Goal: Task Accomplishment & Management: Use online tool/utility

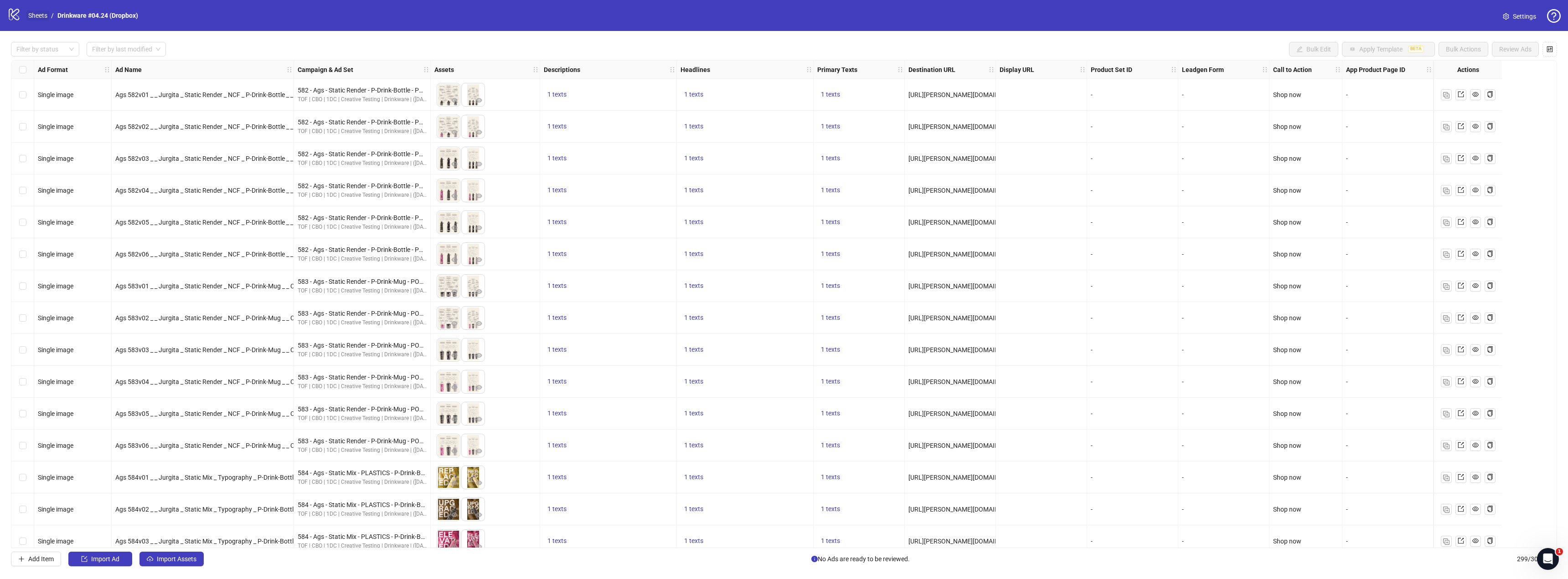
click at [41, 13] on link "Sheets" at bounding box center [38, 15] width 23 height 10
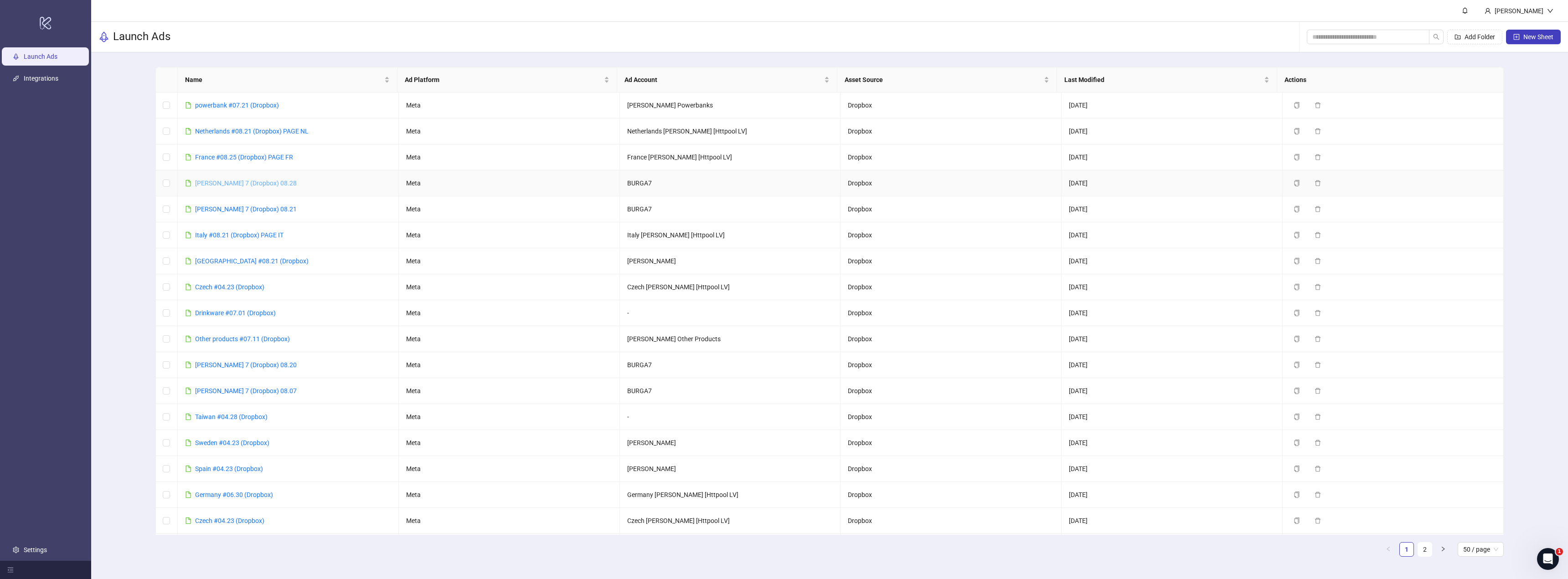
click at [245, 185] on link "[PERSON_NAME] 7 (Dropbox) 08.28" at bounding box center [246, 183] width 101 height 7
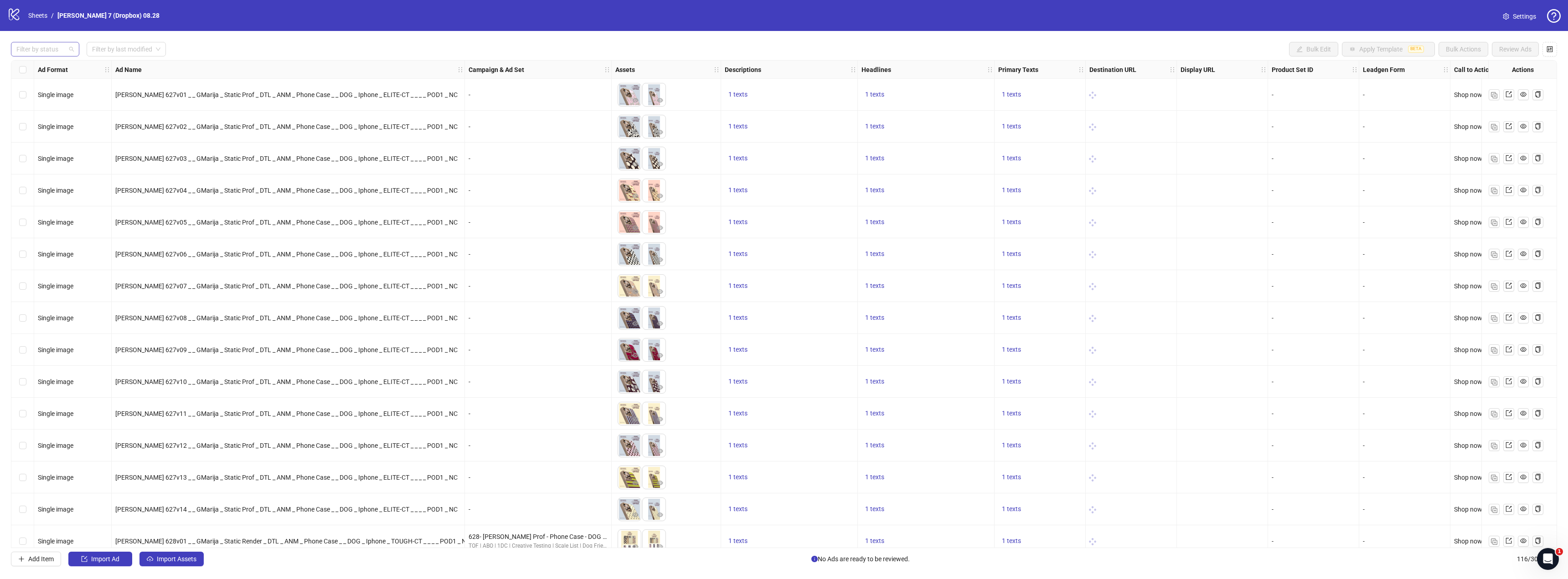
click at [49, 45] on div at bounding box center [41, 49] width 55 height 13
click at [53, 64] on div "Draft" at bounding box center [45, 67] width 53 height 10
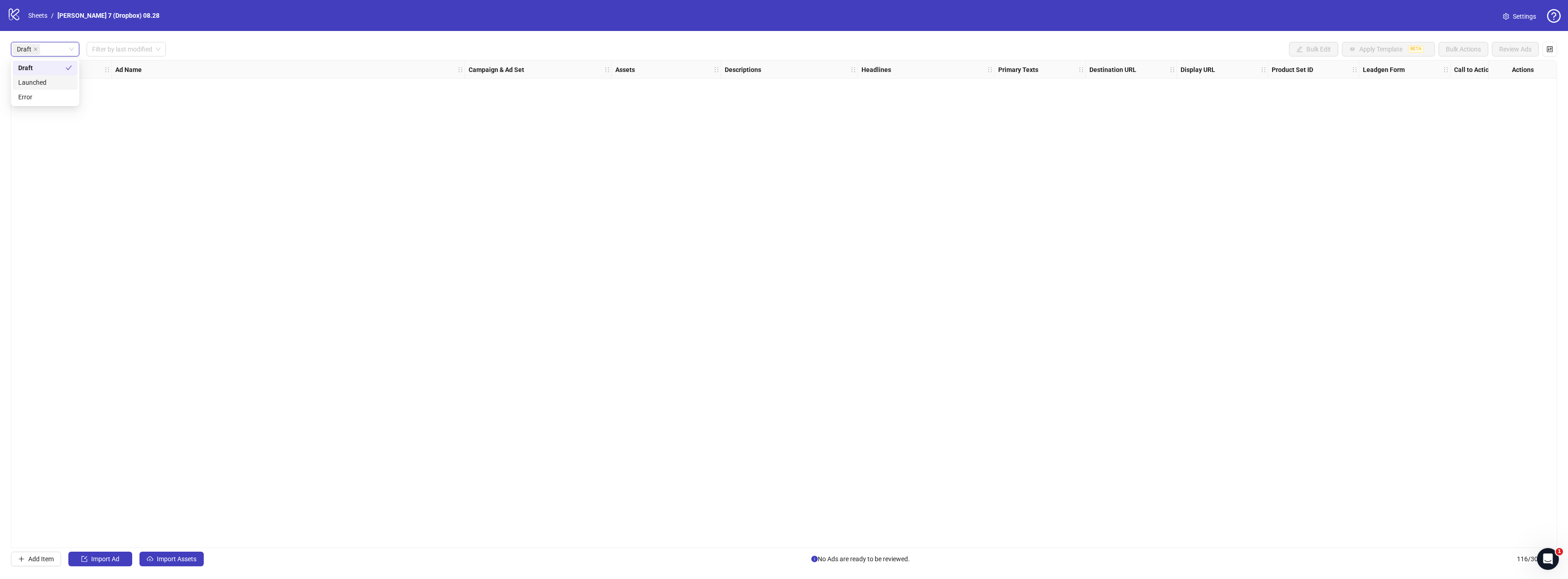
click at [227, 379] on div "Ad Format Ad Name Campaign & Ad Set Assets Descriptions Headlines Primary Texts…" at bounding box center [784, 304] width 1546 height 489
click at [189, 562] on span "Import Assets" at bounding box center [176, 560] width 40 height 7
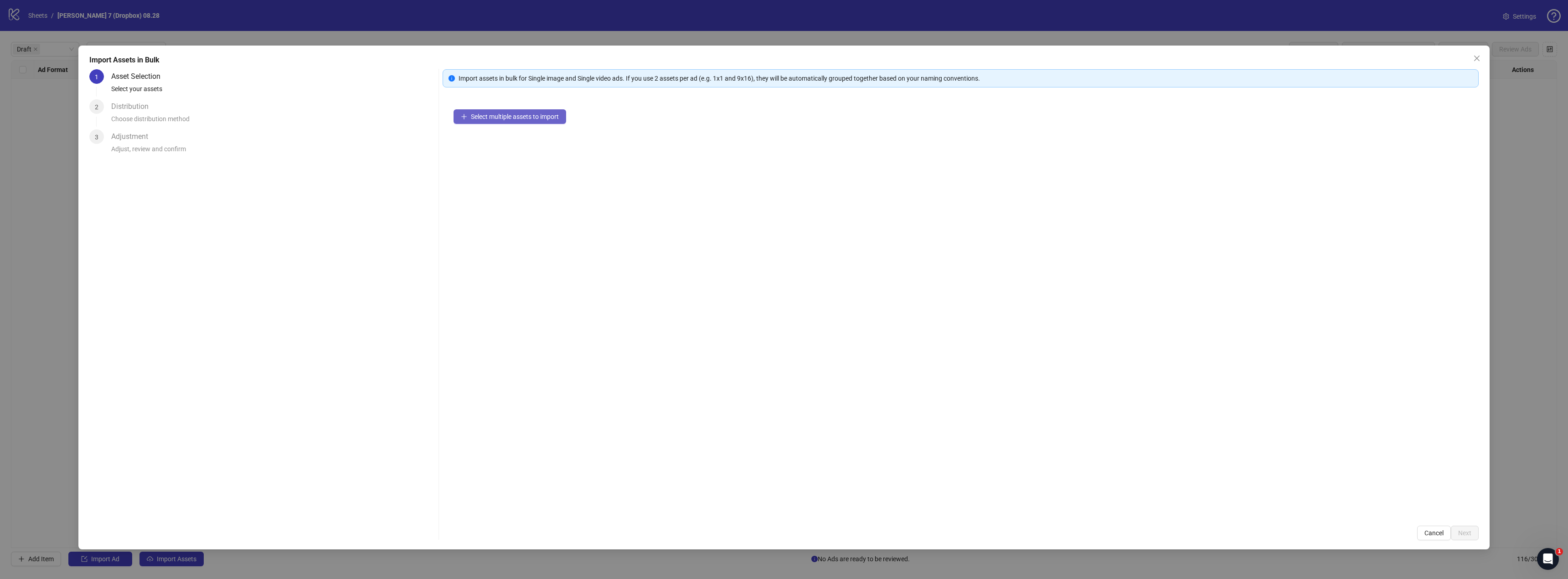
click at [476, 117] on span "Select multiple assets to import" at bounding box center [514, 117] width 88 height 7
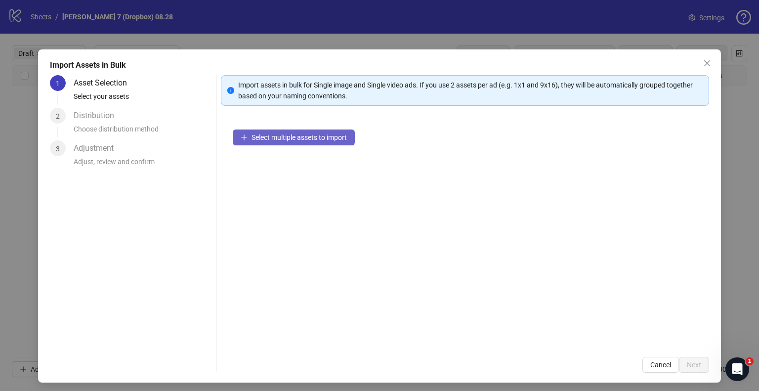
click at [263, 137] on span "Select multiple assets to import" at bounding box center [299, 137] width 95 height 8
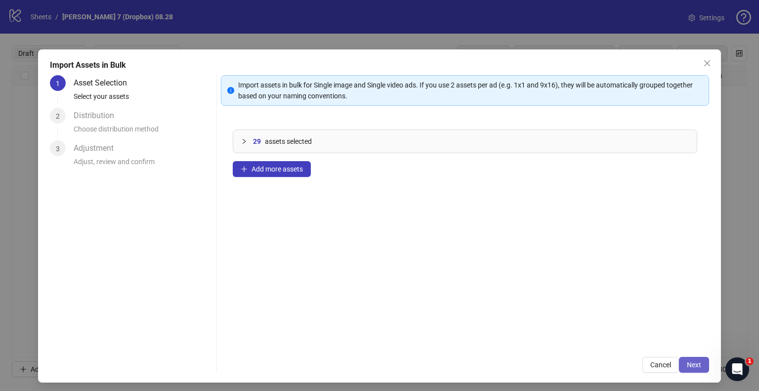
click at [690, 365] on span "Next" at bounding box center [694, 365] width 14 height 8
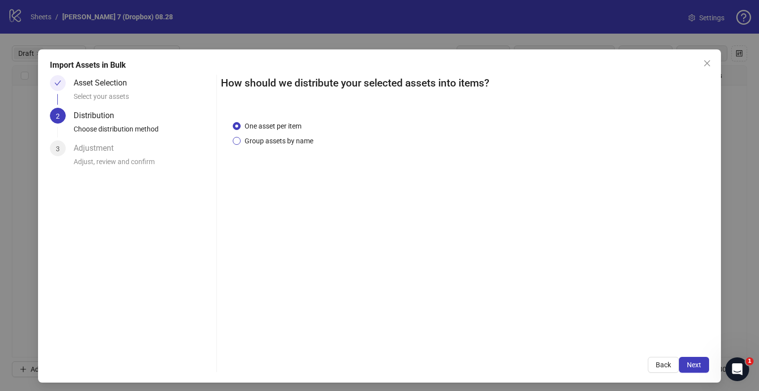
click at [279, 140] on span "Group assets by name" at bounding box center [279, 140] width 77 height 11
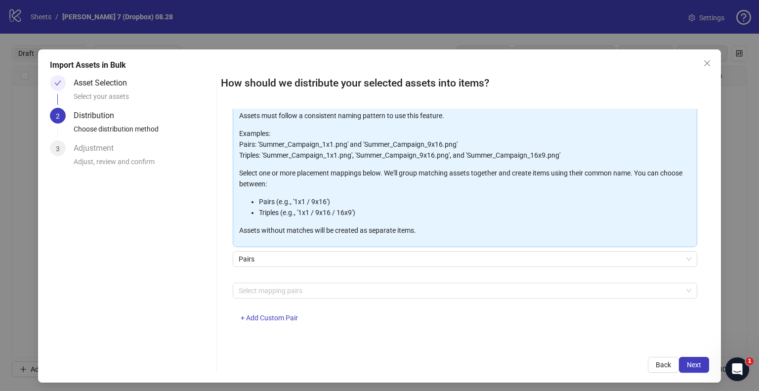
scroll to position [3, 0]
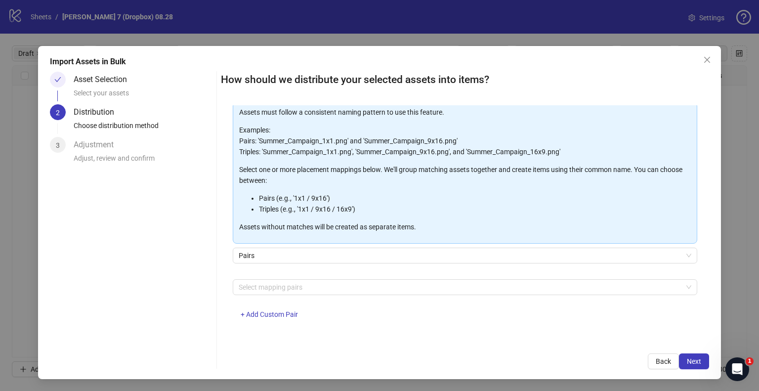
click at [277, 322] on div "Select mapping pairs + Add Custom Pair" at bounding box center [465, 304] width 465 height 51
click at [281, 316] on span "+ Add Custom Pair" at bounding box center [269, 315] width 57 height 8
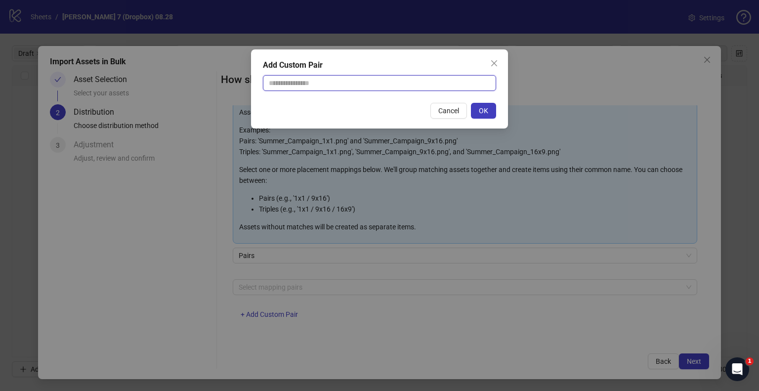
click at [320, 77] on input "text" at bounding box center [379, 83] width 233 height 16
type input "**********"
click at [485, 110] on span "OK" at bounding box center [483, 111] width 9 height 8
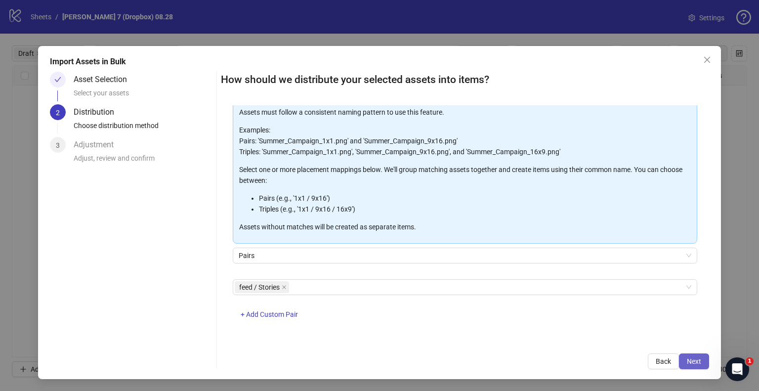
click at [692, 359] on span "Next" at bounding box center [694, 361] width 14 height 8
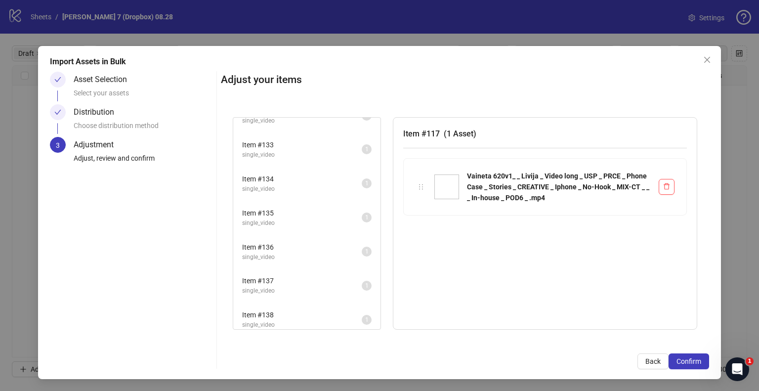
scroll to position [0, 0]
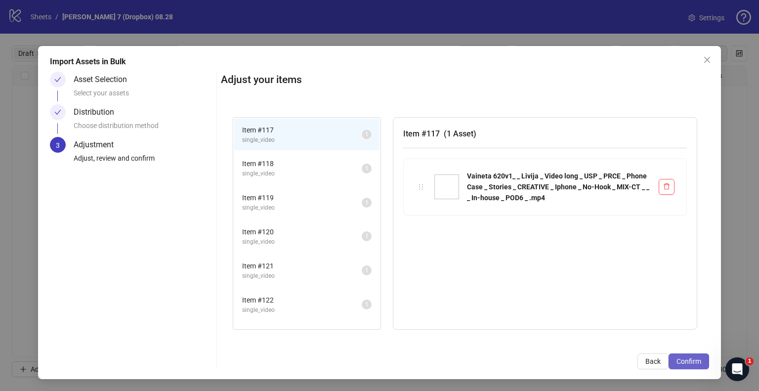
click at [681, 359] on span "Confirm" at bounding box center [689, 361] width 25 height 8
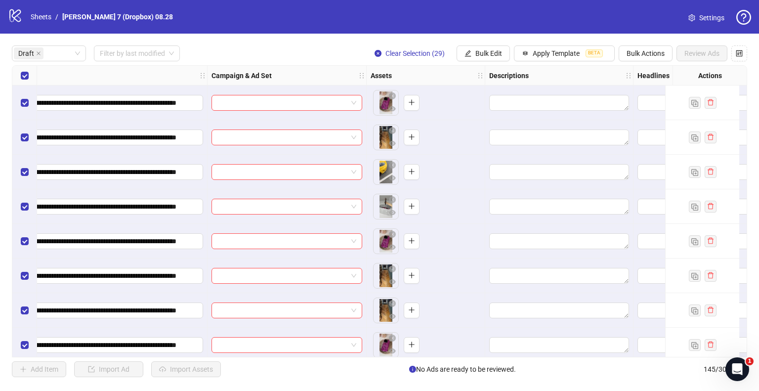
scroll to position [0, 692]
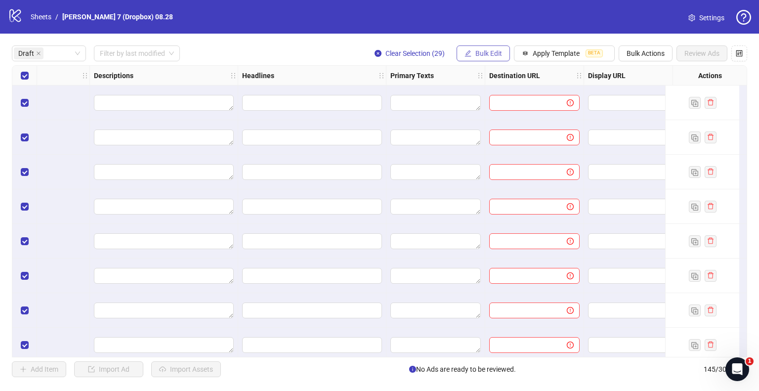
click at [487, 49] on button "Bulk Edit" at bounding box center [483, 53] width 53 height 16
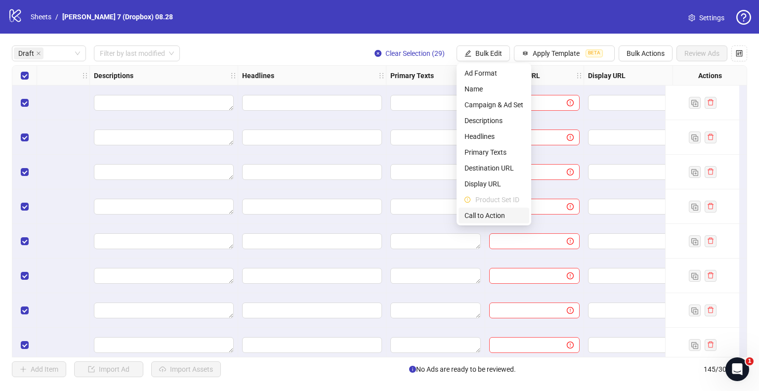
click at [489, 215] on span "Call to Action" at bounding box center [494, 215] width 59 height 11
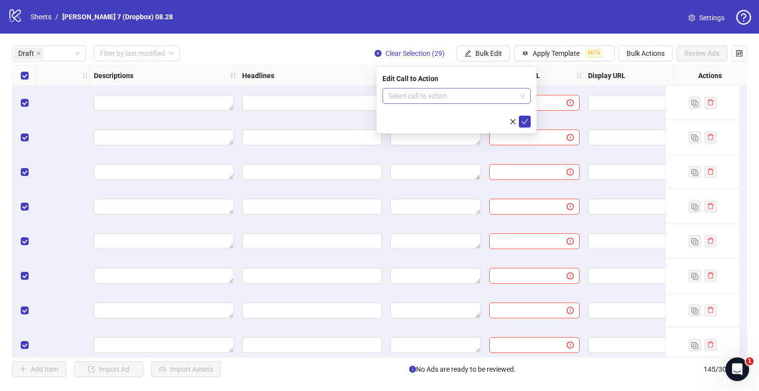
click at [443, 102] on input "search" at bounding box center [453, 96] width 128 height 15
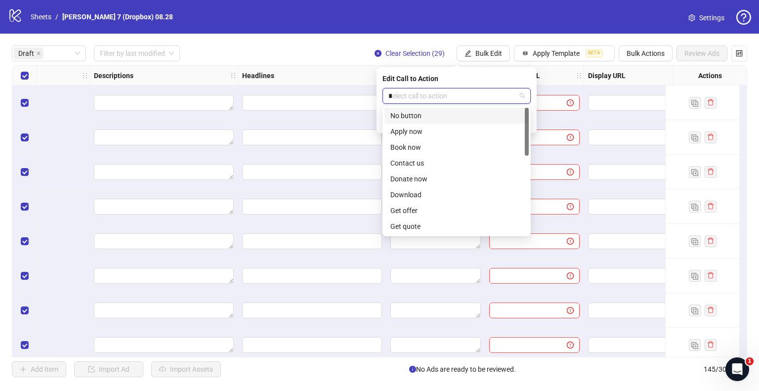
type input "**"
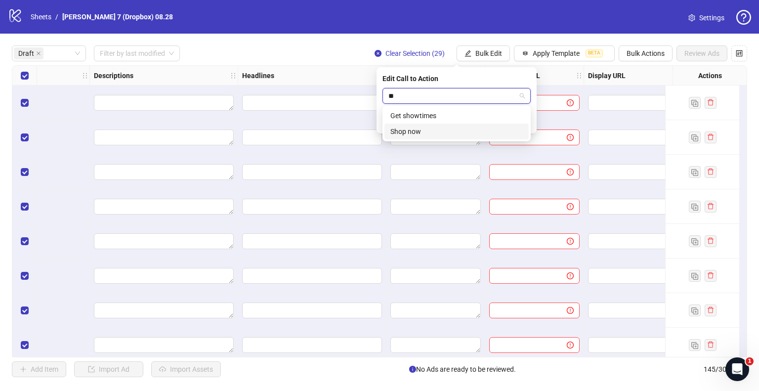
click at [415, 133] on div "Shop now" at bounding box center [457, 131] width 133 height 11
click at [525, 120] on icon "check" at bounding box center [525, 121] width 7 height 7
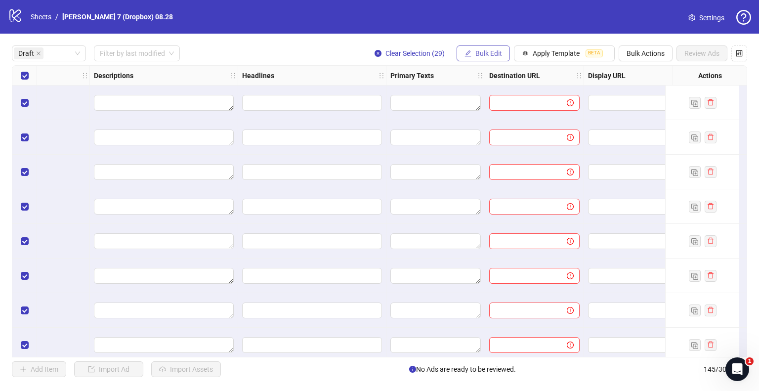
click at [488, 49] on span "Bulk Edit" at bounding box center [489, 53] width 27 height 8
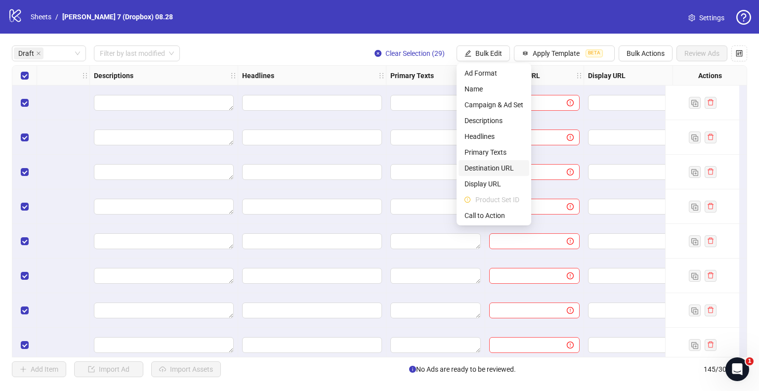
click at [485, 168] on span "Destination URL" at bounding box center [494, 168] width 59 height 11
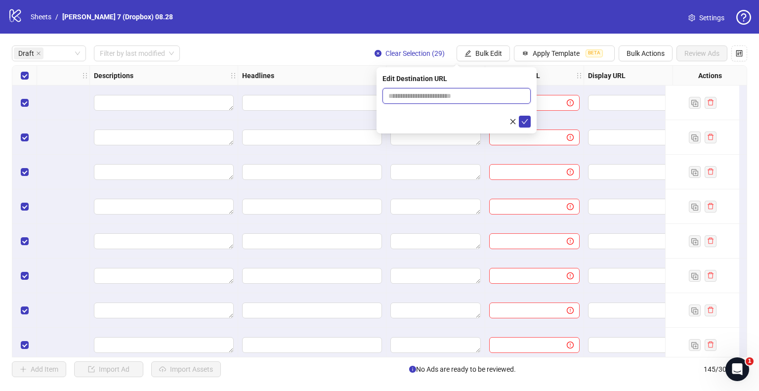
click at [456, 96] on input "text" at bounding box center [453, 95] width 129 height 11
type input "**********"
click at [522, 120] on icon "check" at bounding box center [525, 121] width 7 height 7
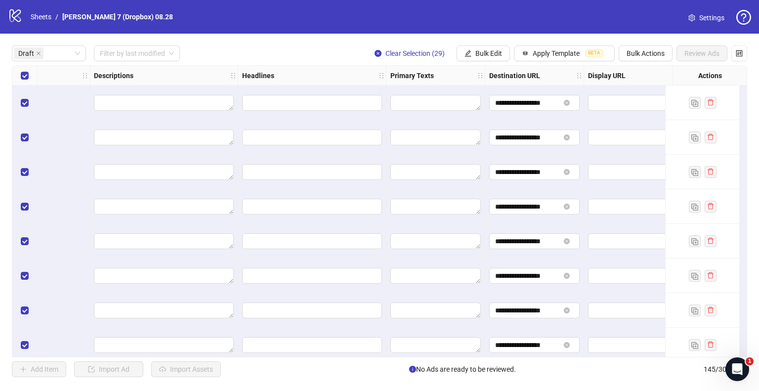
scroll to position [0, 346]
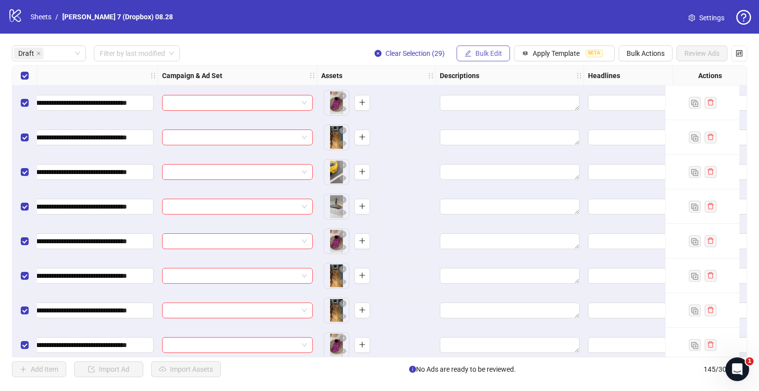
drag, startPoint x: 483, startPoint y: 50, endPoint x: 485, endPoint y: 60, distance: 10.6
click at [483, 50] on span "Bulk Edit" at bounding box center [489, 53] width 27 height 8
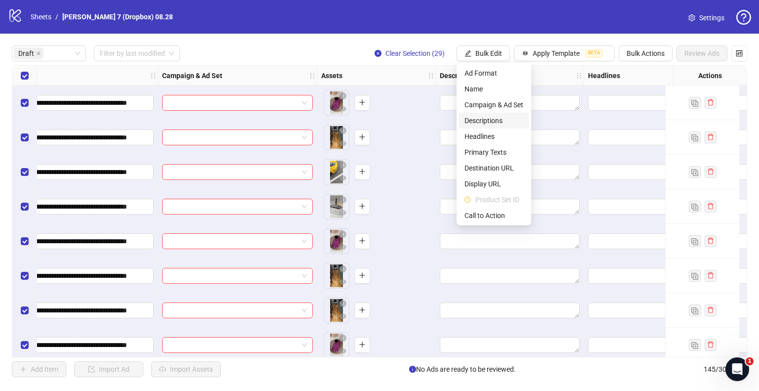
click at [497, 124] on span "Descriptions" at bounding box center [494, 120] width 59 height 11
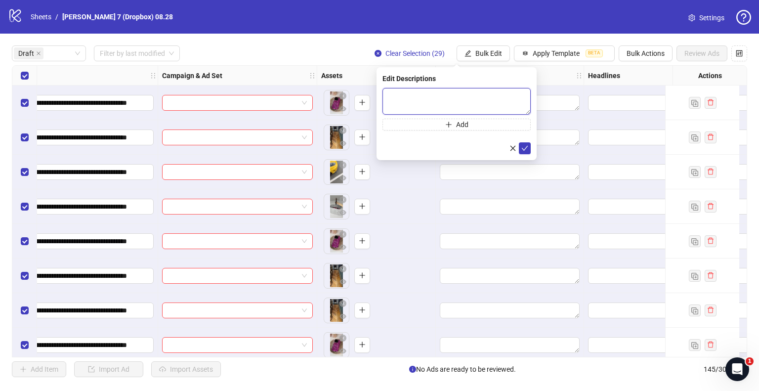
click at [454, 97] on textarea at bounding box center [457, 101] width 148 height 27
paste textarea "**********"
type textarea "**********"
click at [523, 146] on icon "check" at bounding box center [525, 147] width 7 height 7
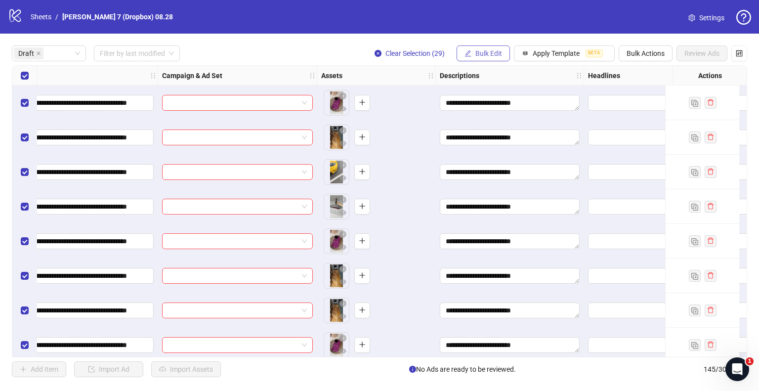
click at [491, 55] on span "Bulk Edit" at bounding box center [489, 53] width 27 height 8
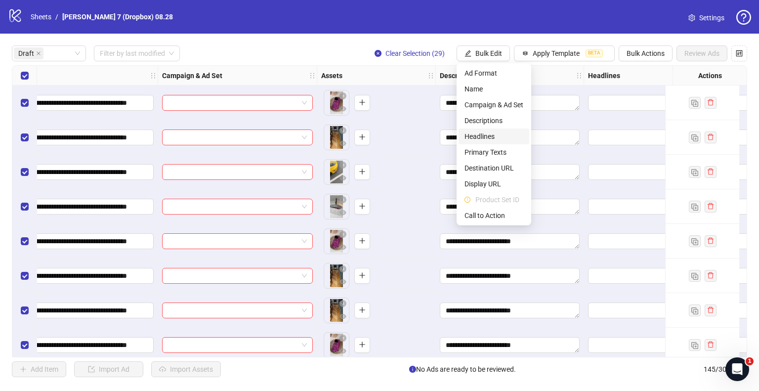
click at [492, 141] on span "Headlines" at bounding box center [494, 136] width 59 height 11
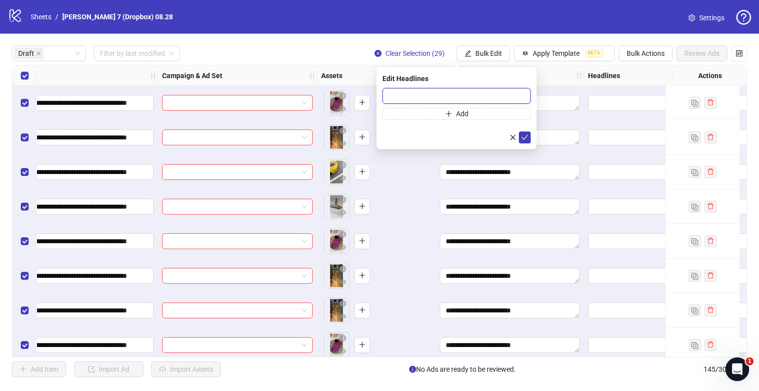
click at [455, 97] on input "text" at bounding box center [457, 96] width 148 height 16
paste input "**********"
type input "**********"
click at [532, 136] on div "**********" at bounding box center [457, 108] width 160 height 82
drag, startPoint x: 527, startPoint y: 136, endPoint x: 502, endPoint y: 89, distance: 53.7
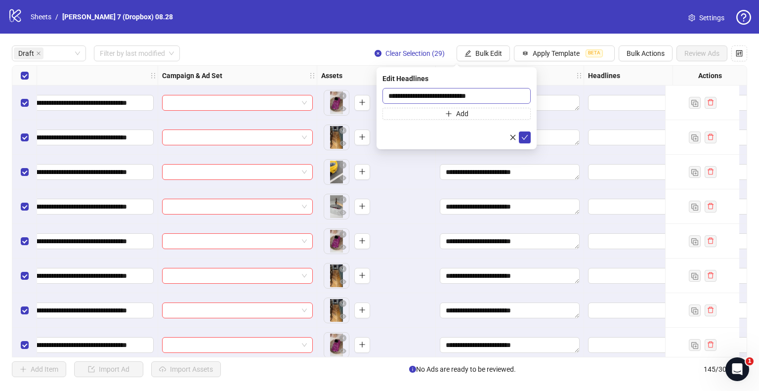
click at [527, 136] on icon "check" at bounding box center [525, 137] width 7 height 7
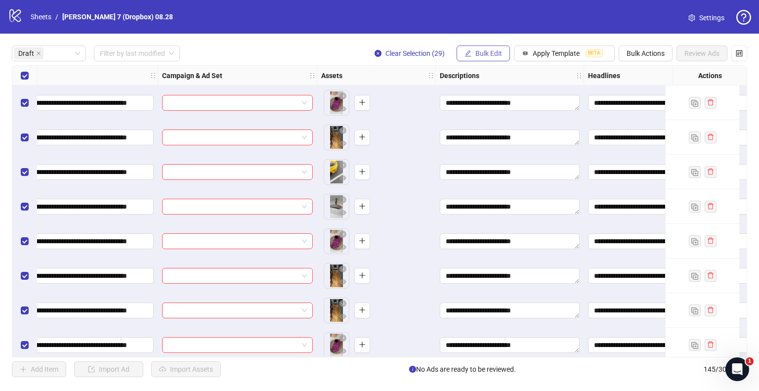
click at [493, 56] on span "Bulk Edit" at bounding box center [489, 53] width 27 height 8
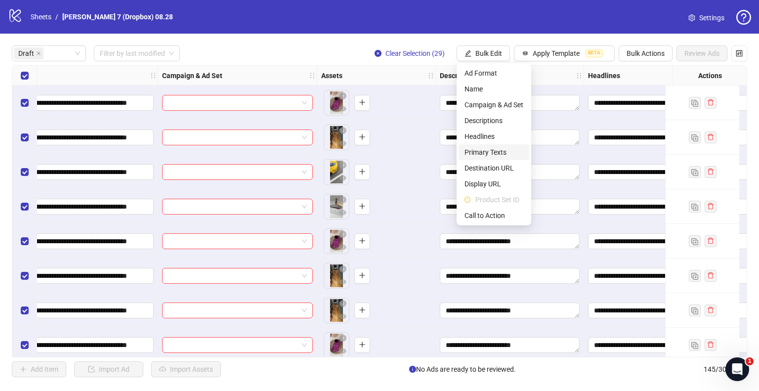
click at [489, 152] on span "Primary Texts" at bounding box center [494, 152] width 59 height 11
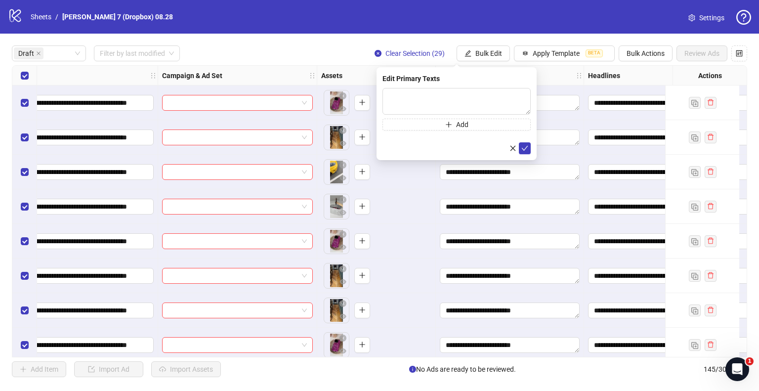
click at [432, 84] on div "Edit Primary Texts" at bounding box center [457, 78] width 148 height 11
click at [435, 102] on textarea at bounding box center [457, 101] width 148 height 27
paste textarea "**********"
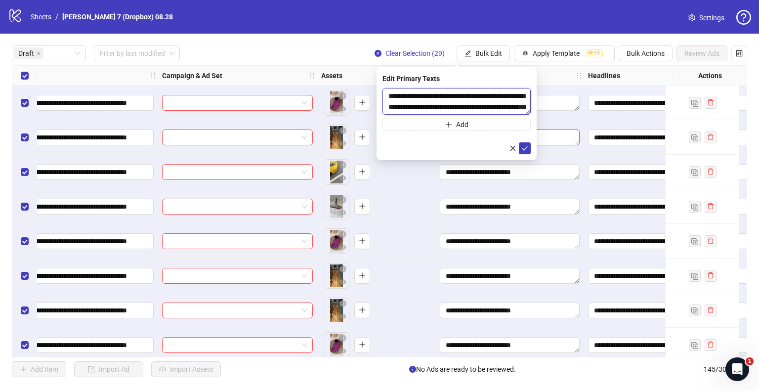
scroll to position [18, 0]
type textarea "**********"
click at [528, 149] on icon "check" at bounding box center [525, 147] width 7 height 7
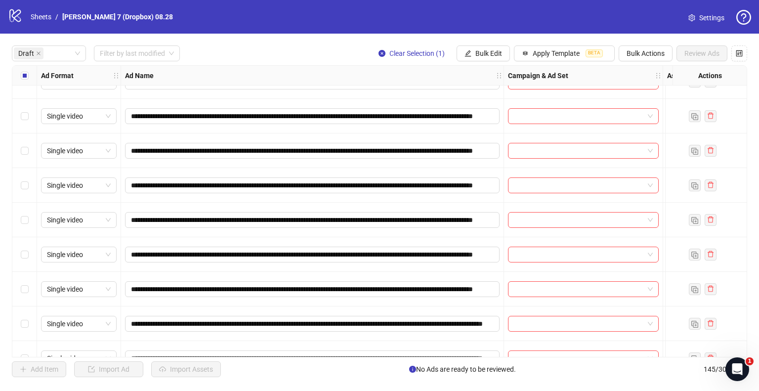
scroll to position [99, 0]
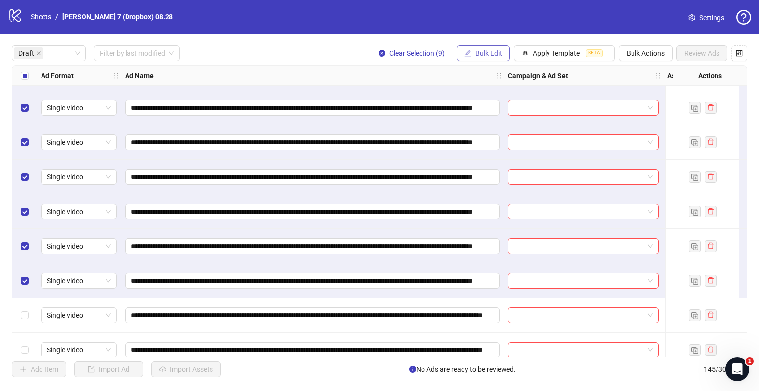
click at [500, 55] on span "Bulk Edit" at bounding box center [489, 53] width 27 height 8
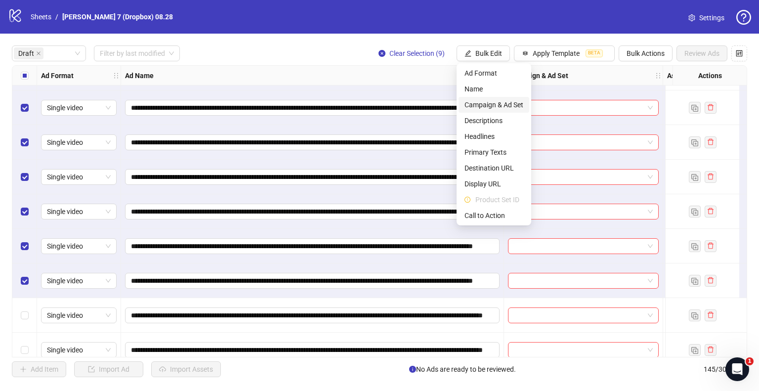
click at [509, 107] on span "Campaign & Ad Set" at bounding box center [494, 104] width 59 height 11
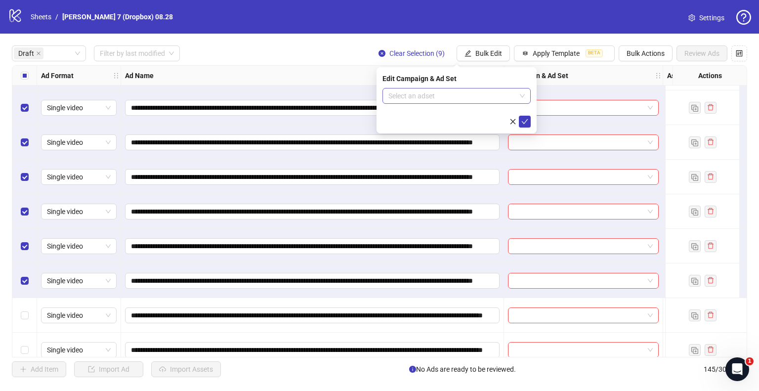
click at [411, 93] on input "search" at bounding box center [453, 96] width 128 height 15
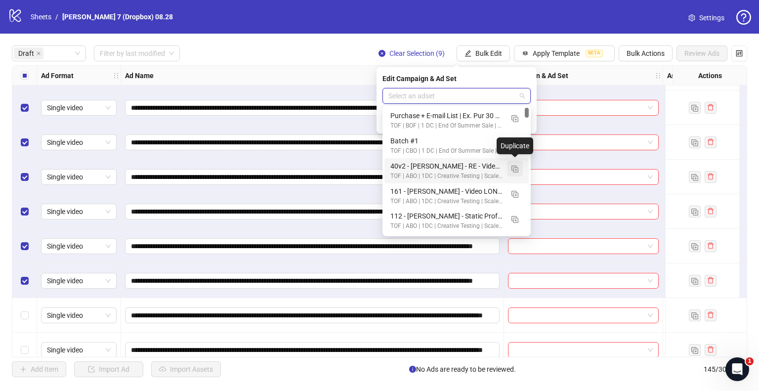
click at [516, 169] on img "button" at bounding box center [515, 169] width 7 height 7
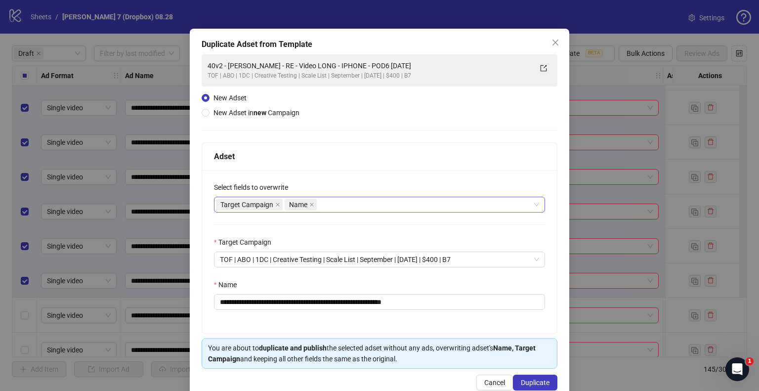
scroll to position [42, 0]
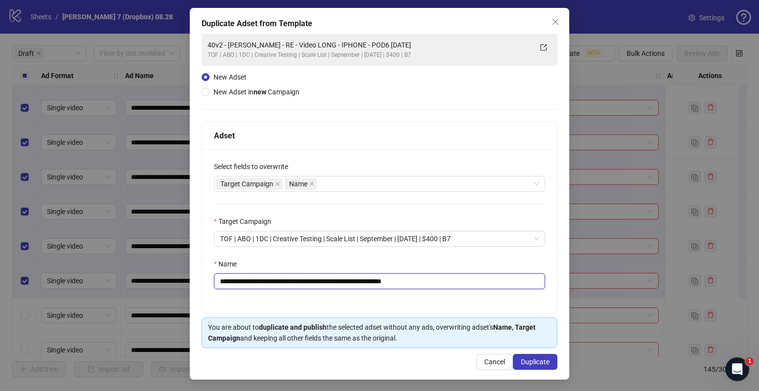
drag, startPoint x: 404, startPoint y: 279, endPoint x: 392, endPoint y: 280, distance: 11.9
click at [392, 280] on input "**********" at bounding box center [379, 281] width 331 height 16
click at [396, 280] on input "**********" at bounding box center [379, 281] width 331 height 16
click at [396, 281] on input "**********" at bounding box center [379, 281] width 331 height 16
click at [398, 280] on input "**********" at bounding box center [379, 281] width 331 height 16
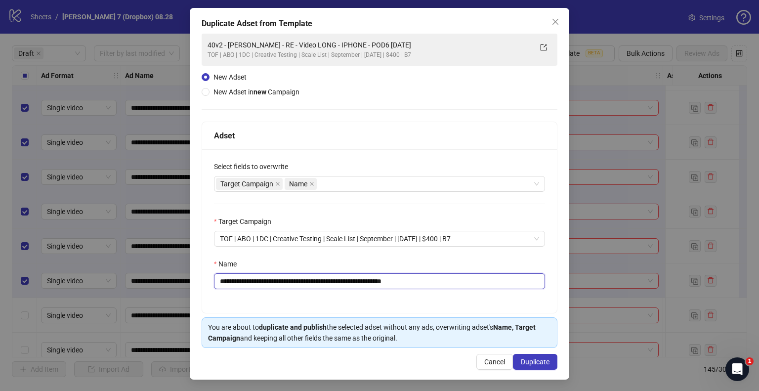
drag, startPoint x: 407, startPoint y: 280, endPoint x: 489, endPoint y: 290, distance: 82.2
click at [489, 290] on div "**********" at bounding box center [379, 231] width 355 height 164
drag, startPoint x: 370, startPoint y: 280, endPoint x: 99, endPoint y: 280, distance: 270.5
click at [99, 280] on div "**********" at bounding box center [379, 195] width 759 height 391
paste input "text"
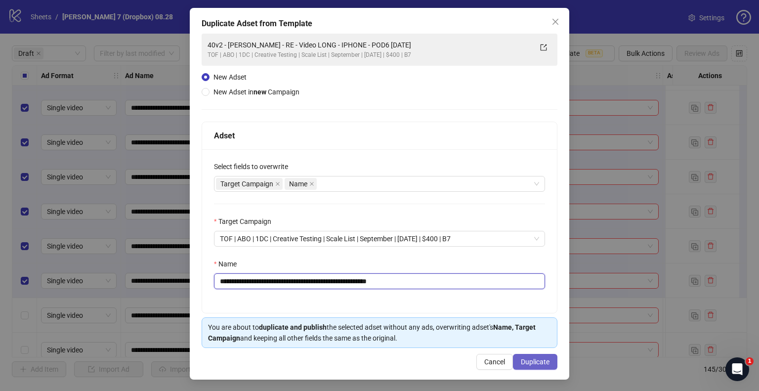
type input "**********"
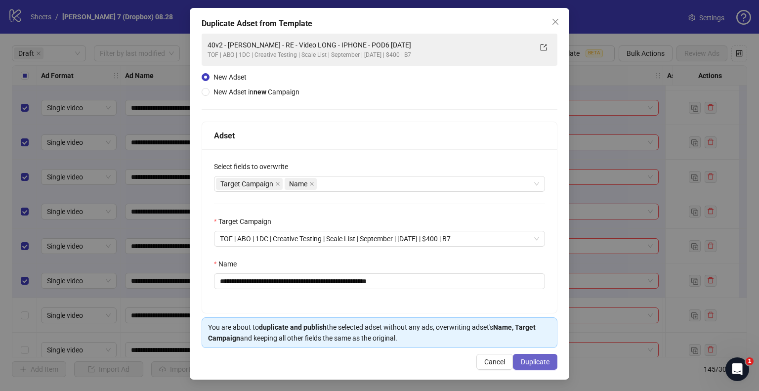
click at [536, 361] on span "Duplicate" at bounding box center [535, 362] width 29 height 8
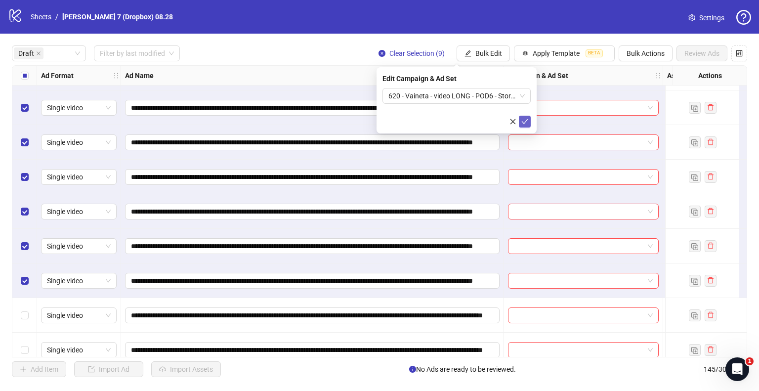
click at [526, 120] on icon "check" at bounding box center [525, 121] width 6 height 5
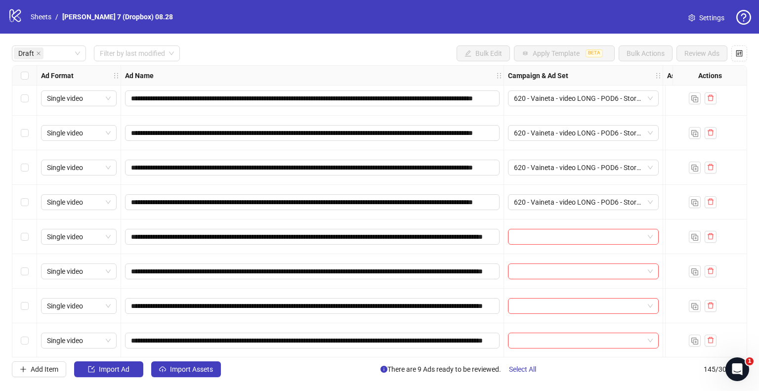
scroll to position [198, 0]
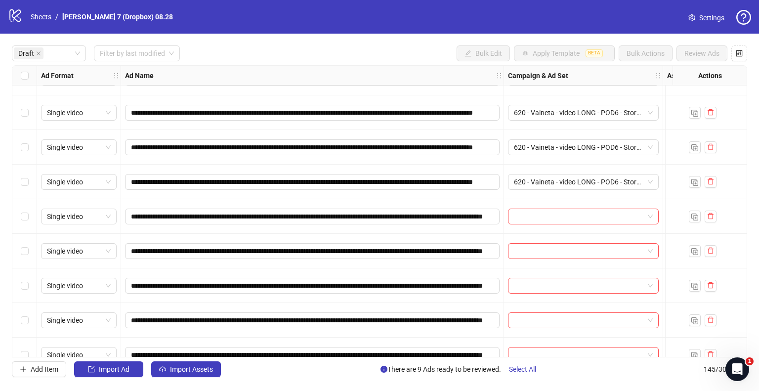
click at [24, 211] on label "Select row 10" at bounding box center [25, 216] width 8 height 11
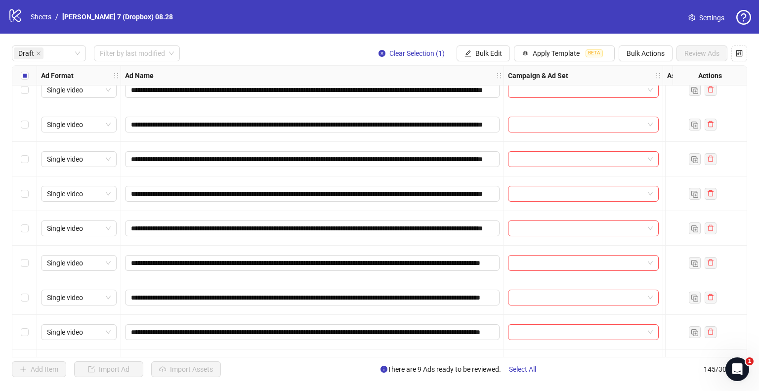
scroll to position [396, 0]
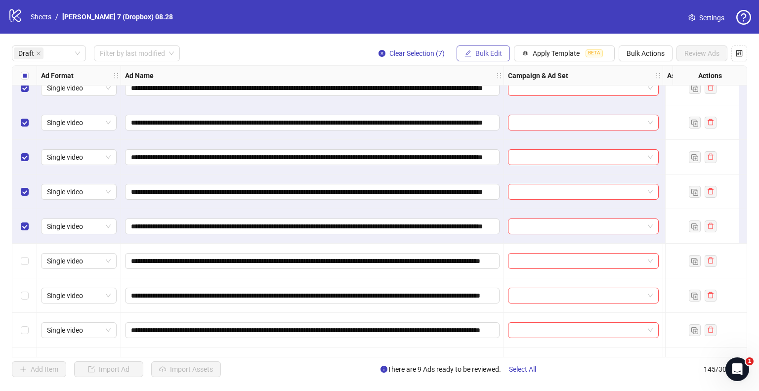
click at [491, 55] on span "Bulk Edit" at bounding box center [489, 53] width 27 height 8
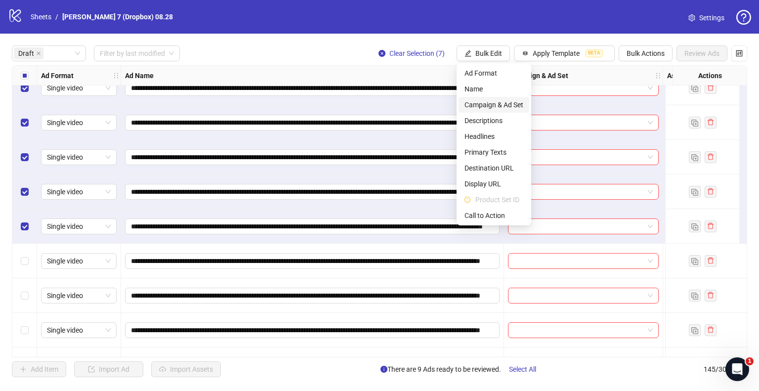
click at [490, 111] on li "Campaign & Ad Set" at bounding box center [494, 105] width 71 height 16
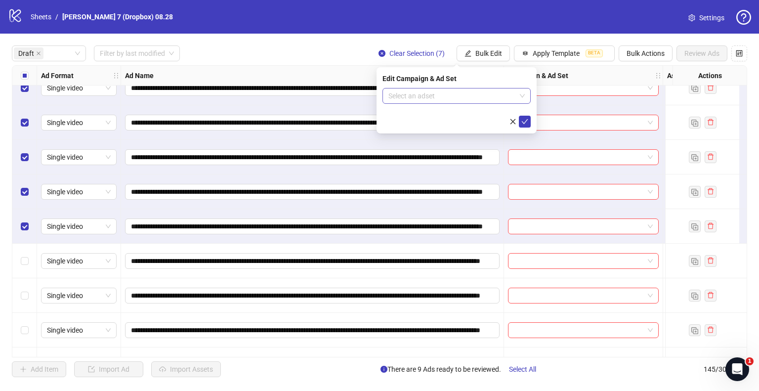
click at [452, 99] on input "search" at bounding box center [453, 96] width 128 height 15
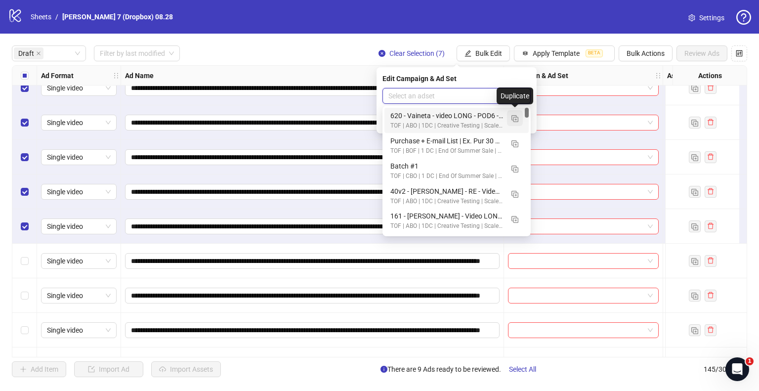
click at [510, 117] on button "button" at bounding box center [515, 118] width 16 height 16
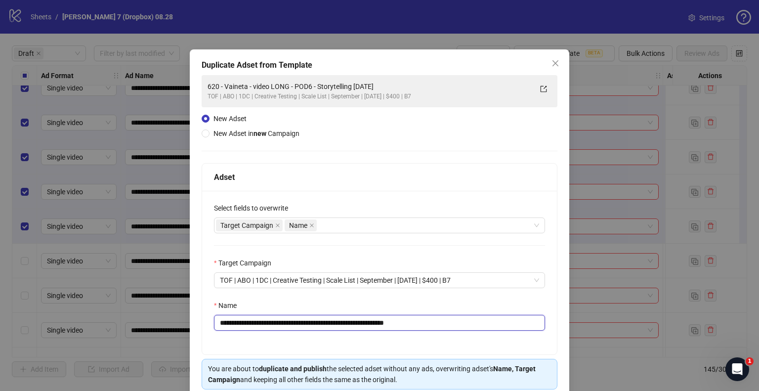
drag, startPoint x: 362, startPoint y: 324, endPoint x: 87, endPoint y: 317, distance: 275.5
click at [87, 317] on div "**********" at bounding box center [379, 195] width 759 height 391
paste input "*"
drag, startPoint x: 455, startPoint y: 326, endPoint x: 500, endPoint y: 330, distance: 45.1
click at [489, 328] on input "**********" at bounding box center [379, 323] width 331 height 16
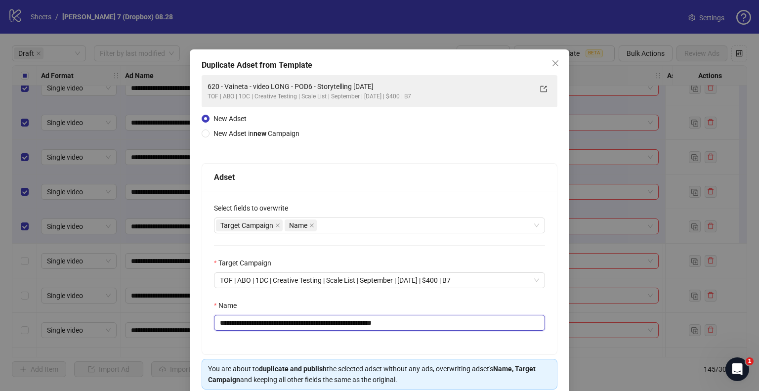
scroll to position [42, 0]
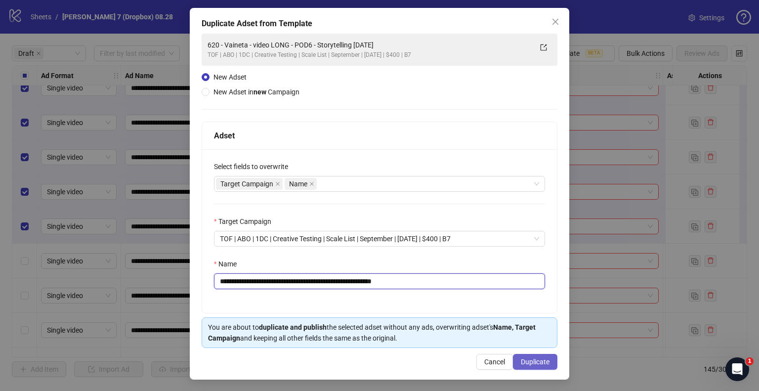
type input "**********"
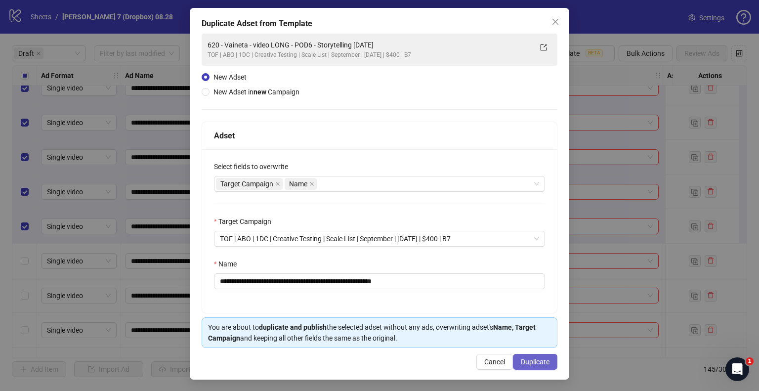
click at [532, 361] on span "Duplicate" at bounding box center [535, 362] width 29 height 8
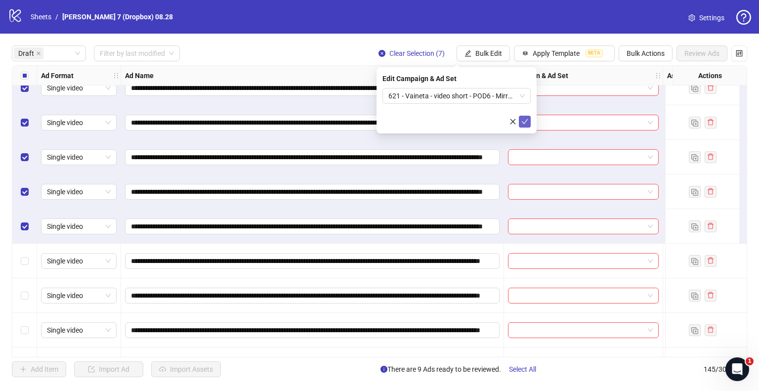
click at [526, 120] on icon "check" at bounding box center [525, 121] width 7 height 7
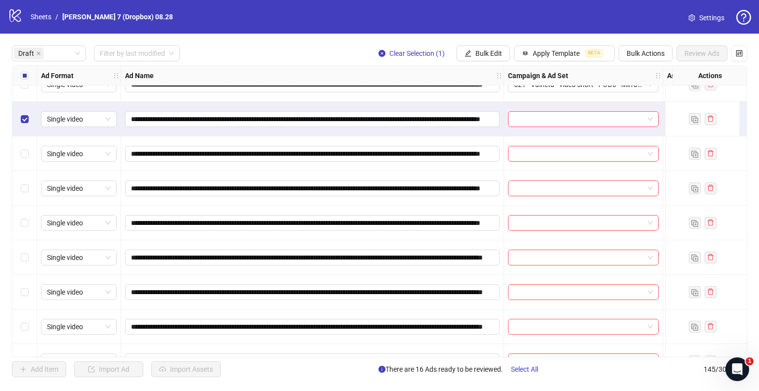
scroll to position [544, 0]
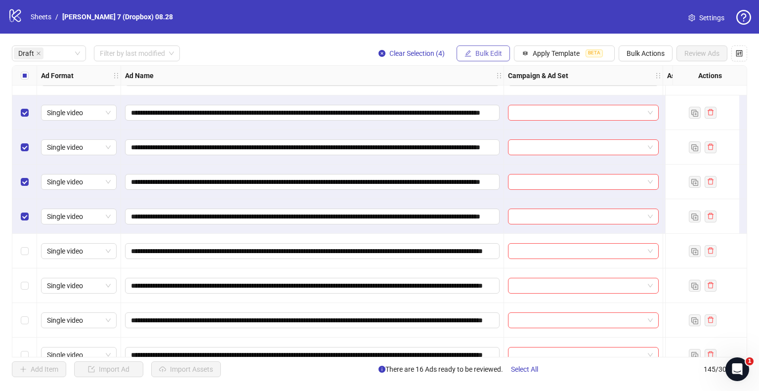
click at [497, 52] on span "Bulk Edit" at bounding box center [489, 53] width 27 height 8
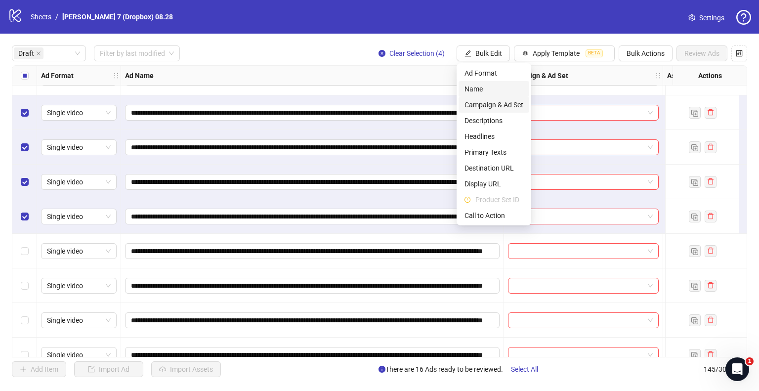
click at [485, 107] on span "Campaign & Ad Set" at bounding box center [494, 104] width 59 height 11
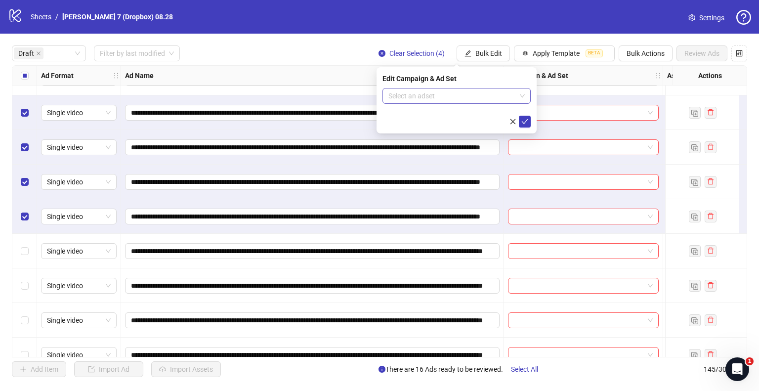
click at [458, 98] on input "search" at bounding box center [453, 96] width 128 height 15
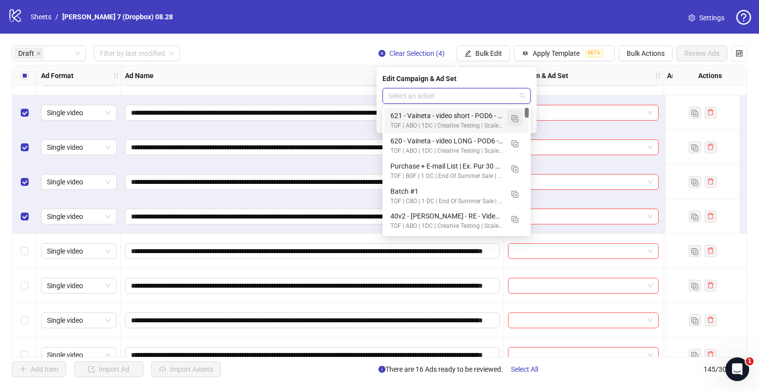
click at [515, 117] on img "button" at bounding box center [515, 118] width 7 height 7
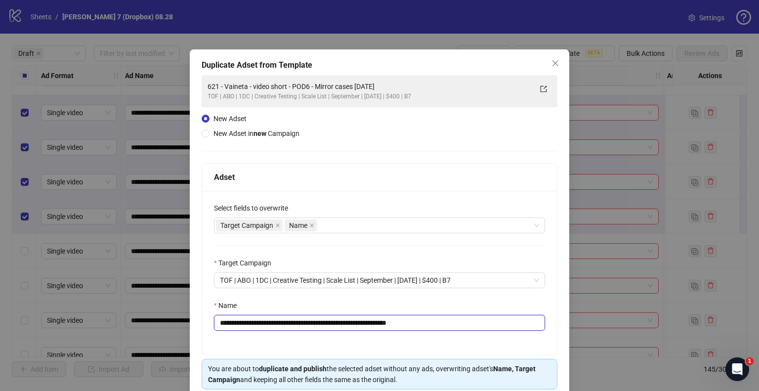
drag, startPoint x: 349, startPoint y: 321, endPoint x: 38, endPoint y: 315, distance: 311.1
click at [38, 315] on div "**********" at bounding box center [379, 195] width 759 height 391
paste input "text"
drag, startPoint x: 401, startPoint y: 324, endPoint x: 540, endPoint y: 330, distance: 139.1
click at [534, 330] on input "**********" at bounding box center [379, 323] width 331 height 16
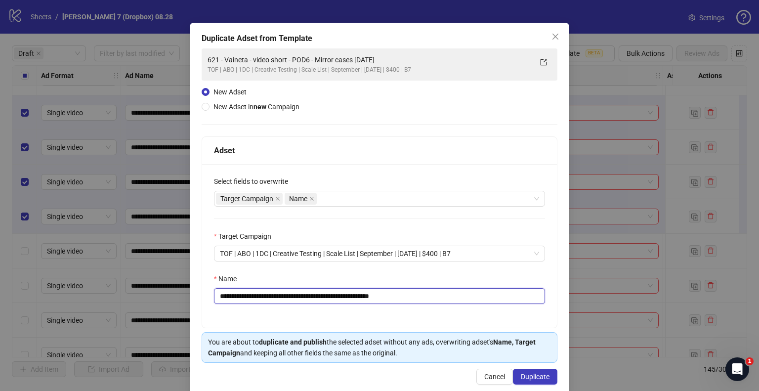
scroll to position [42, 0]
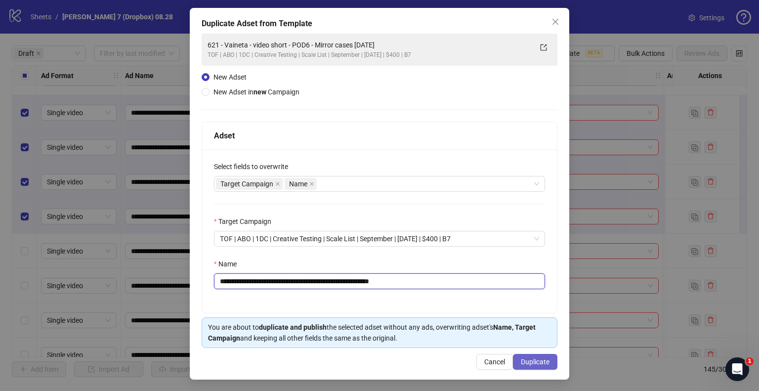
type input "**********"
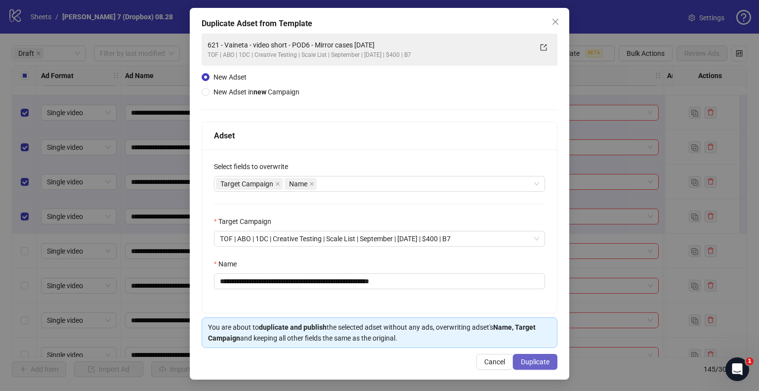
click at [531, 360] on span "Duplicate" at bounding box center [535, 362] width 29 height 8
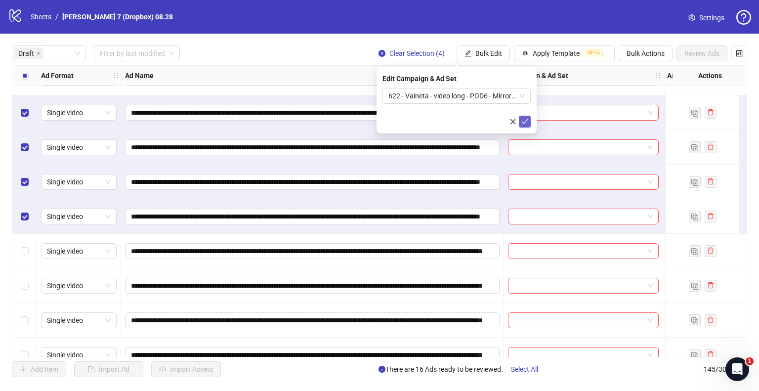
click at [530, 121] on button "submit" at bounding box center [525, 122] width 12 height 12
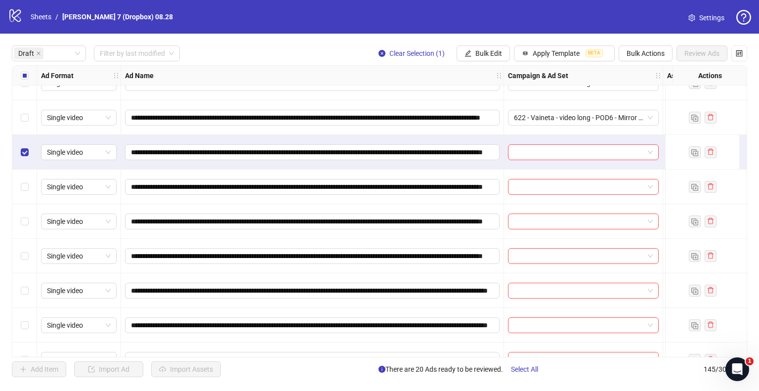
scroll to position [692, 0]
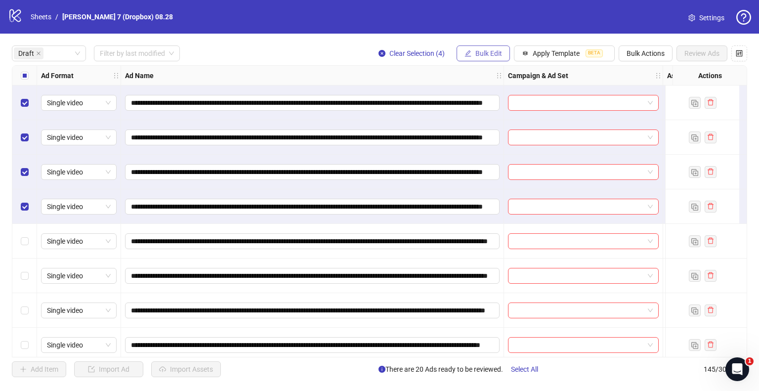
click at [477, 55] on span "Bulk Edit" at bounding box center [489, 53] width 27 height 8
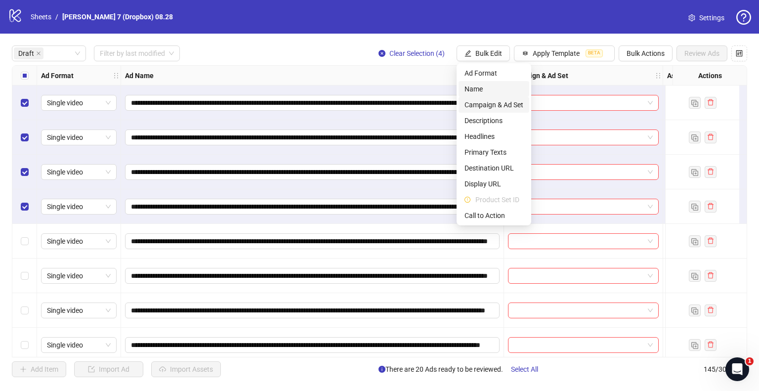
click at [489, 106] on span "Campaign & Ad Set" at bounding box center [494, 104] width 59 height 11
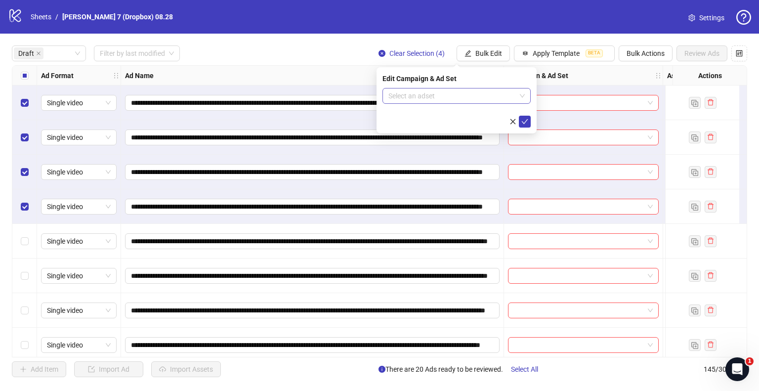
click at [457, 96] on input "search" at bounding box center [453, 96] width 128 height 15
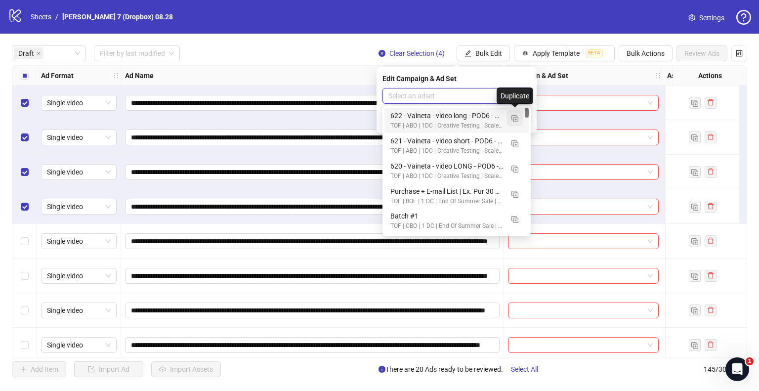
click at [510, 118] on button "button" at bounding box center [515, 118] width 16 height 16
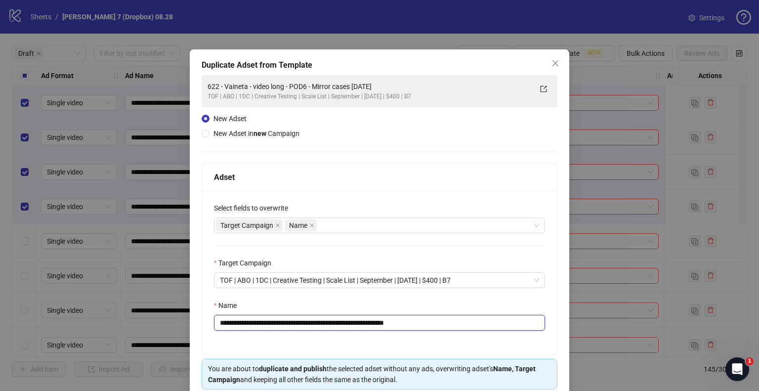
drag, startPoint x: 363, startPoint y: 322, endPoint x: 0, endPoint y: 322, distance: 362.9
click at [0, 322] on div "**********" at bounding box center [379, 195] width 759 height 391
paste input "text"
drag, startPoint x: 400, startPoint y: 322, endPoint x: 746, endPoint y: 328, distance: 346.2
click at [608, 326] on div "**********" at bounding box center [379, 195] width 759 height 391
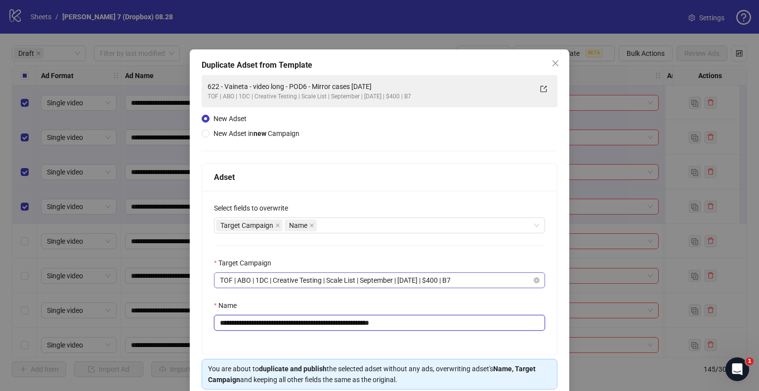
scroll to position [42, 0]
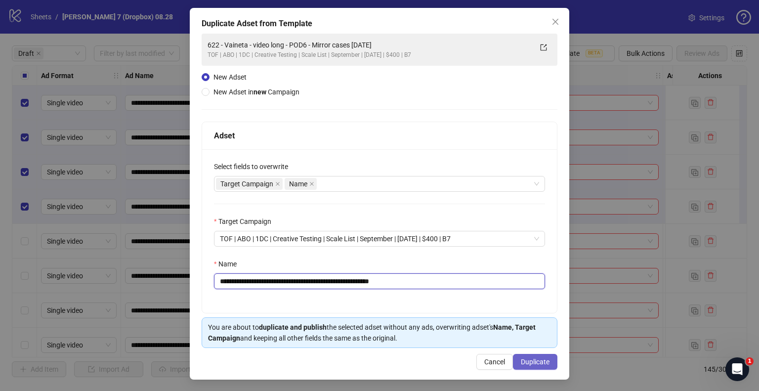
type input "**********"
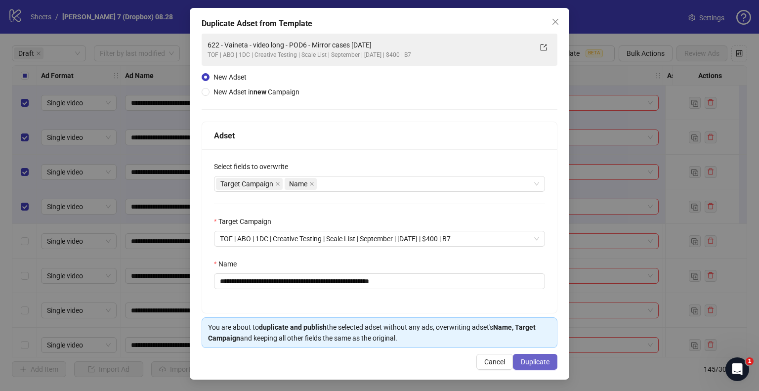
click at [535, 362] on span "Duplicate" at bounding box center [535, 362] width 29 height 8
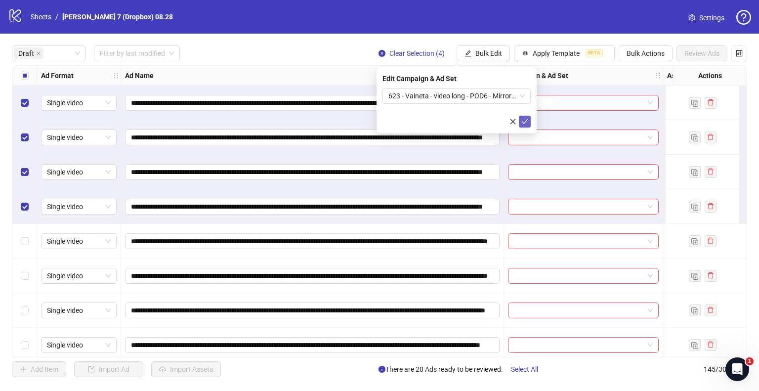
click at [528, 118] on icon "check" at bounding box center [525, 121] width 7 height 7
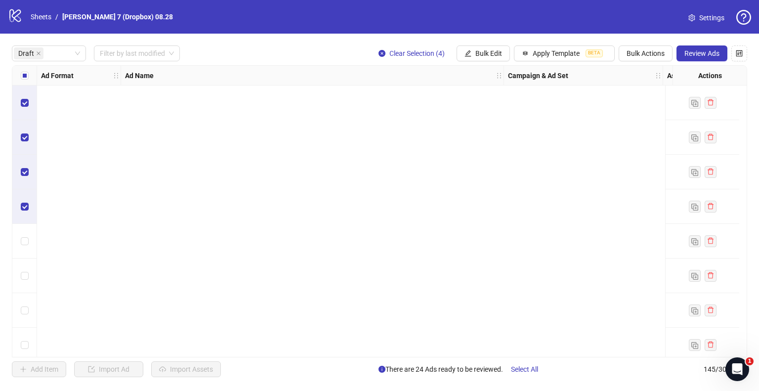
scroll to position [0, 0]
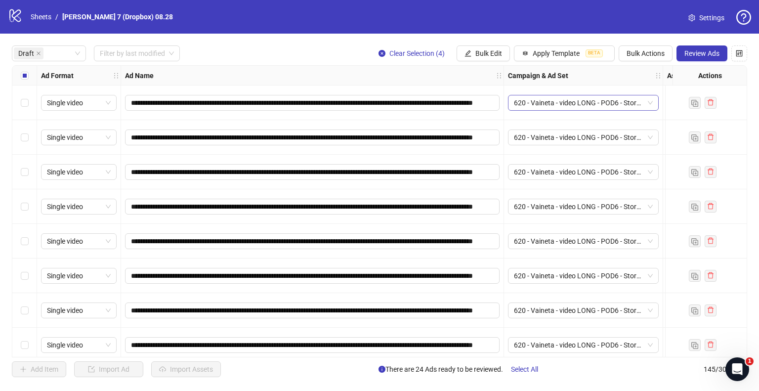
click at [650, 103] on span "620 - Vaineta - video LONG - POD6 - Storytelling [DATE]" at bounding box center [583, 102] width 139 height 15
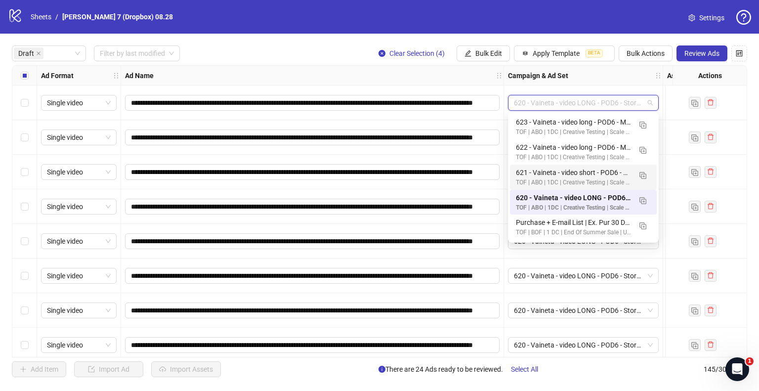
click at [263, 59] on div "Draft Filter by last modified Clear Selection (4) Bulk Edit Apply Template BETA…" at bounding box center [380, 53] width 736 height 16
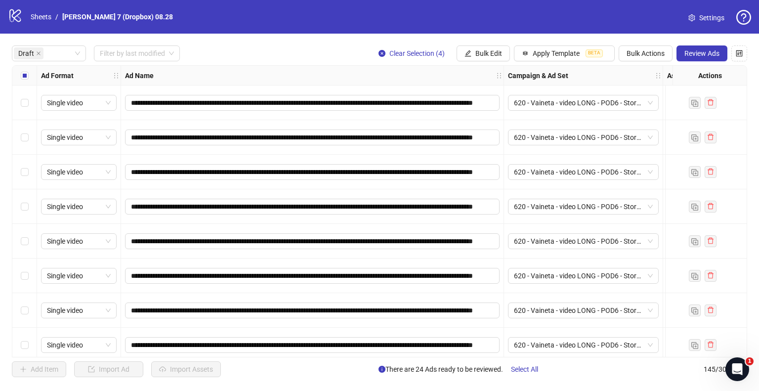
click at [20, 74] on div "Select all rows" at bounding box center [24, 76] width 25 height 20
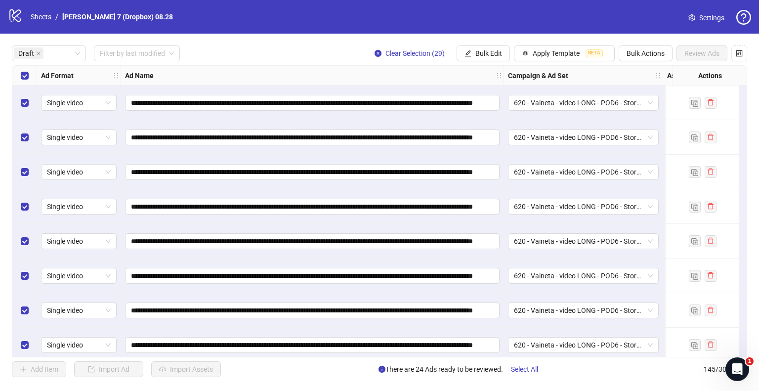
click at [20, 74] on div "Select all rows" at bounding box center [24, 76] width 25 height 20
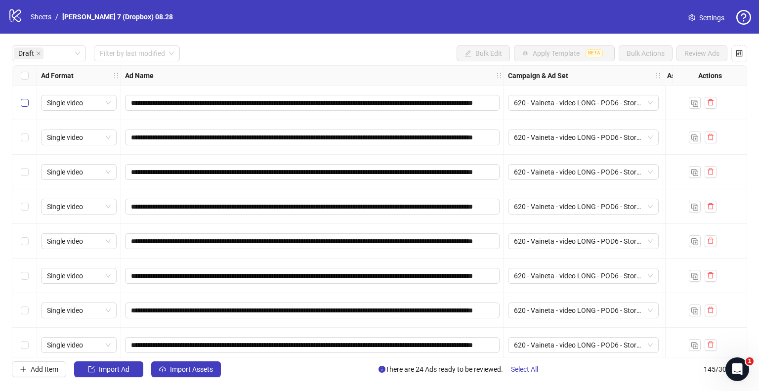
click at [26, 98] on label "Select row 1" at bounding box center [25, 102] width 8 height 11
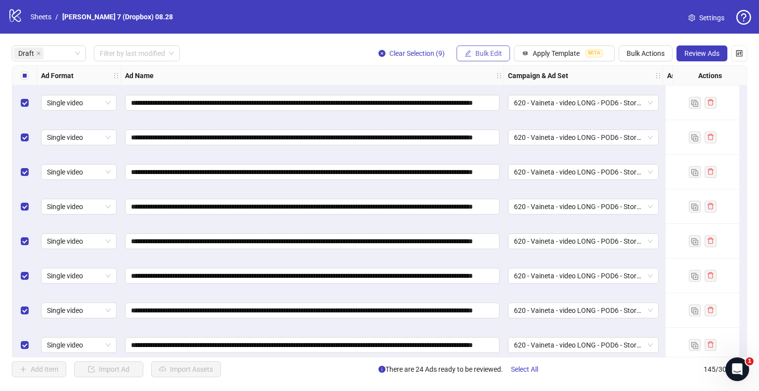
click at [490, 55] on span "Bulk Edit" at bounding box center [489, 53] width 27 height 8
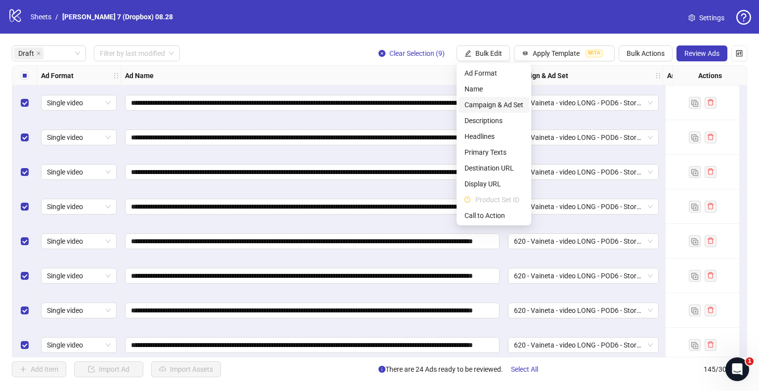
click at [499, 107] on span "Campaign & Ad Set" at bounding box center [494, 104] width 59 height 11
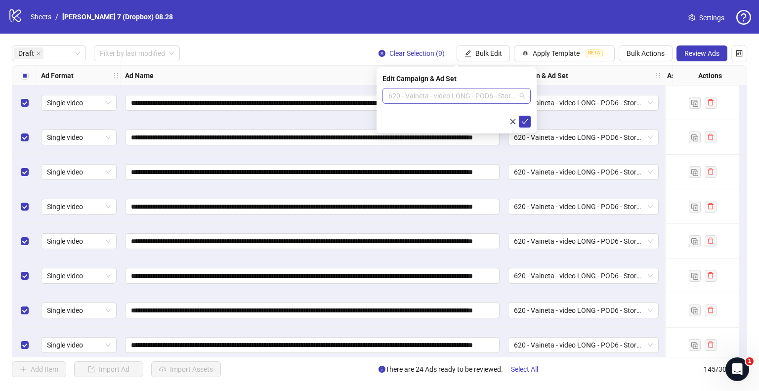
click at [519, 96] on span "620 - Vaineta - video LONG - POD6 - Storytelling [DATE]" at bounding box center [457, 96] width 136 height 15
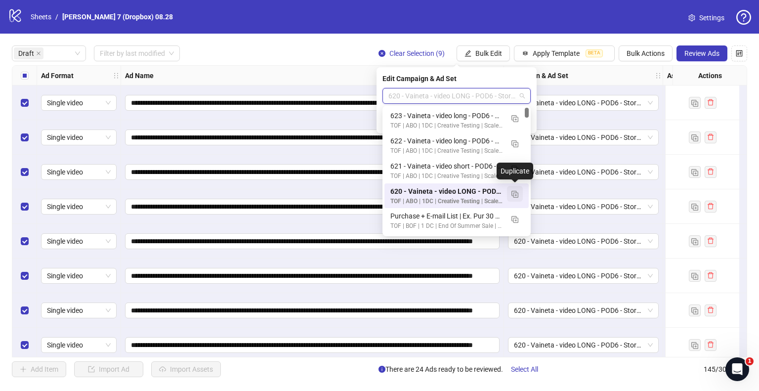
click at [515, 193] on img "button" at bounding box center [515, 194] width 7 height 7
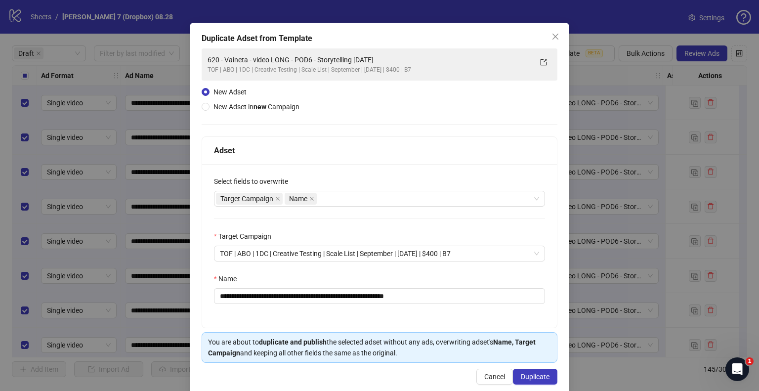
scroll to position [42, 0]
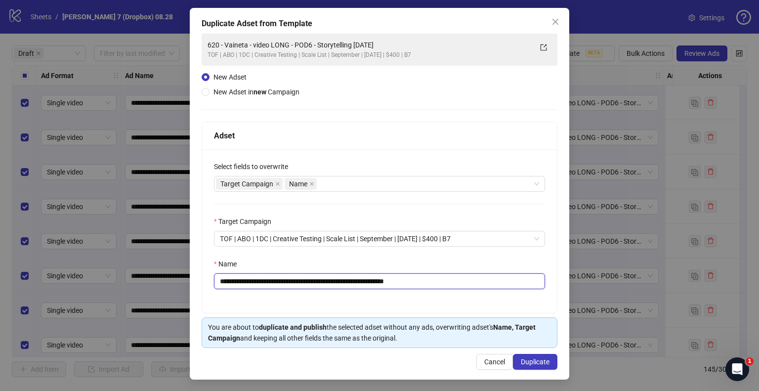
drag, startPoint x: 411, startPoint y: 277, endPoint x: 462, endPoint y: 282, distance: 51.1
click at [462, 282] on input "**********" at bounding box center [379, 281] width 331 height 16
click at [326, 180] on div "Target Campaign Name" at bounding box center [374, 184] width 317 height 14
type input "**********"
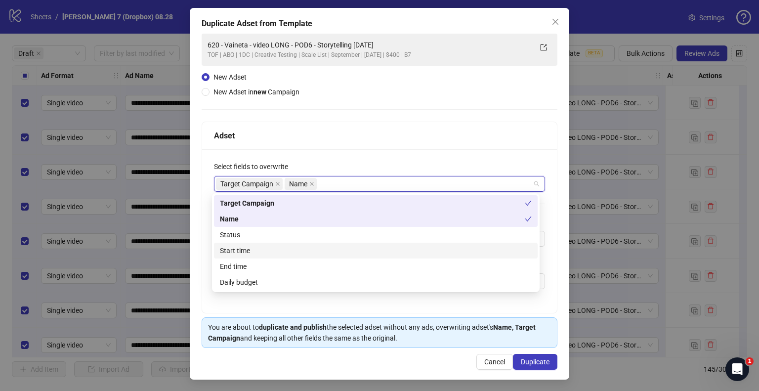
click at [297, 243] on div "Start time" at bounding box center [376, 251] width 324 height 16
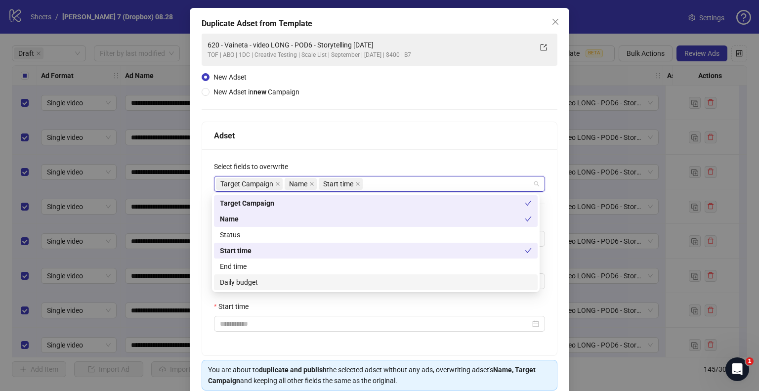
click at [250, 285] on div "Daily budget" at bounding box center [376, 282] width 312 height 11
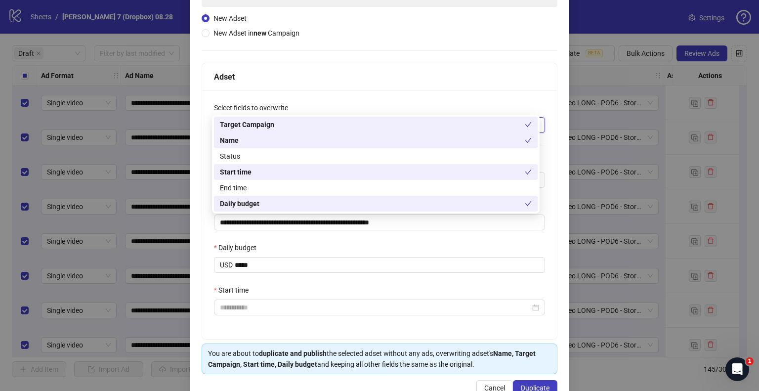
scroll to position [127, 0]
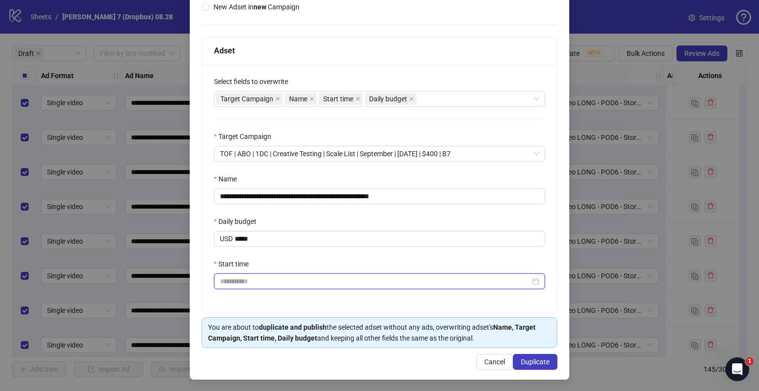
click at [263, 280] on input "Start time" at bounding box center [375, 281] width 311 height 11
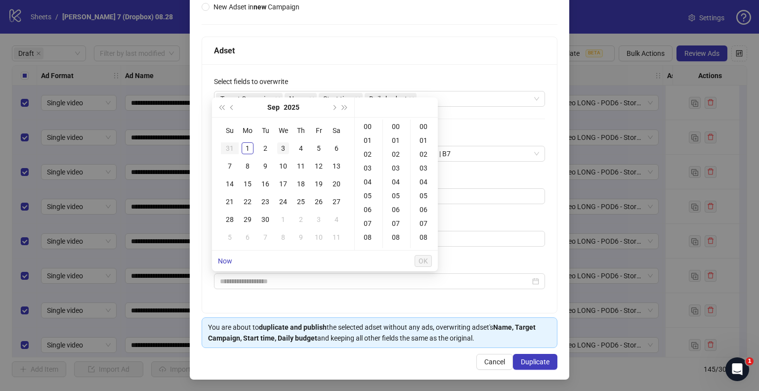
click at [283, 147] on div "3" at bounding box center [283, 148] width 12 height 12
click at [367, 201] on div "09" at bounding box center [369, 202] width 24 height 14
type input "**********"
click at [425, 261] on span "OK" at bounding box center [423, 261] width 9 height 8
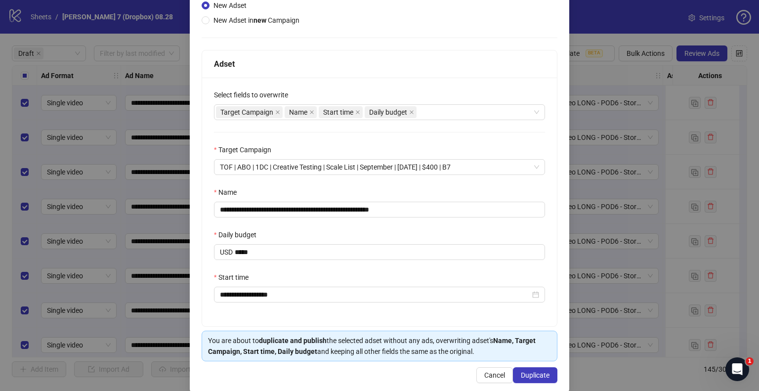
scroll to position [127, 0]
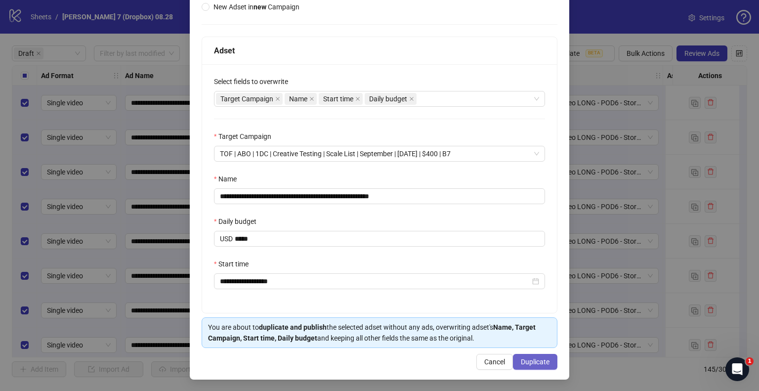
click at [527, 361] on span "Duplicate" at bounding box center [535, 362] width 29 height 8
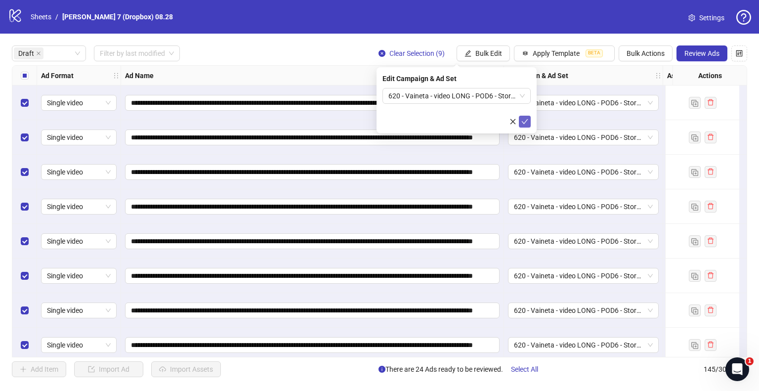
click at [528, 120] on icon "check" at bounding box center [525, 121] width 7 height 7
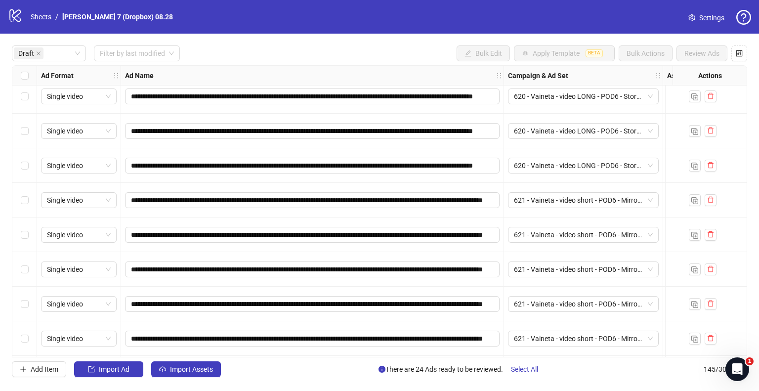
scroll to position [247, 0]
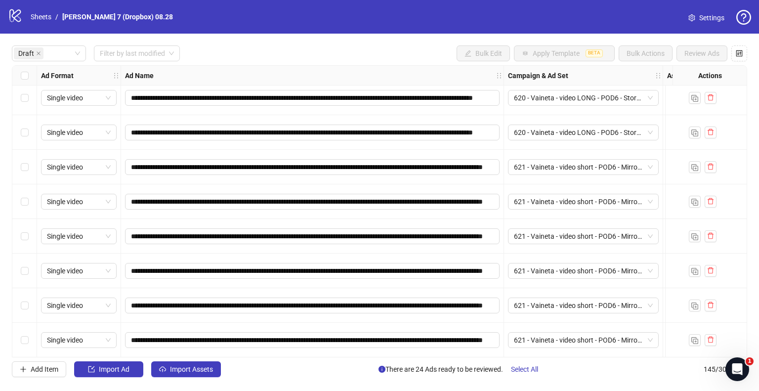
click at [19, 168] on div "Select row 10" at bounding box center [24, 167] width 25 height 35
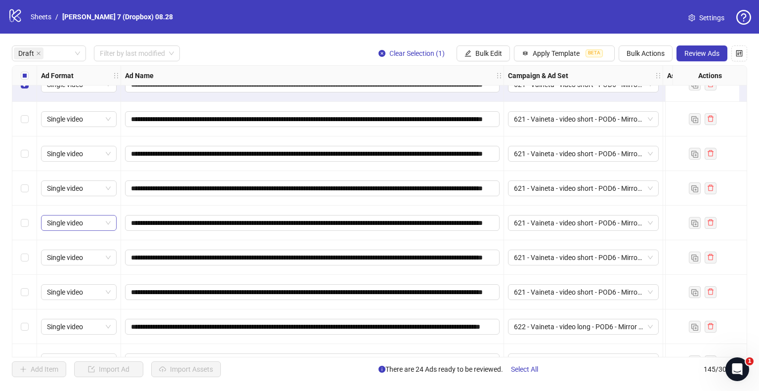
scroll to position [396, 0]
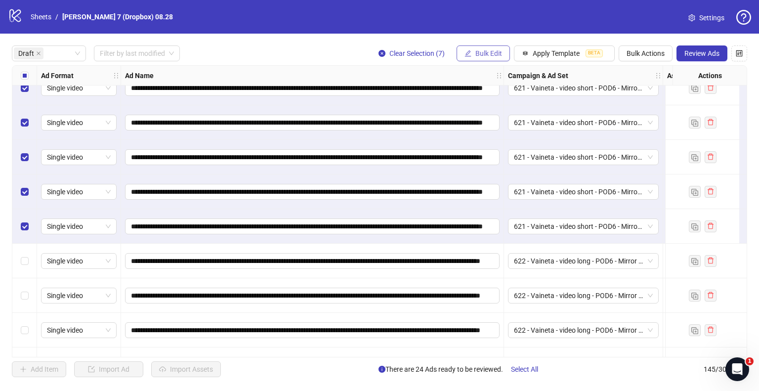
click at [490, 52] on span "Bulk Edit" at bounding box center [489, 53] width 27 height 8
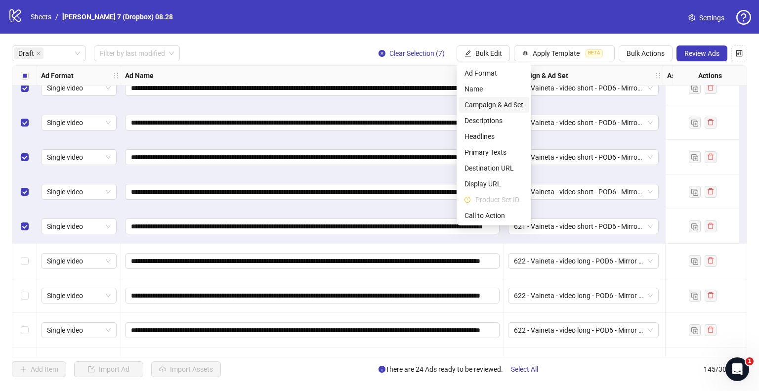
click at [479, 109] on span "Campaign & Ad Set" at bounding box center [494, 104] width 59 height 11
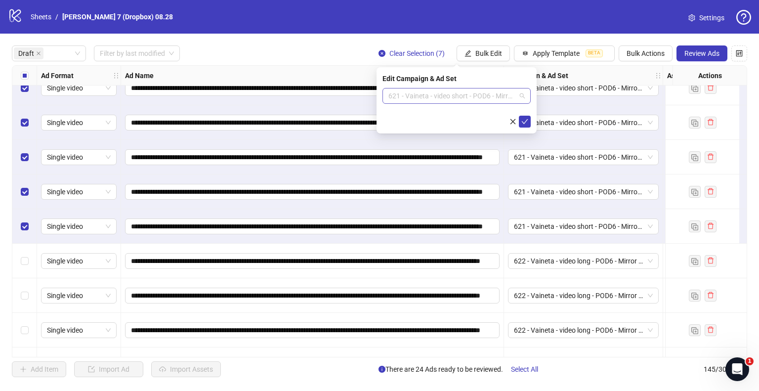
click at [517, 92] on span "621 - Vaineta - video short - POD6 - Mirror cases [DATE]" at bounding box center [457, 96] width 136 height 15
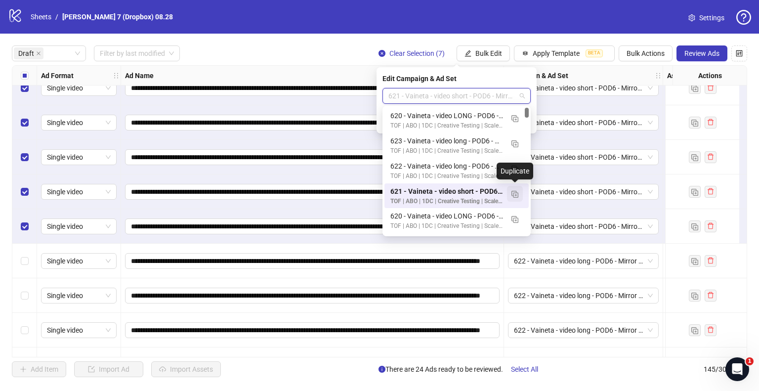
click at [516, 194] on img "button" at bounding box center [515, 194] width 7 height 7
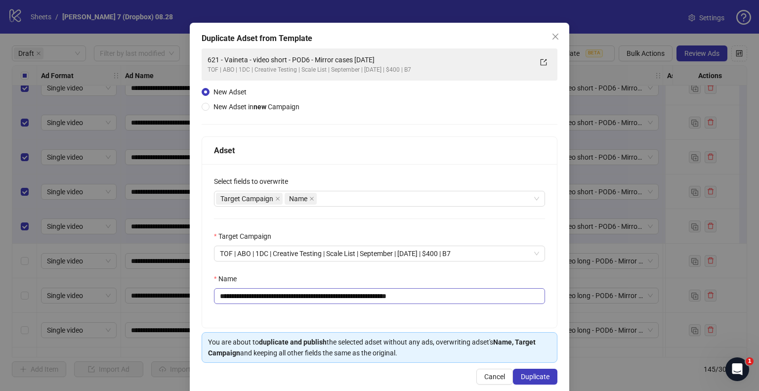
scroll to position [42, 0]
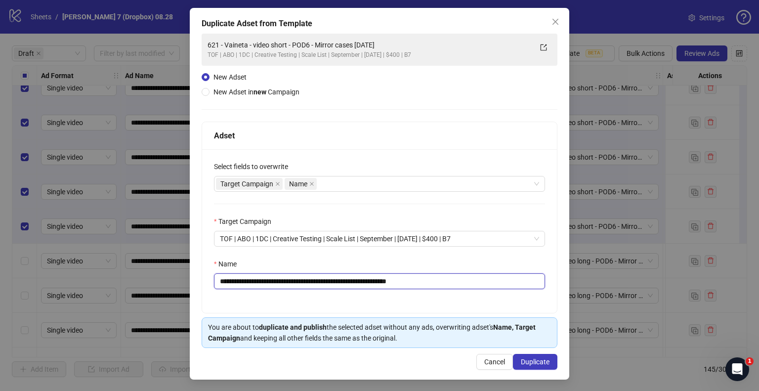
drag, startPoint x: 403, startPoint y: 278, endPoint x: 454, endPoint y: 276, distance: 51.0
click at [454, 276] on input "**********" at bounding box center [379, 281] width 331 height 16
click at [333, 178] on div "Target Campaign Name" at bounding box center [374, 184] width 317 height 14
type input "**********"
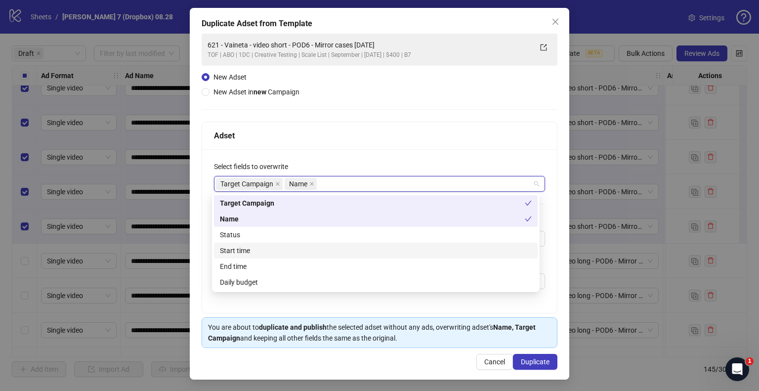
click at [240, 249] on div "Start time" at bounding box center [376, 250] width 312 height 11
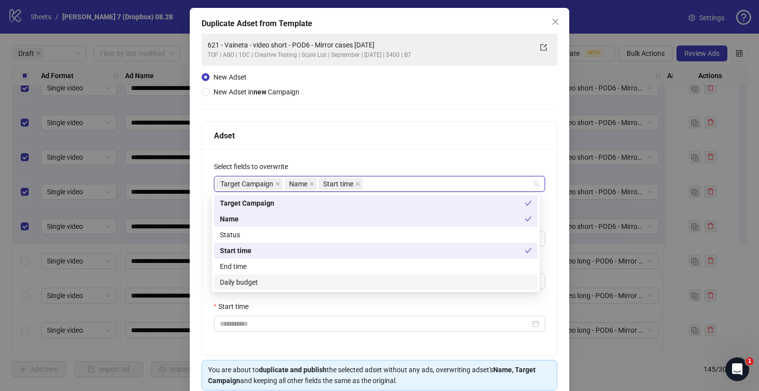
click at [249, 284] on div "Daily budget" at bounding box center [376, 282] width 312 height 11
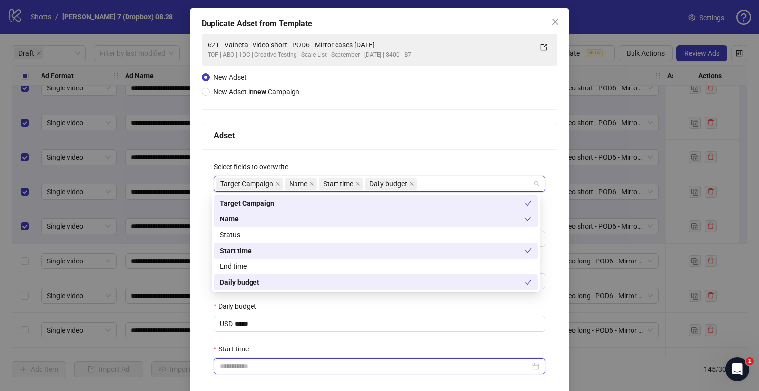
click at [238, 361] on input "Start time" at bounding box center [375, 366] width 311 height 11
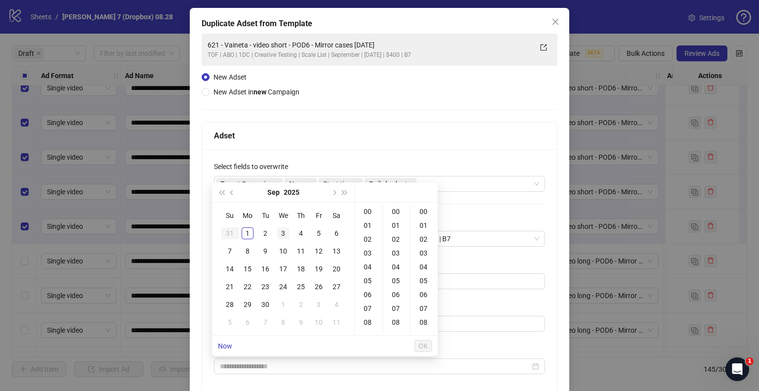
click at [279, 231] on div "3" at bounding box center [283, 233] width 12 height 12
click at [370, 235] on div "09" at bounding box center [369, 237] width 24 height 14
type input "**********"
click at [424, 344] on span "OK" at bounding box center [423, 346] width 9 height 8
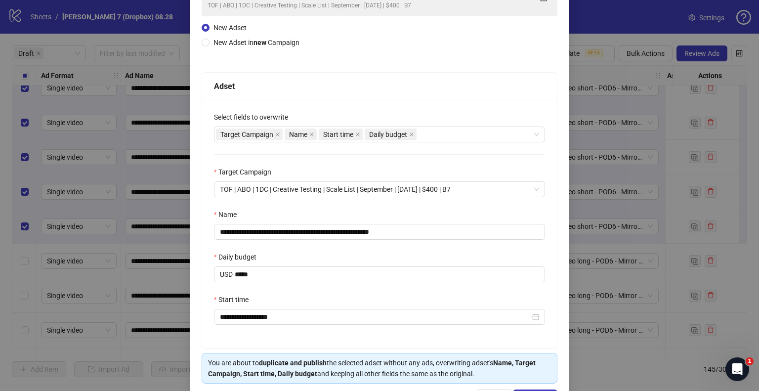
scroll to position [127, 0]
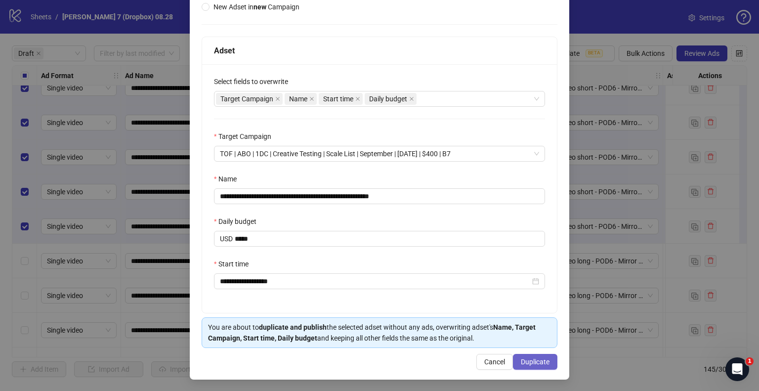
click at [530, 359] on span "Duplicate" at bounding box center [535, 362] width 29 height 8
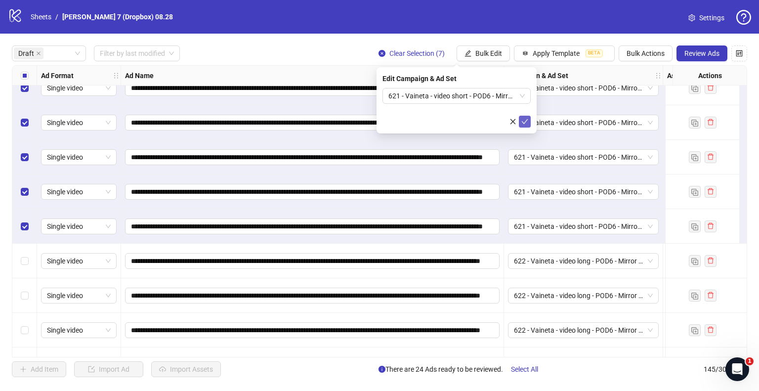
click at [524, 121] on icon "check" at bounding box center [525, 121] width 7 height 7
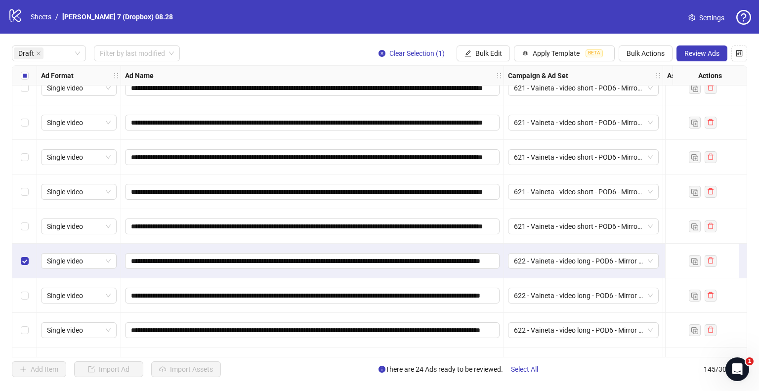
scroll to position [494, 0]
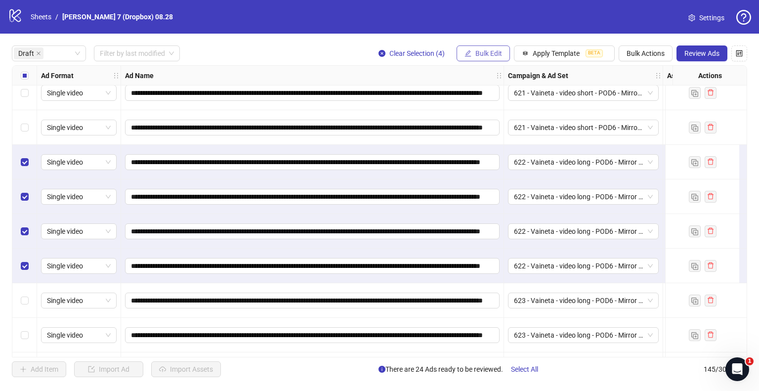
click at [481, 52] on span "Bulk Edit" at bounding box center [489, 53] width 27 height 8
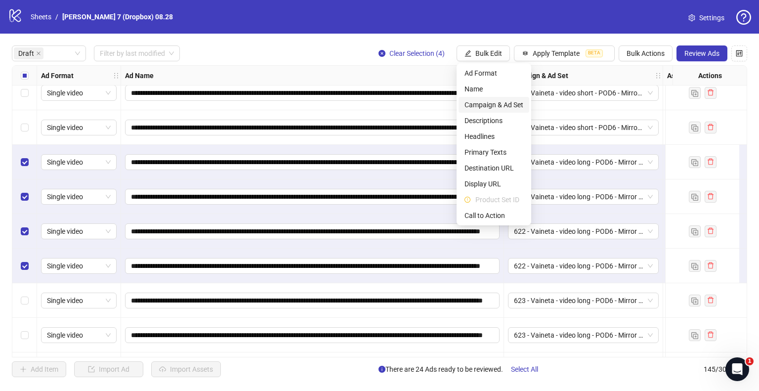
click at [491, 104] on span "Campaign & Ad Set" at bounding box center [494, 104] width 59 height 11
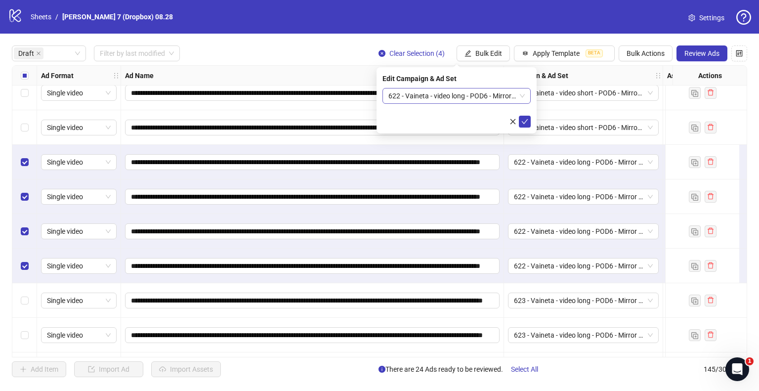
click at [515, 95] on span "622 - Vaineta - video long - POD6 - Mirror cases [DATE]" at bounding box center [457, 96] width 136 height 15
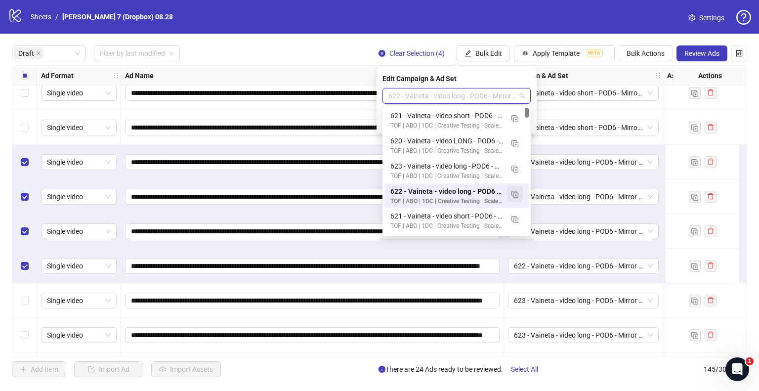
click at [516, 195] on img "button" at bounding box center [515, 194] width 7 height 7
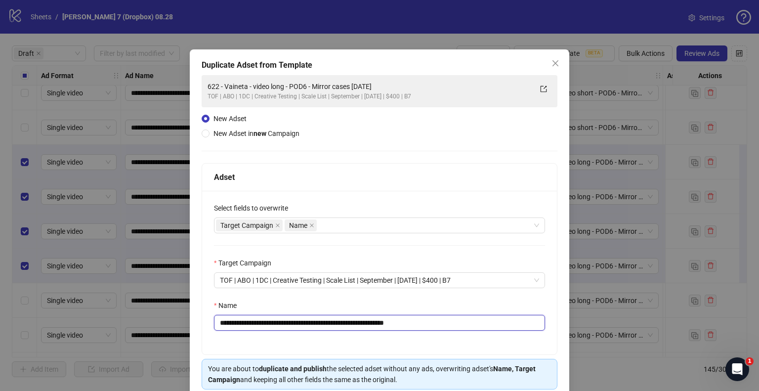
drag, startPoint x: 404, startPoint y: 326, endPoint x: 467, endPoint y: 329, distance: 62.4
click at [467, 329] on input "**********" at bounding box center [379, 323] width 331 height 16
click at [346, 225] on div "Target Campaign Name" at bounding box center [374, 226] width 317 height 14
type input "**********"
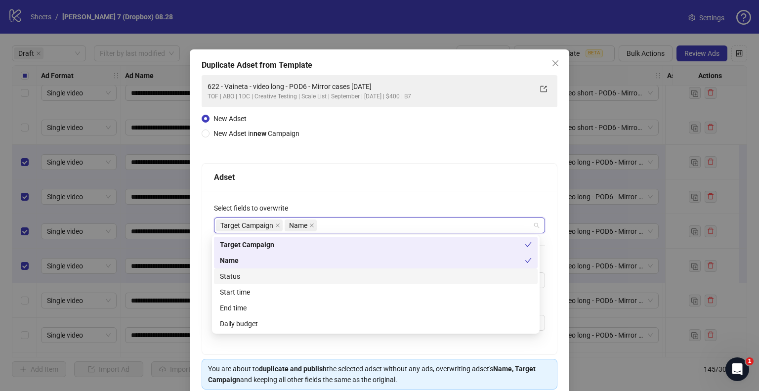
click at [262, 274] on div "Status" at bounding box center [376, 276] width 312 height 11
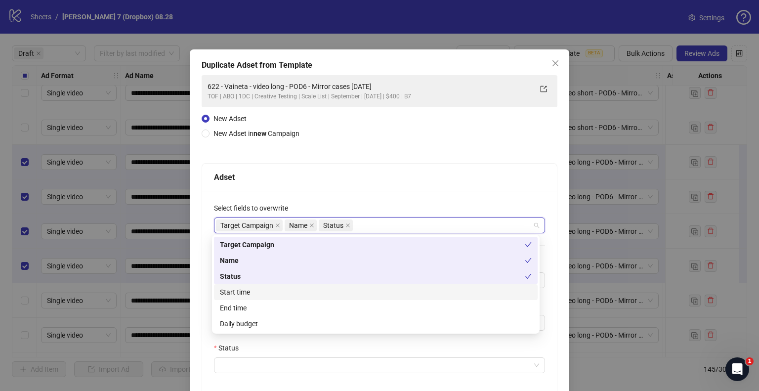
click at [273, 292] on div "Start time" at bounding box center [376, 292] width 312 height 11
click at [255, 322] on div "Daily budget" at bounding box center [376, 323] width 312 height 11
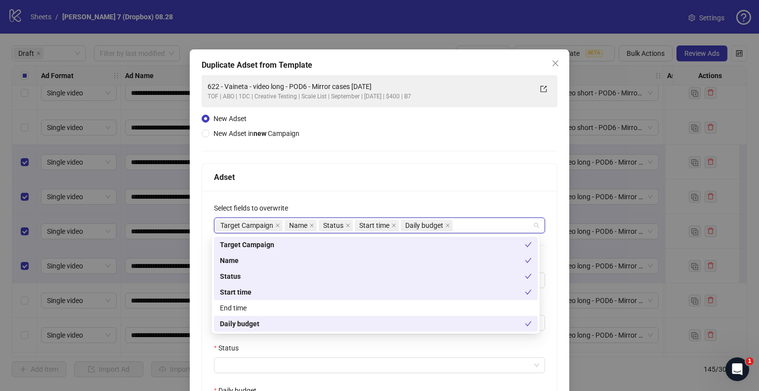
click at [212, 334] on div "**********" at bounding box center [379, 336] width 355 height 291
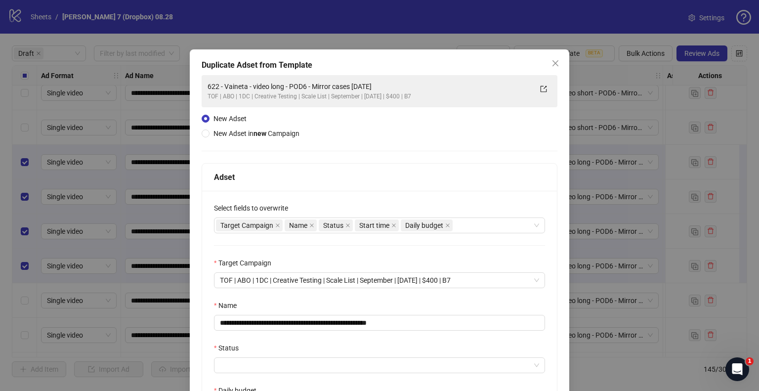
scroll to position [49, 0]
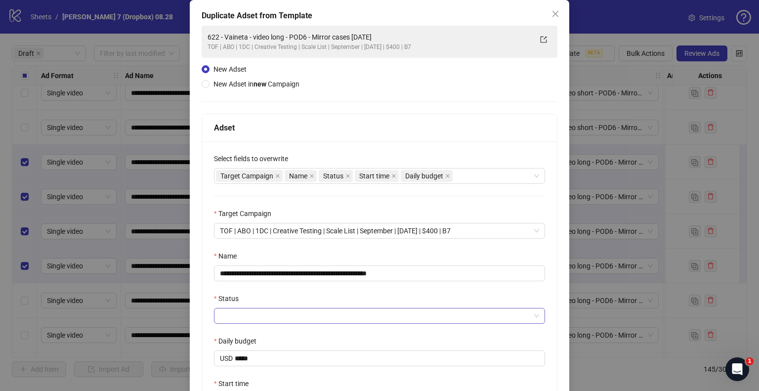
click at [255, 321] on input "Status" at bounding box center [375, 316] width 311 height 15
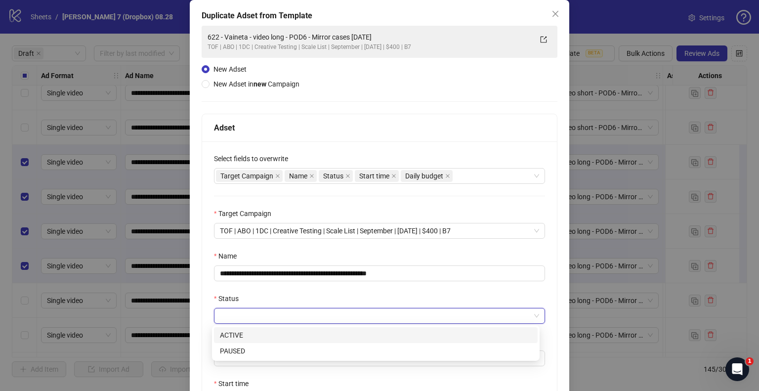
click at [257, 330] on div "ACTIVE" at bounding box center [376, 335] width 312 height 11
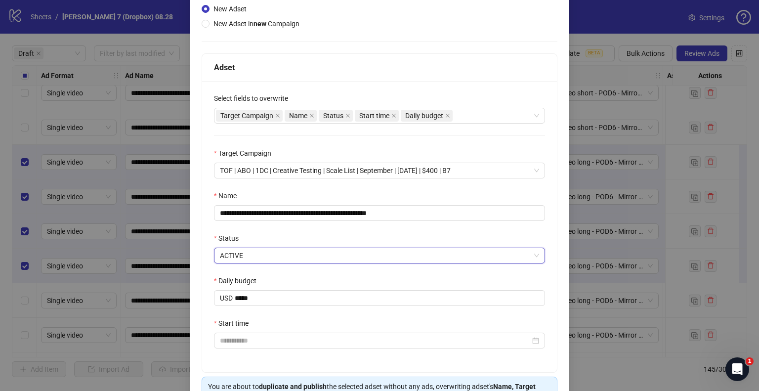
scroll to position [148, 0]
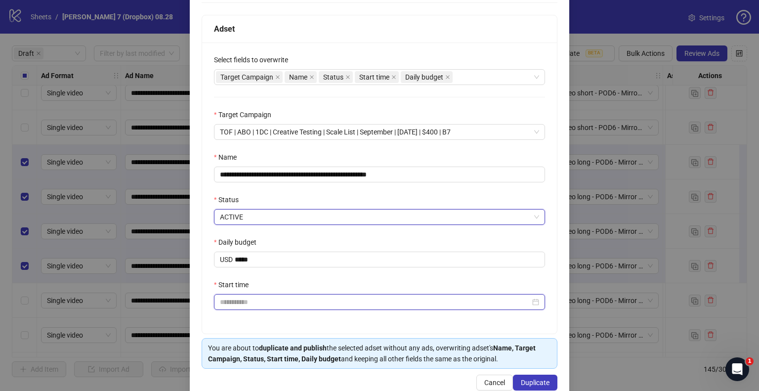
click at [263, 304] on input "Start time" at bounding box center [375, 302] width 311 height 11
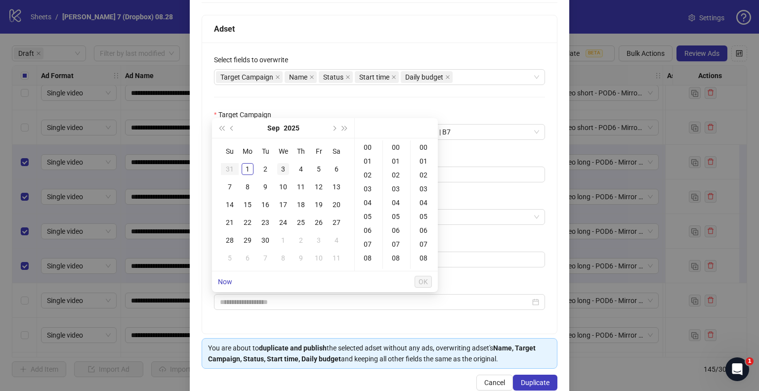
click at [281, 170] on div "3" at bounding box center [283, 169] width 12 height 12
click at [370, 219] on div "09" at bounding box center [369, 223] width 24 height 14
type input "**********"
click at [425, 282] on span "OK" at bounding box center [423, 282] width 9 height 8
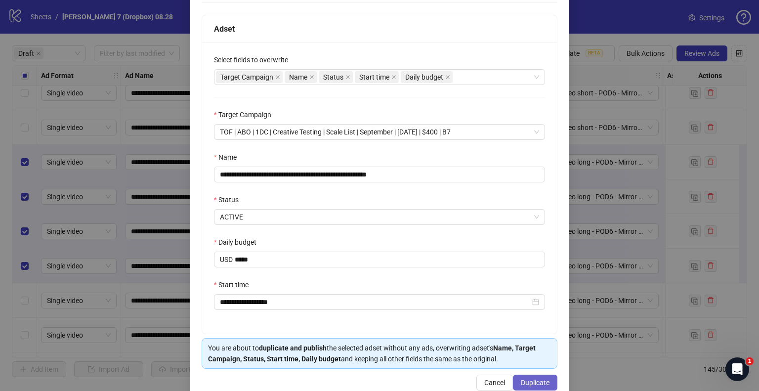
click at [541, 381] on span "Duplicate" at bounding box center [535, 383] width 29 height 8
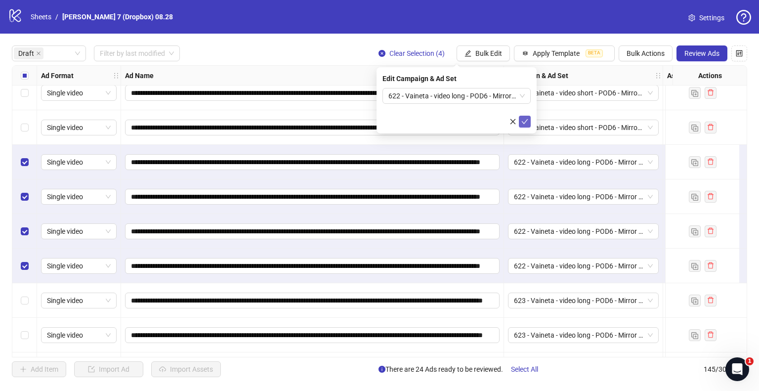
click at [523, 123] on icon "check" at bounding box center [525, 121] width 7 height 7
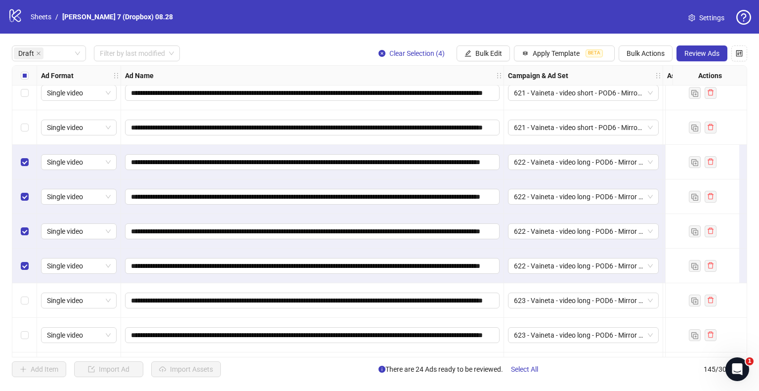
click at [19, 74] on div "Select all rows" at bounding box center [24, 76] width 25 height 20
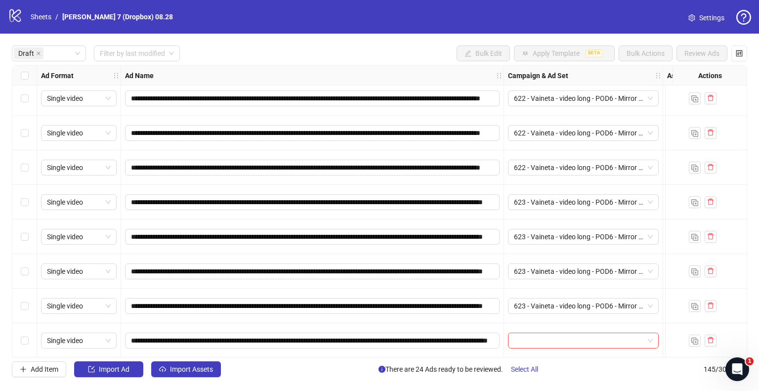
scroll to position [593, 0]
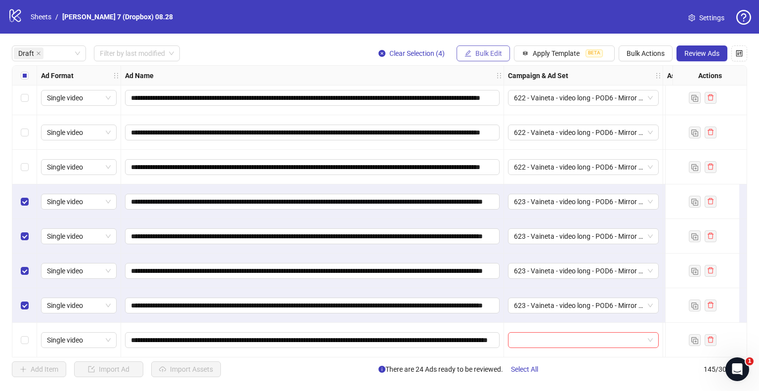
click at [492, 52] on span "Bulk Edit" at bounding box center [489, 53] width 27 height 8
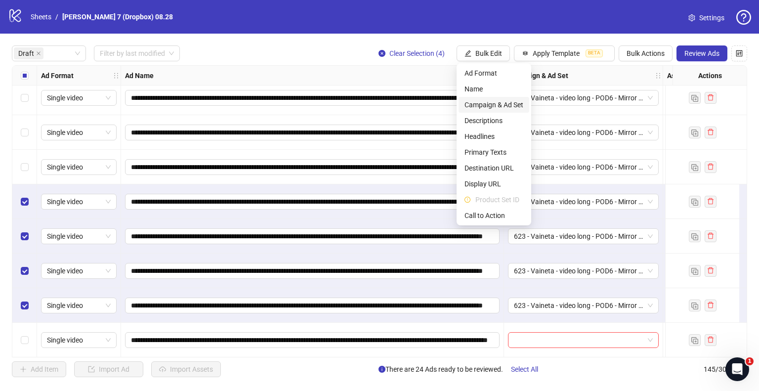
click at [469, 104] on span "Campaign & Ad Set" at bounding box center [494, 104] width 59 height 11
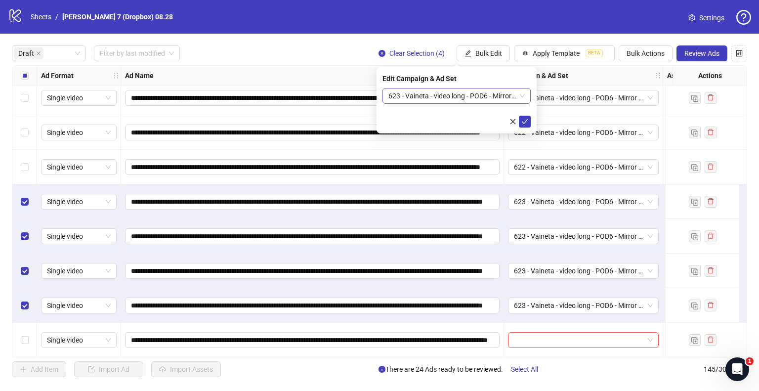
click at [459, 93] on span "623 - Vaineta - video long - POD6 - Mirror cases [DATE]" at bounding box center [457, 96] width 136 height 15
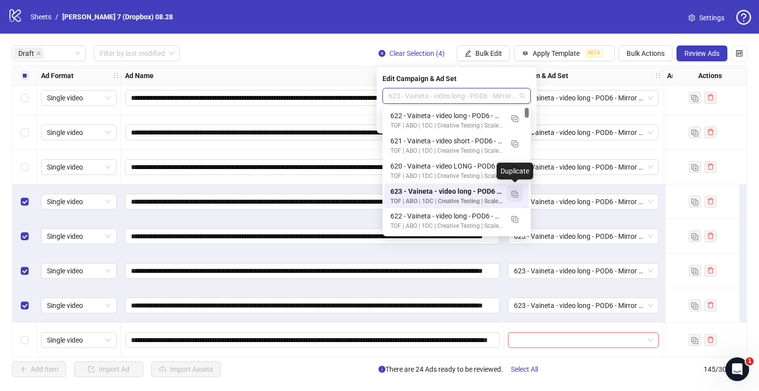
click at [518, 193] on img "button" at bounding box center [515, 194] width 7 height 7
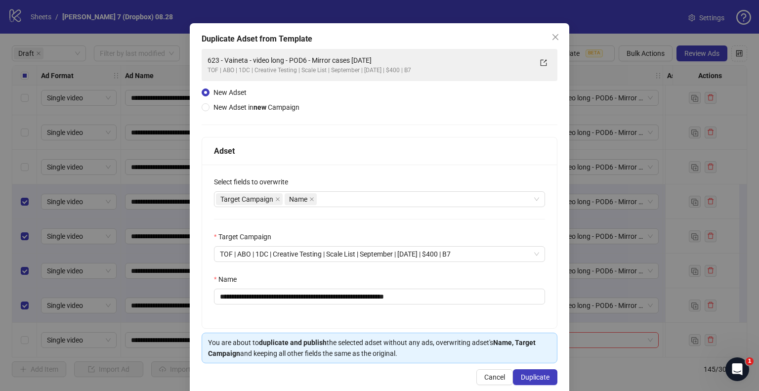
scroll to position [42, 0]
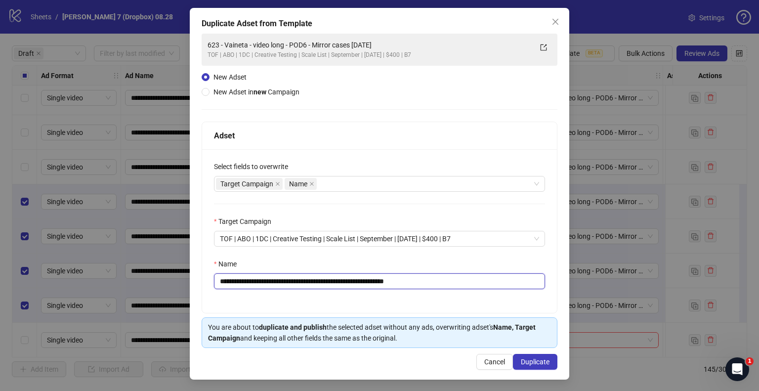
drag, startPoint x: 405, startPoint y: 283, endPoint x: 482, endPoint y: 293, distance: 77.7
click at [482, 293] on div "**********" at bounding box center [379, 231] width 355 height 164
click at [331, 185] on div "Target Campaign Name" at bounding box center [374, 184] width 317 height 14
type input "**********"
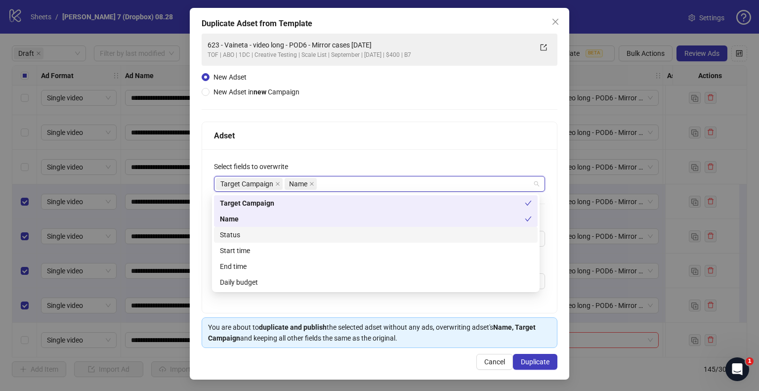
click at [253, 230] on div "Status" at bounding box center [376, 234] width 312 height 11
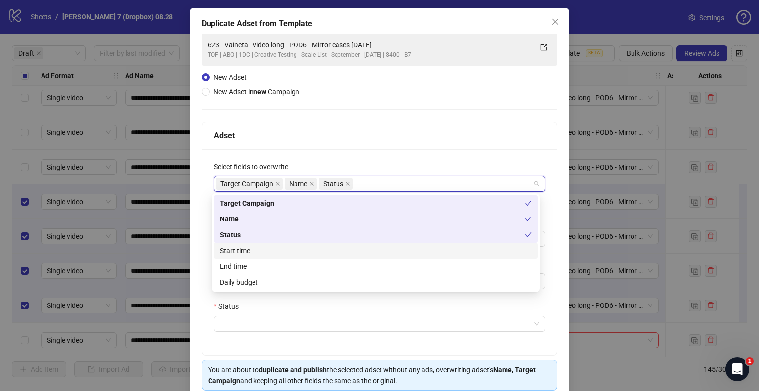
click at [253, 258] on div "Start time" at bounding box center [376, 251] width 324 height 16
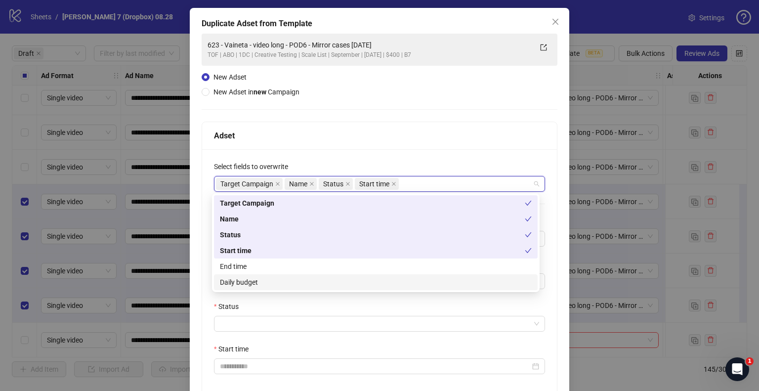
click at [212, 299] on div "**********" at bounding box center [379, 273] width 355 height 249
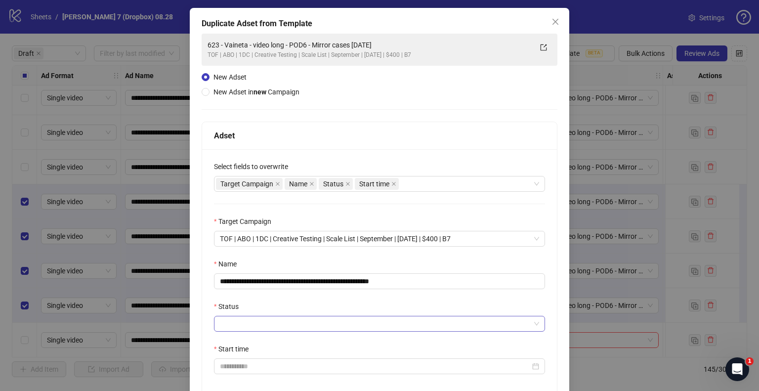
click at [258, 327] on input "Status" at bounding box center [375, 323] width 311 height 15
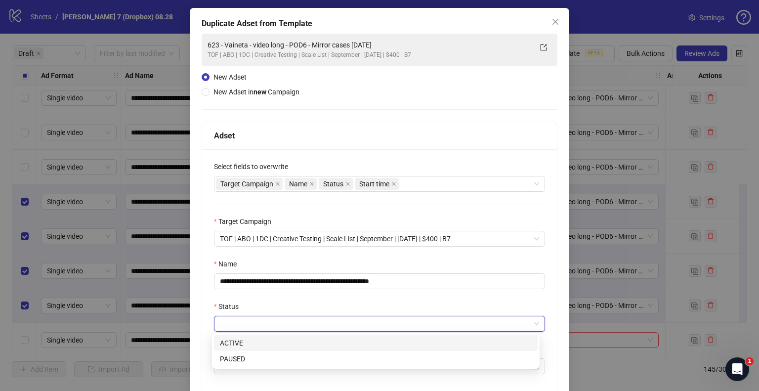
click at [243, 346] on div "ACTIVE" at bounding box center [376, 343] width 312 height 11
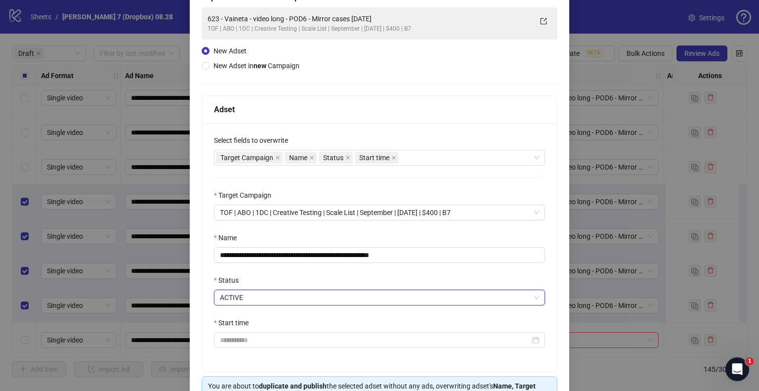
scroll to position [91, 0]
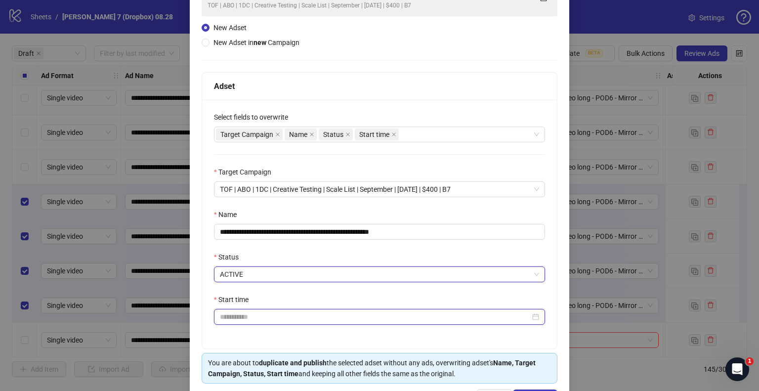
click at [247, 321] on input "Start time" at bounding box center [375, 316] width 311 height 11
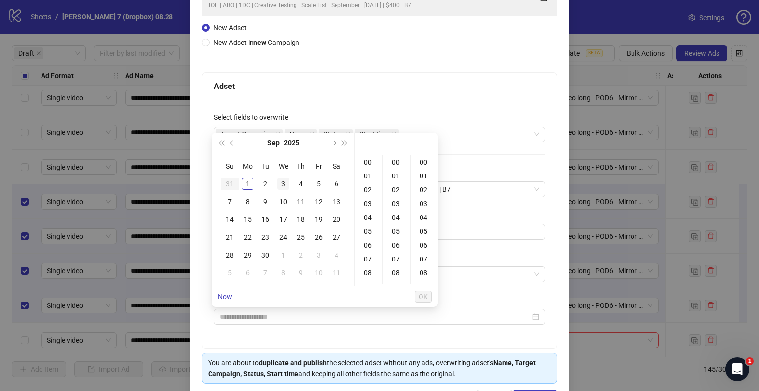
click at [281, 181] on div "3" at bounding box center [283, 184] width 12 height 12
click at [369, 234] on div "09" at bounding box center [369, 237] width 24 height 14
type input "**********"
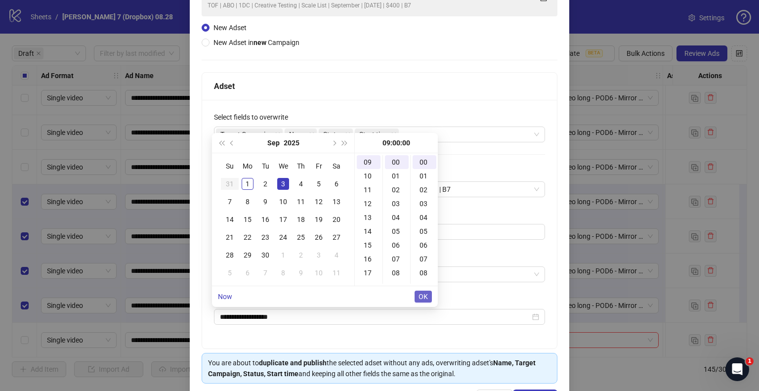
click at [426, 299] on span "OK" at bounding box center [423, 297] width 9 height 8
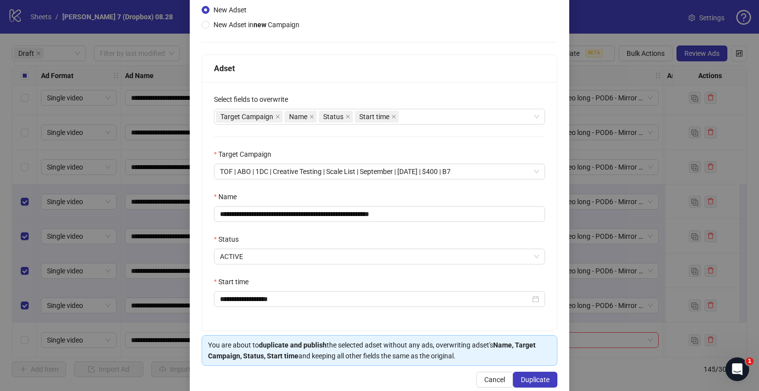
scroll to position [127, 0]
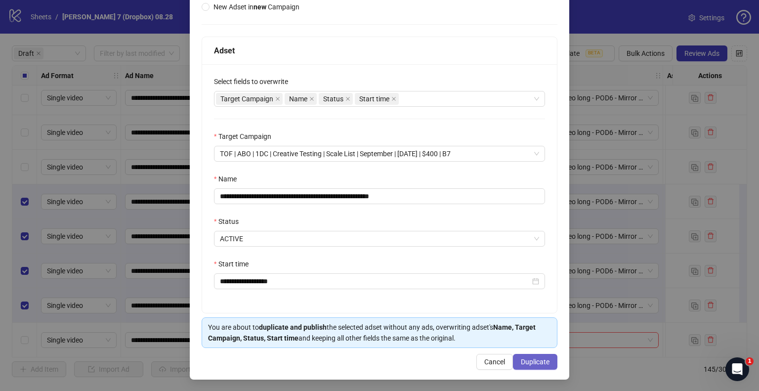
click at [523, 365] on span "Duplicate" at bounding box center [535, 362] width 29 height 8
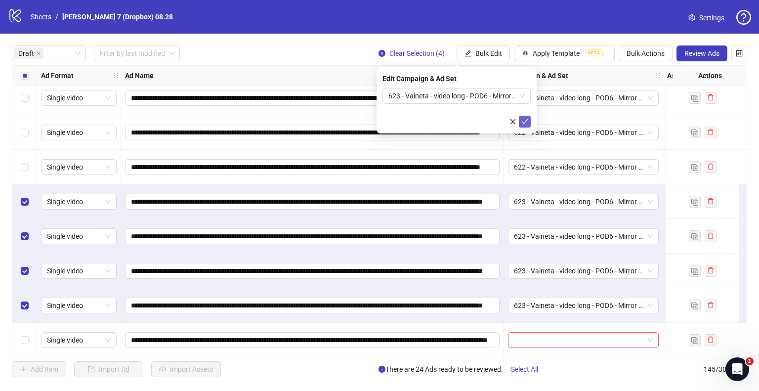
click at [525, 120] on icon "check" at bounding box center [525, 121] width 7 height 7
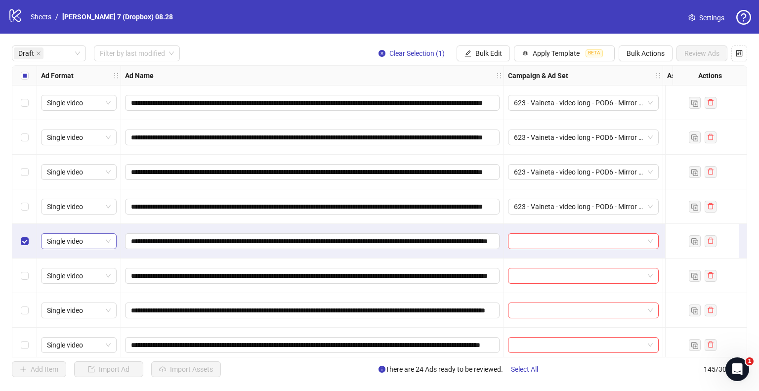
scroll to position [736, 0]
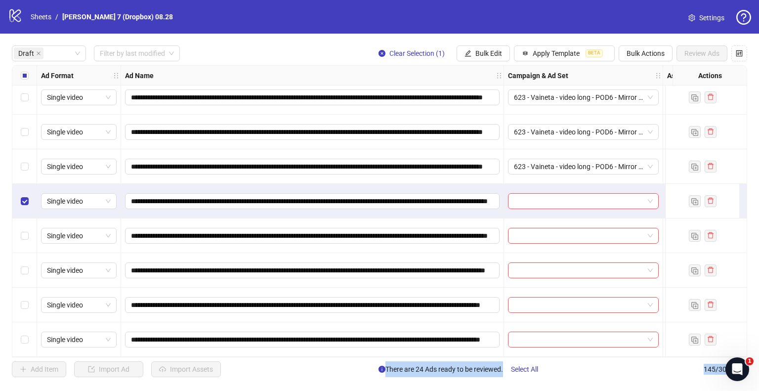
click at [18, 230] on div "Select row 26" at bounding box center [24, 236] width 25 height 35
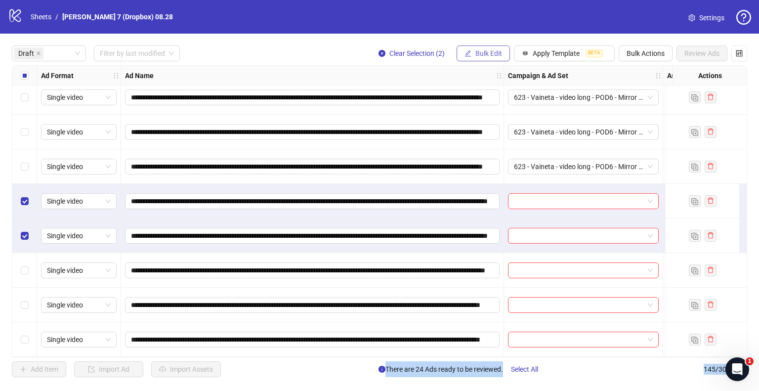
click at [494, 55] on span "Bulk Edit" at bounding box center [489, 53] width 27 height 8
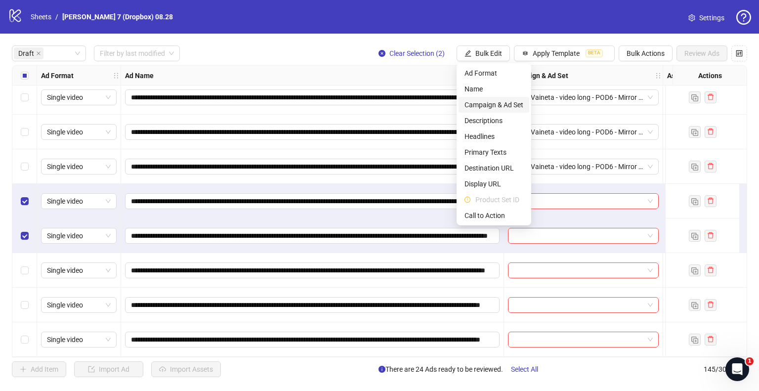
click at [479, 103] on span "Campaign & Ad Set" at bounding box center [494, 104] width 59 height 11
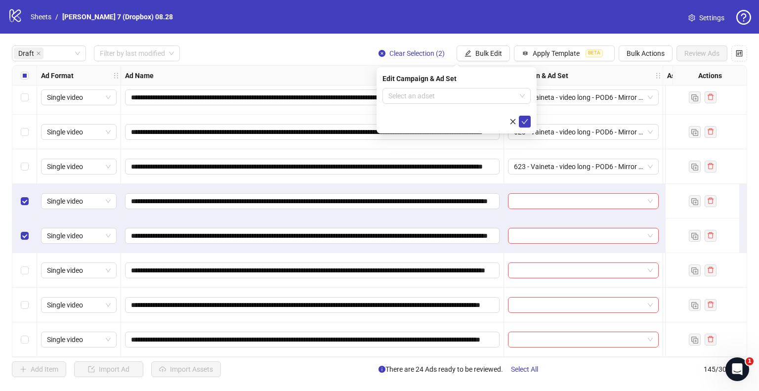
click at [479, 103] on input "search" at bounding box center [453, 96] width 128 height 15
click at [506, 91] on input "search" at bounding box center [453, 96] width 128 height 15
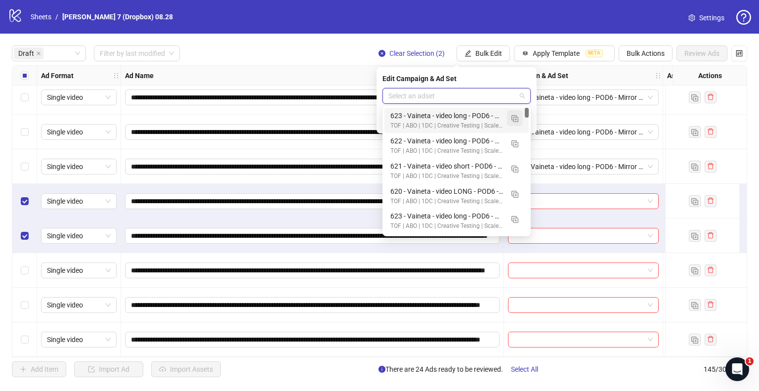
click at [512, 119] on img "button" at bounding box center [515, 118] width 7 height 7
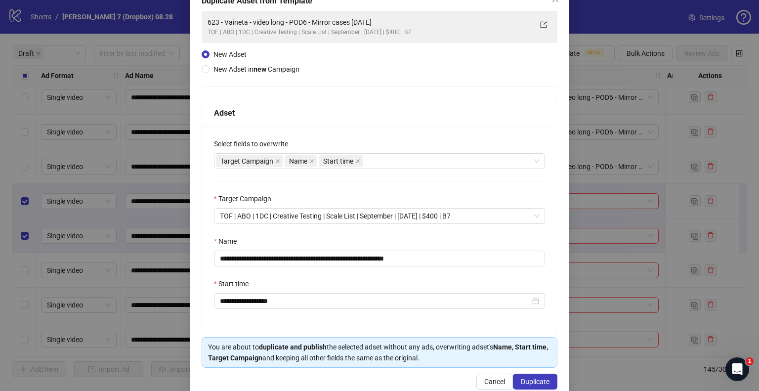
scroll to position [84, 0]
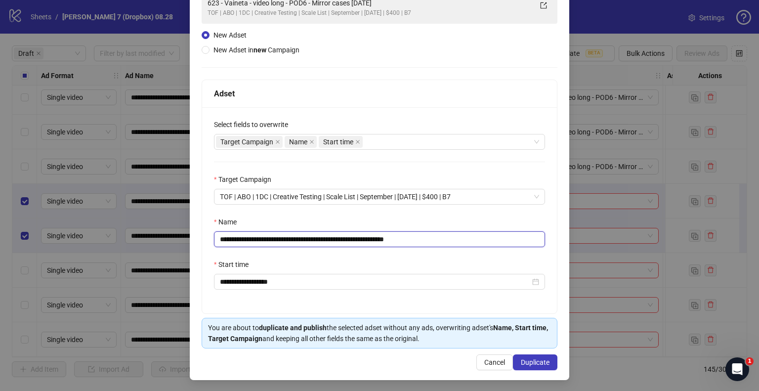
drag, startPoint x: 338, startPoint y: 246, endPoint x: 103, endPoint y: 246, distance: 235.4
click at [103, 246] on div "**********" at bounding box center [379, 195] width 759 height 391
paste input "*********"
drag, startPoint x: 427, startPoint y: 238, endPoint x: 547, endPoint y: 231, distance: 120.3
click at [547, 231] on div "**********" at bounding box center [379, 210] width 355 height 206
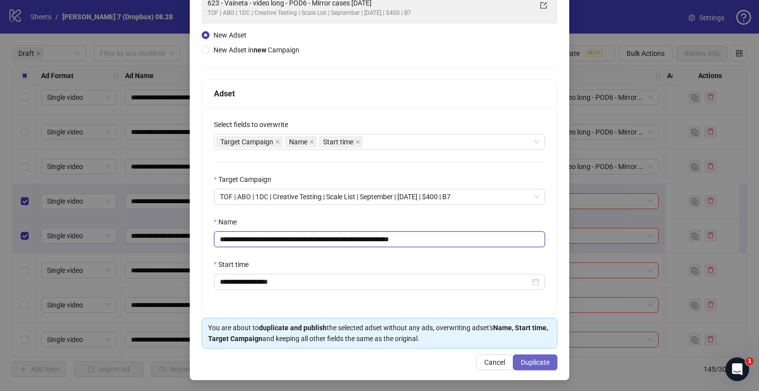
type input "**********"
click at [544, 359] on span "Duplicate" at bounding box center [535, 362] width 29 height 8
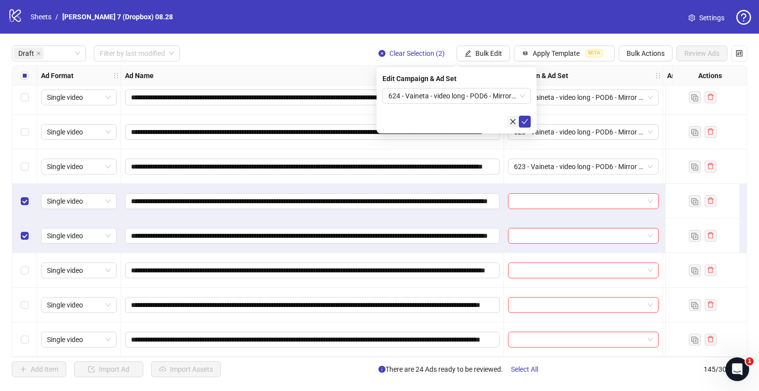
click at [522, 119] on icon "check" at bounding box center [525, 121] width 7 height 7
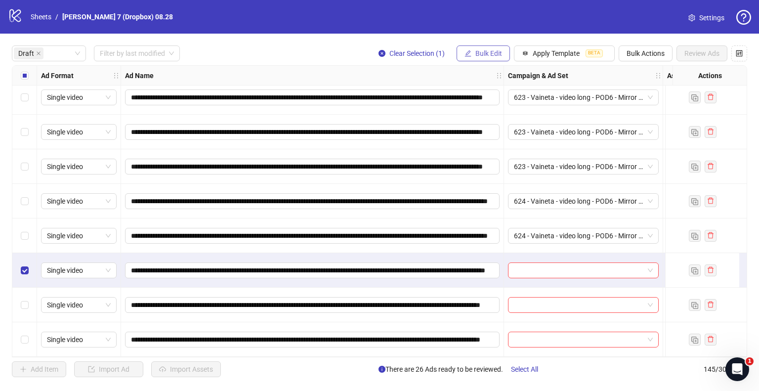
click at [487, 51] on span "Bulk Edit" at bounding box center [489, 53] width 27 height 8
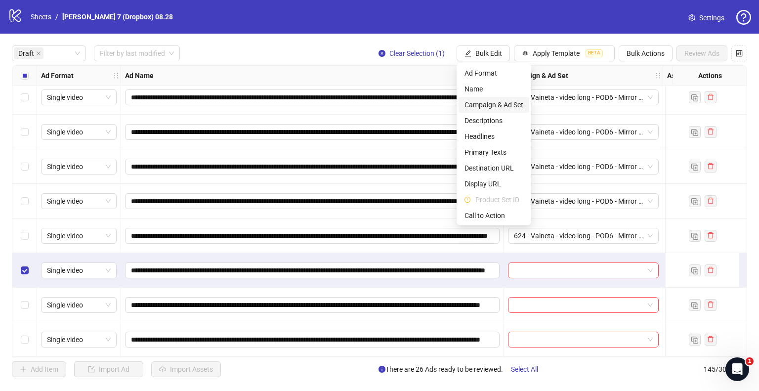
click at [487, 106] on span "Campaign & Ad Set" at bounding box center [494, 104] width 59 height 11
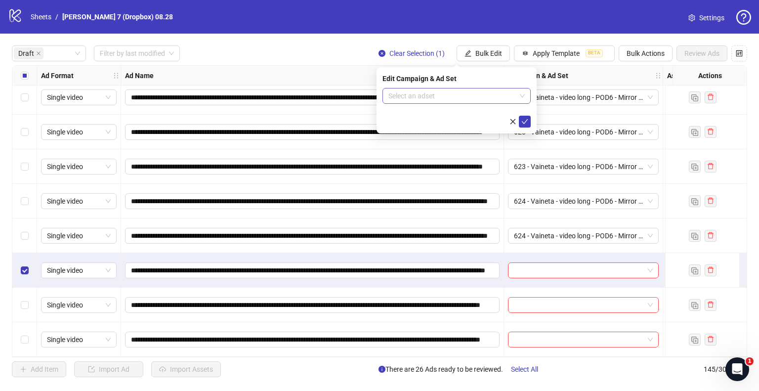
click at [467, 96] on input "search" at bounding box center [453, 96] width 128 height 15
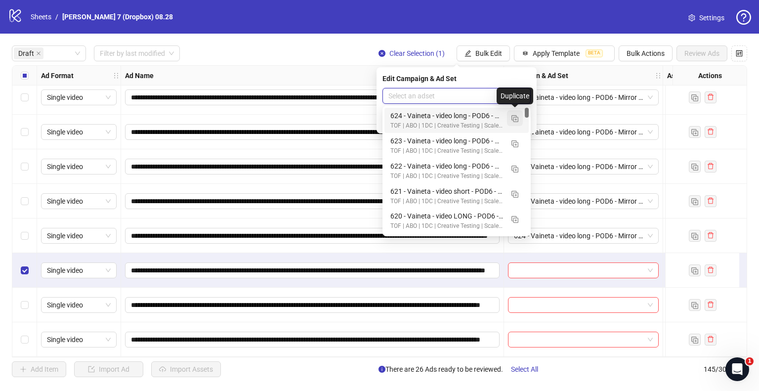
click at [512, 115] on img "button" at bounding box center [515, 118] width 7 height 7
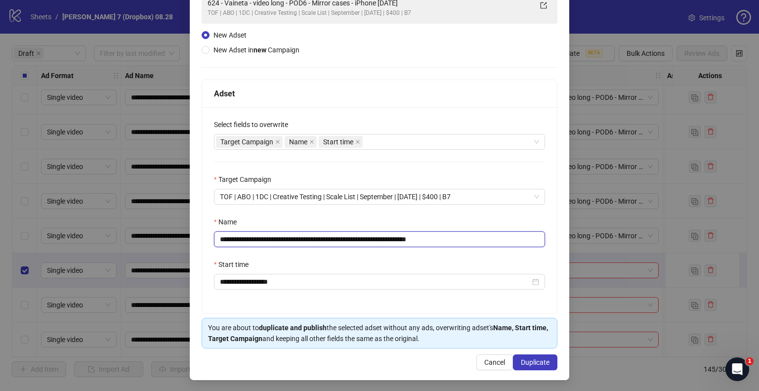
drag, startPoint x: 384, startPoint y: 239, endPoint x: 203, endPoint y: 248, distance: 180.7
click at [187, 251] on div "**********" at bounding box center [379, 195] width 759 height 391
paste input "text"
drag, startPoint x: 401, startPoint y: 239, endPoint x: 453, endPoint y: 240, distance: 51.9
click at [453, 240] on input "**********" at bounding box center [379, 239] width 331 height 16
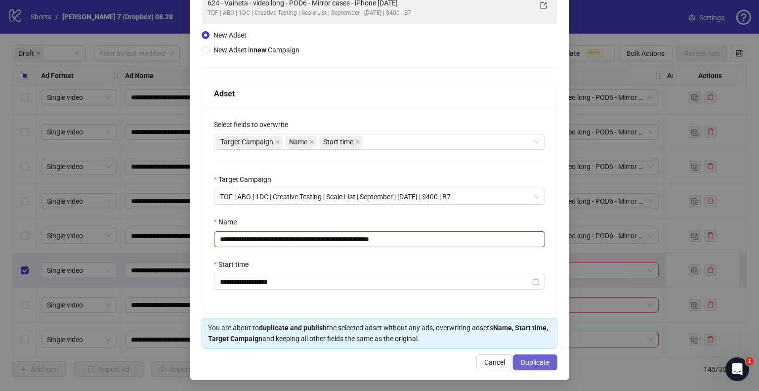
type input "**********"
click at [528, 362] on span "Duplicate" at bounding box center [535, 362] width 29 height 8
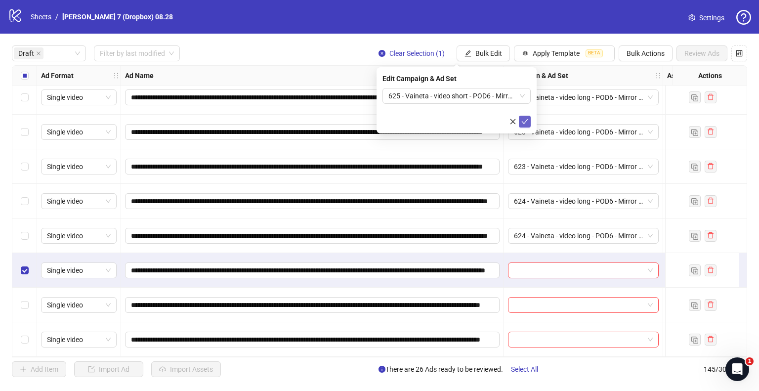
click at [525, 120] on icon "check" at bounding box center [525, 121] width 7 height 7
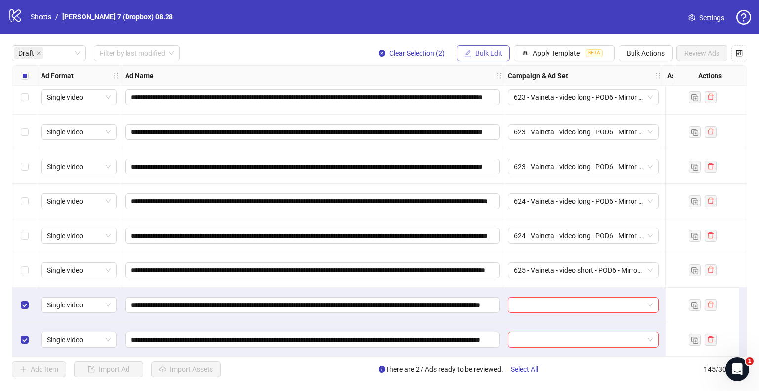
click at [484, 51] on span "Bulk Edit" at bounding box center [489, 53] width 27 height 8
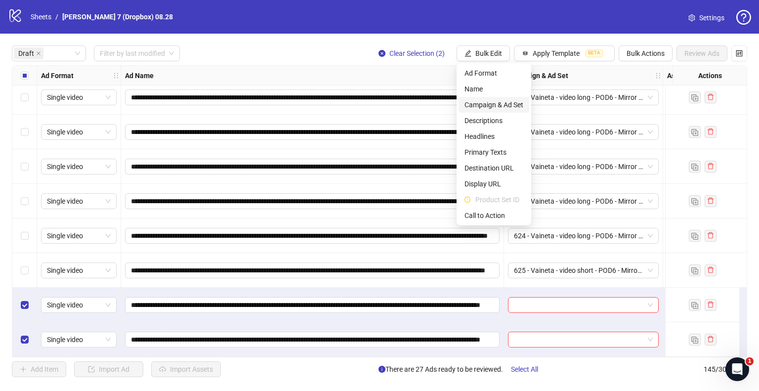
click at [484, 106] on span "Campaign & Ad Set" at bounding box center [494, 104] width 59 height 11
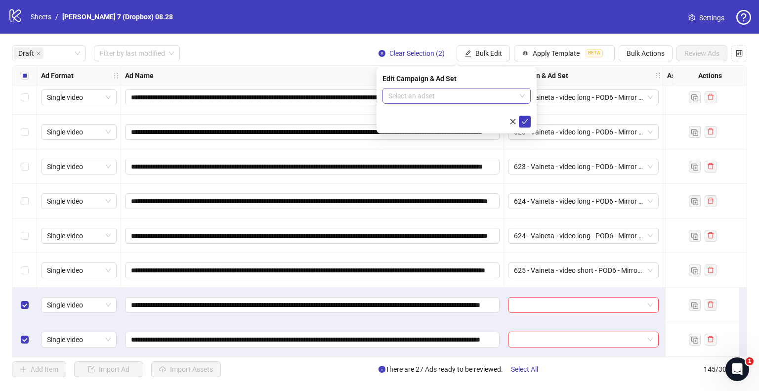
click at [479, 94] on input "search" at bounding box center [453, 96] width 128 height 15
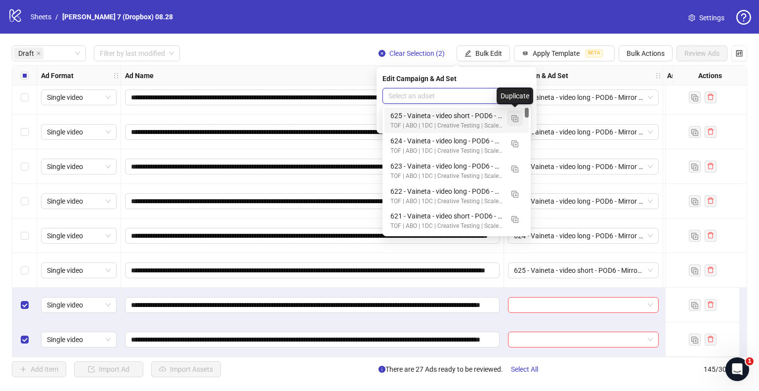
click at [510, 116] on button "button" at bounding box center [515, 118] width 16 height 16
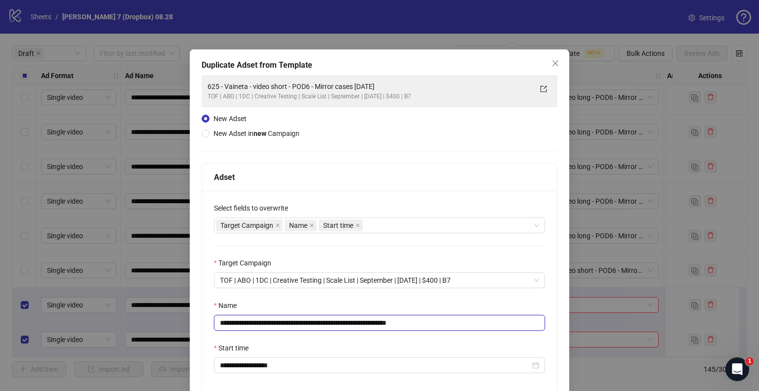
drag, startPoint x: 364, startPoint y: 324, endPoint x: 73, endPoint y: 330, distance: 291.3
click at [73, 330] on div "**********" at bounding box center [379, 195] width 759 height 391
paste input "text"
drag, startPoint x: 402, startPoint y: 324, endPoint x: 453, endPoint y: 321, distance: 51.0
click at [453, 321] on input "**********" at bounding box center [379, 323] width 331 height 16
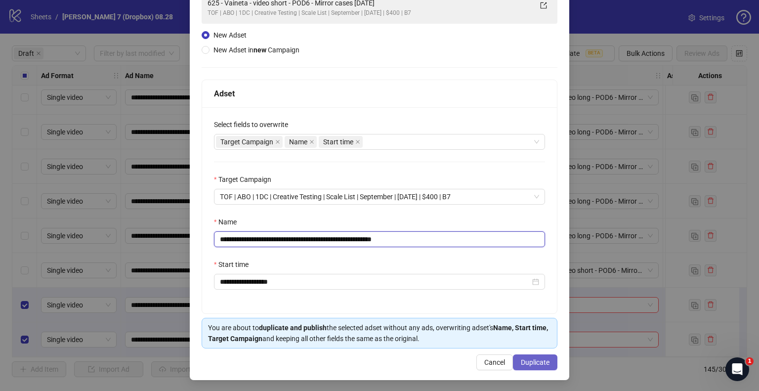
type input "**********"
click at [527, 363] on span "Duplicate" at bounding box center [535, 362] width 29 height 8
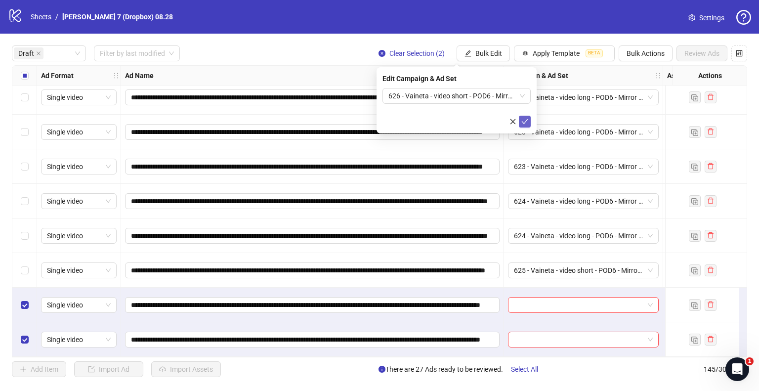
click at [521, 124] on button "submit" at bounding box center [525, 122] width 12 height 12
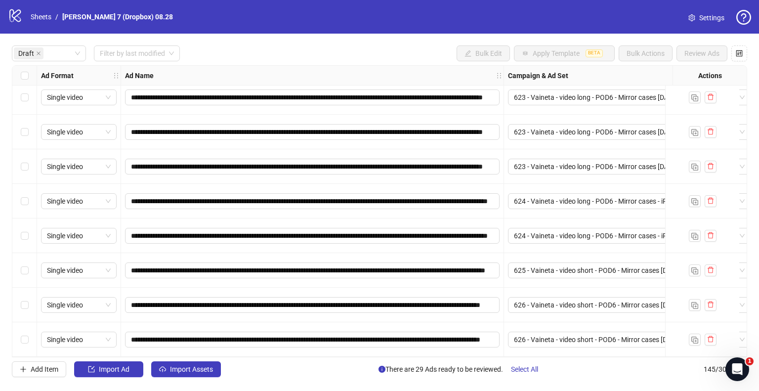
drag, startPoint x: 663, startPoint y: 74, endPoint x: 755, endPoint y: 78, distance: 92.5
click at [755, 78] on div "**********" at bounding box center [379, 212] width 759 height 356
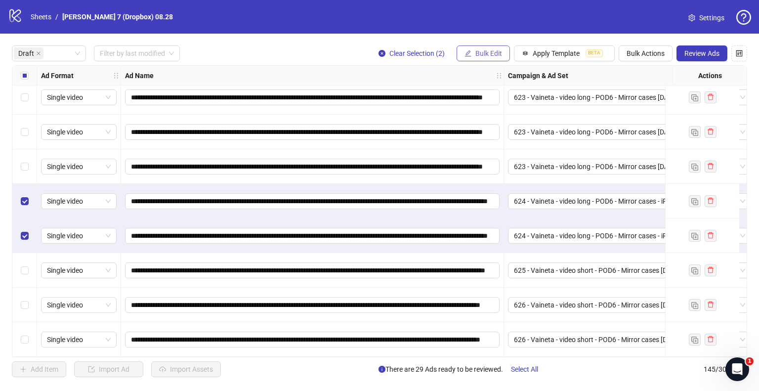
click at [489, 52] on span "Bulk Edit" at bounding box center [489, 53] width 27 height 8
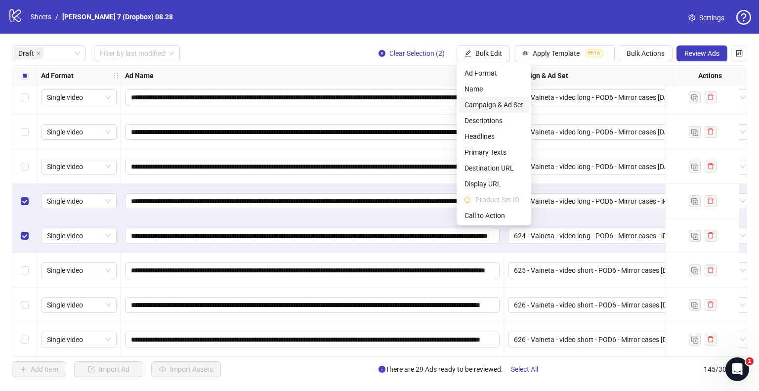
click at [498, 104] on span "Campaign & Ad Set" at bounding box center [494, 104] width 59 height 11
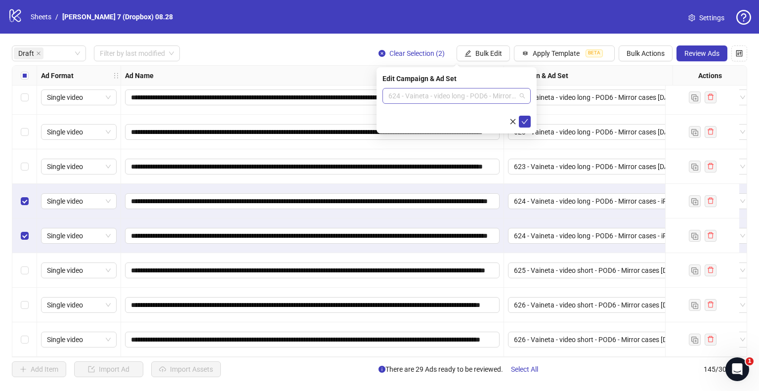
click at [445, 96] on span "624 - Vaineta - video long - POD6 - Mirror cases - iPhone [DATE]" at bounding box center [457, 96] width 136 height 15
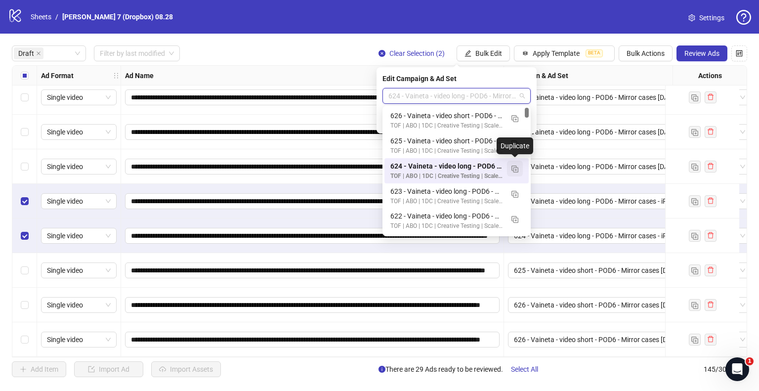
click at [515, 169] on img "button" at bounding box center [515, 169] width 7 height 7
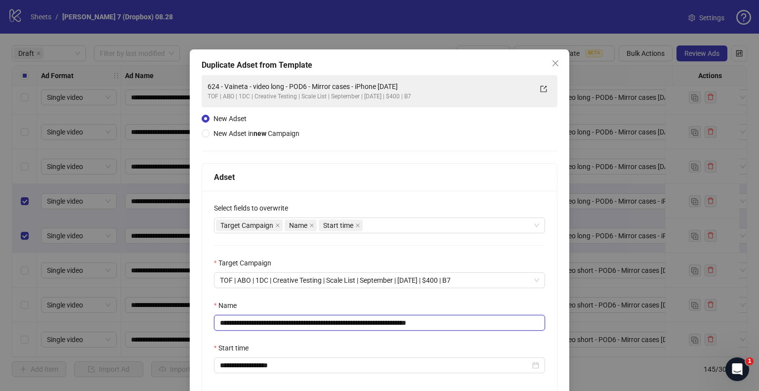
drag, startPoint x: 389, startPoint y: 322, endPoint x: 98, endPoint y: 328, distance: 290.8
click at [95, 328] on div "**********" at bounding box center [379, 195] width 759 height 391
paste input "text"
drag, startPoint x: 439, startPoint y: 323, endPoint x: 467, endPoint y: 322, distance: 28.2
click at [467, 322] on input "**********" at bounding box center [379, 323] width 331 height 16
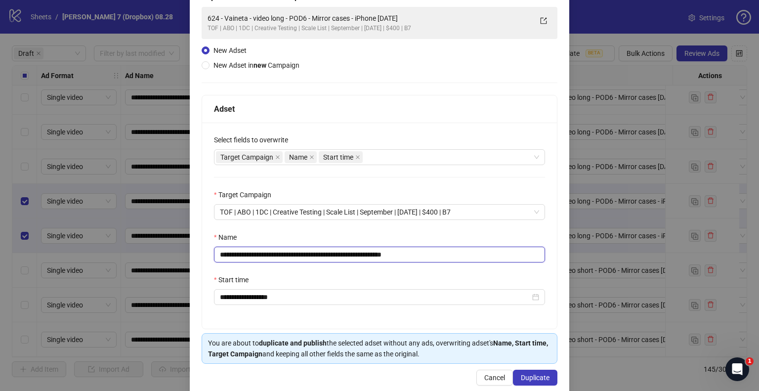
scroll to position [84, 0]
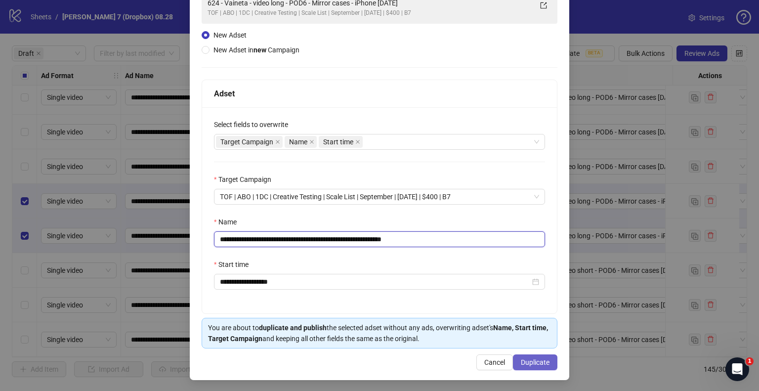
type input "**********"
click at [534, 365] on button "Duplicate" at bounding box center [535, 363] width 44 height 16
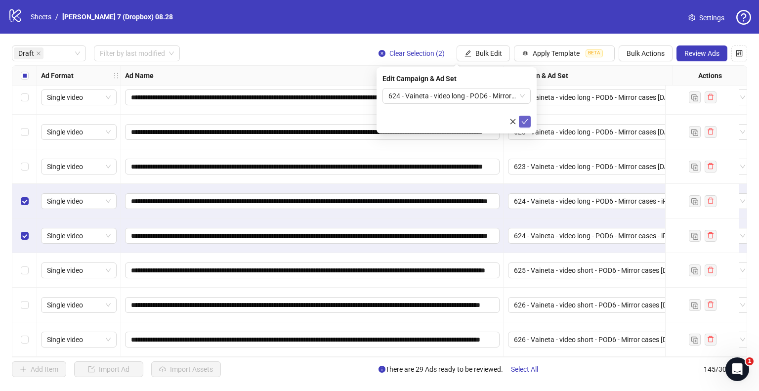
click at [523, 120] on icon "check" at bounding box center [525, 121] width 7 height 7
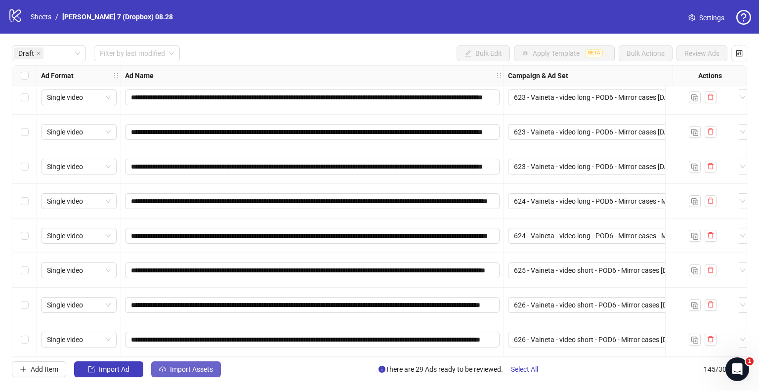
click at [175, 370] on span "Import Assets" at bounding box center [191, 369] width 43 height 8
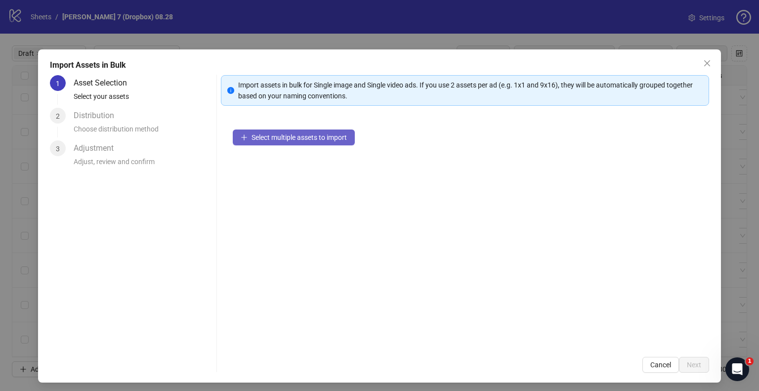
click at [291, 136] on span "Select multiple assets to import" at bounding box center [299, 137] width 95 height 8
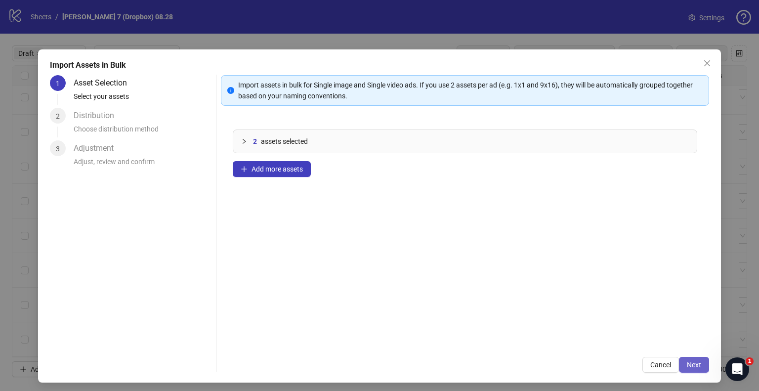
click at [696, 365] on button "Next" at bounding box center [694, 365] width 30 height 16
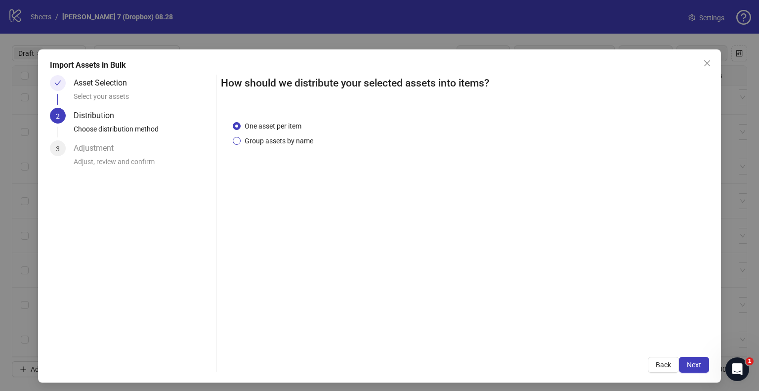
click at [263, 140] on span "Group assets by name" at bounding box center [279, 140] width 77 height 11
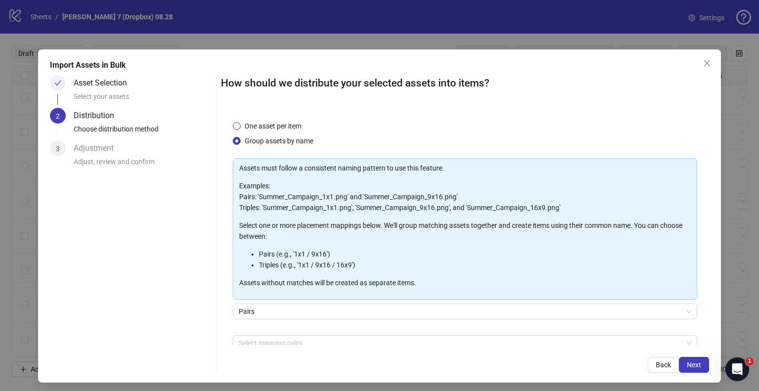
click at [275, 131] on span "One asset per item" at bounding box center [273, 126] width 65 height 11
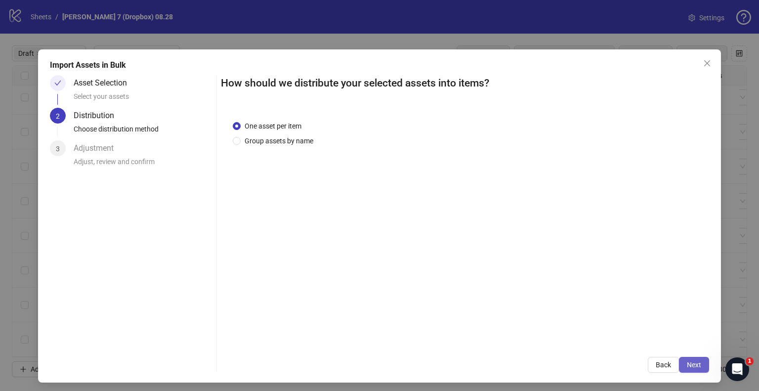
click at [698, 372] on button "Next" at bounding box center [694, 365] width 30 height 16
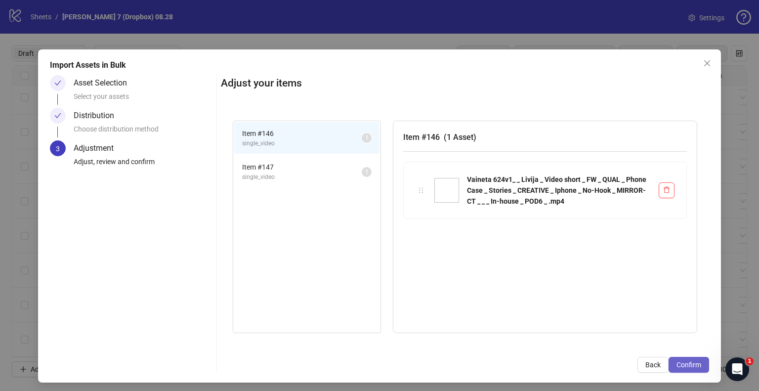
click at [689, 365] on span "Confirm" at bounding box center [689, 365] width 25 height 8
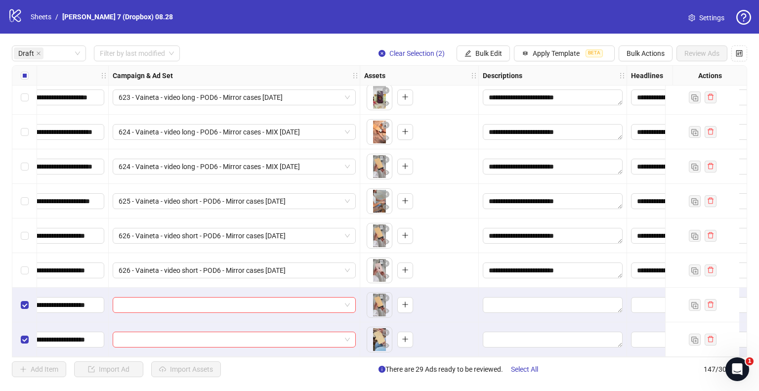
scroll to position [805, 297]
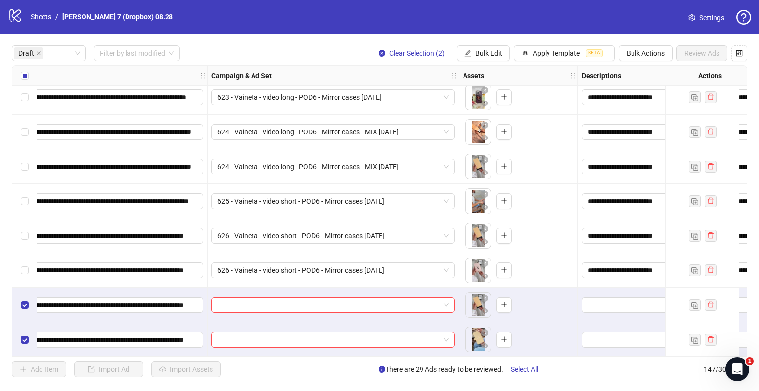
click at [478, 54] on span "Bulk Edit" at bounding box center [489, 53] width 27 height 8
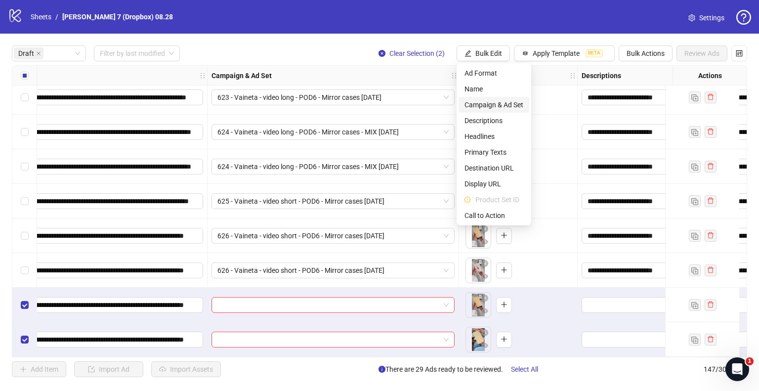
click at [478, 105] on span "Campaign & Ad Set" at bounding box center [494, 104] width 59 height 11
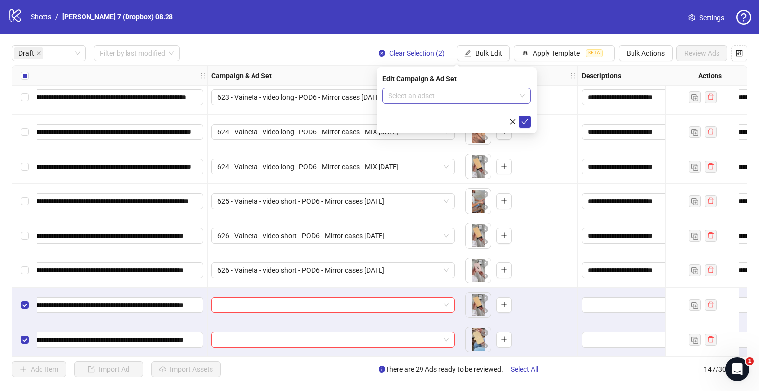
click at [435, 95] on input "search" at bounding box center [453, 96] width 128 height 15
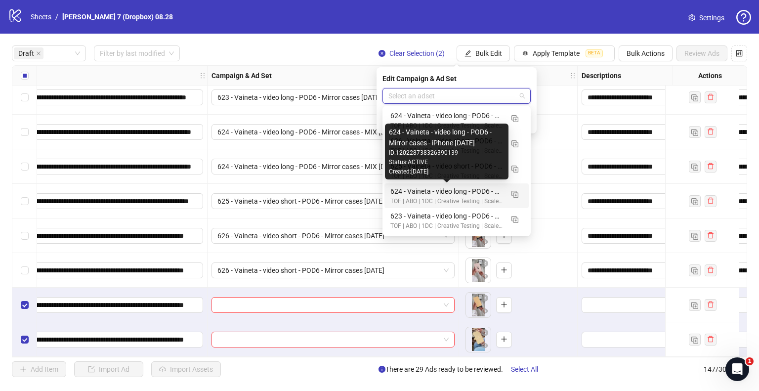
click at [447, 191] on div "624 - Vaineta - video long - POD6 - Mirror cases - iPhone [DATE]" at bounding box center [447, 191] width 113 height 11
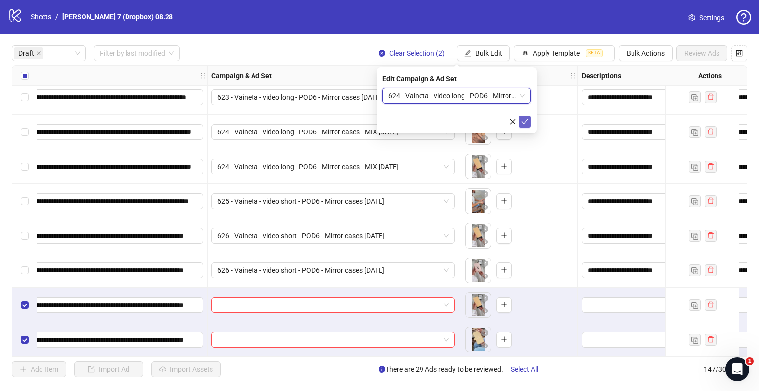
click at [527, 118] on icon "check" at bounding box center [525, 121] width 7 height 7
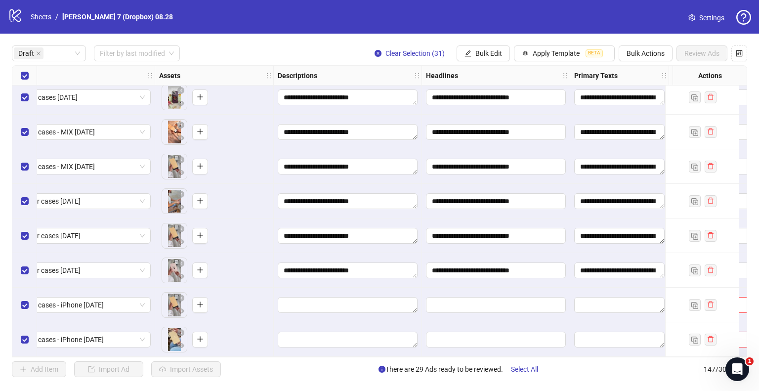
scroll to position [805, 643]
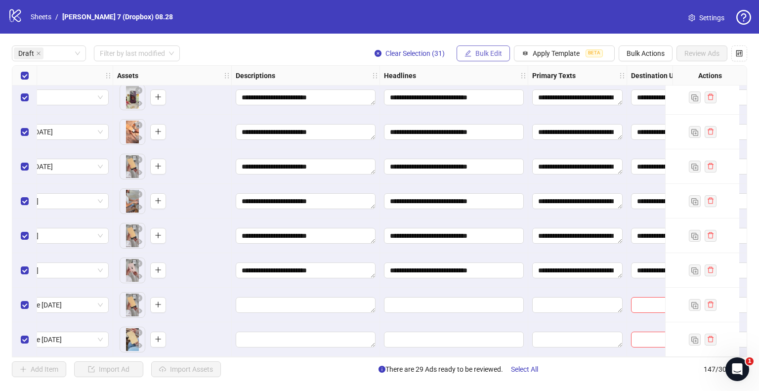
click at [460, 52] on button "Bulk Edit" at bounding box center [483, 53] width 53 height 16
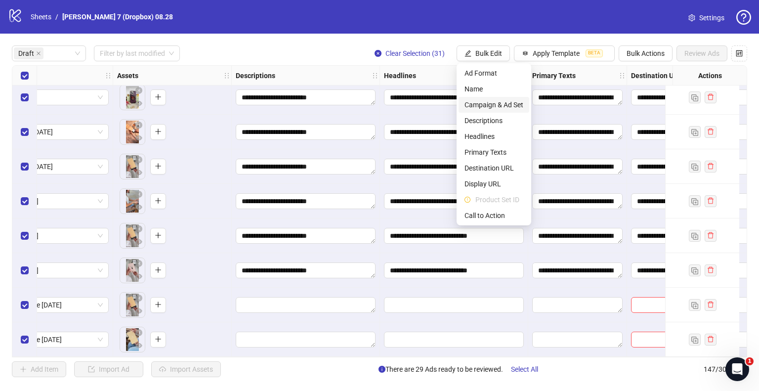
click at [489, 103] on span "Campaign & Ad Set" at bounding box center [494, 104] width 59 height 11
click at [489, 103] on div "**********" at bounding box center [454, 97] width 148 height 35
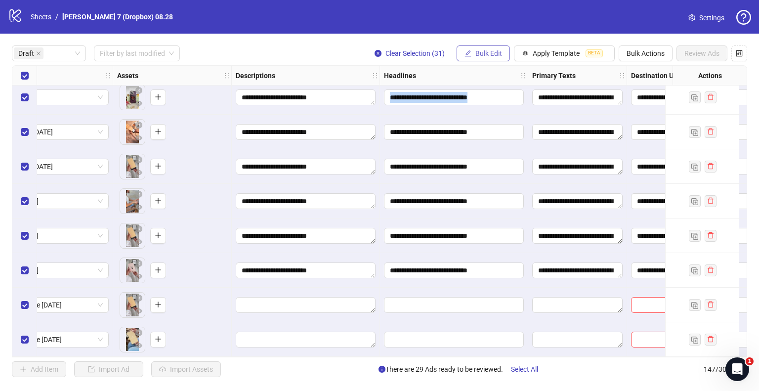
click at [493, 55] on span "Bulk Edit" at bounding box center [489, 53] width 27 height 8
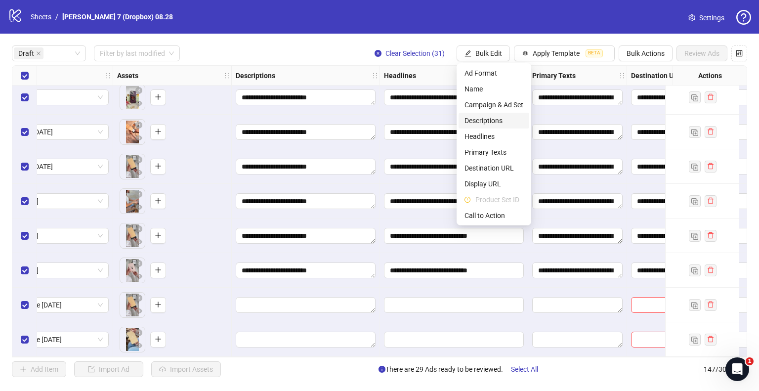
click at [491, 122] on span "Descriptions" at bounding box center [494, 120] width 59 height 11
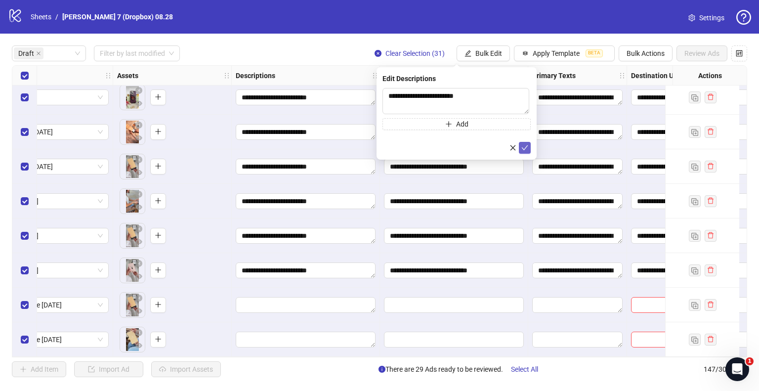
click at [521, 146] on button "submit" at bounding box center [525, 148] width 12 height 12
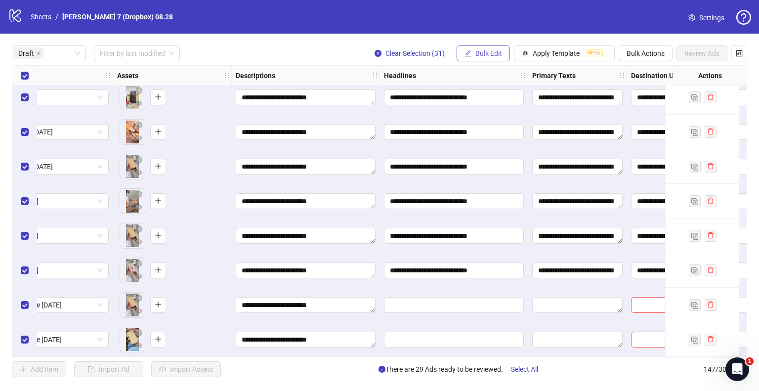
click at [485, 53] on span "Bulk Edit" at bounding box center [489, 53] width 27 height 8
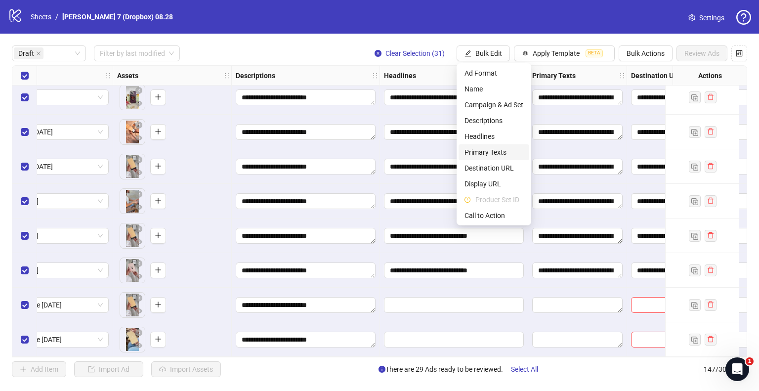
click at [492, 153] on span "Primary Texts" at bounding box center [494, 152] width 59 height 11
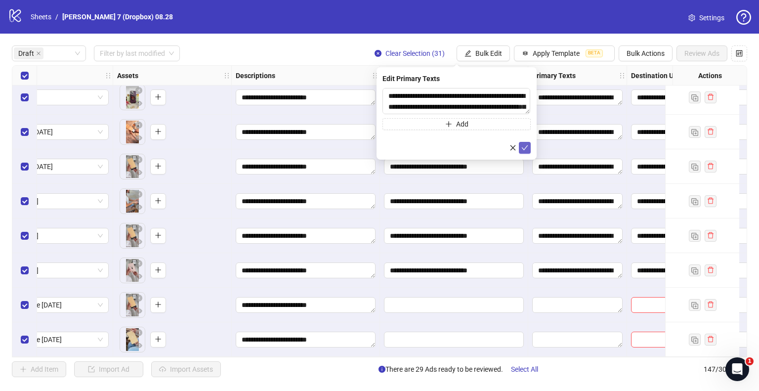
click at [524, 145] on icon "check" at bounding box center [525, 147] width 7 height 7
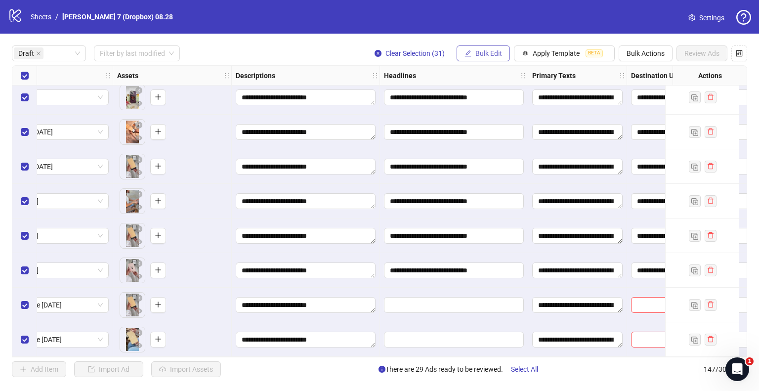
click at [494, 53] on span "Bulk Edit" at bounding box center [489, 53] width 27 height 8
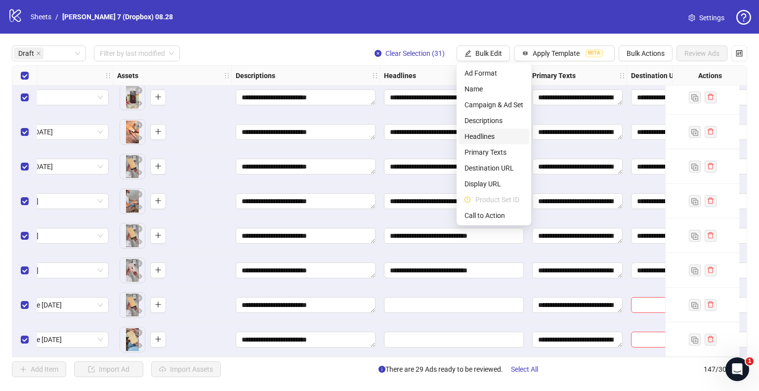
click at [489, 134] on span "Headlines" at bounding box center [494, 136] width 59 height 11
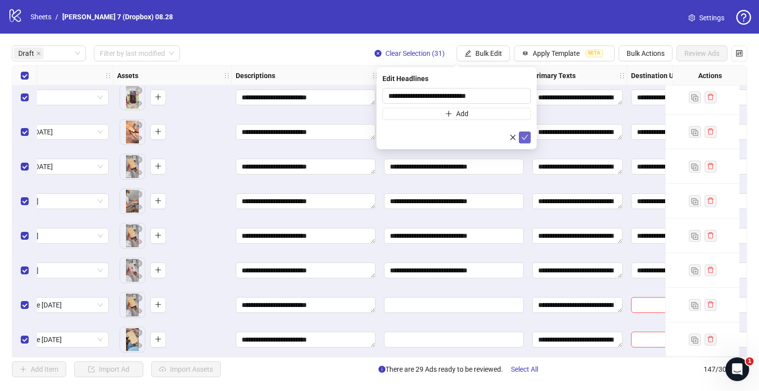
click at [523, 136] on icon "check" at bounding box center [525, 137] width 7 height 7
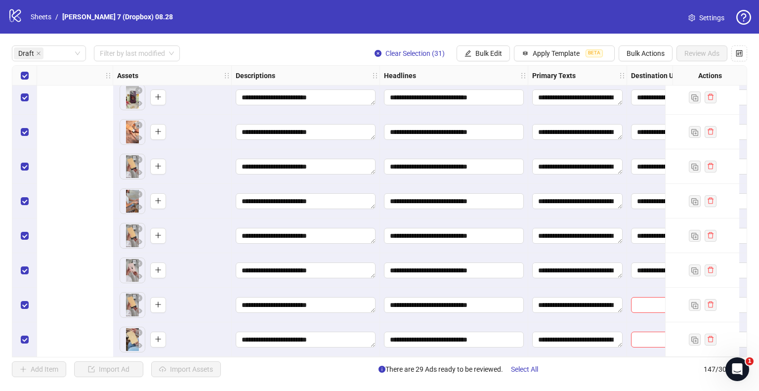
scroll to position [805, 989]
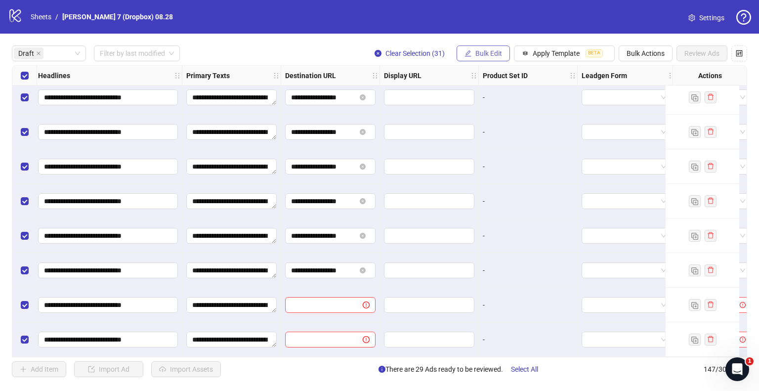
click at [496, 54] on span "Bulk Edit" at bounding box center [489, 53] width 27 height 8
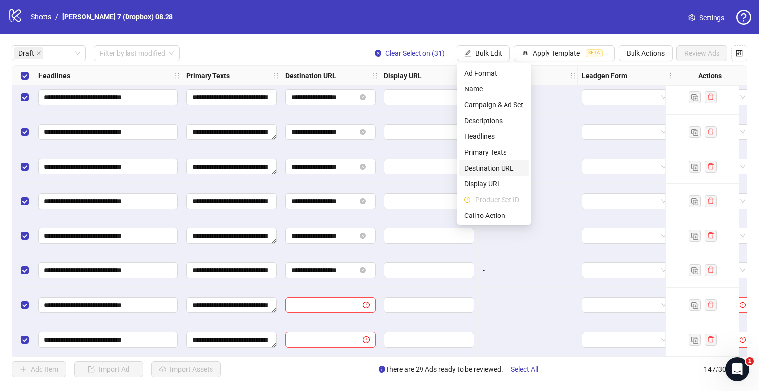
click at [496, 172] on span "Destination URL" at bounding box center [494, 168] width 59 height 11
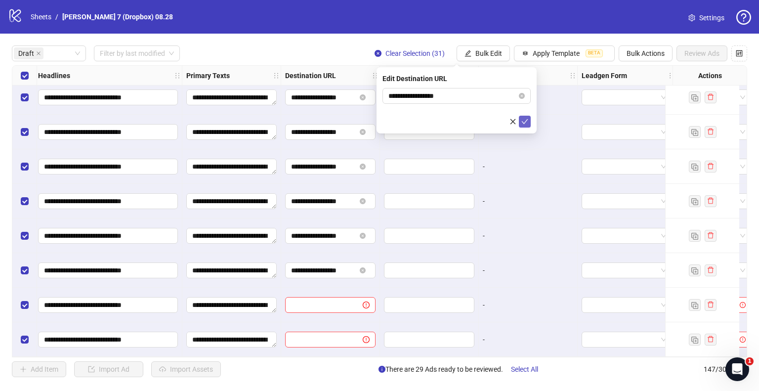
click at [526, 123] on icon "check" at bounding box center [525, 121] width 7 height 7
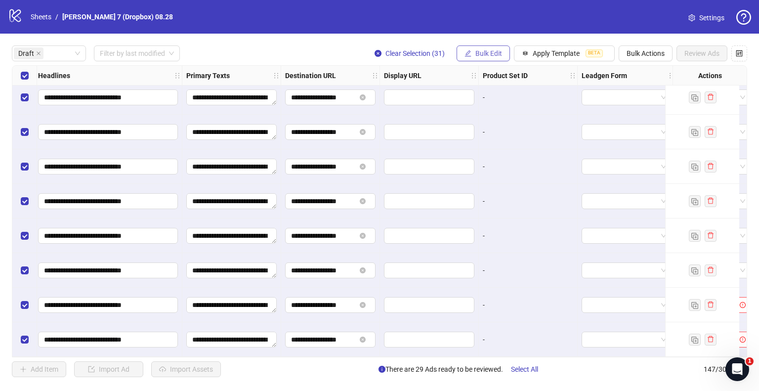
click at [489, 55] on span "Bulk Edit" at bounding box center [489, 53] width 27 height 8
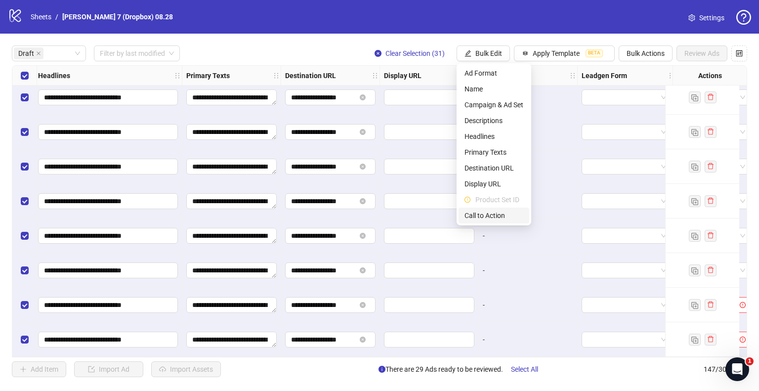
click at [480, 217] on span "Call to Action" at bounding box center [494, 215] width 59 height 11
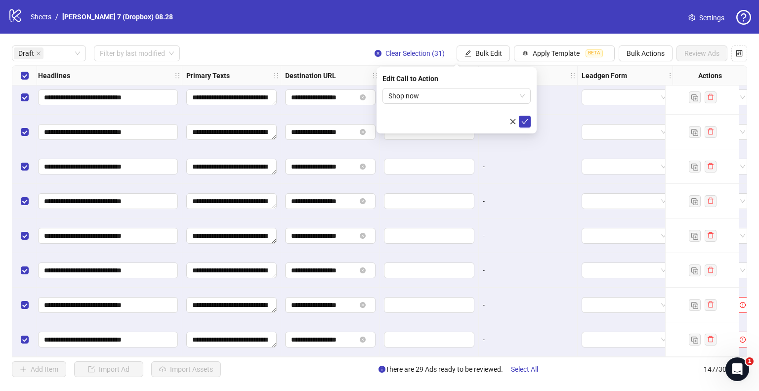
click at [458, 87] on div "Edit Call to Action Shop now" at bounding box center [457, 100] width 160 height 66
click at [526, 120] on icon "check" at bounding box center [525, 121] width 7 height 7
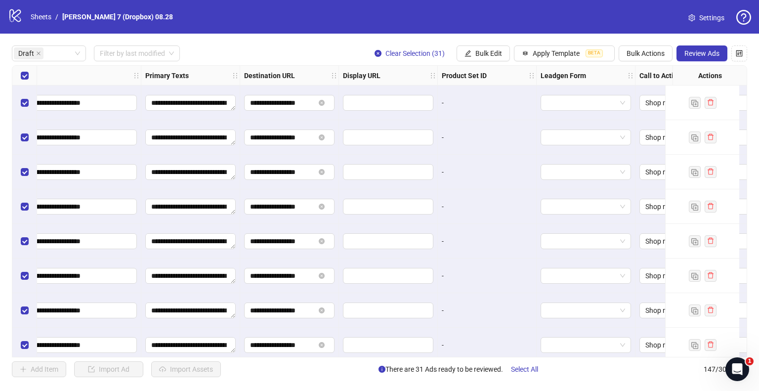
scroll to position [0, 1178]
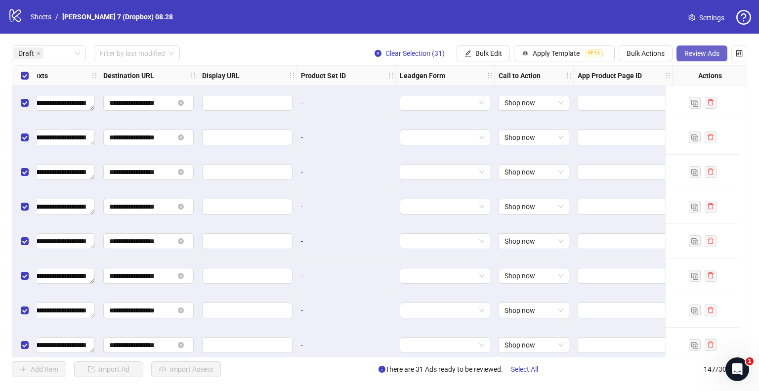
click at [682, 51] on button "Review Ads" at bounding box center [702, 53] width 51 height 16
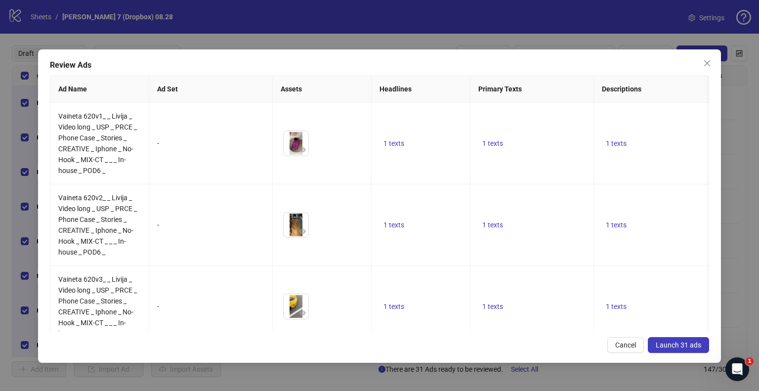
click at [677, 344] on span "Launch 31 ads" at bounding box center [678, 345] width 45 height 8
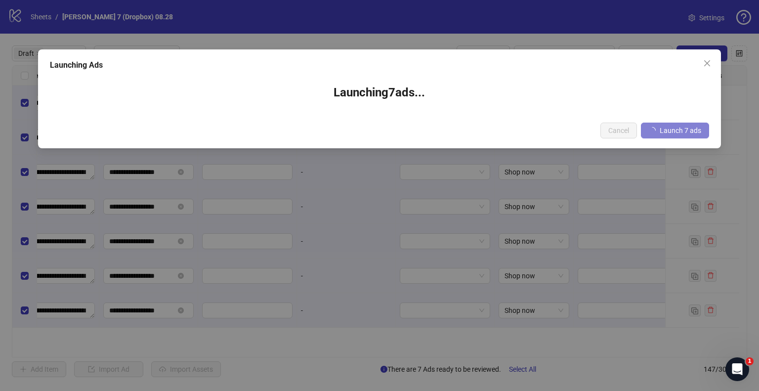
scroll to position [0, 1171]
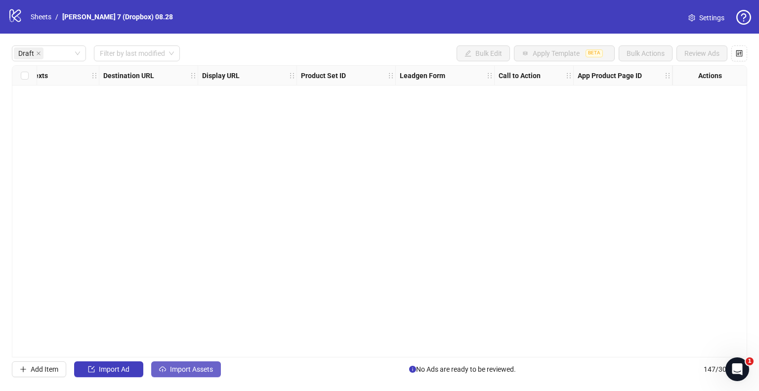
click at [171, 365] on span "Import Assets" at bounding box center [191, 369] width 43 height 8
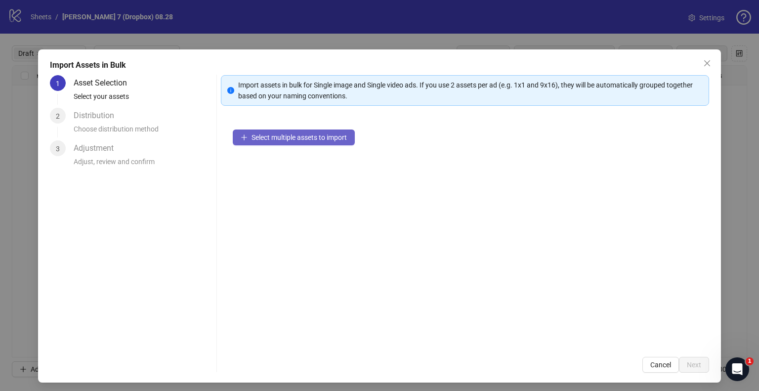
click at [259, 135] on span "Select multiple assets to import" at bounding box center [299, 137] width 95 height 8
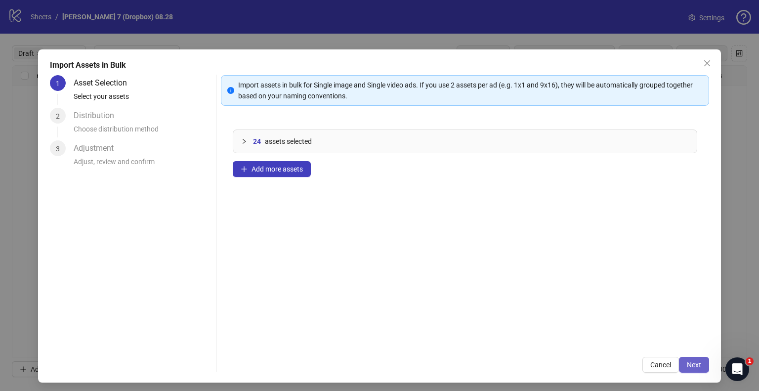
click at [691, 364] on span "Next" at bounding box center [694, 365] width 14 height 8
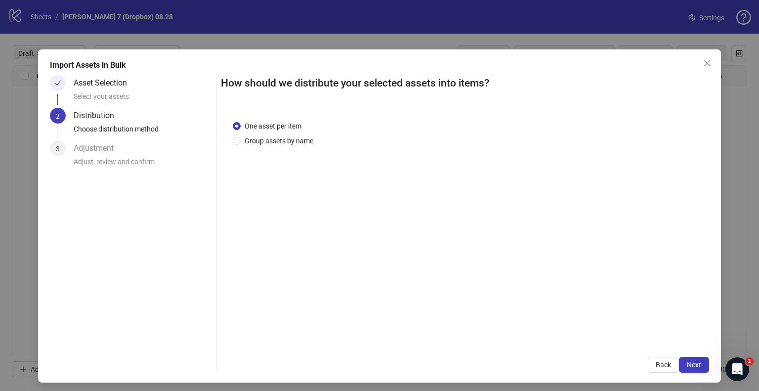
click at [294, 149] on div "One asset per item Group assets by name" at bounding box center [465, 227] width 489 height 236
click at [293, 145] on span "Group assets by name" at bounding box center [279, 140] width 77 height 11
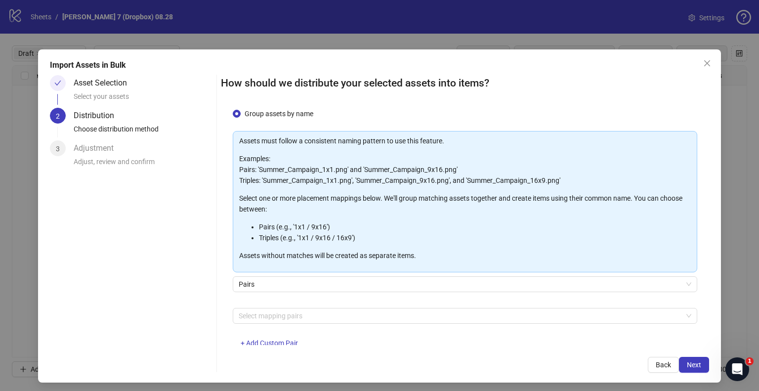
scroll to position [52, 0]
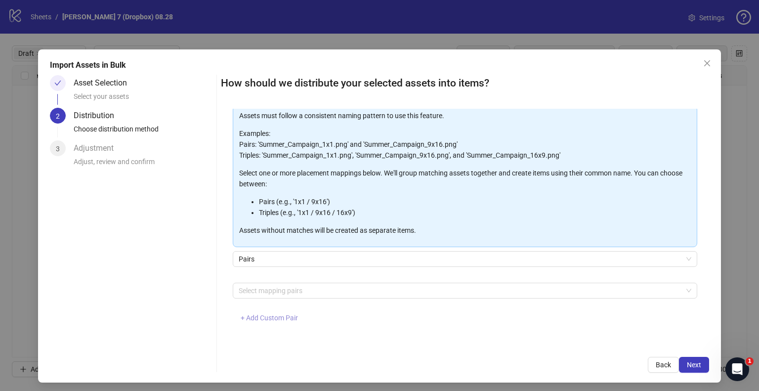
click at [284, 318] on span "+ Add Custom Pair" at bounding box center [269, 318] width 57 height 8
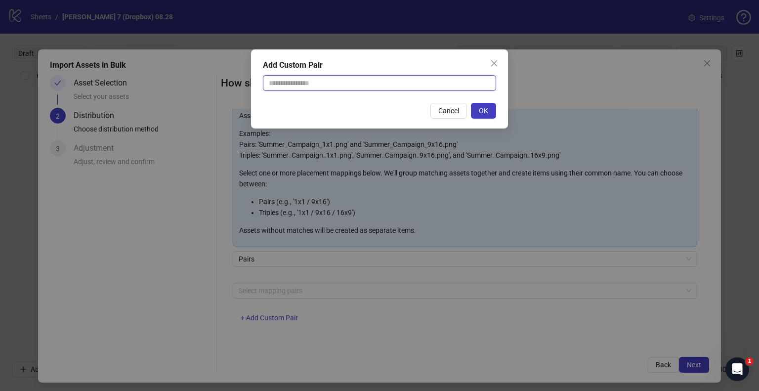
click at [400, 85] on input "text" at bounding box center [379, 83] width 233 height 16
type input "**********"
drag, startPoint x: 392, startPoint y: 95, endPoint x: 467, endPoint y: 102, distance: 75.4
click at [334, 109] on div "Cancel OK" at bounding box center [379, 111] width 233 height 16
click at [489, 107] on button "OK" at bounding box center [483, 111] width 25 height 16
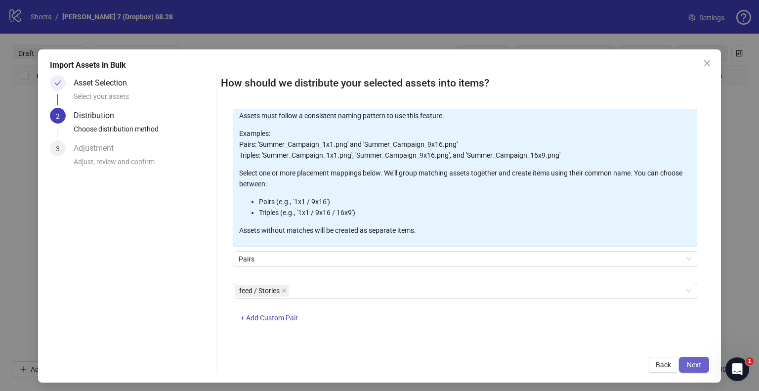
click at [687, 362] on span "Next" at bounding box center [694, 365] width 14 height 8
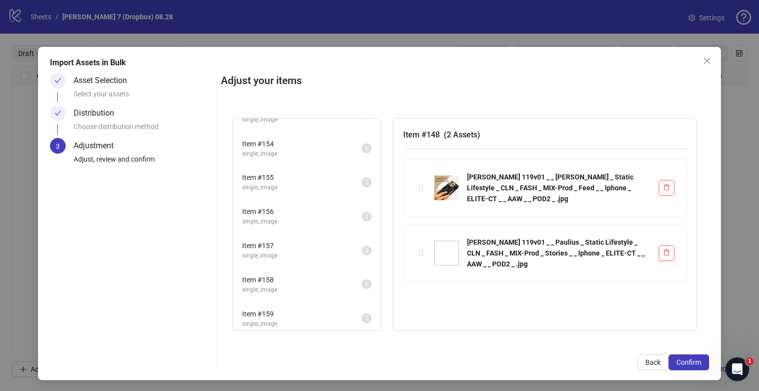
scroll to position [3, 0]
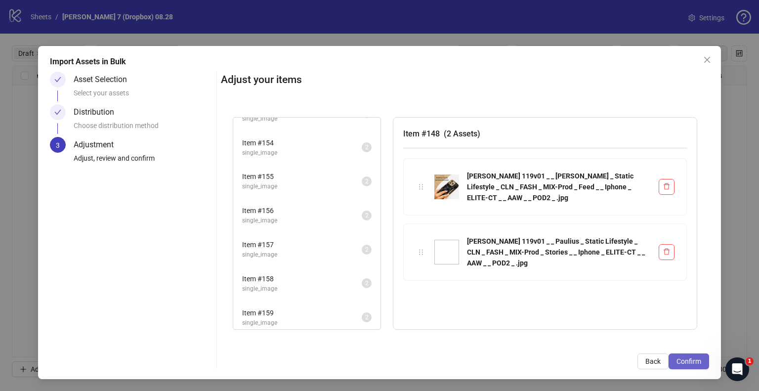
click at [680, 362] on span "Confirm" at bounding box center [689, 361] width 25 height 8
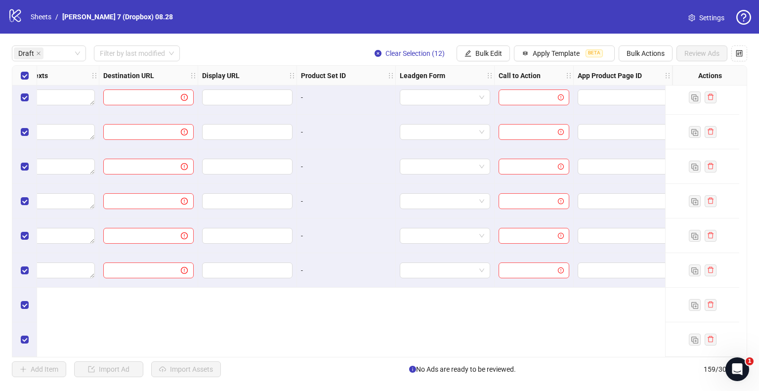
scroll to position [0, 1171]
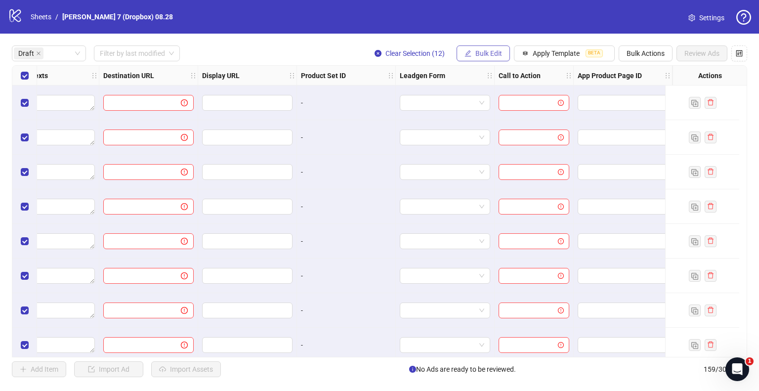
click at [490, 57] on span "Bulk Edit" at bounding box center [489, 53] width 27 height 8
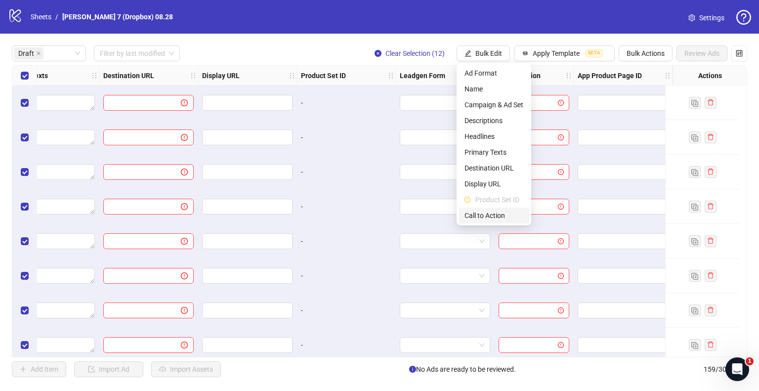
click at [490, 216] on span "Call to Action" at bounding box center [494, 215] width 59 height 11
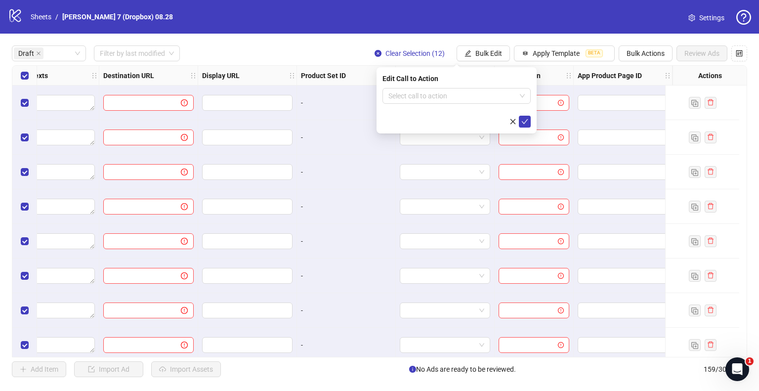
click at [452, 104] on form "Select call to action" at bounding box center [457, 108] width 148 height 40
click at [452, 99] on input "search" at bounding box center [453, 96] width 128 height 15
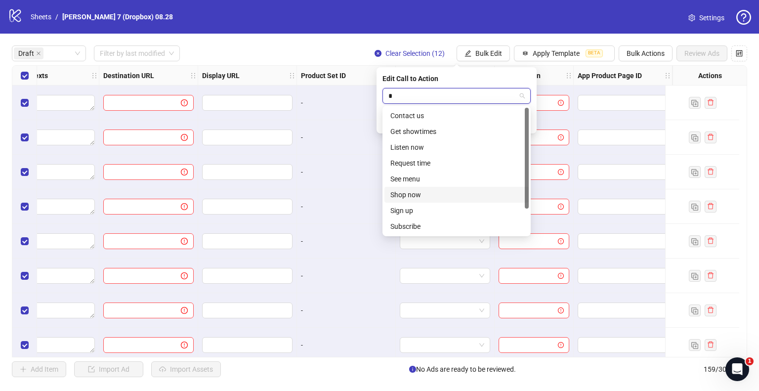
type input "**"
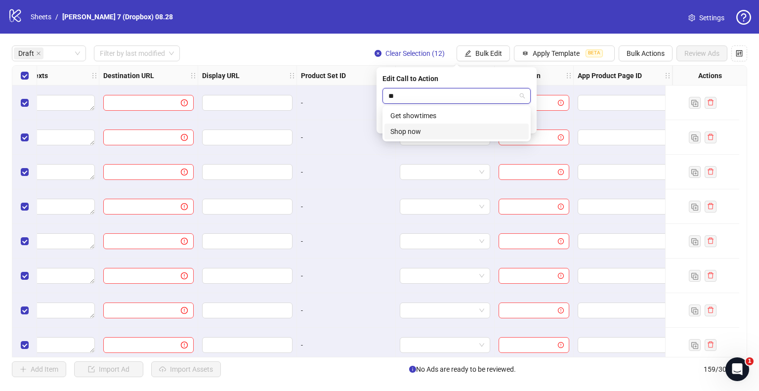
click at [431, 133] on div "Shop now" at bounding box center [457, 131] width 133 height 11
click at [524, 120] on icon "check" at bounding box center [525, 121] width 7 height 7
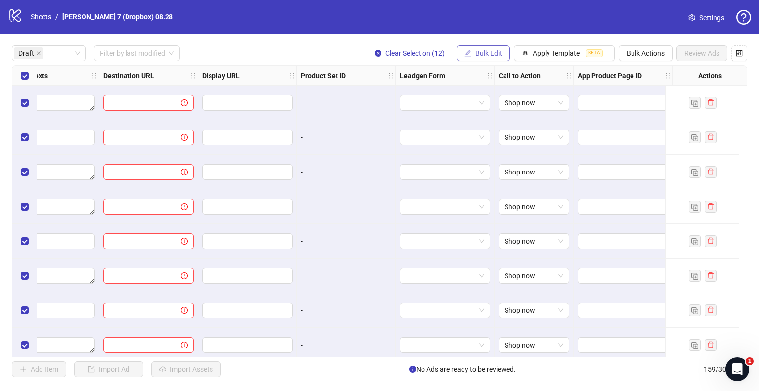
click at [490, 57] on span "Bulk Edit" at bounding box center [489, 53] width 27 height 8
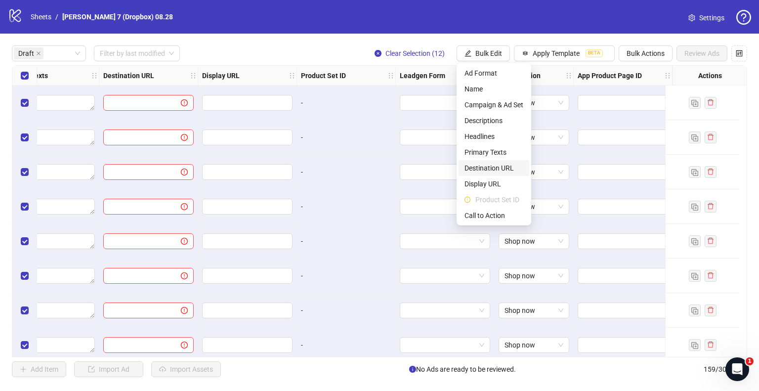
click at [483, 166] on span "Destination URL" at bounding box center [494, 168] width 59 height 11
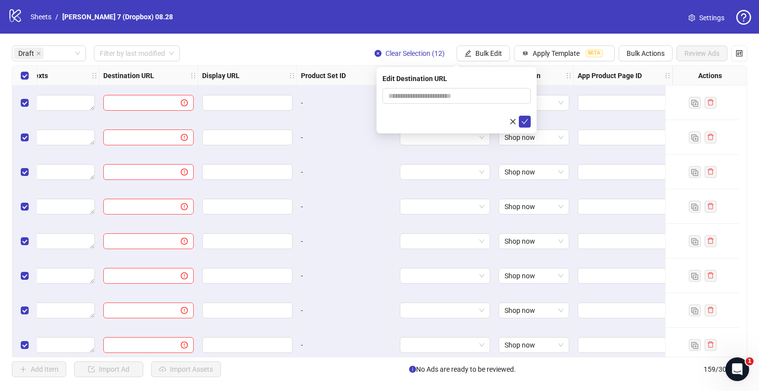
click at [438, 104] on form at bounding box center [457, 108] width 148 height 40
click at [438, 98] on input "text" at bounding box center [453, 95] width 129 height 11
type input "**********"
click at [522, 124] on icon "check" at bounding box center [525, 121] width 7 height 7
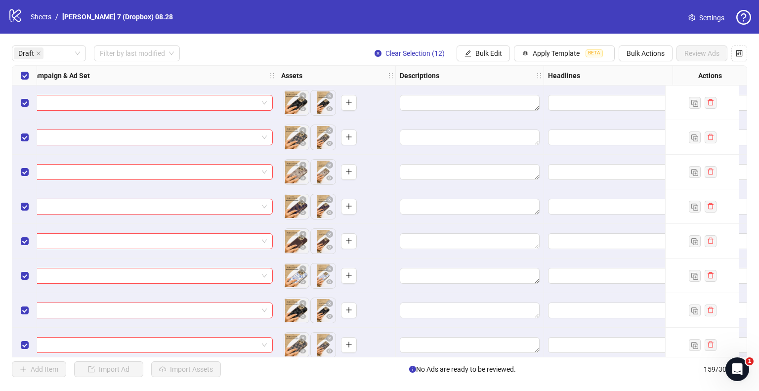
scroll to position [0, 627]
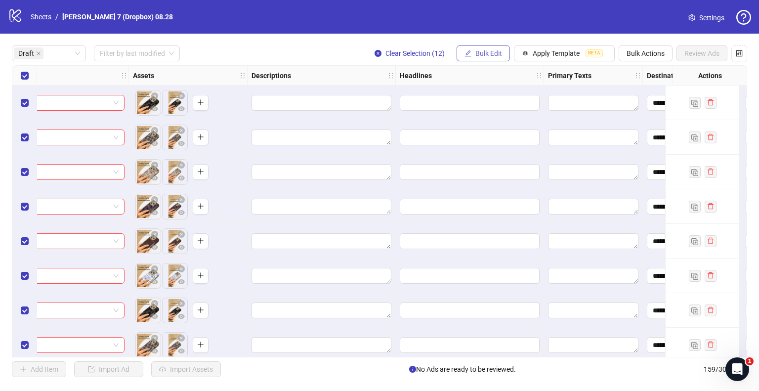
click at [481, 48] on button "Bulk Edit" at bounding box center [483, 53] width 53 height 16
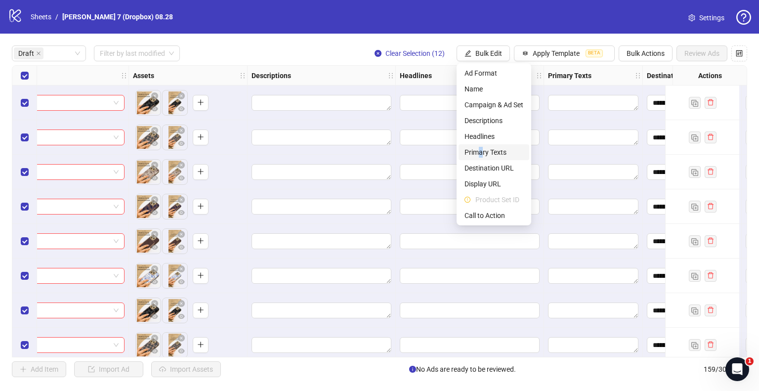
drag, startPoint x: 481, startPoint y: 153, endPoint x: 488, endPoint y: 153, distance: 6.9
click at [482, 153] on span "Primary Texts" at bounding box center [494, 152] width 59 height 11
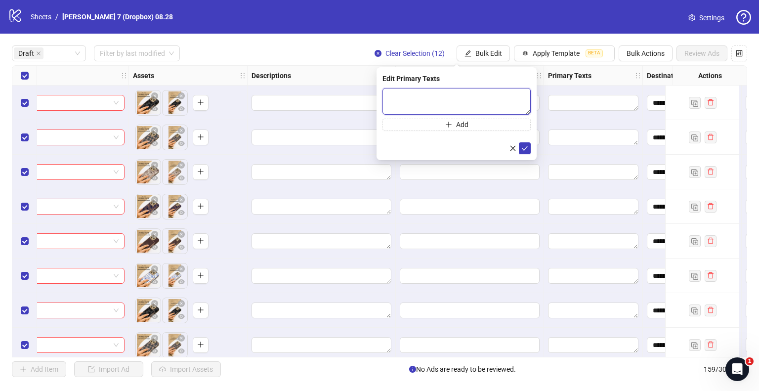
click at [485, 100] on textarea at bounding box center [457, 101] width 148 height 27
paste textarea "**********"
type textarea "**********"
click at [523, 146] on icon "check" at bounding box center [525, 147] width 7 height 7
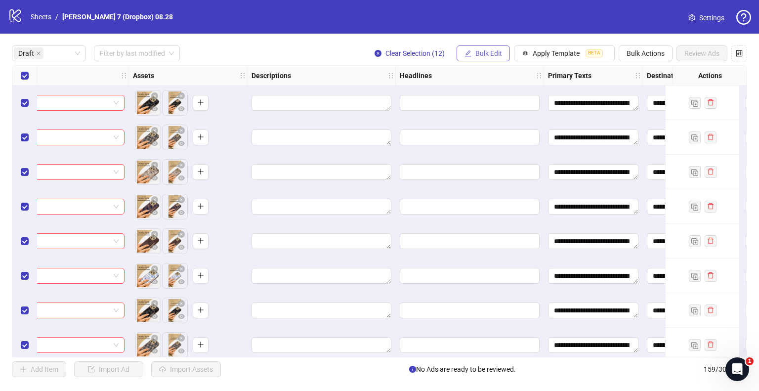
click at [494, 57] on span "Bulk Edit" at bounding box center [489, 53] width 27 height 8
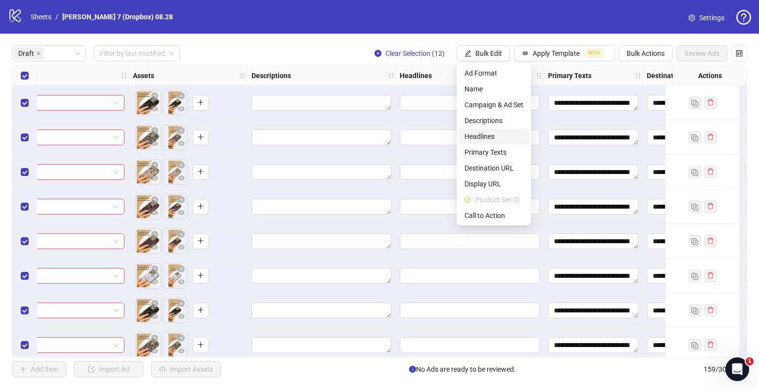
click at [489, 138] on span "Headlines" at bounding box center [494, 136] width 59 height 11
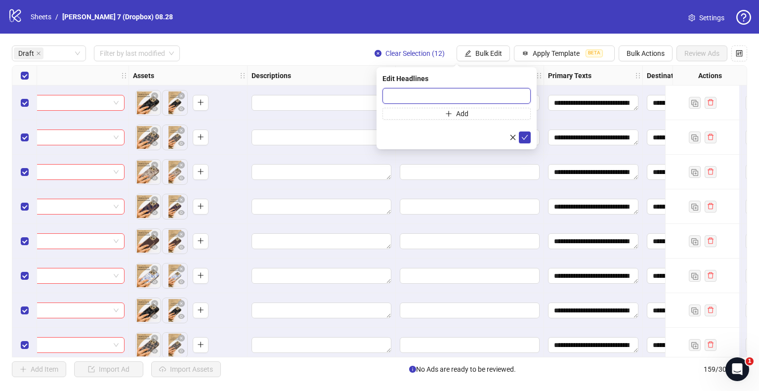
click at [447, 93] on input "text" at bounding box center [457, 96] width 148 height 16
paste input "**********"
type input "**********"
drag, startPoint x: 521, startPoint y: 137, endPoint x: 508, endPoint y: 89, distance: 50.1
click at [523, 137] on button "submit" at bounding box center [525, 138] width 12 height 12
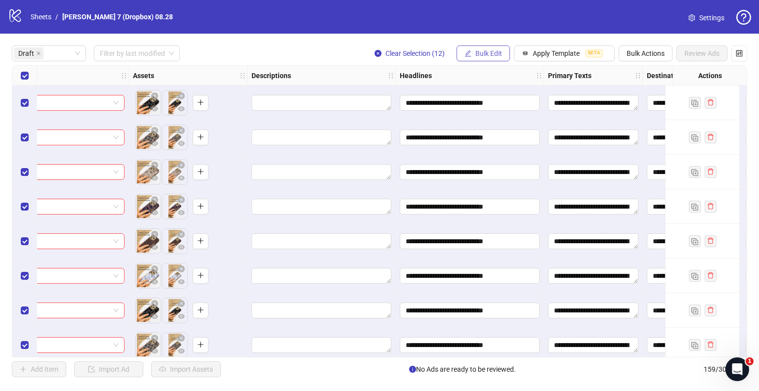
click at [491, 52] on span "Bulk Edit" at bounding box center [489, 53] width 27 height 8
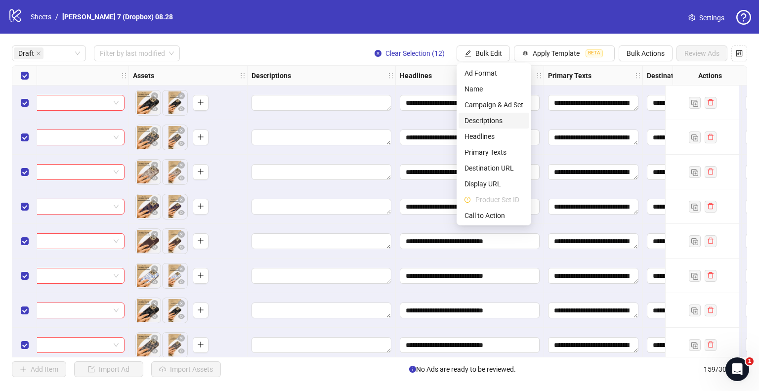
click at [489, 117] on span "Descriptions" at bounding box center [494, 120] width 59 height 11
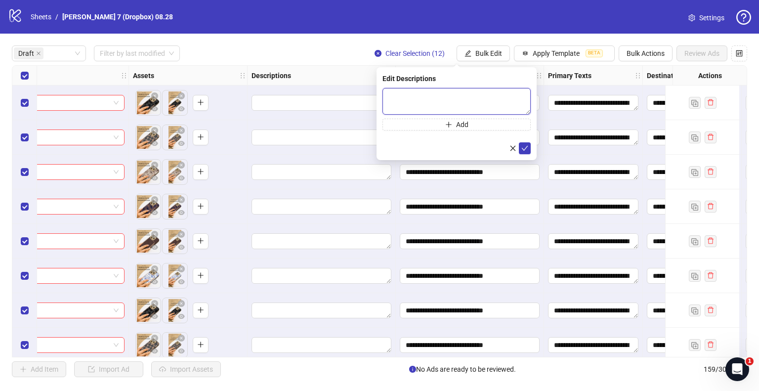
click at [469, 104] on textarea at bounding box center [457, 101] width 148 height 27
paste textarea "**********"
type textarea "**********"
click at [522, 148] on icon "check" at bounding box center [525, 147] width 7 height 7
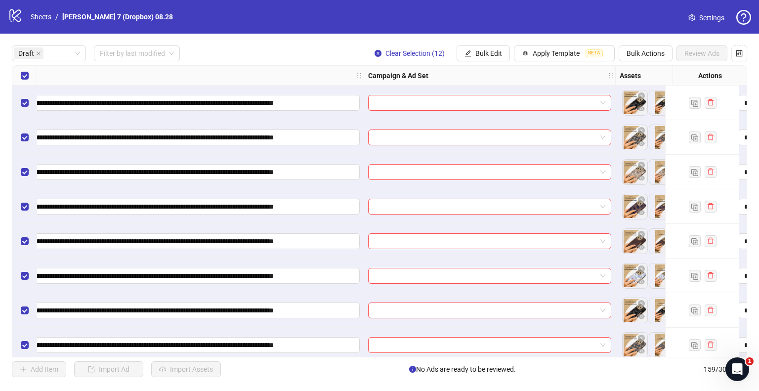
scroll to position [0, 0]
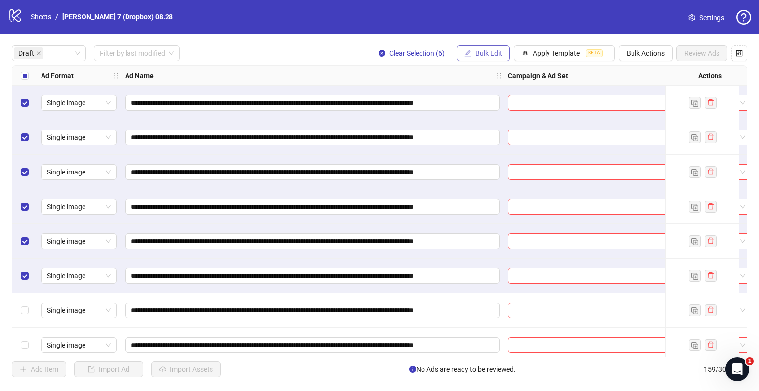
click at [485, 51] on span "Bulk Edit" at bounding box center [489, 53] width 27 height 8
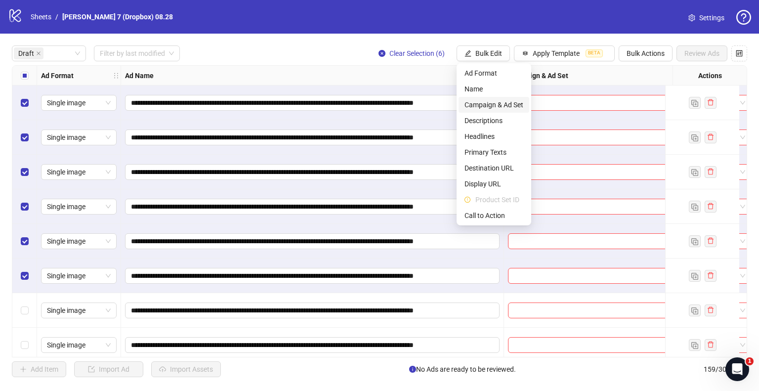
click at [484, 106] on span "Campaign & Ad Set" at bounding box center [494, 104] width 59 height 11
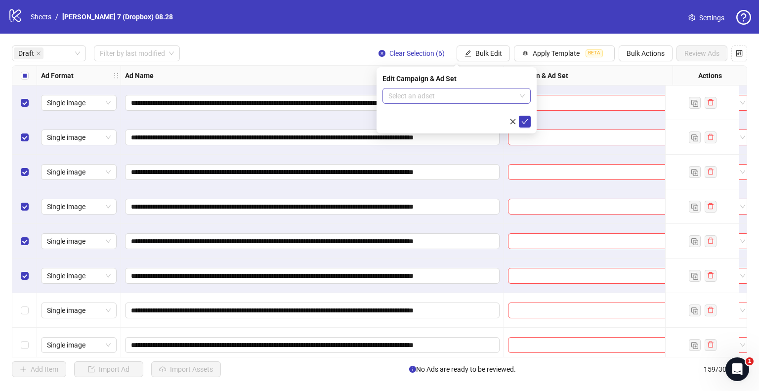
click at [464, 90] on input "search" at bounding box center [453, 96] width 128 height 15
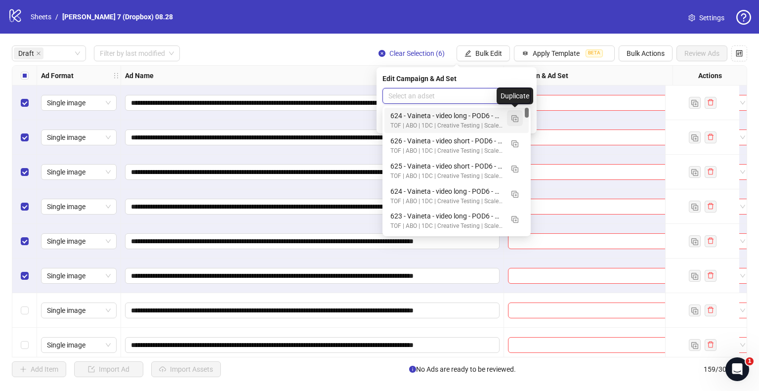
click at [514, 117] on img "button" at bounding box center [515, 118] width 7 height 7
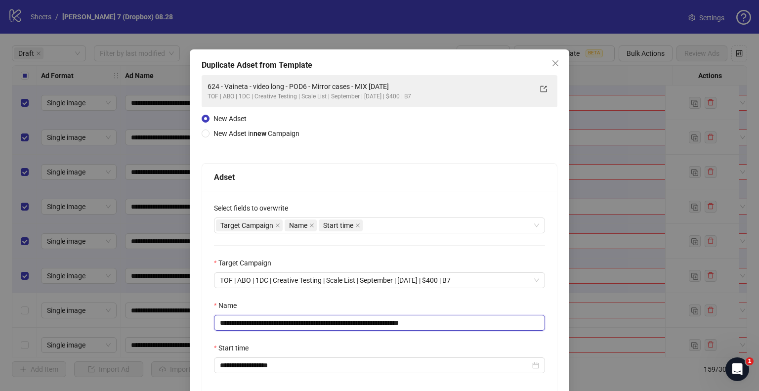
drag, startPoint x: 419, startPoint y: 323, endPoint x: 489, endPoint y: 327, distance: 70.3
click at [489, 327] on input "**********" at bounding box center [379, 323] width 331 height 16
drag, startPoint x: 379, startPoint y: 323, endPoint x: 94, endPoint y: 328, distance: 285.3
click at [94, 328] on div "**********" at bounding box center [379, 195] width 759 height 391
paste input "text"
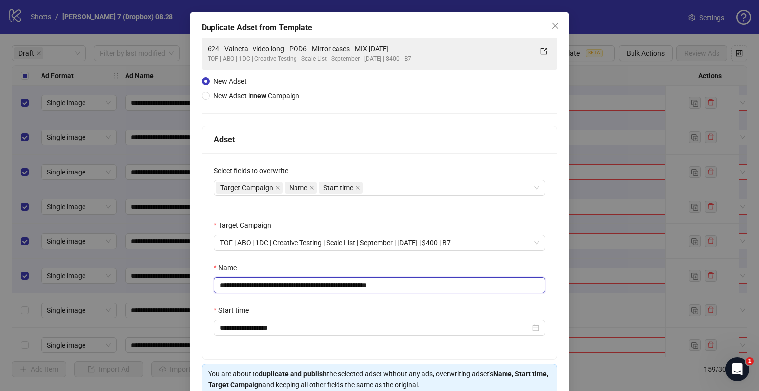
scroll to position [84, 0]
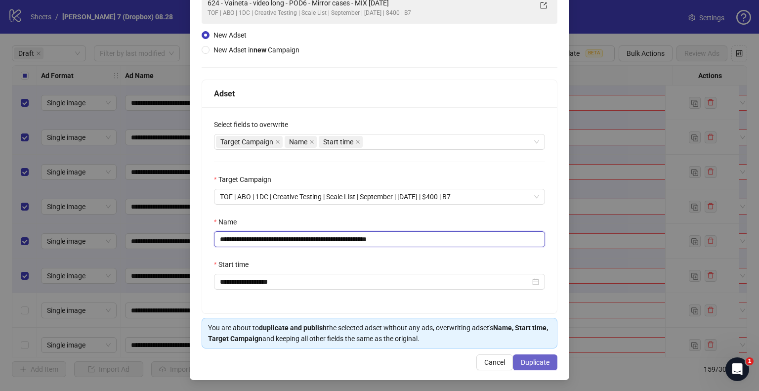
type input "**********"
click at [542, 364] on span "Duplicate" at bounding box center [535, 362] width 29 height 8
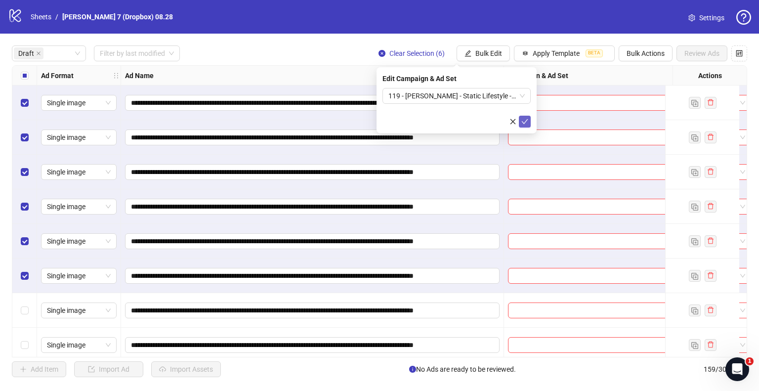
click at [527, 123] on icon "check" at bounding box center [525, 121] width 7 height 7
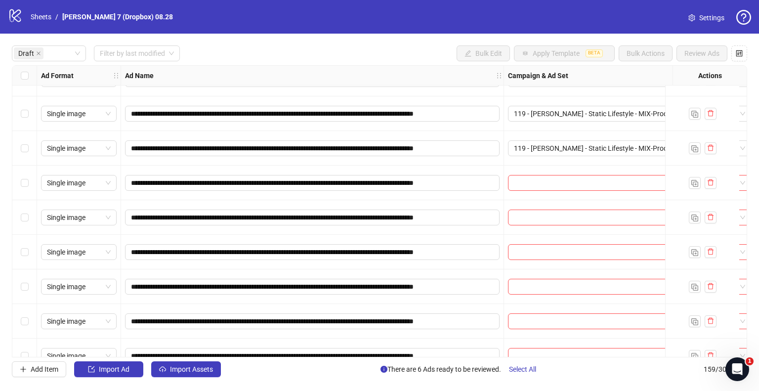
scroll to position [147, 0]
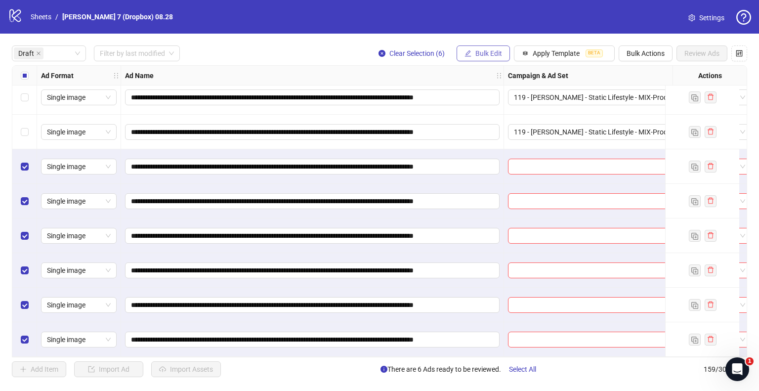
click at [488, 58] on button "Bulk Edit" at bounding box center [483, 53] width 53 height 16
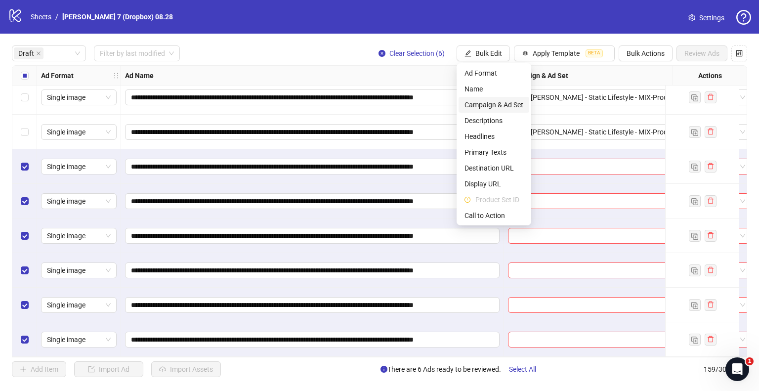
click at [506, 100] on span "Campaign & Ad Set" at bounding box center [494, 104] width 59 height 11
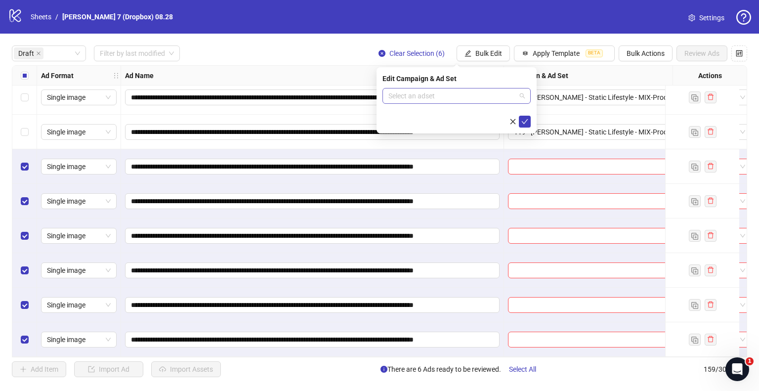
click at [477, 97] on input "search" at bounding box center [453, 96] width 128 height 15
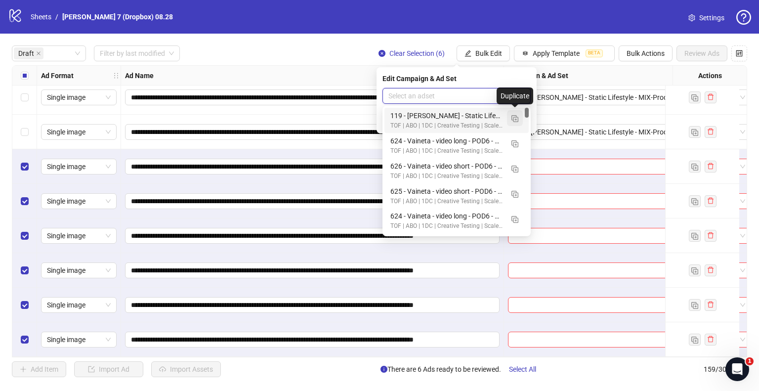
click at [517, 114] on span "button" at bounding box center [515, 118] width 7 height 8
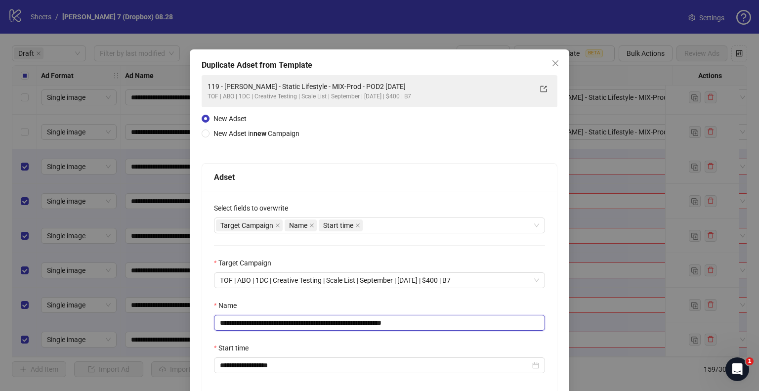
drag, startPoint x: 358, startPoint y: 322, endPoint x: 113, endPoint y: 327, distance: 245.3
click at [80, 329] on div "**********" at bounding box center [379, 195] width 759 height 391
paste input "text"
drag, startPoint x: 394, startPoint y: 320, endPoint x: 545, endPoint y: 333, distance: 152.3
click at [545, 333] on div "**********" at bounding box center [379, 294] width 355 height 206
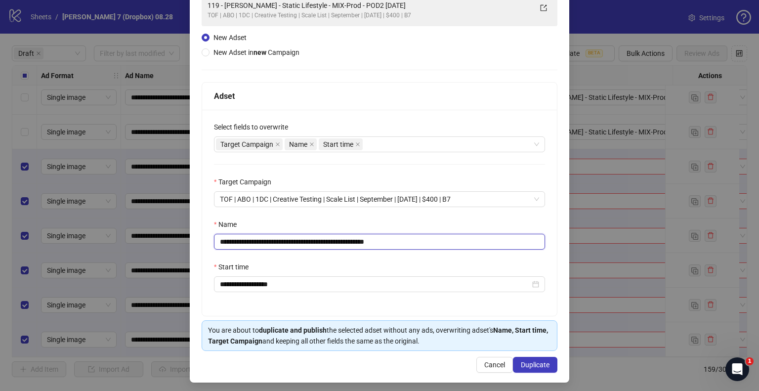
scroll to position [84, 0]
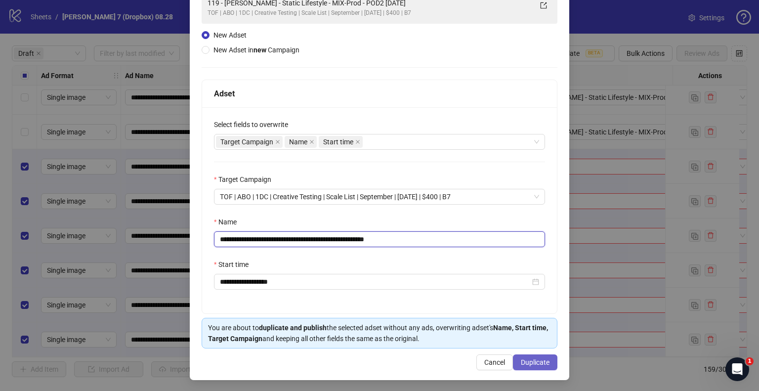
type input "**********"
click at [544, 364] on button "Duplicate" at bounding box center [535, 363] width 44 height 16
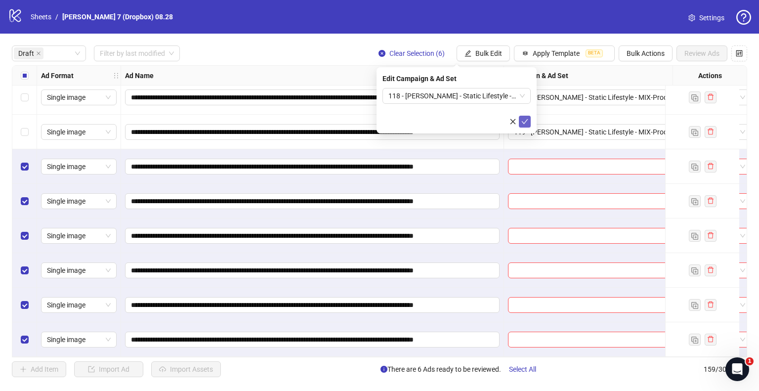
click at [529, 121] on button "submit" at bounding box center [525, 122] width 12 height 12
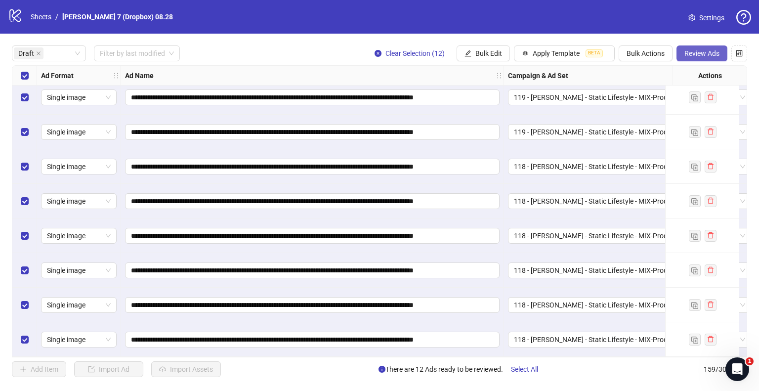
click at [705, 54] on span "Review Ads" at bounding box center [702, 53] width 35 height 8
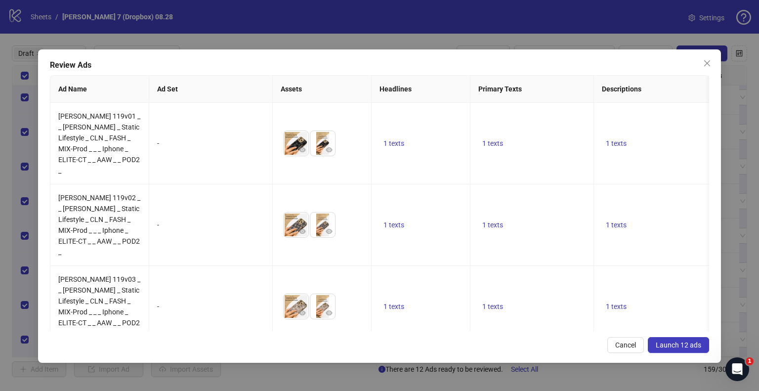
click at [653, 343] on button "Launch 12 ads" at bounding box center [678, 345] width 61 height 16
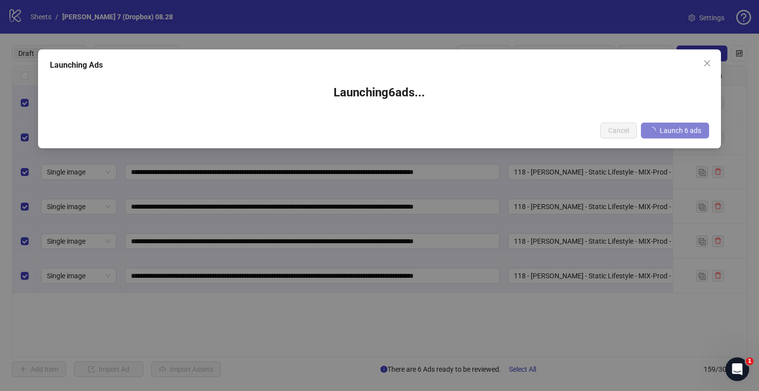
scroll to position [0, 0]
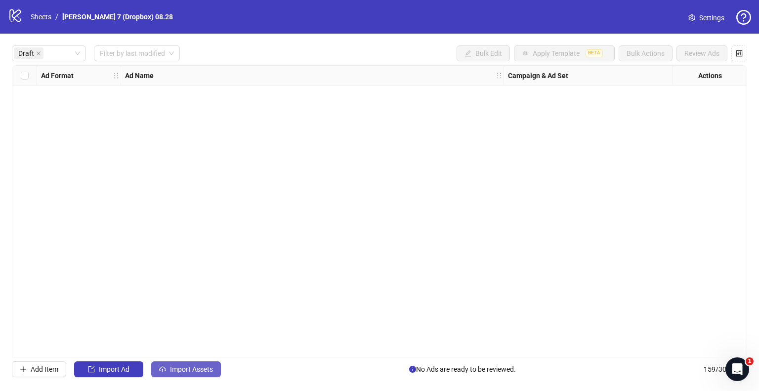
click at [198, 364] on button "Import Assets" at bounding box center [186, 369] width 70 height 16
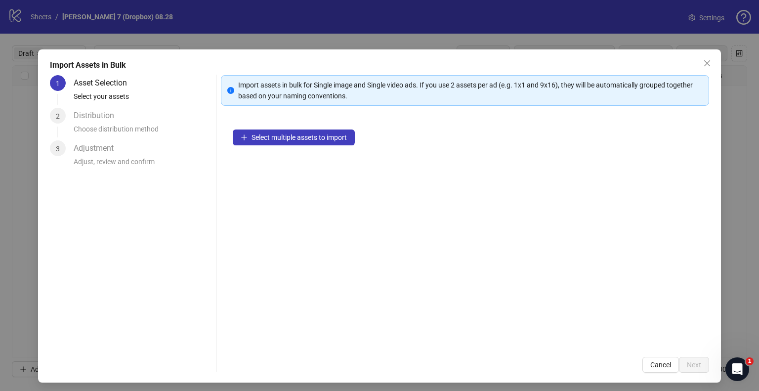
click at [321, 157] on div "Select multiple assets to import" at bounding box center [465, 231] width 489 height 227
click at [318, 140] on span "Select multiple assets to import" at bounding box center [299, 137] width 95 height 8
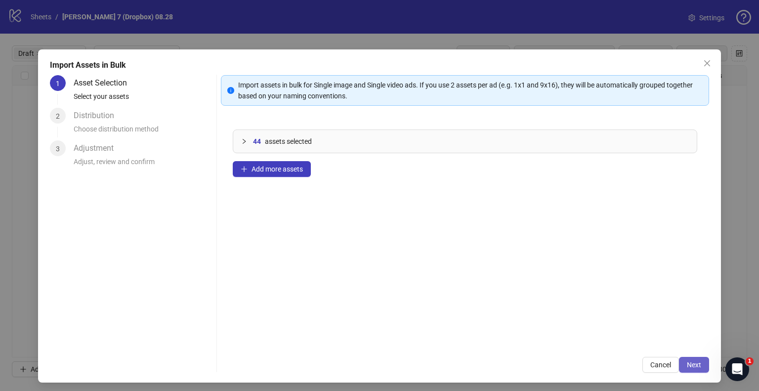
click at [687, 367] on span "Next" at bounding box center [694, 365] width 14 height 8
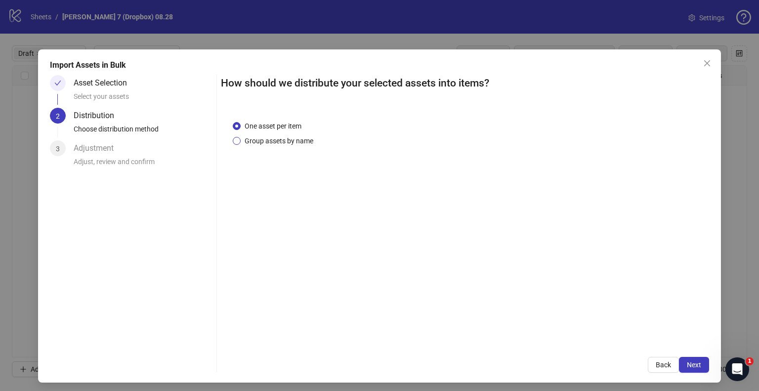
click at [288, 141] on span "Group assets by name" at bounding box center [279, 140] width 77 height 11
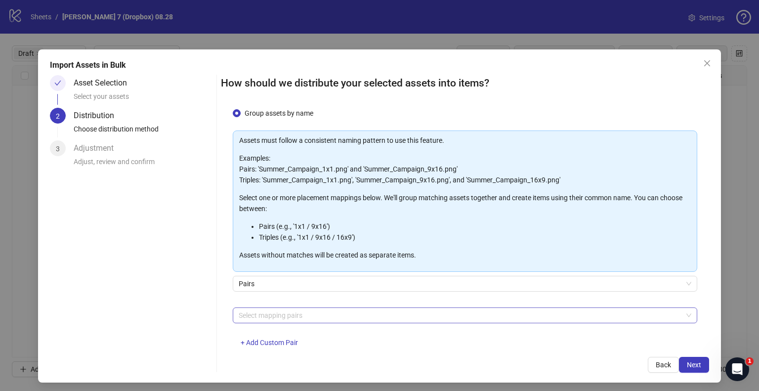
scroll to position [52, 0]
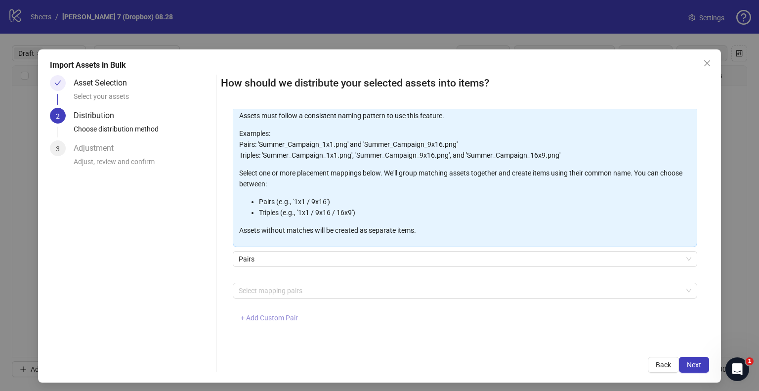
click at [273, 321] on span "+ Add Custom Pair" at bounding box center [269, 318] width 57 height 8
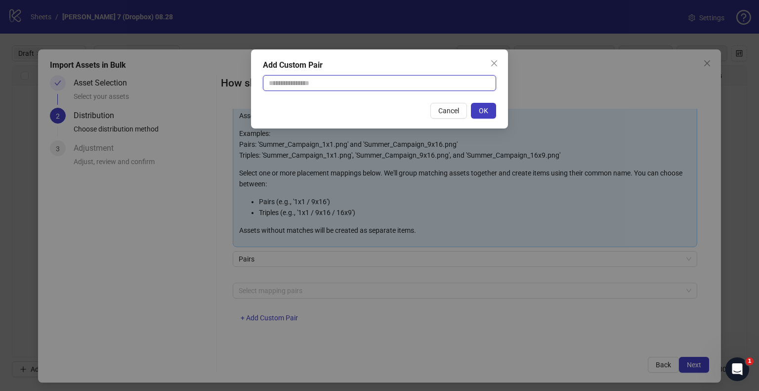
click at [320, 88] on input "text" at bounding box center [379, 83] width 233 height 16
type input "**********"
drag, startPoint x: 481, startPoint y: 110, endPoint x: 485, endPoint y: 123, distance: 13.5
click at [482, 110] on span "OK" at bounding box center [483, 111] width 9 height 8
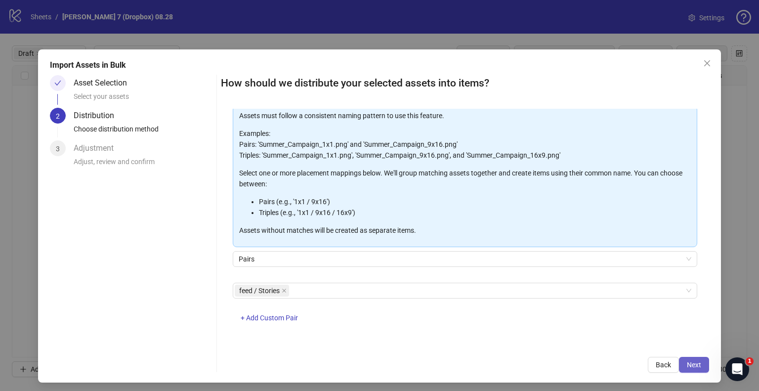
click at [687, 362] on span "Next" at bounding box center [694, 365] width 14 height 8
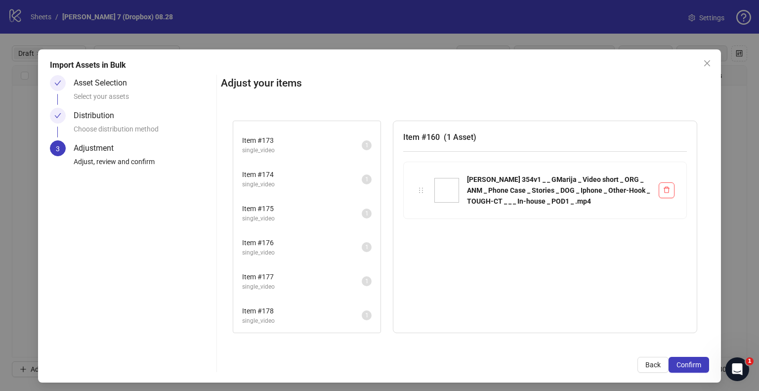
scroll to position [1268, 0]
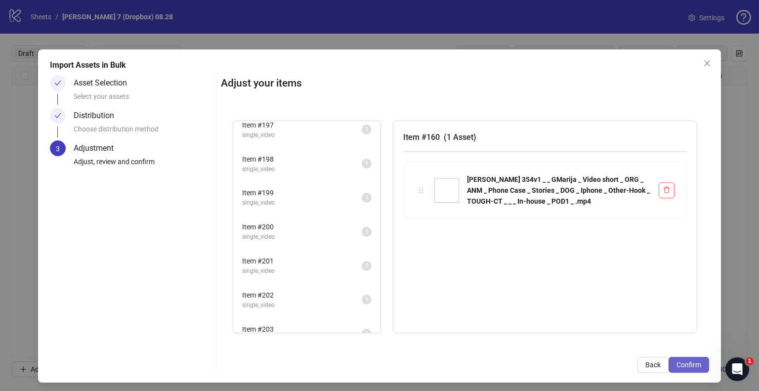
click at [682, 362] on span "Confirm" at bounding box center [689, 365] width 25 height 8
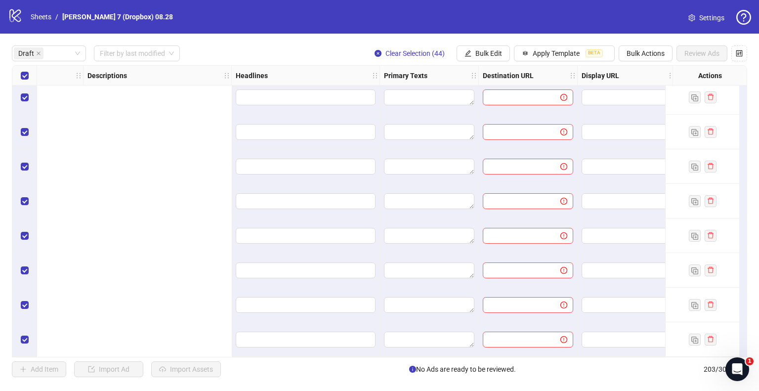
scroll to position [1255, 1178]
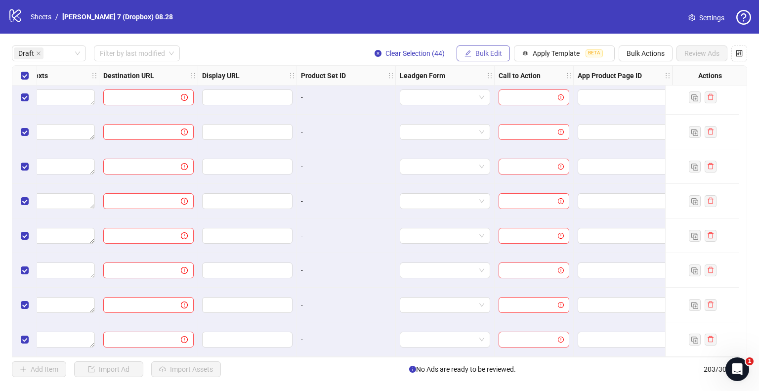
click at [474, 49] on button "Bulk Edit" at bounding box center [483, 53] width 53 height 16
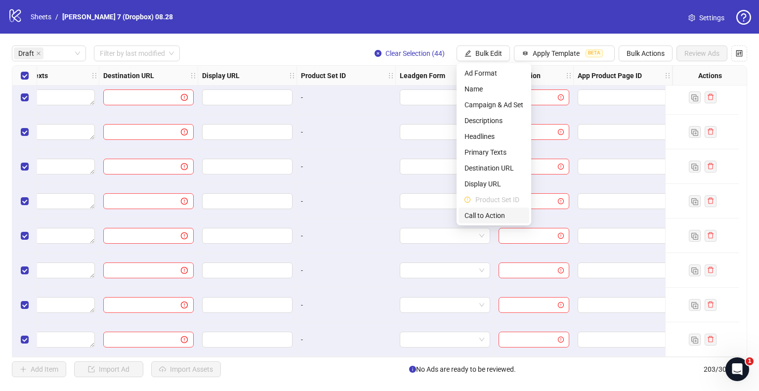
click at [487, 215] on span "Call to Action" at bounding box center [494, 215] width 59 height 11
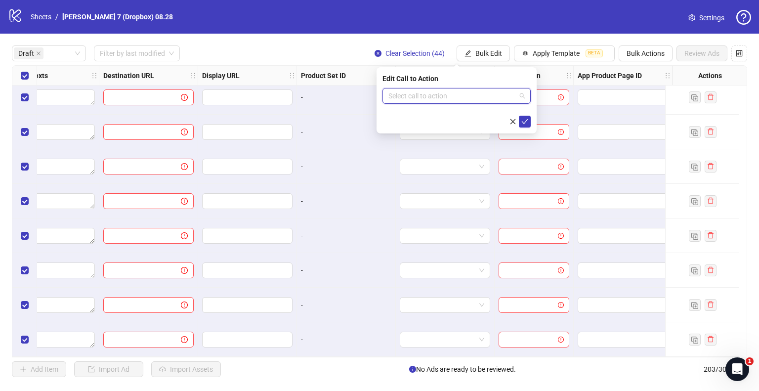
click at [462, 94] on input "search" at bounding box center [453, 96] width 128 height 15
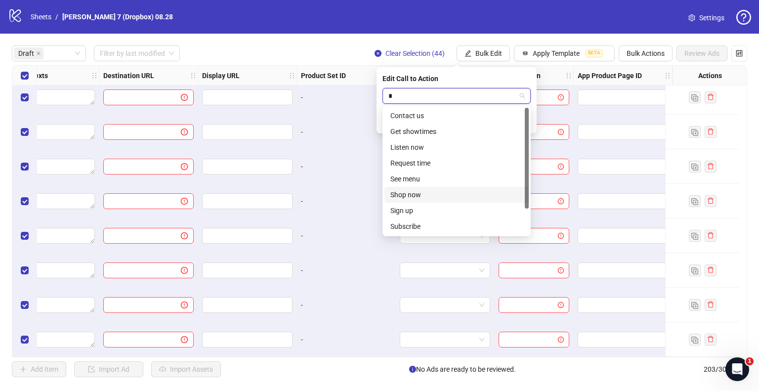
type input "**"
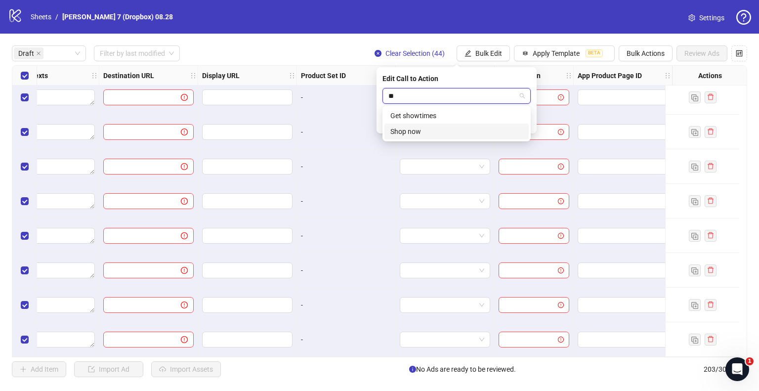
click at [417, 130] on div "Shop now" at bounding box center [457, 131] width 133 height 11
click at [526, 125] on span "submit" at bounding box center [525, 122] width 7 height 8
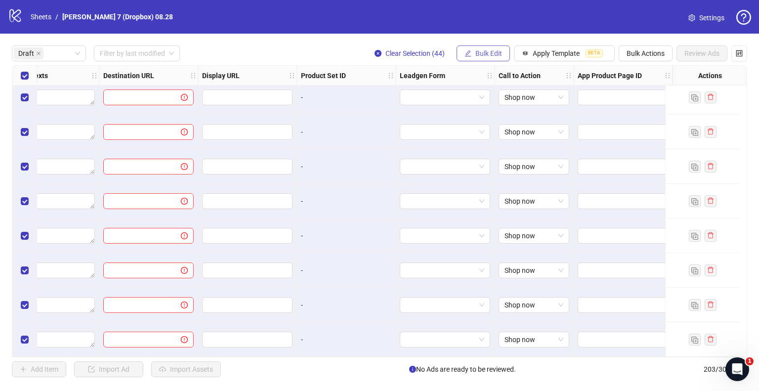
click at [477, 52] on span "Bulk Edit" at bounding box center [489, 53] width 27 height 8
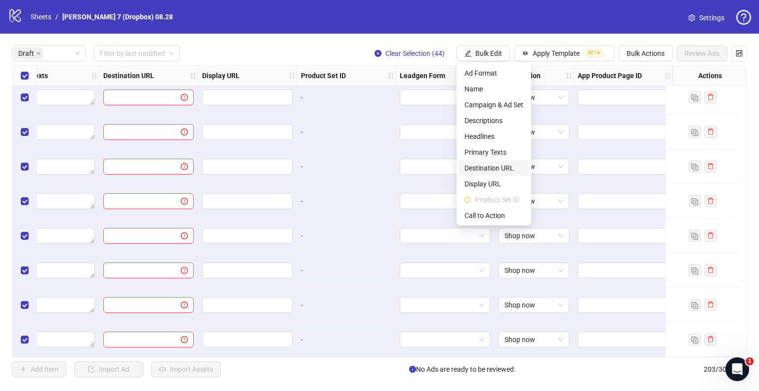
click at [483, 166] on span "Destination URL" at bounding box center [494, 168] width 59 height 11
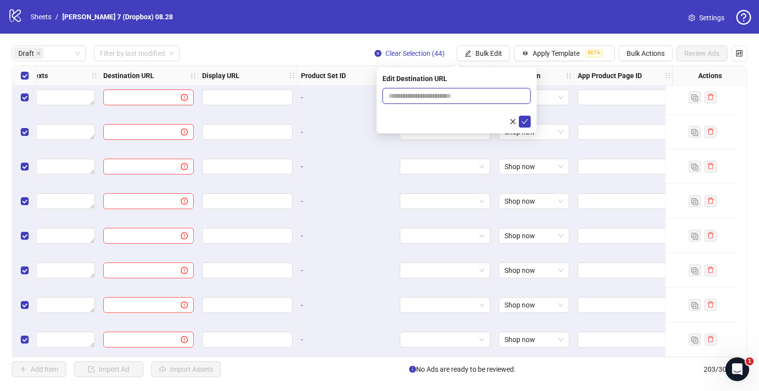
click at [437, 98] on input "text" at bounding box center [453, 95] width 129 height 11
paste input "**********"
type input "**********"
click at [524, 121] on icon "check" at bounding box center [525, 121] width 7 height 7
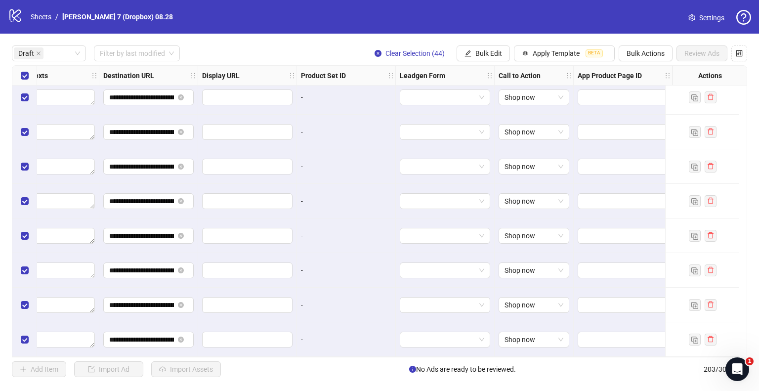
scroll to position [1255, 1030]
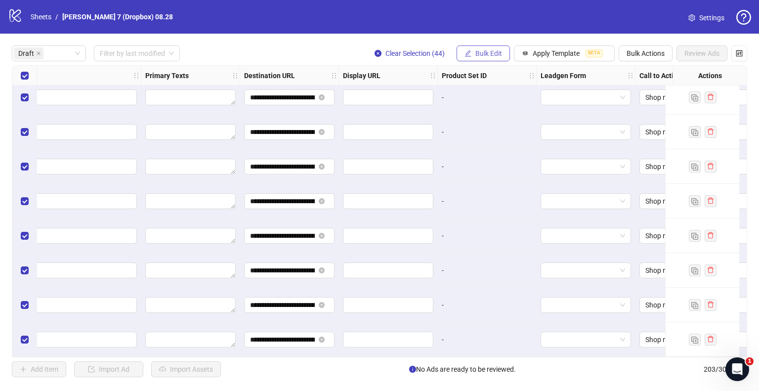
click at [483, 60] on button "Bulk Edit" at bounding box center [483, 53] width 53 height 16
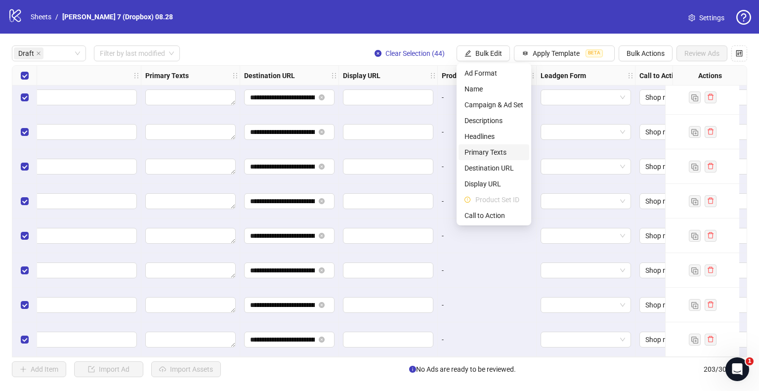
click at [485, 149] on span "Primary Texts" at bounding box center [494, 152] width 59 height 11
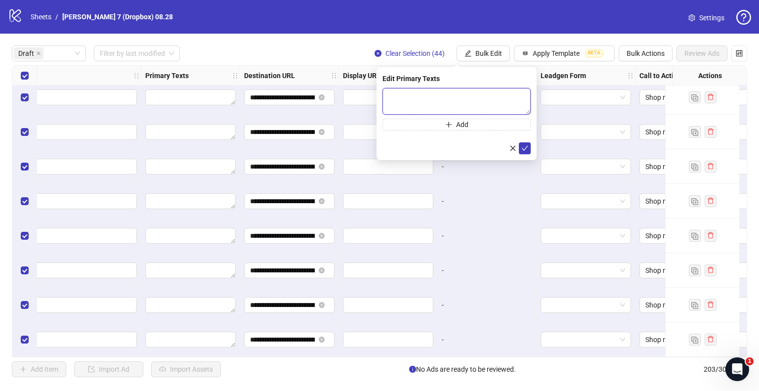
click at [448, 98] on textarea at bounding box center [457, 101] width 148 height 27
paste textarea "**********"
type textarea "**********"
click at [524, 145] on icon "check" at bounding box center [525, 147] width 7 height 7
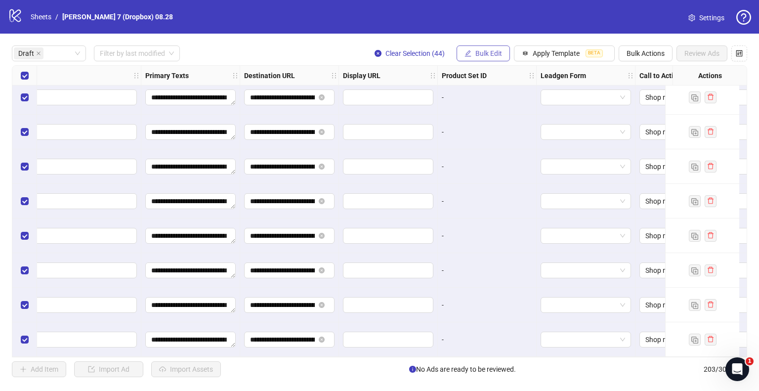
click at [477, 51] on span "Bulk Edit" at bounding box center [489, 53] width 27 height 8
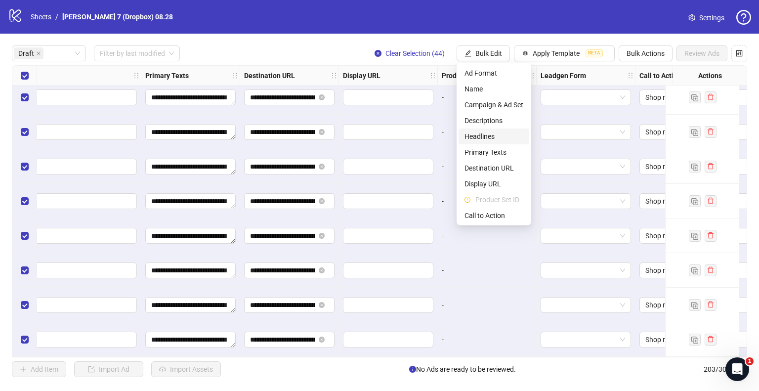
click at [492, 139] on span "Headlines" at bounding box center [494, 136] width 59 height 11
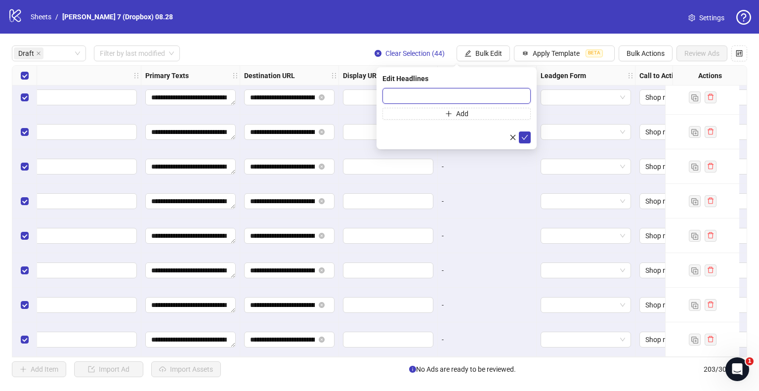
click at [449, 98] on input "text" at bounding box center [457, 96] width 148 height 16
paste input "**********"
type input "**********"
click at [525, 134] on icon "check" at bounding box center [525, 137] width 7 height 7
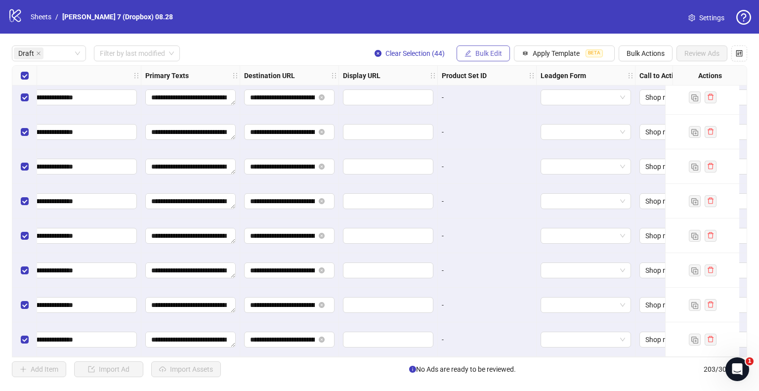
click at [489, 49] on span "Bulk Edit" at bounding box center [489, 53] width 27 height 8
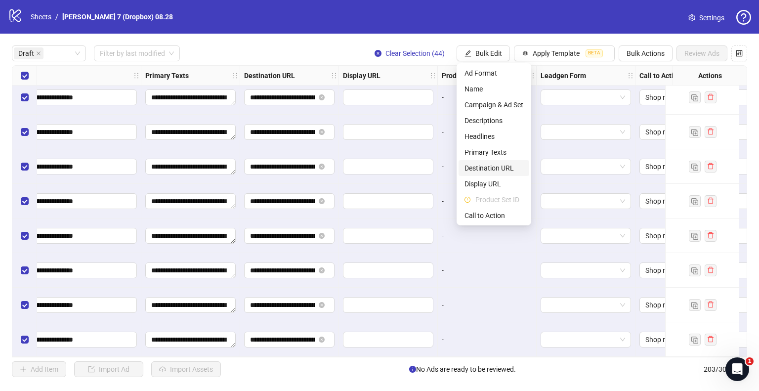
click at [486, 167] on span "Destination URL" at bounding box center [494, 168] width 59 height 11
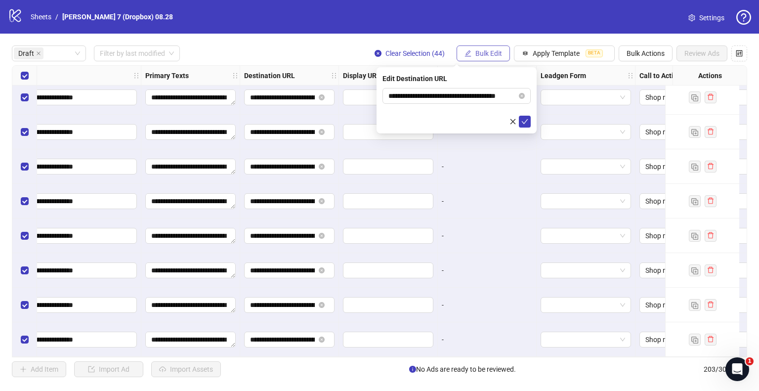
click at [489, 51] on span "Bulk Edit" at bounding box center [489, 53] width 27 height 8
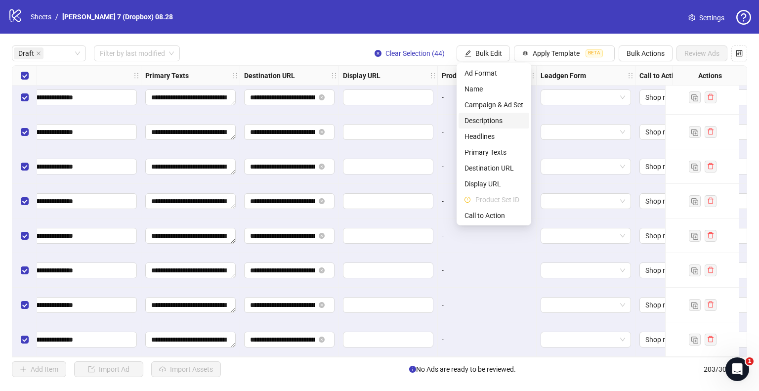
click at [480, 120] on span "Descriptions" at bounding box center [494, 120] width 59 height 11
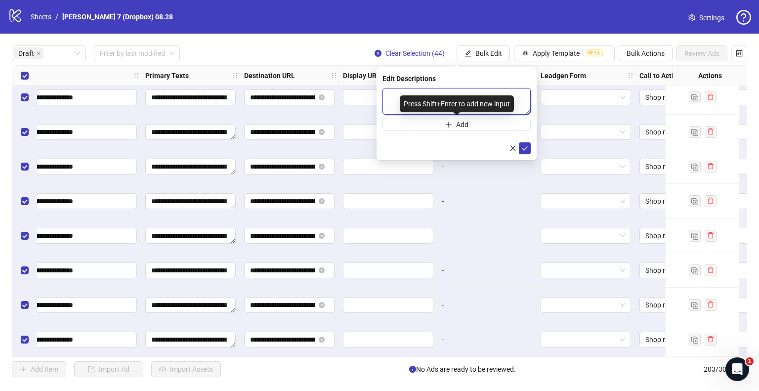
click at [480, 89] on textarea at bounding box center [457, 101] width 148 height 27
paste textarea "**********"
type textarea "**********"
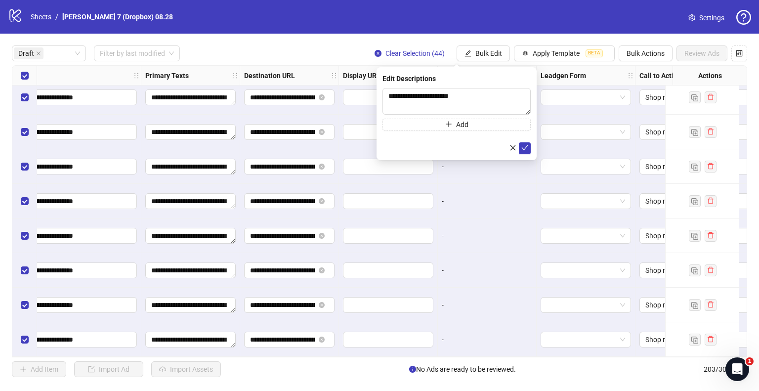
click at [524, 141] on form "**********" at bounding box center [457, 121] width 148 height 66
click at [525, 148] on icon "check" at bounding box center [525, 147] width 7 height 7
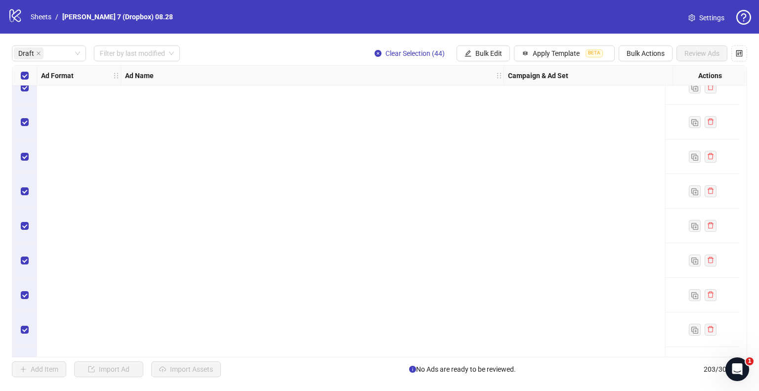
scroll to position [0, 0]
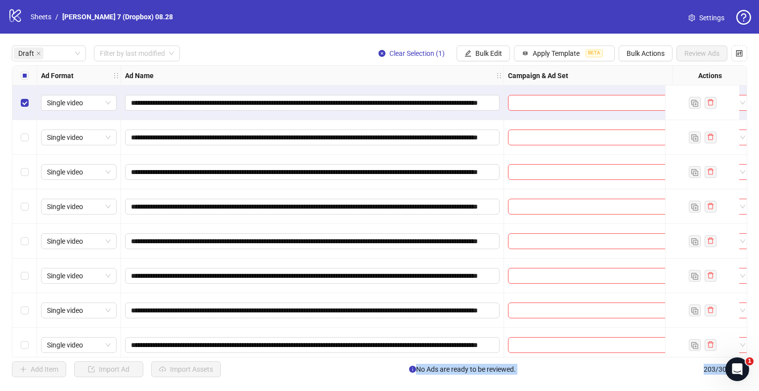
click at [29, 202] on div "Select row 4" at bounding box center [24, 206] width 25 height 35
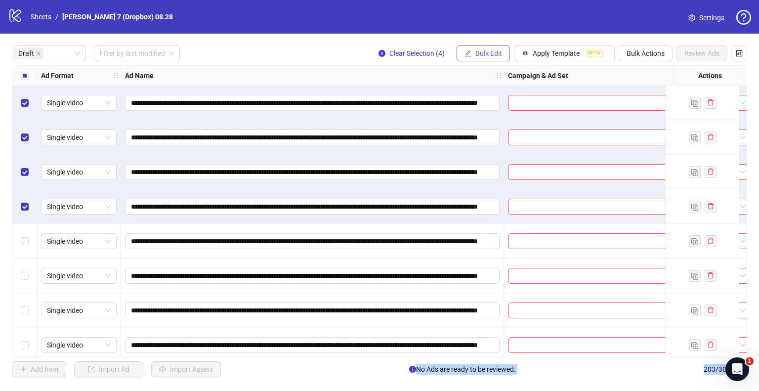
click at [485, 49] on span "Bulk Edit" at bounding box center [489, 53] width 27 height 8
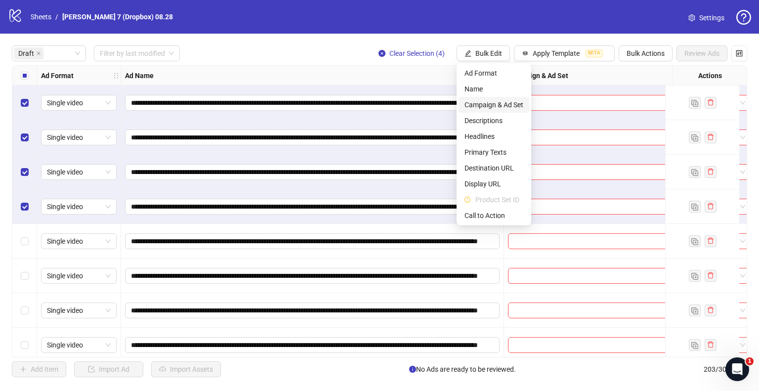
click at [485, 99] on span "Campaign & Ad Set" at bounding box center [494, 104] width 59 height 11
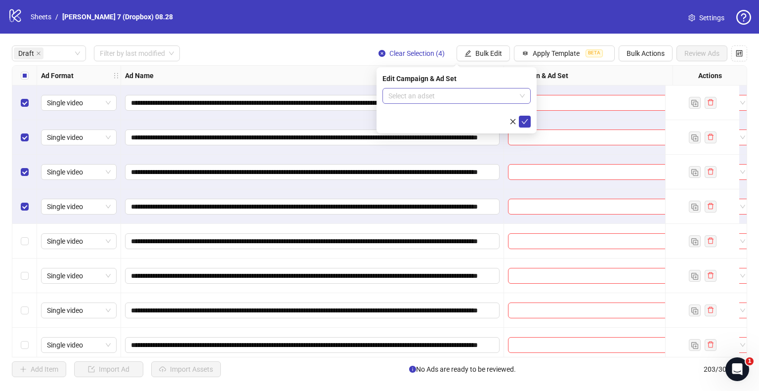
click at [504, 92] on input "search" at bounding box center [453, 96] width 128 height 15
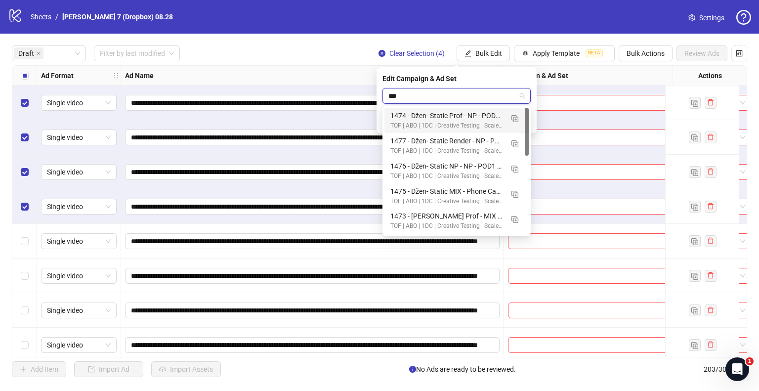
click at [436, 96] on input "***" at bounding box center [453, 96] width 128 height 15
click at [514, 118] on img "button" at bounding box center [515, 118] width 7 height 7
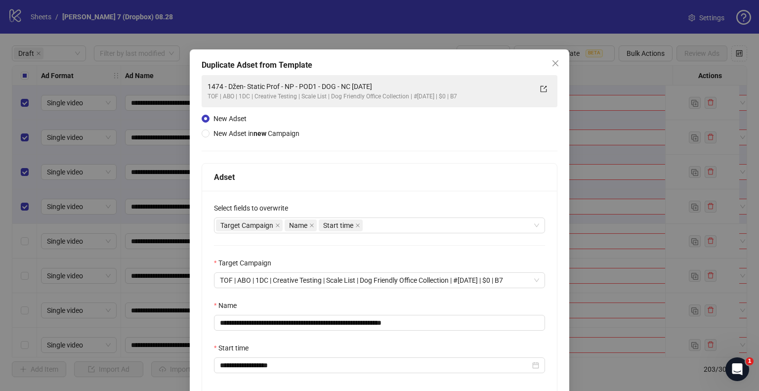
type input "***"
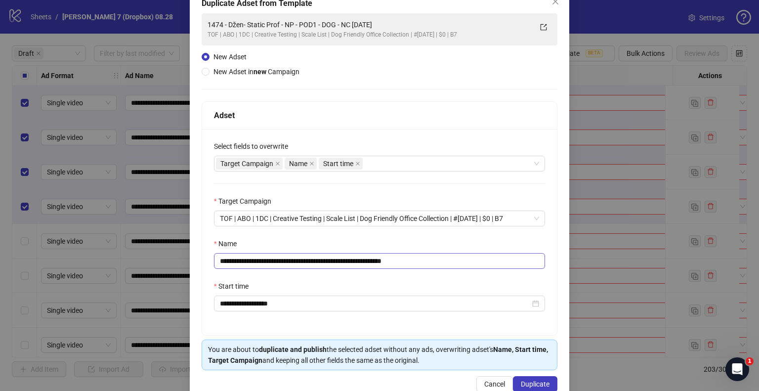
scroll to position [84, 0]
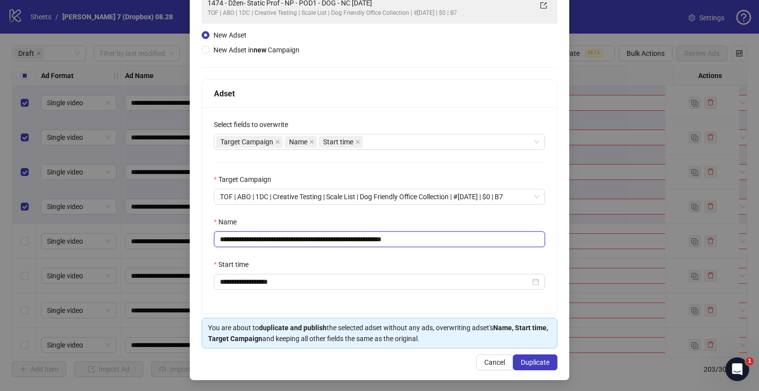
drag, startPoint x: 359, startPoint y: 239, endPoint x: 143, endPoint y: 247, distance: 216.7
click at [144, 247] on div "**********" at bounding box center [379, 195] width 759 height 391
paste input "**********"
drag, startPoint x: 407, startPoint y: 241, endPoint x: 577, endPoint y: 250, distance: 169.3
click at [576, 250] on div "**********" at bounding box center [379, 195] width 759 height 391
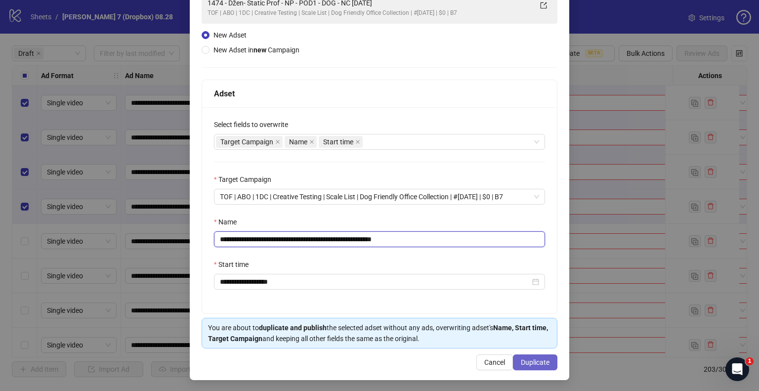
type input "**********"
click at [535, 359] on span "Duplicate" at bounding box center [535, 362] width 29 height 8
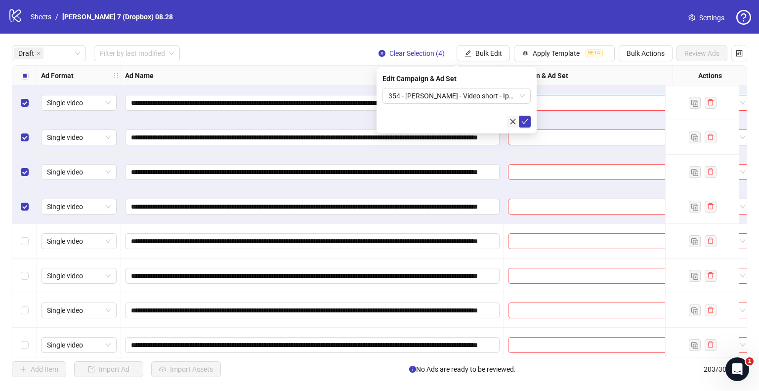
click at [529, 120] on button "submit" at bounding box center [525, 122] width 12 height 12
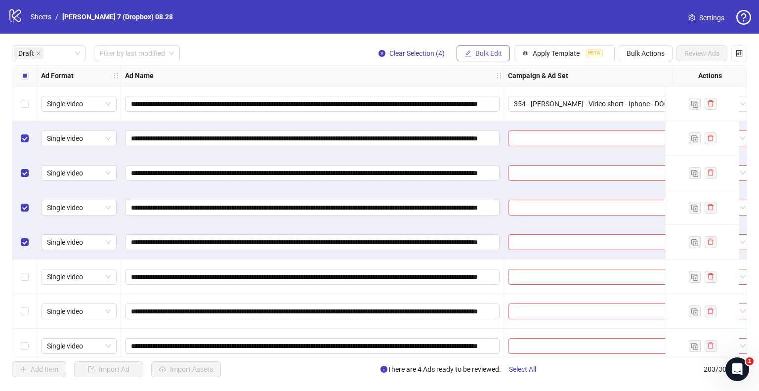
scroll to position [99, 0]
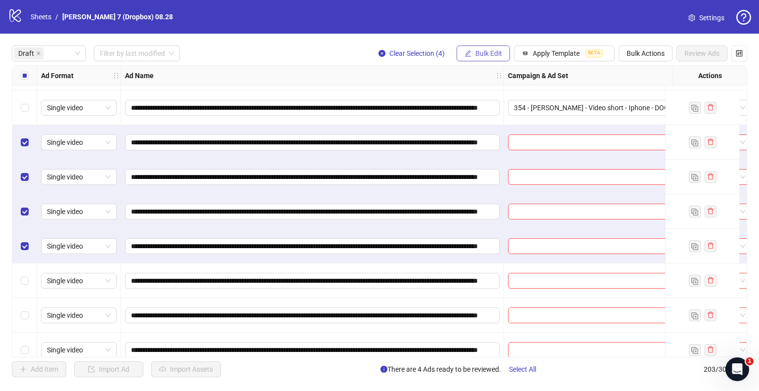
click at [495, 46] on button "Bulk Edit" at bounding box center [483, 53] width 53 height 16
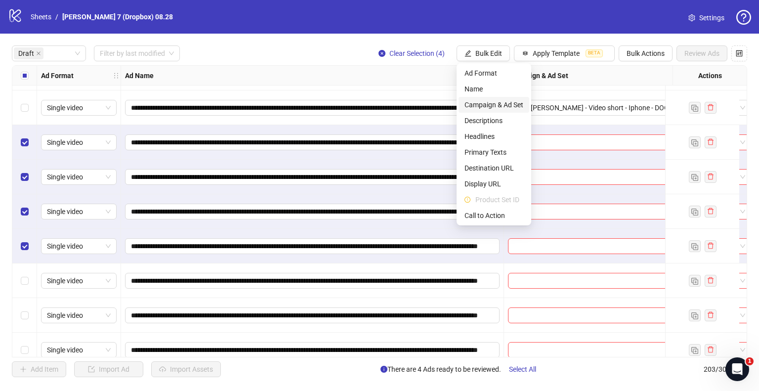
click at [482, 107] on span "Campaign & Ad Set" at bounding box center [494, 104] width 59 height 11
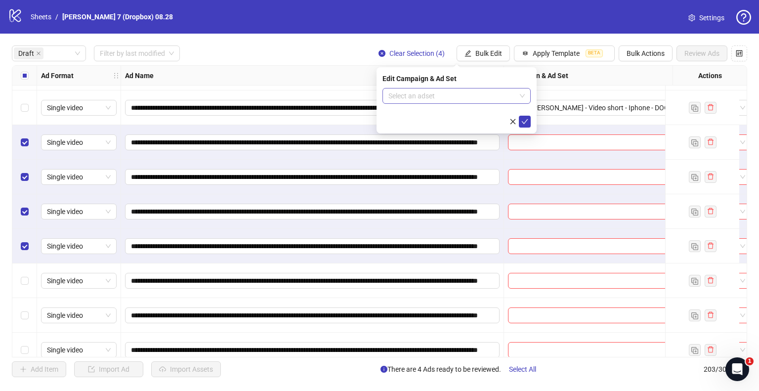
click at [491, 90] on input "search" at bounding box center [453, 96] width 128 height 15
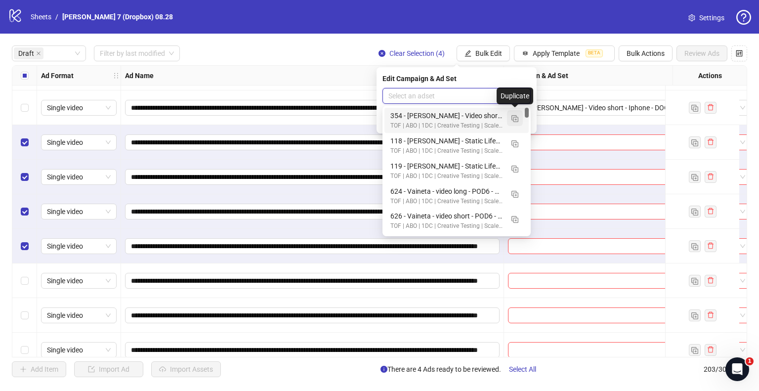
click at [514, 117] on img "button" at bounding box center [515, 118] width 7 height 7
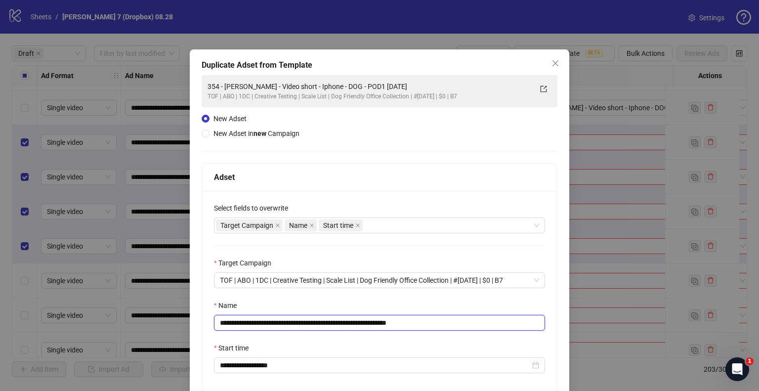
click at [367, 322] on input "**********" at bounding box center [379, 323] width 331 height 16
drag, startPoint x: 369, startPoint y: 322, endPoint x: 31, endPoint y: 340, distance: 338.7
click at [31, 340] on div "**********" at bounding box center [379, 195] width 759 height 391
paste input "text"
drag, startPoint x: 408, startPoint y: 321, endPoint x: 504, endPoint y: 317, distance: 96.5
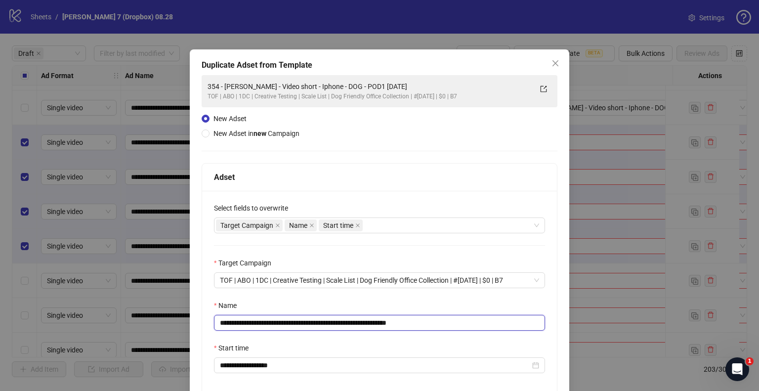
click at [489, 320] on input "**********" at bounding box center [379, 323] width 331 height 16
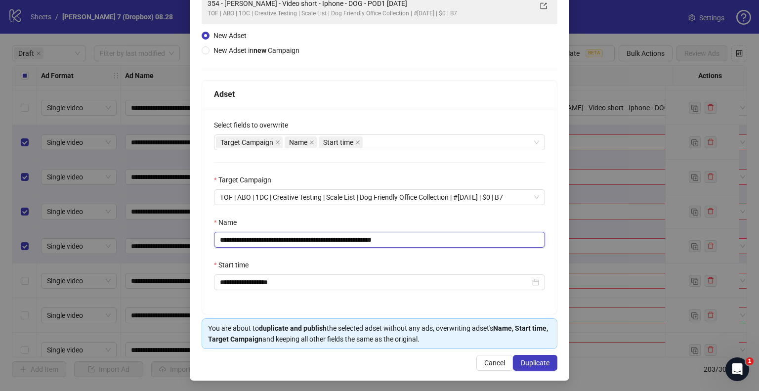
scroll to position [84, 0]
type input "**********"
click at [537, 356] on button "Duplicate" at bounding box center [535, 363] width 44 height 16
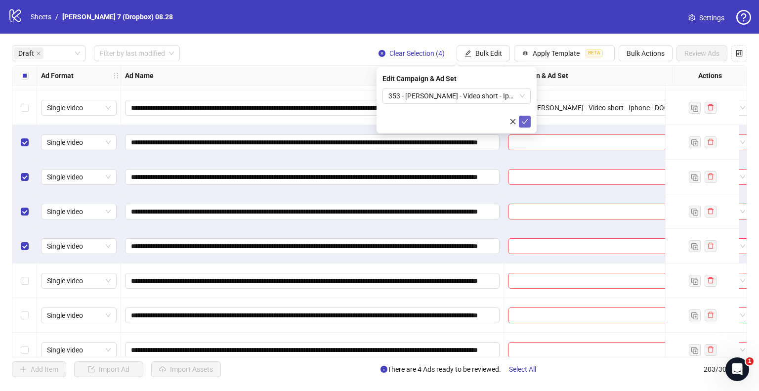
click at [522, 124] on icon "check" at bounding box center [525, 121] width 7 height 7
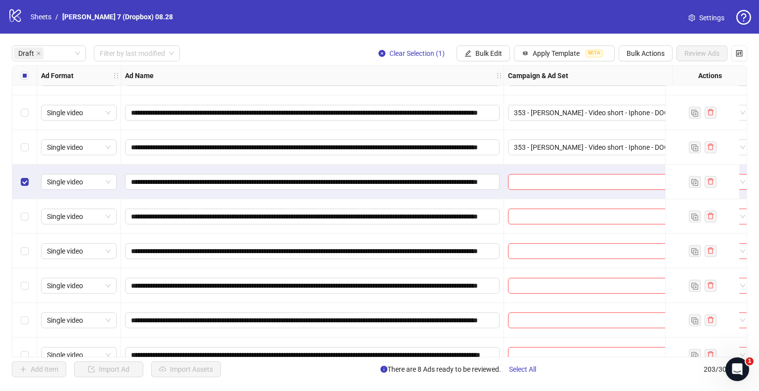
scroll to position [247, 0]
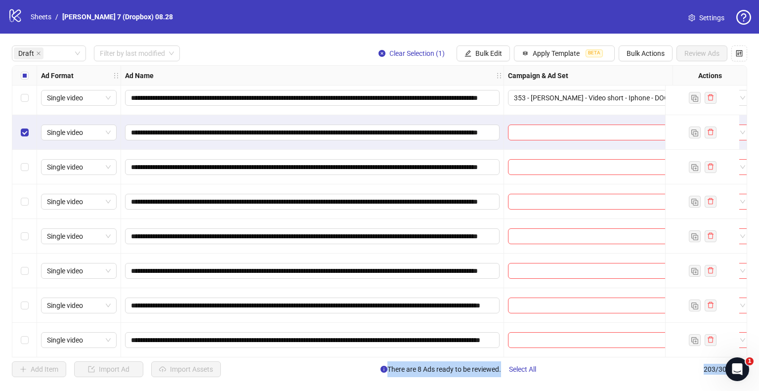
click at [31, 265] on div "Select row 13" at bounding box center [24, 271] width 25 height 35
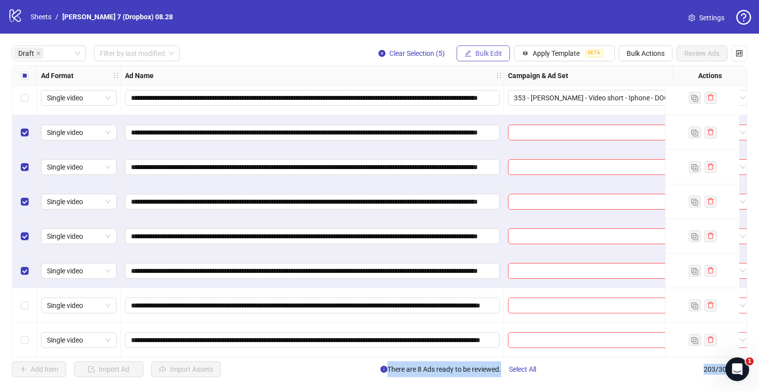
click at [474, 56] on button "Bulk Edit" at bounding box center [483, 53] width 53 height 16
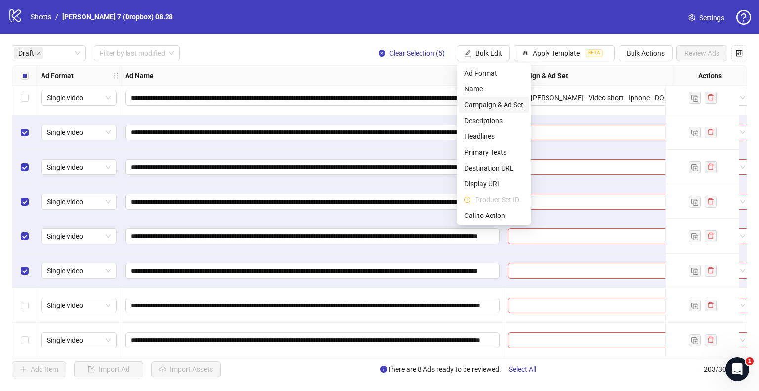
click at [486, 103] on span "Campaign & Ad Set" at bounding box center [494, 104] width 59 height 11
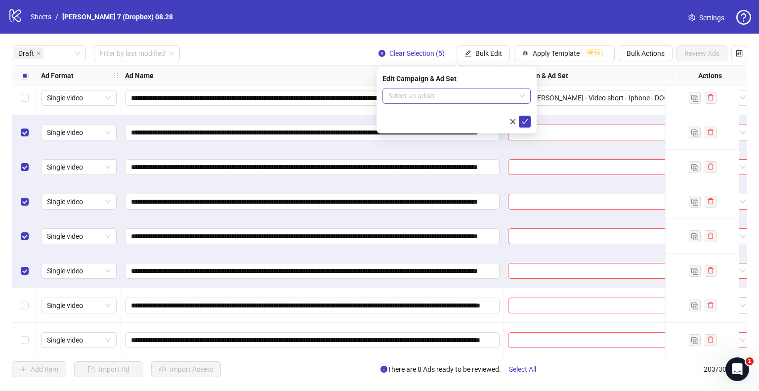
click at [441, 100] on input "search" at bounding box center [453, 96] width 128 height 15
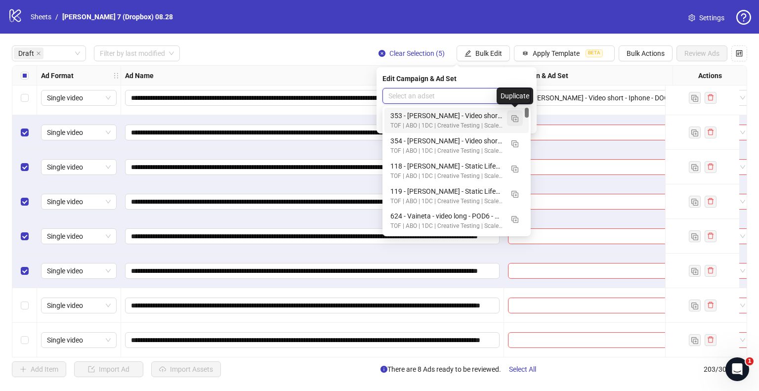
click at [507, 120] on button "button" at bounding box center [515, 118] width 16 height 16
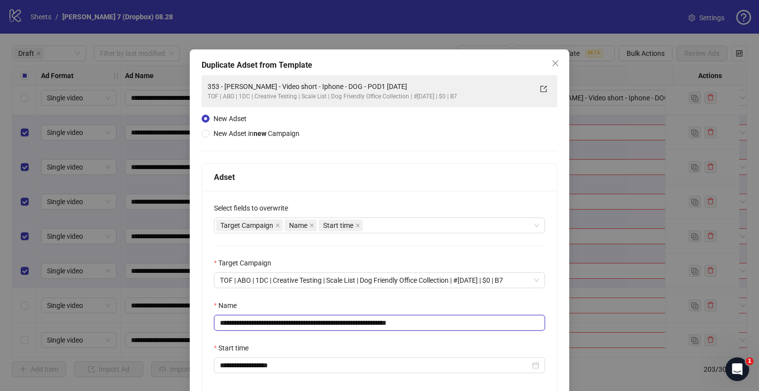
drag, startPoint x: 323, startPoint y: 322, endPoint x: 60, endPoint y: 330, distance: 263.7
click at [63, 330] on div "**********" at bounding box center [379, 195] width 759 height 391
paste input "text"
drag, startPoint x: 406, startPoint y: 321, endPoint x: 475, endPoint y: 327, distance: 69.0
click at [466, 326] on input "**********" at bounding box center [379, 323] width 331 height 16
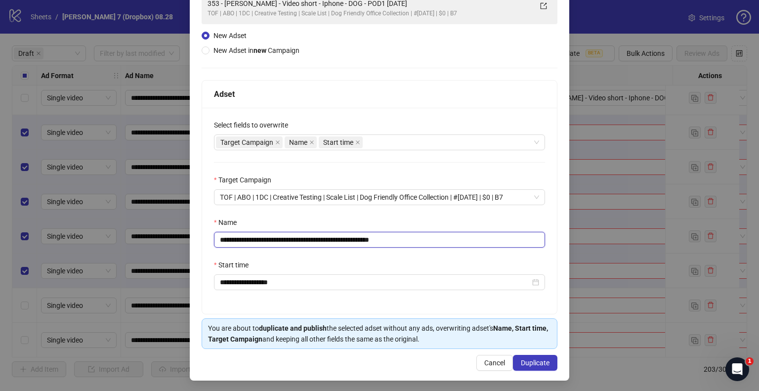
scroll to position [84, 0]
type input "**********"
click at [540, 362] on span "Duplicate" at bounding box center [535, 362] width 29 height 8
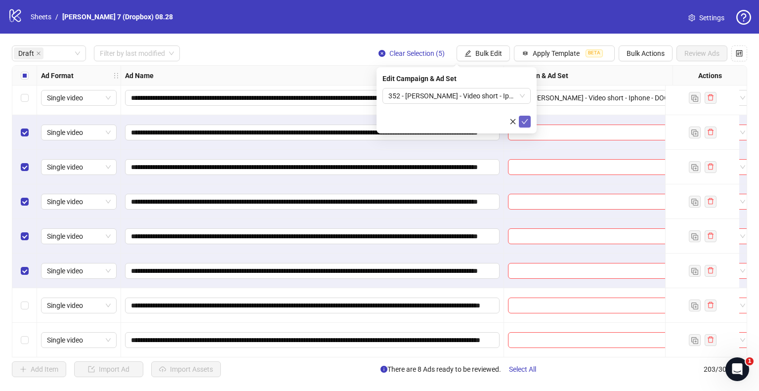
click at [527, 126] on button "submit" at bounding box center [525, 122] width 12 height 12
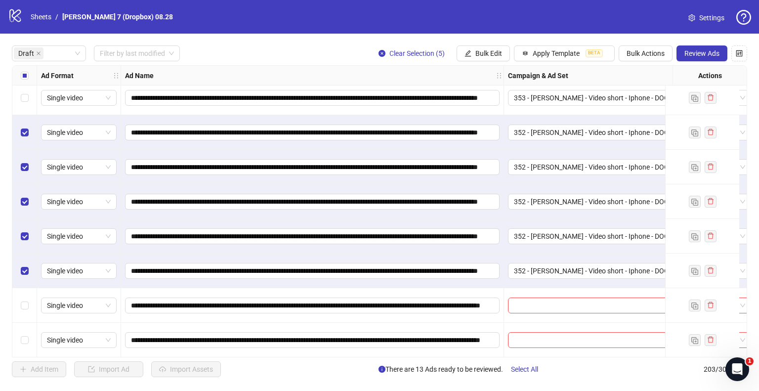
click at [28, 78] on div "Select all rows" at bounding box center [24, 76] width 25 height 20
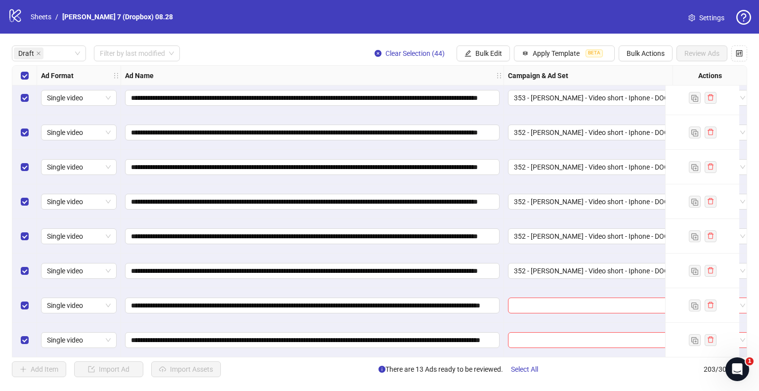
click at [28, 78] on div "Select all rows" at bounding box center [24, 76] width 25 height 20
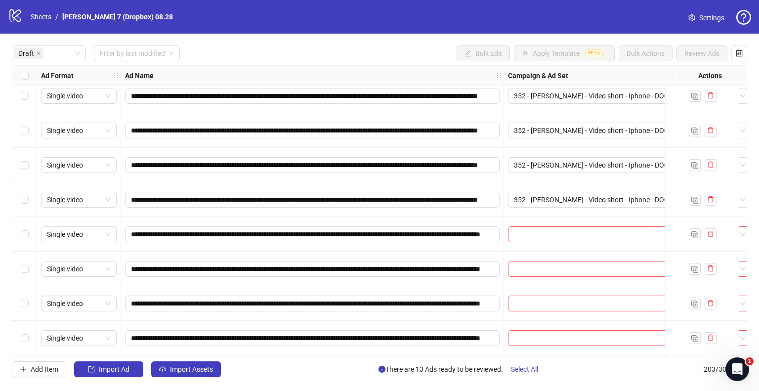
scroll to position [346, 0]
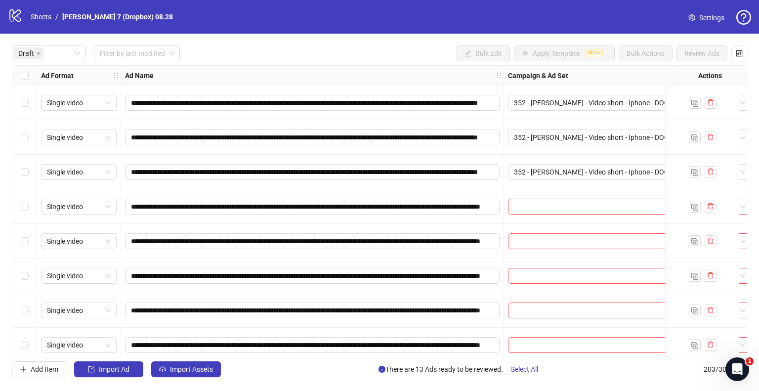
click at [16, 206] on div "Select row 14" at bounding box center [24, 206] width 25 height 35
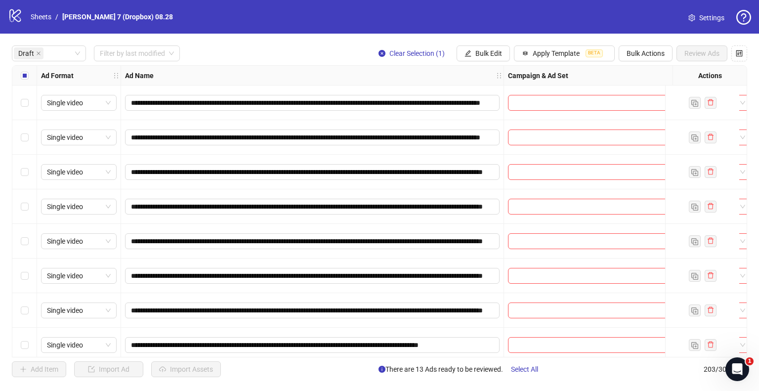
scroll to position [742, 0]
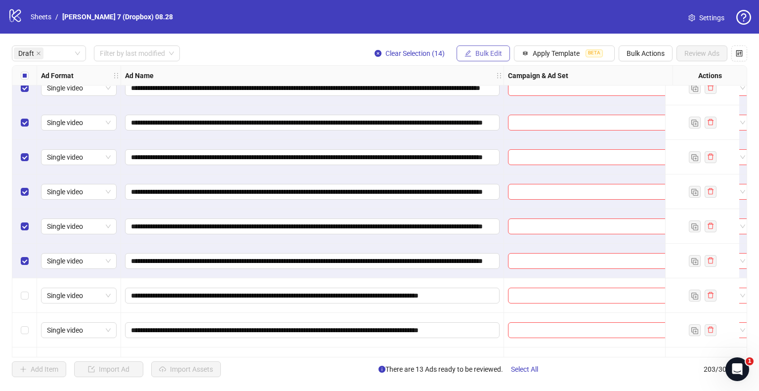
click at [495, 55] on span "Bulk Edit" at bounding box center [489, 53] width 27 height 8
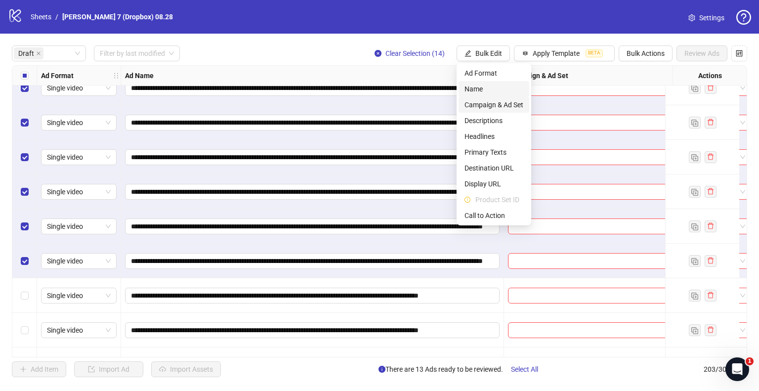
click at [489, 102] on span "Campaign & Ad Set" at bounding box center [494, 104] width 59 height 11
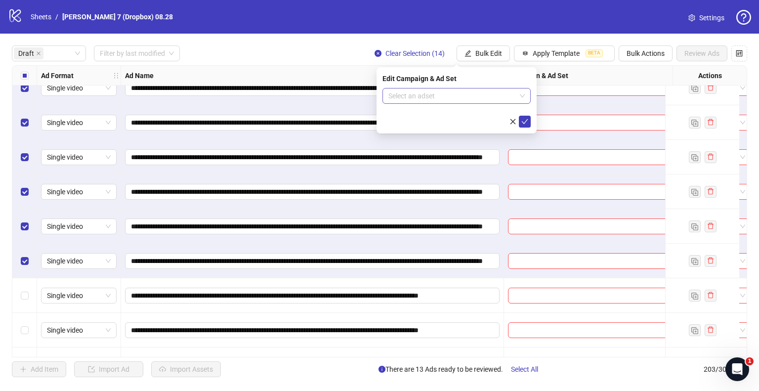
click at [457, 97] on input "search" at bounding box center [453, 96] width 128 height 15
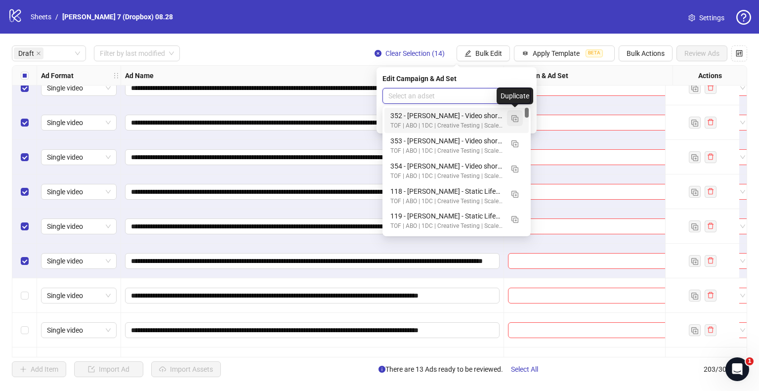
click at [512, 119] on img "button" at bounding box center [515, 118] width 7 height 7
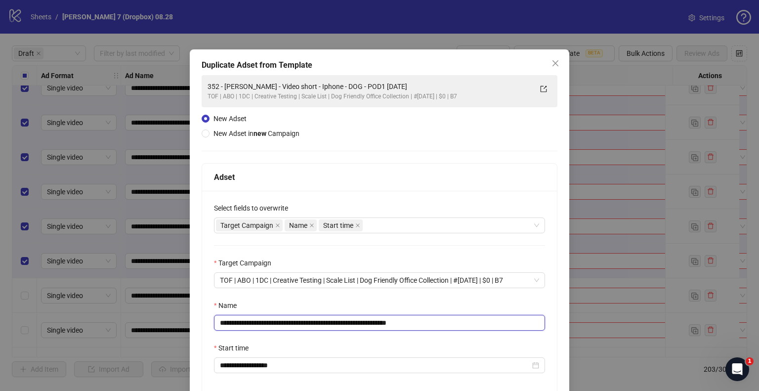
drag, startPoint x: 370, startPoint y: 321, endPoint x: 10, endPoint y: 329, distance: 360.0
click at [7, 331] on div "**********" at bounding box center [379, 195] width 759 height 391
paste input "text"
drag, startPoint x: 407, startPoint y: 321, endPoint x: 483, endPoint y: 324, distance: 75.2
click at [483, 324] on input "**********" at bounding box center [379, 323] width 331 height 16
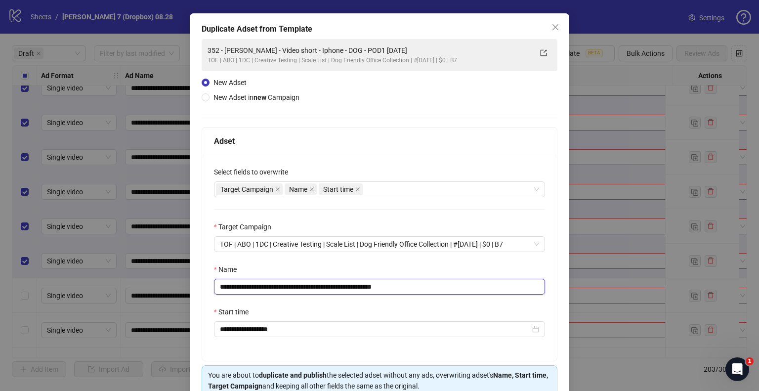
scroll to position [84, 0]
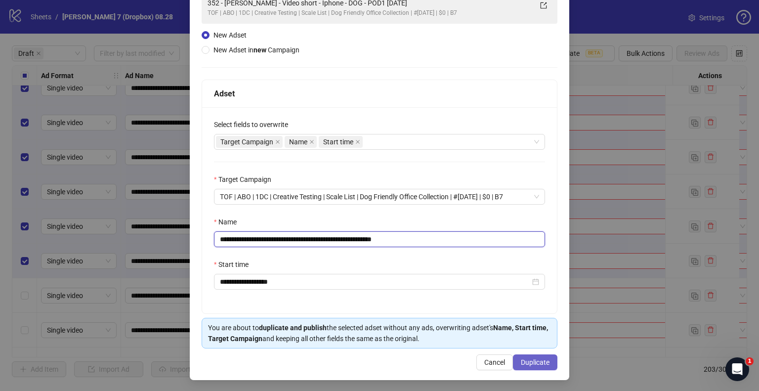
type input "**********"
click at [538, 355] on button "Duplicate" at bounding box center [535, 363] width 44 height 16
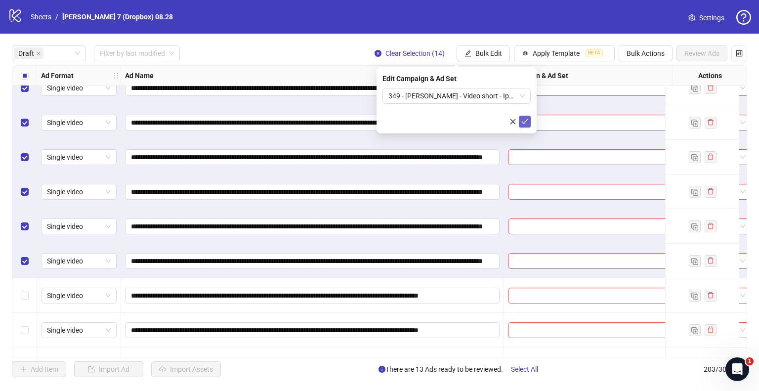
click at [528, 121] on icon "check" at bounding box center [525, 121] width 7 height 7
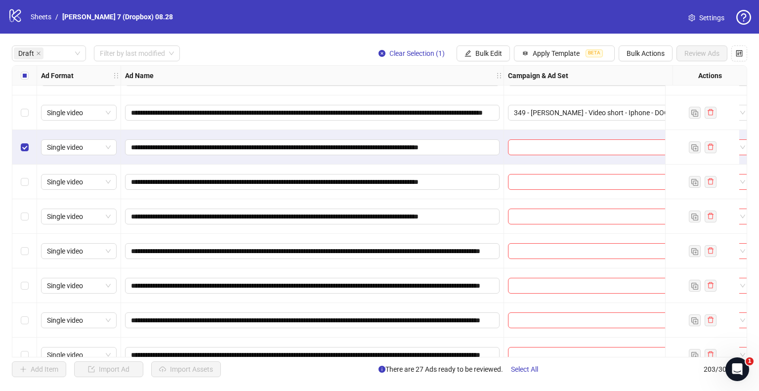
scroll to position [939, 0]
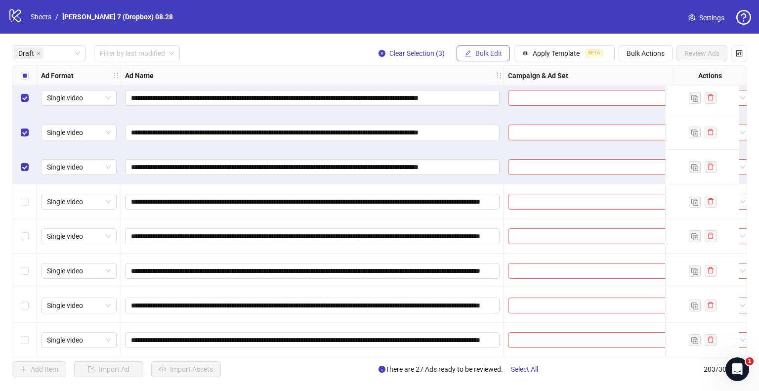
click at [495, 51] on span "Bulk Edit" at bounding box center [489, 53] width 27 height 8
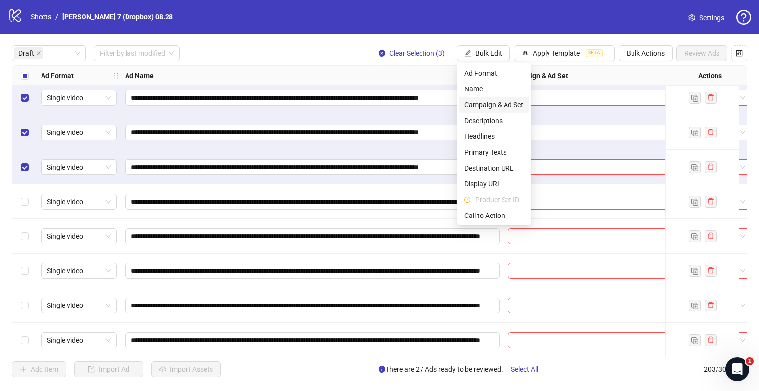
click at [480, 101] on span "Campaign & Ad Set" at bounding box center [494, 104] width 59 height 11
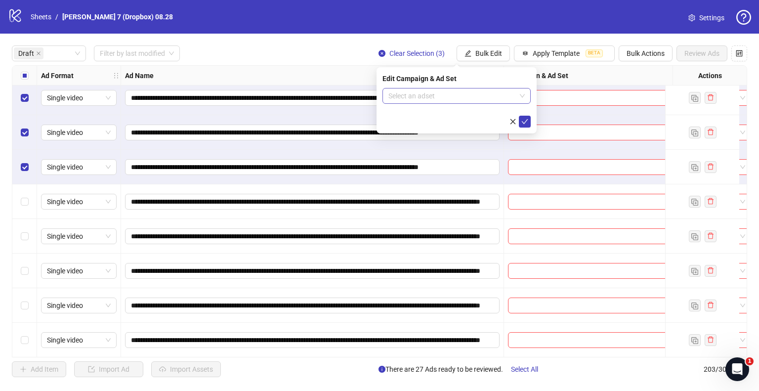
click at [502, 95] on input "search" at bounding box center [453, 96] width 128 height 15
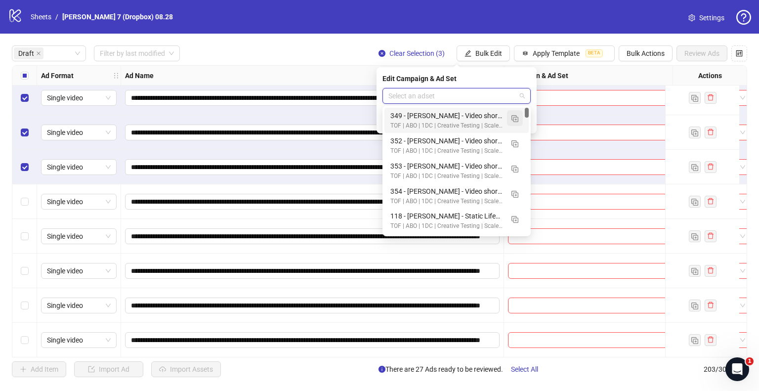
click at [514, 120] on img "button" at bounding box center [515, 118] width 7 height 7
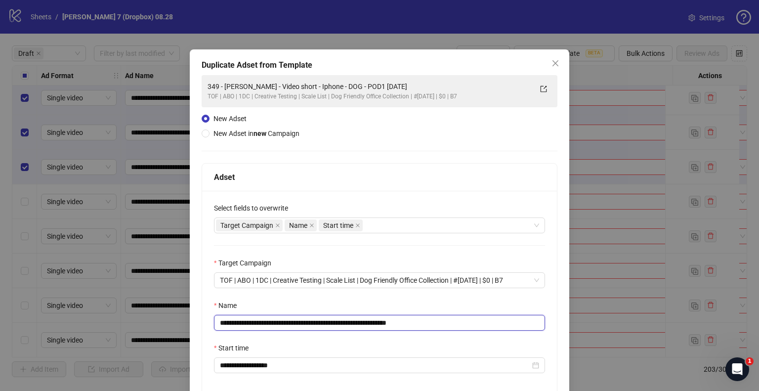
drag, startPoint x: 369, startPoint y: 321, endPoint x: 0, endPoint y: 328, distance: 369.4
click at [0, 328] on div "**********" at bounding box center [379, 195] width 759 height 391
paste input "text"
drag, startPoint x: 388, startPoint y: 322, endPoint x: 516, endPoint y: 320, distance: 128.6
click at [485, 323] on input "**********" at bounding box center [379, 323] width 331 height 16
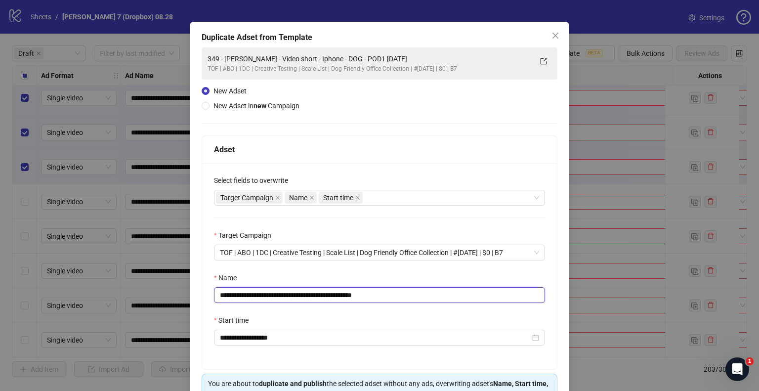
scroll to position [84, 0]
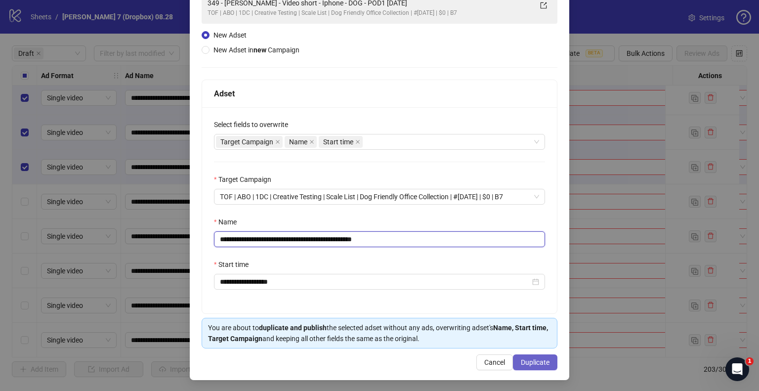
type input "**********"
click at [536, 363] on span "Duplicate" at bounding box center [535, 362] width 29 height 8
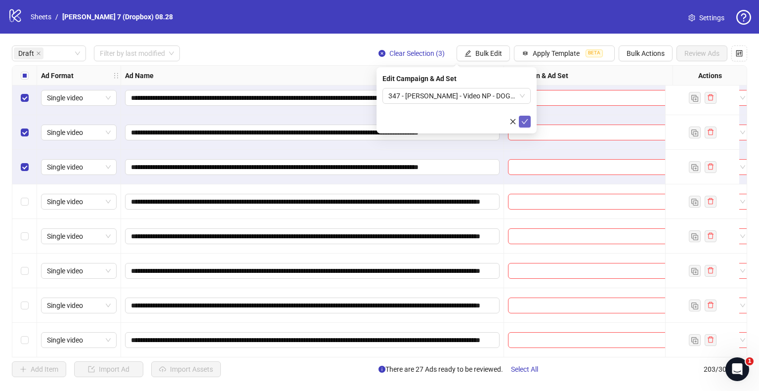
click at [526, 120] on icon "check" at bounding box center [525, 121] width 7 height 7
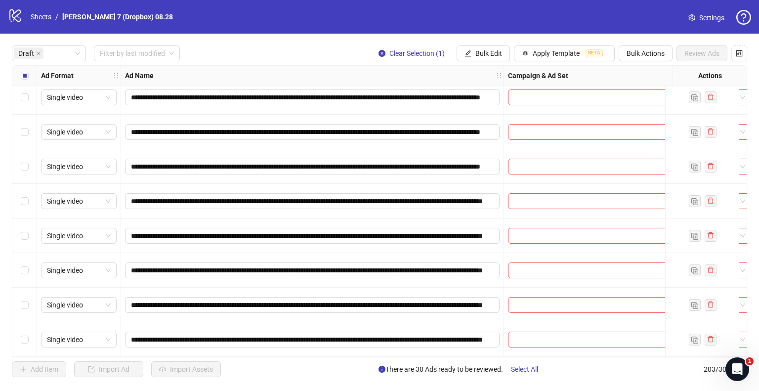
scroll to position [1255, 0]
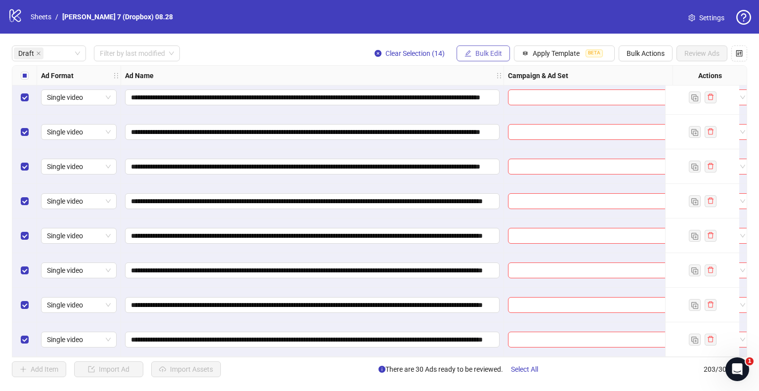
click at [494, 55] on span "Bulk Edit" at bounding box center [489, 53] width 27 height 8
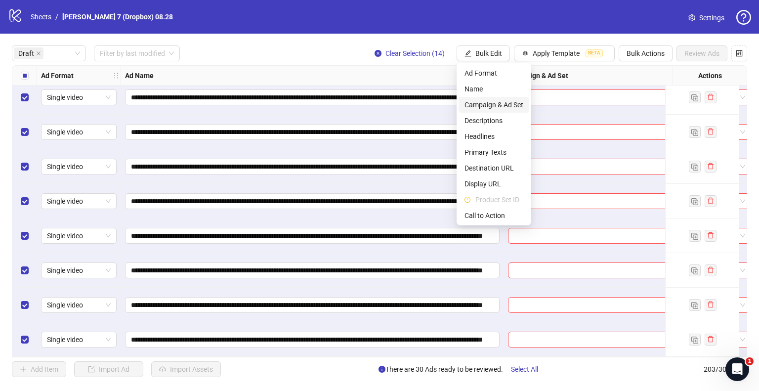
click at [493, 108] on span "Campaign & Ad Set" at bounding box center [494, 104] width 59 height 11
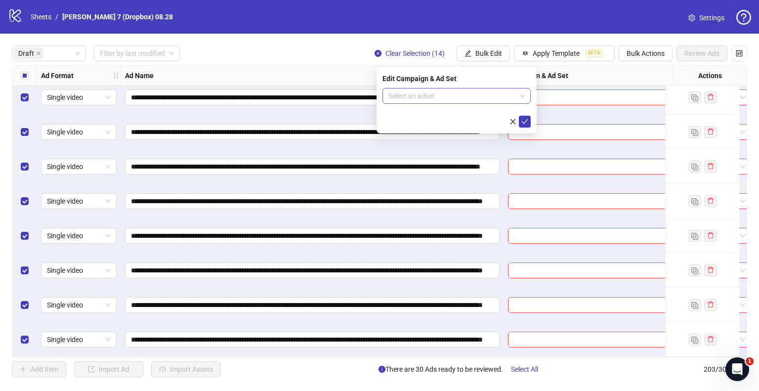
click at [509, 92] on input "search" at bounding box center [453, 96] width 128 height 15
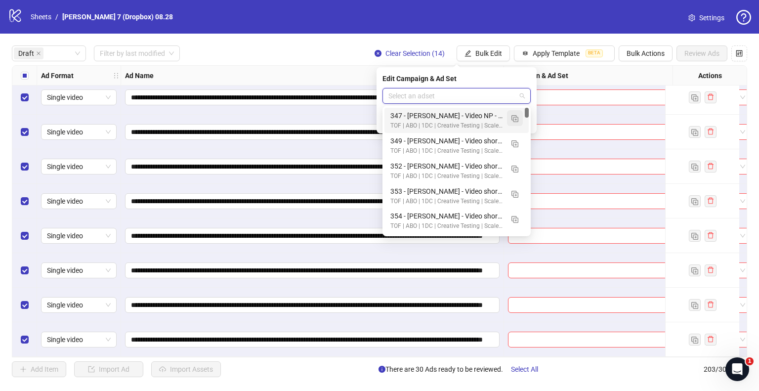
click at [518, 113] on button "button" at bounding box center [515, 118] width 16 height 16
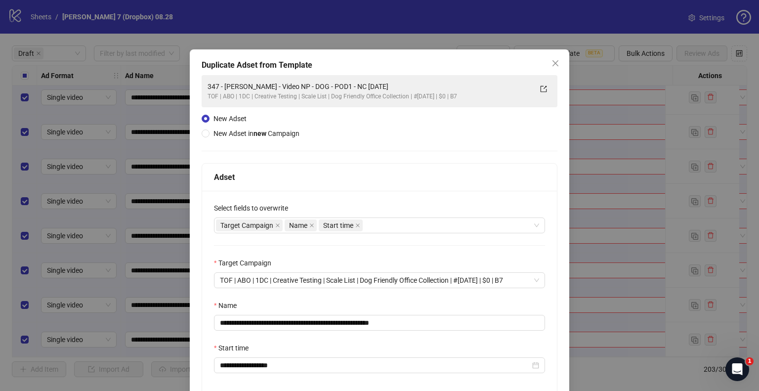
scroll to position [84, 0]
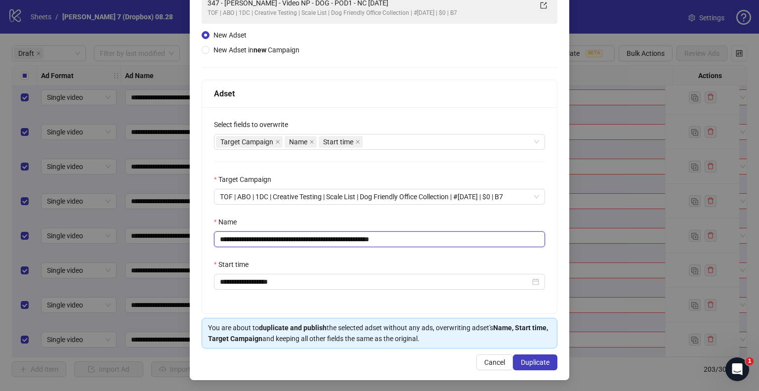
drag, startPoint x: 353, startPoint y: 239, endPoint x: 0, endPoint y: 250, distance: 353.2
click at [0, 250] on div "**********" at bounding box center [379, 195] width 759 height 391
paste input "******"
drag, startPoint x: 407, startPoint y: 239, endPoint x: 462, endPoint y: 239, distance: 54.9
click at [459, 240] on input "**********" at bounding box center [379, 239] width 331 height 16
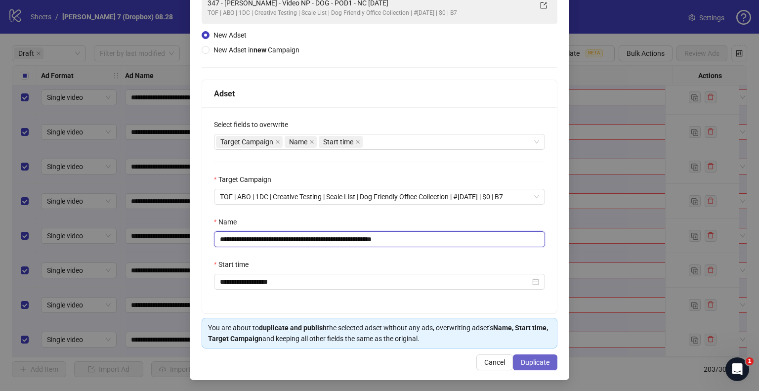
type input "**********"
click at [524, 361] on span "Duplicate" at bounding box center [535, 362] width 29 height 8
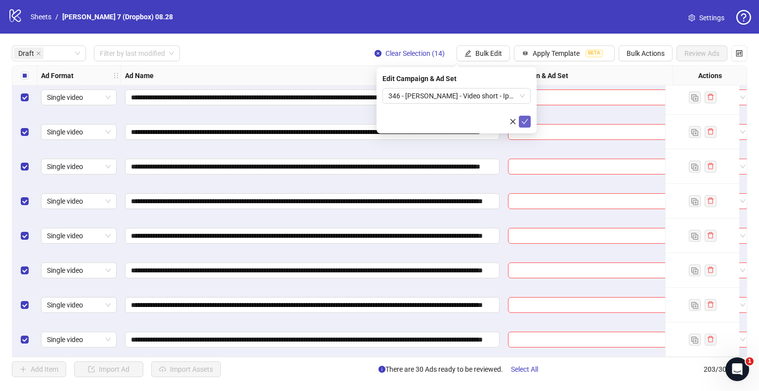
click at [524, 121] on icon "check" at bounding box center [525, 121] width 7 height 7
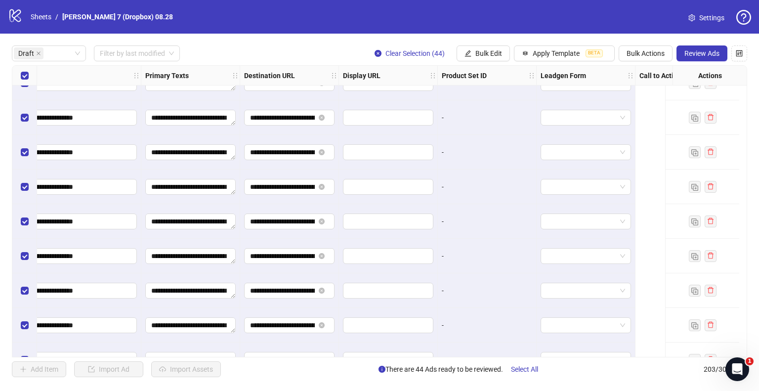
scroll to position [989, 783]
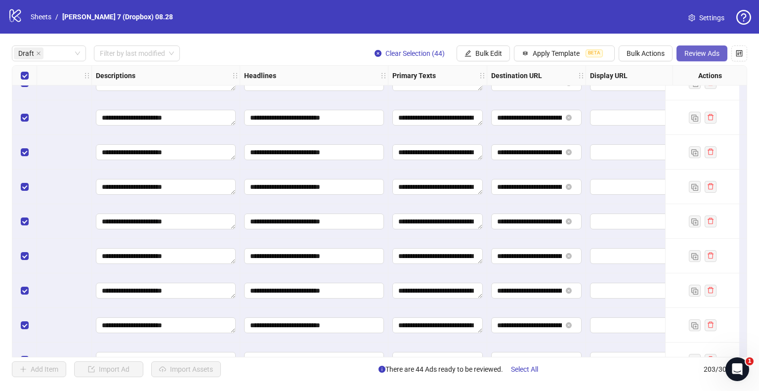
click at [685, 54] on span "Review Ads" at bounding box center [702, 53] width 35 height 8
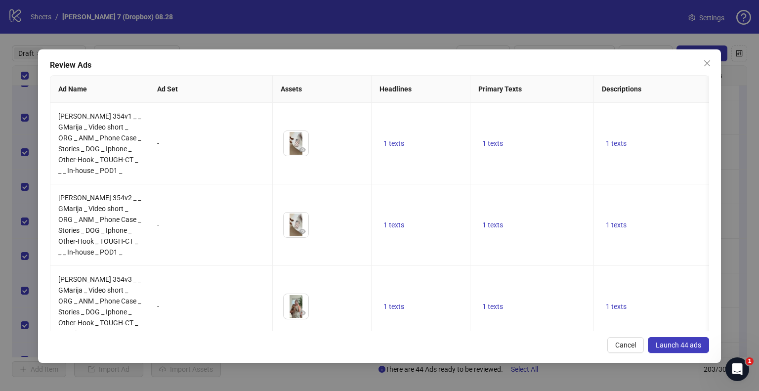
click at [686, 345] on span "Launch 44 ads" at bounding box center [678, 345] width 45 height 8
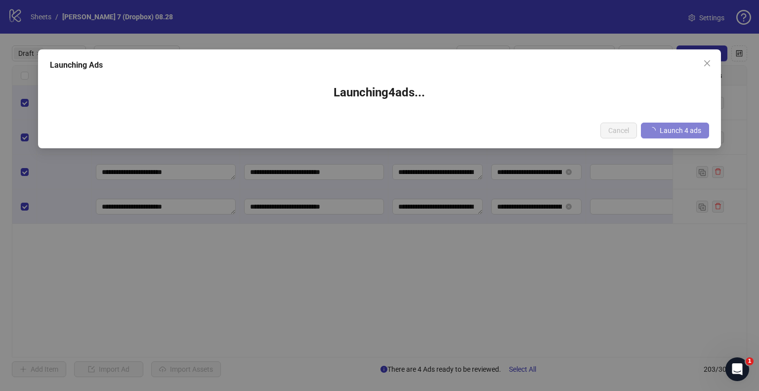
scroll to position [0, 783]
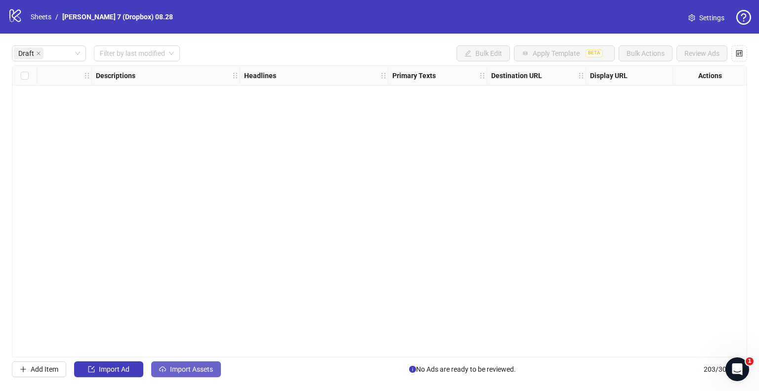
click at [207, 365] on span "Import Assets" at bounding box center [191, 369] width 43 height 8
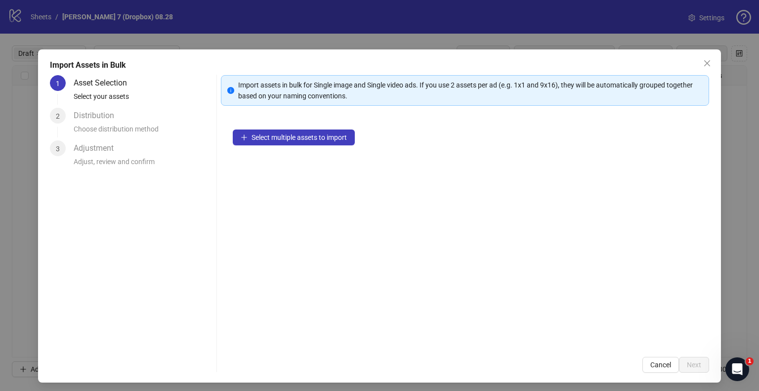
click at [287, 145] on div "Select multiple assets to import" at bounding box center [465, 231] width 489 height 227
click at [289, 136] on span "Select multiple assets to import" at bounding box center [299, 137] width 95 height 8
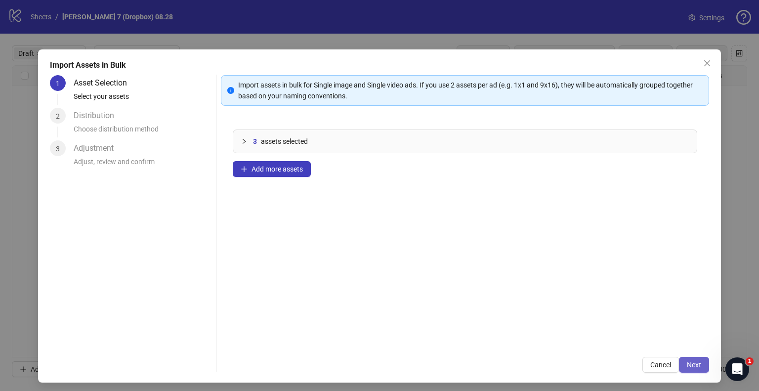
click at [687, 362] on span "Next" at bounding box center [694, 365] width 14 height 8
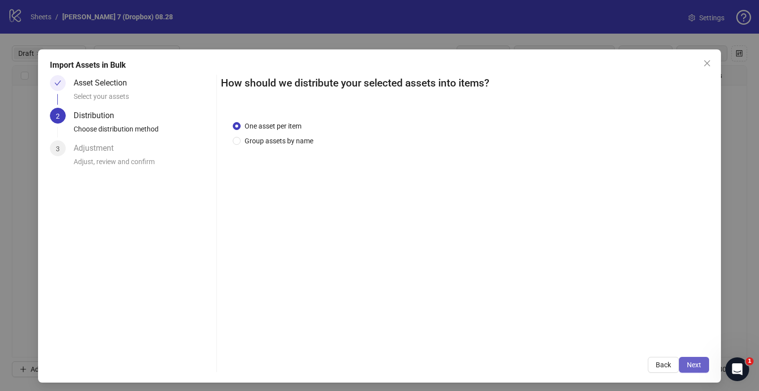
click at [700, 358] on button "Next" at bounding box center [694, 365] width 30 height 16
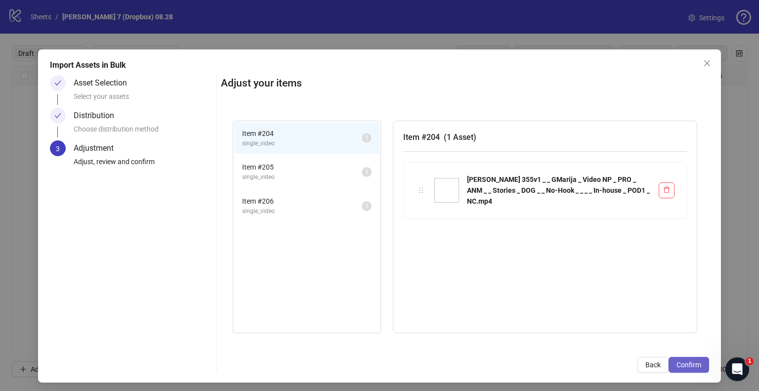
click at [696, 360] on button "Confirm" at bounding box center [689, 365] width 41 height 16
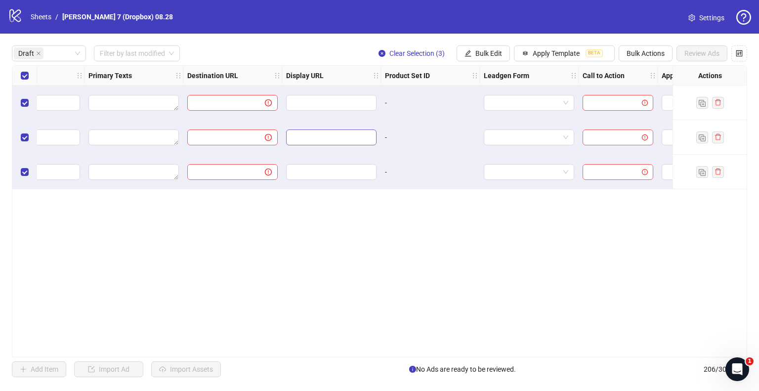
scroll to position [0, 1171]
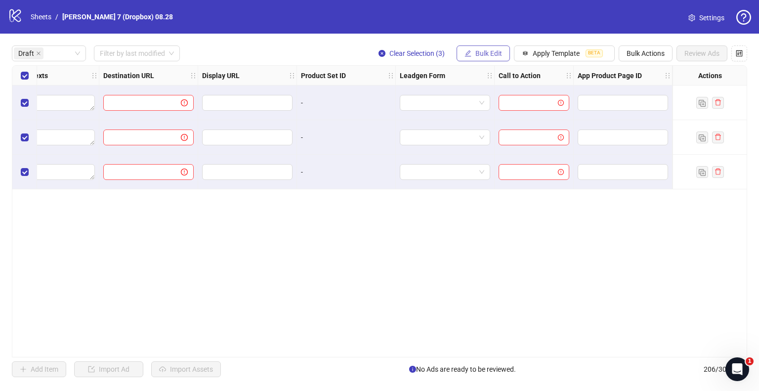
click at [492, 51] on span "Bulk Edit" at bounding box center [489, 53] width 27 height 8
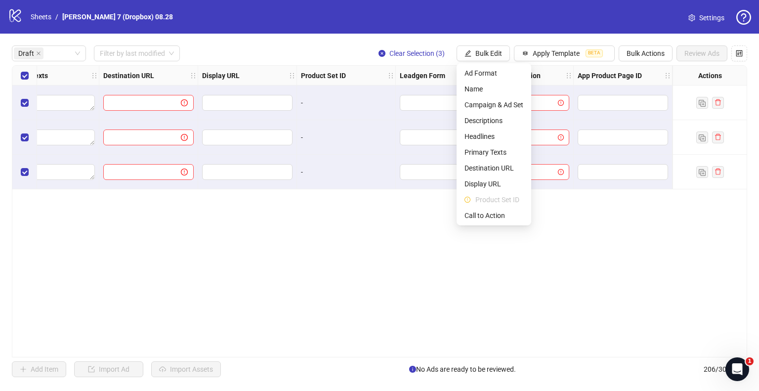
click at [478, 218] on span "Call to Action" at bounding box center [494, 215] width 59 height 11
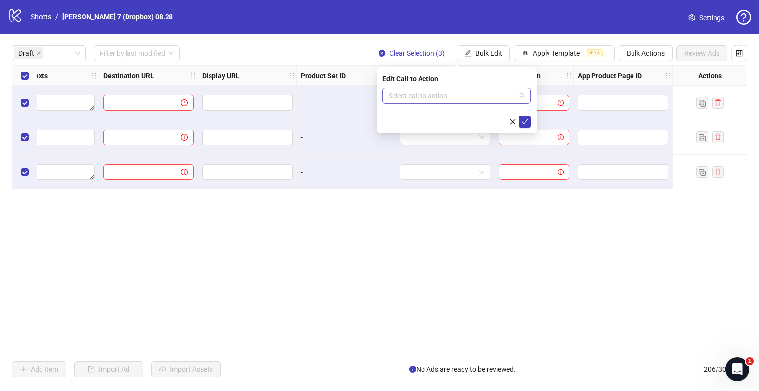
click at [443, 103] on div "Select call to action" at bounding box center [457, 96] width 148 height 16
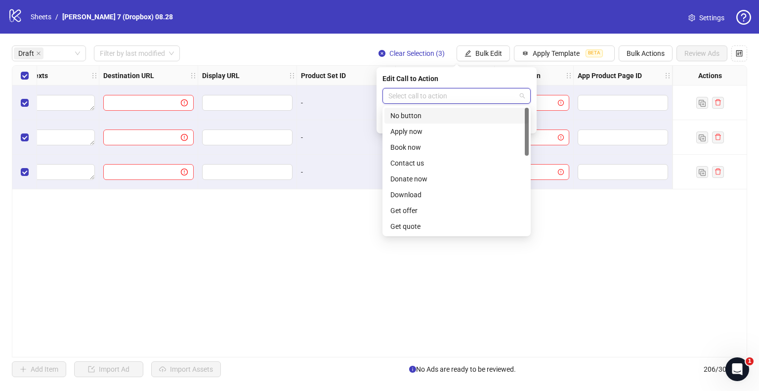
click at [446, 98] on input "search" at bounding box center [453, 96] width 128 height 15
type input "**"
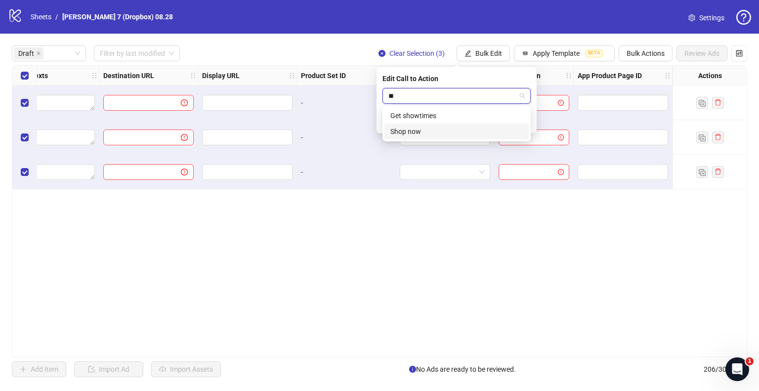
click at [425, 129] on div "Shop now" at bounding box center [457, 131] width 133 height 11
click at [526, 116] on button "submit" at bounding box center [525, 122] width 12 height 12
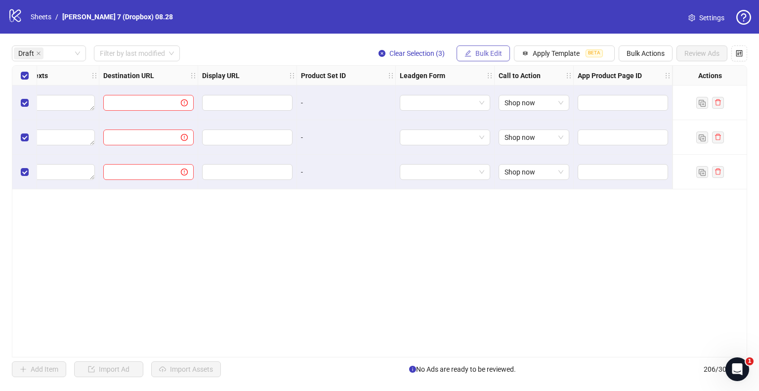
click at [483, 53] on span "Bulk Edit" at bounding box center [489, 53] width 27 height 8
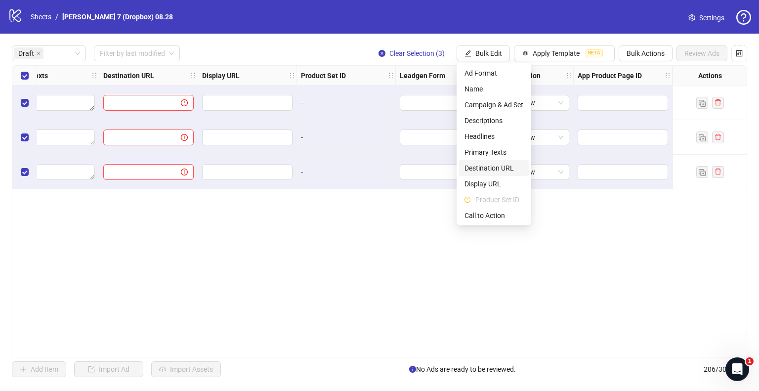
click at [487, 166] on span "Destination URL" at bounding box center [494, 168] width 59 height 11
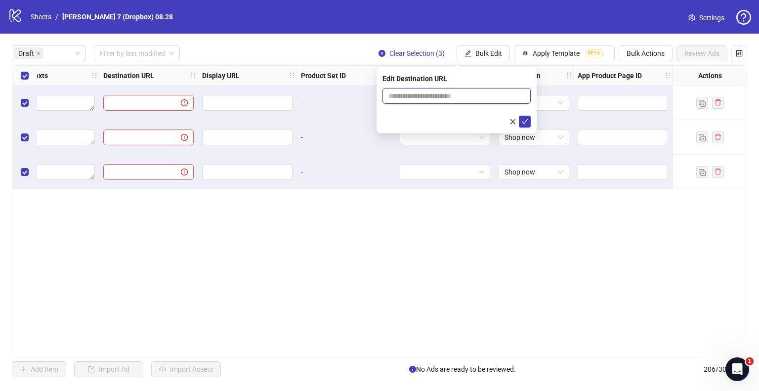
click at [419, 96] on input "text" at bounding box center [453, 95] width 129 height 11
click at [452, 94] on input "text" at bounding box center [453, 95] width 129 height 11
click at [433, 102] on span at bounding box center [457, 96] width 148 height 16
click at [436, 98] on input "text" at bounding box center [453, 95] width 129 height 11
paste input "**********"
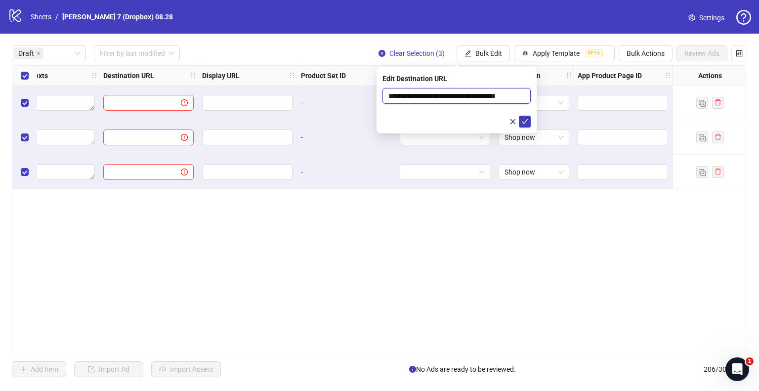
scroll to position [0, 6]
type input "**********"
click at [526, 122] on icon "check" at bounding box center [525, 121] width 7 height 7
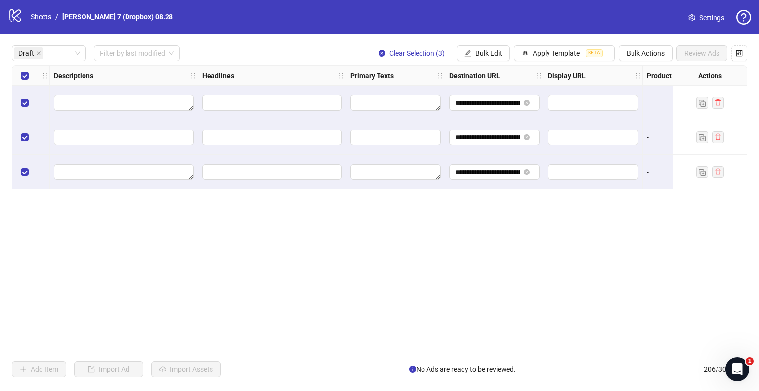
scroll to position [0, 726]
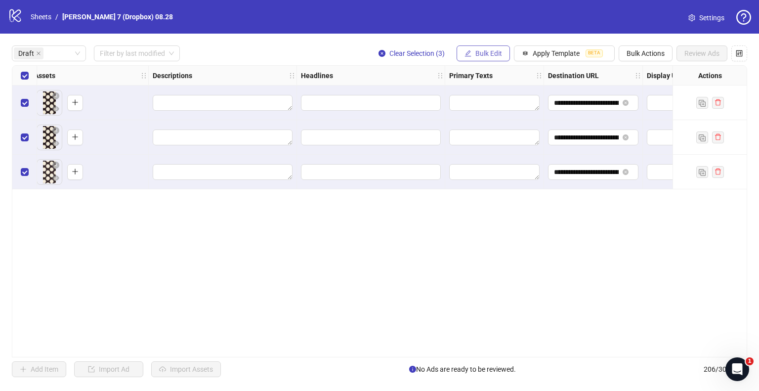
click at [480, 51] on span "Bulk Edit" at bounding box center [489, 53] width 27 height 8
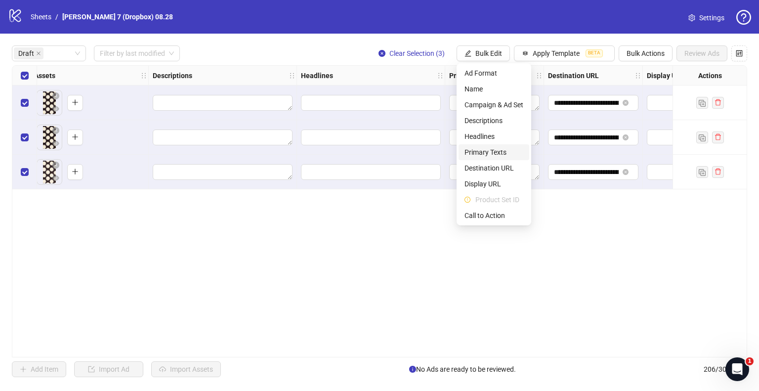
click at [490, 148] on span "Primary Texts" at bounding box center [494, 152] width 59 height 11
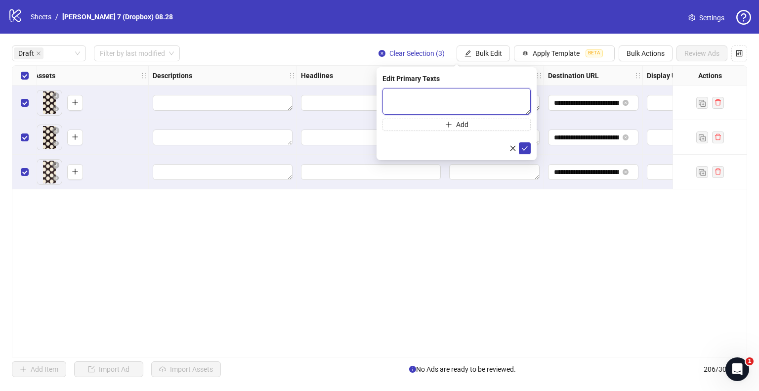
click at [438, 96] on textarea at bounding box center [457, 101] width 148 height 27
paste textarea "**********"
type textarea "**********"
click at [520, 148] on button "submit" at bounding box center [525, 148] width 12 height 12
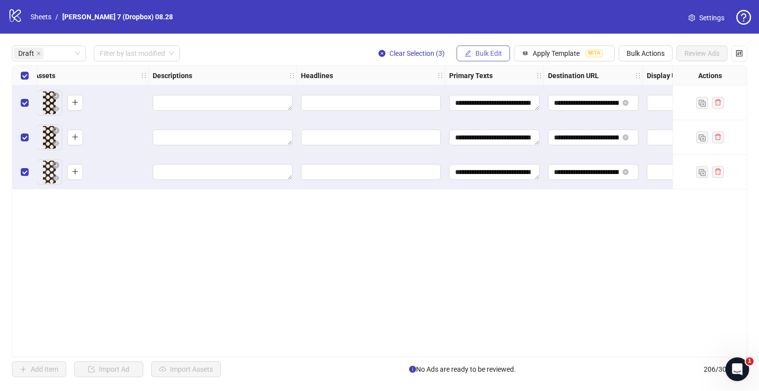
click at [499, 51] on span "Bulk Edit" at bounding box center [489, 53] width 27 height 8
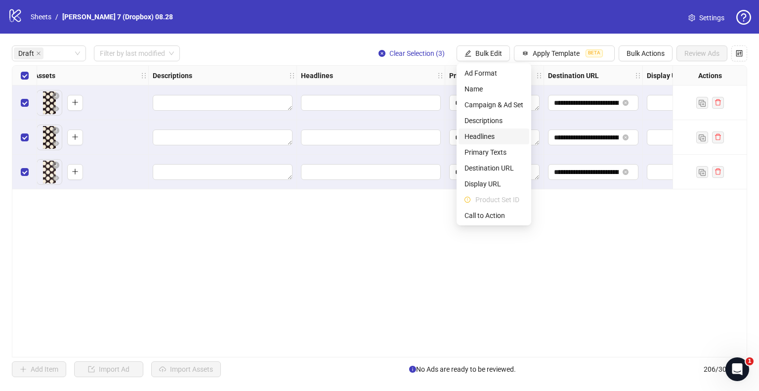
click at [483, 137] on span "Headlines" at bounding box center [494, 136] width 59 height 11
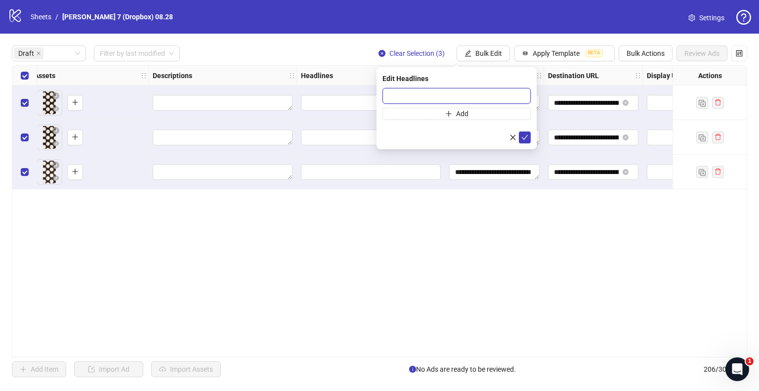
click at [449, 92] on input "text" at bounding box center [457, 96] width 148 height 16
paste input "**********"
type input "**********"
click at [527, 136] on icon "check" at bounding box center [525, 137] width 7 height 7
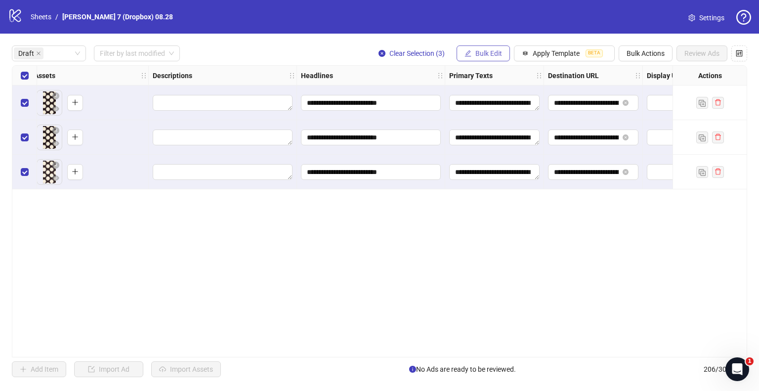
click at [473, 58] on button "Bulk Edit" at bounding box center [483, 53] width 53 height 16
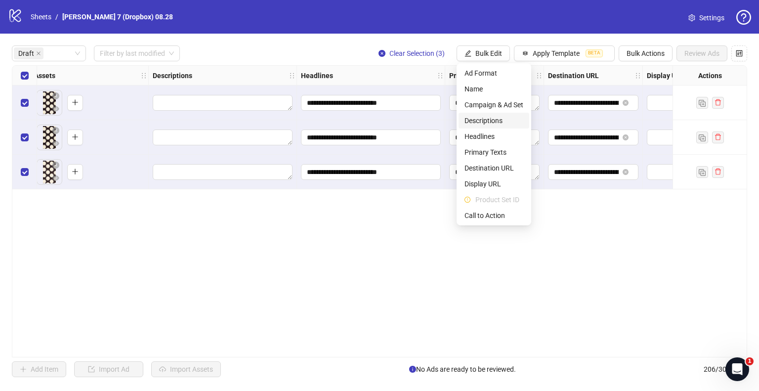
click at [481, 118] on span "Descriptions" at bounding box center [494, 120] width 59 height 11
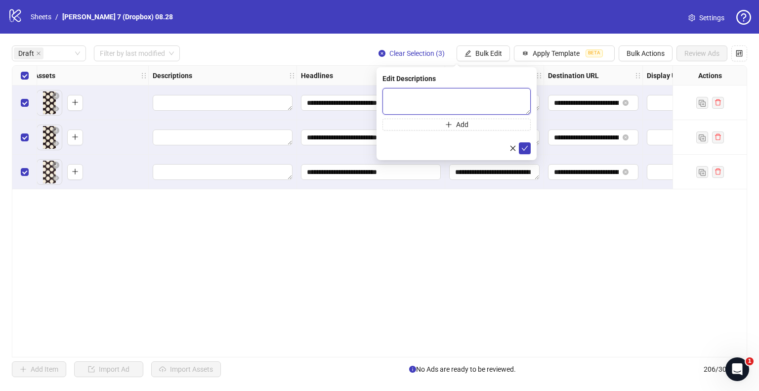
click at [404, 96] on textarea at bounding box center [457, 101] width 148 height 27
paste textarea "**********"
type textarea "**********"
click at [523, 149] on icon "check" at bounding box center [525, 147] width 7 height 7
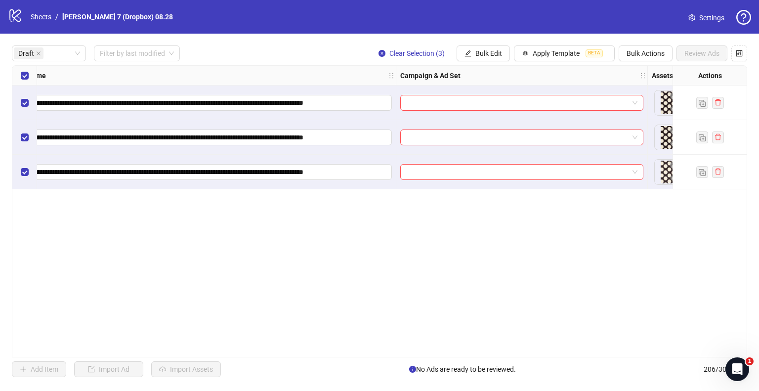
scroll to position [0, 0]
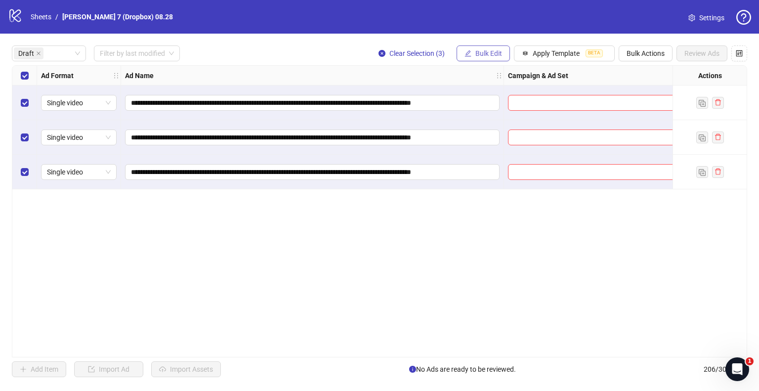
click at [477, 57] on span "Bulk Edit" at bounding box center [489, 53] width 27 height 8
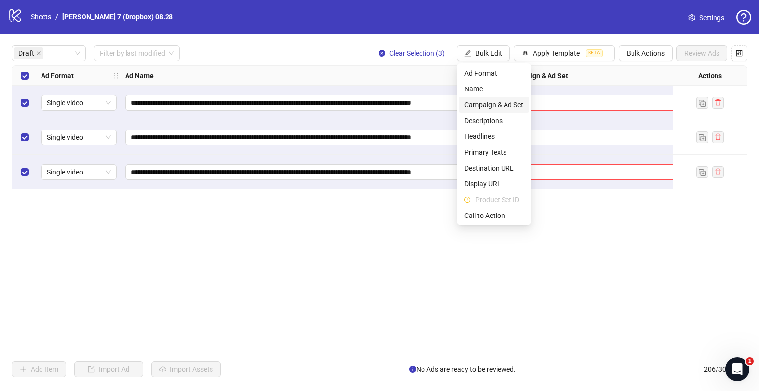
click at [484, 100] on span "Campaign & Ad Set" at bounding box center [494, 104] width 59 height 11
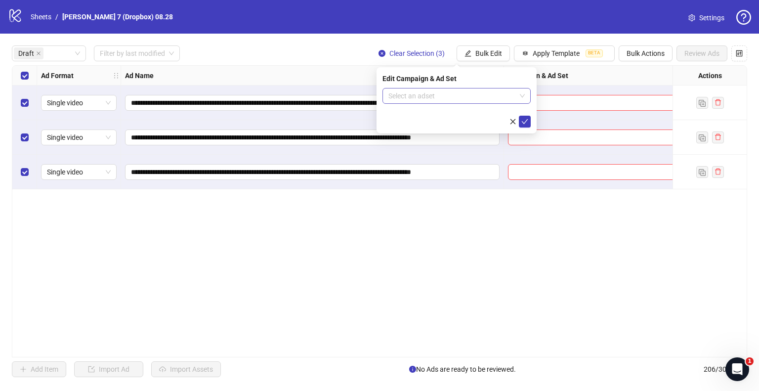
click at [453, 95] on input "search" at bounding box center [453, 96] width 128 height 15
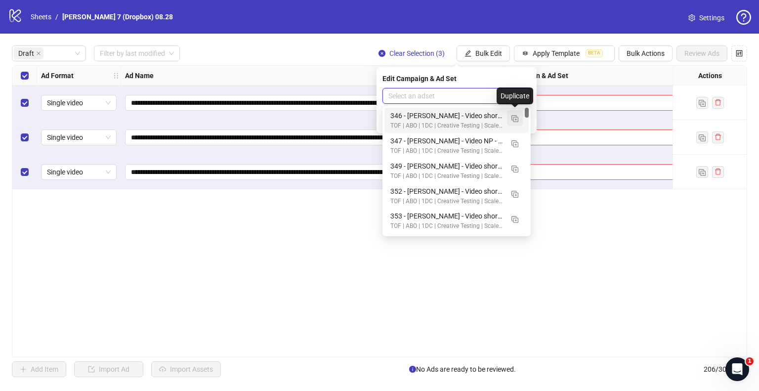
click at [518, 118] on img "button" at bounding box center [515, 118] width 7 height 7
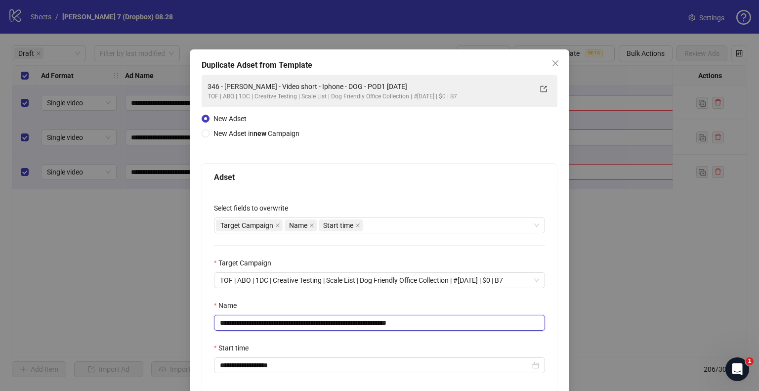
drag, startPoint x: 370, startPoint y: 322, endPoint x: 0, endPoint y: 330, distance: 369.9
click at [0, 330] on div "**********" at bounding box center [379, 195] width 759 height 391
paste input "text"
drag, startPoint x: 391, startPoint y: 323, endPoint x: 534, endPoint y: 324, distance: 143.4
click at [504, 327] on input "**********" at bounding box center [379, 323] width 331 height 16
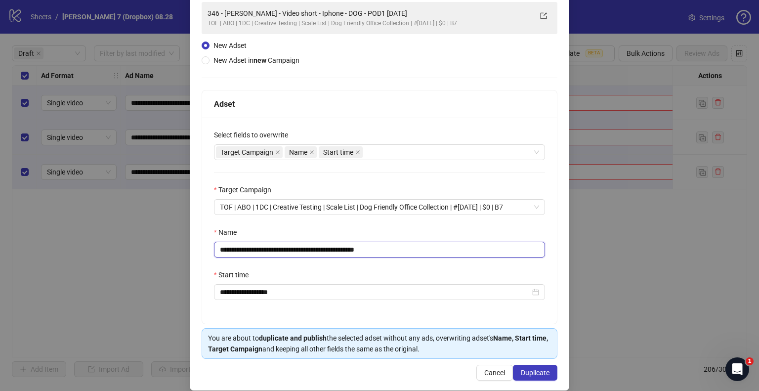
scroll to position [84, 0]
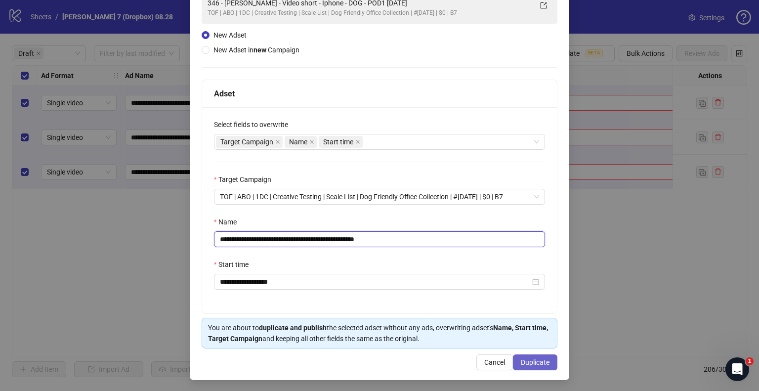
type input "**********"
click at [531, 364] on span "Duplicate" at bounding box center [535, 362] width 29 height 8
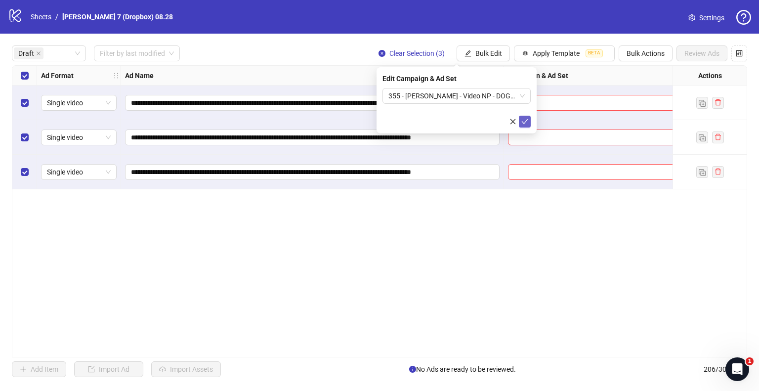
click at [523, 122] on icon "check" at bounding box center [525, 121] width 7 height 7
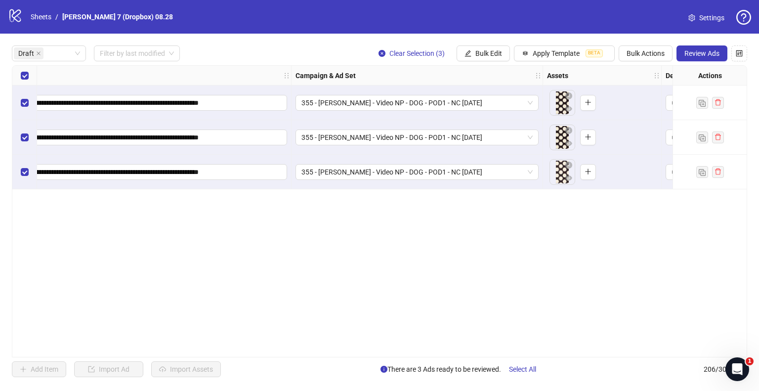
scroll to position [0, 0]
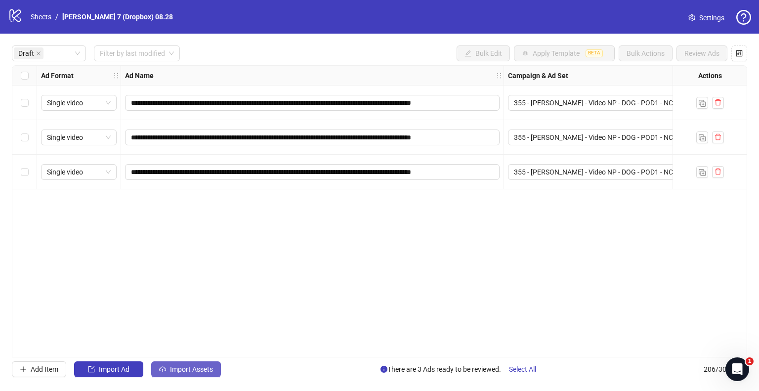
click at [205, 366] on span "Import Assets" at bounding box center [191, 369] width 43 height 8
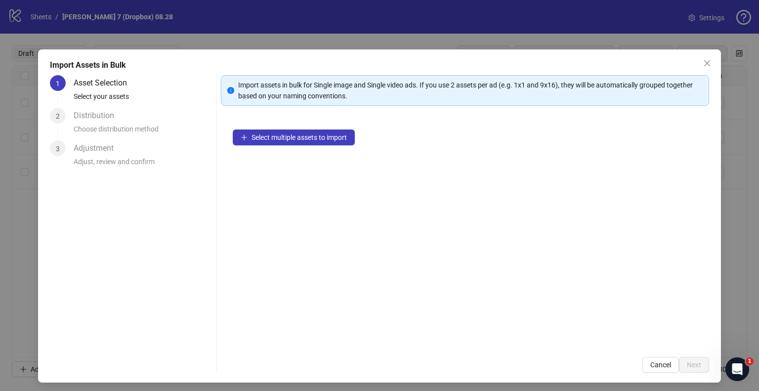
click at [263, 146] on div "Select multiple assets to import" at bounding box center [465, 231] width 489 height 227
click at [265, 137] on span "Select multiple assets to import" at bounding box center [299, 137] width 95 height 8
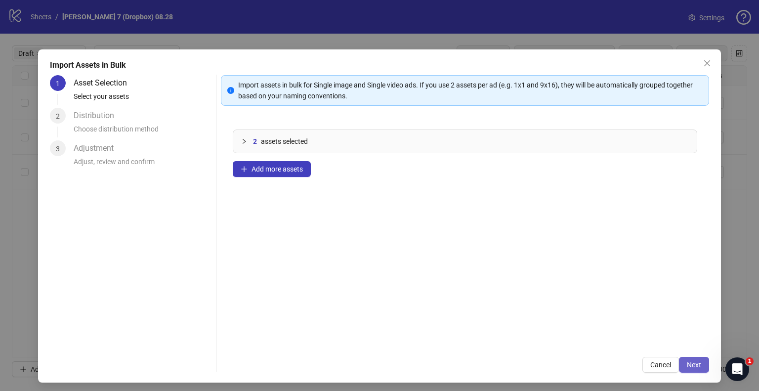
click at [698, 367] on button "Next" at bounding box center [694, 365] width 30 height 16
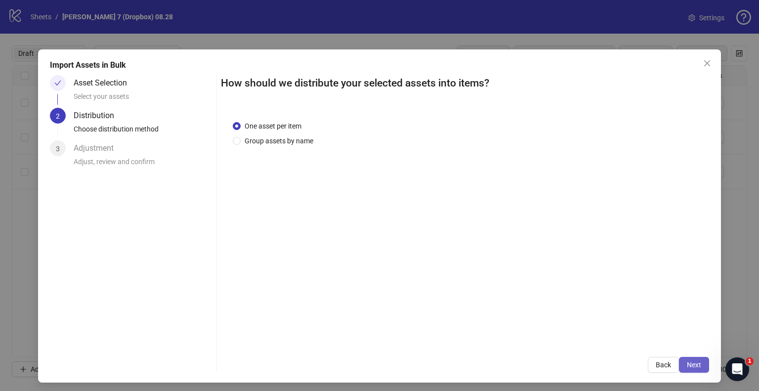
click at [697, 369] on button "Next" at bounding box center [694, 365] width 30 height 16
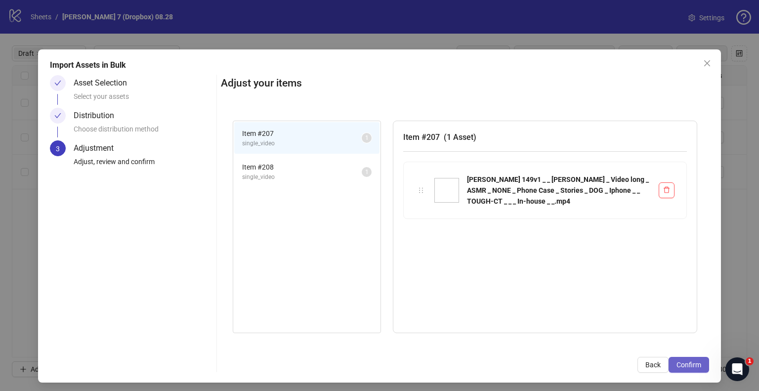
click at [692, 365] on span "Confirm" at bounding box center [689, 365] width 25 height 8
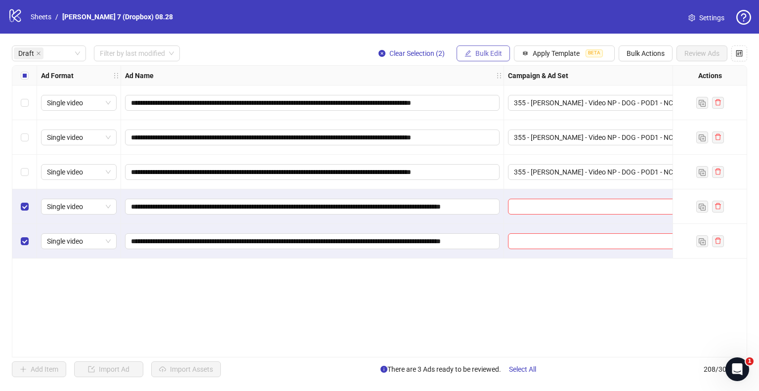
click at [485, 53] on span "Bulk Edit" at bounding box center [489, 53] width 27 height 8
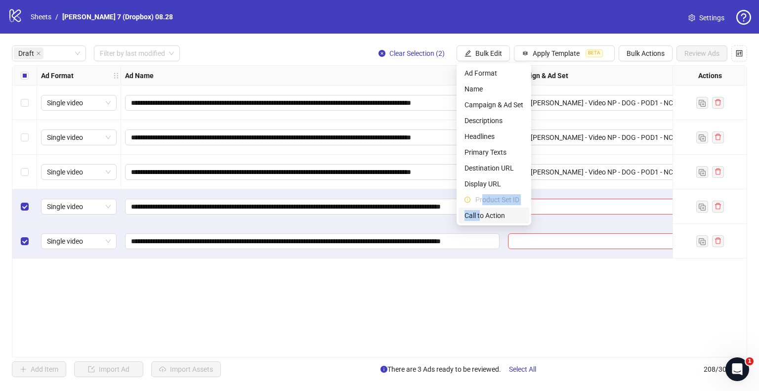
drag, startPoint x: 483, startPoint y: 203, endPoint x: 482, endPoint y: 215, distance: 11.9
click at [482, 215] on ul "Ad Format Name Campaign & Ad Set Descriptions Headlines Primary Texts Destinati…" at bounding box center [494, 144] width 75 height 162
click at [482, 215] on span "Call to Action" at bounding box center [494, 215] width 59 height 11
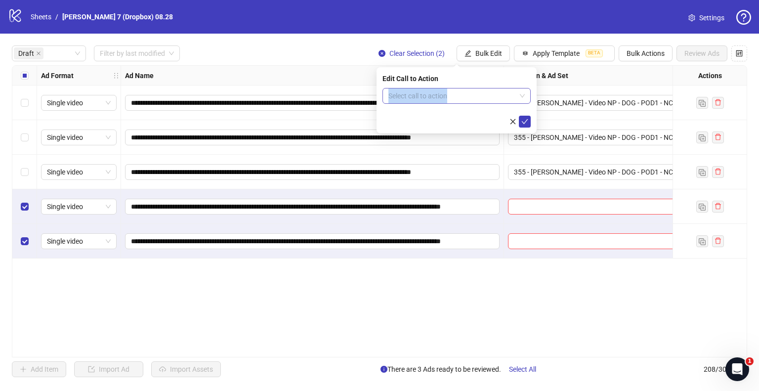
click at [435, 101] on form "Select call to action" at bounding box center [457, 108] width 148 height 40
click at [435, 96] on input "search" at bounding box center [453, 96] width 128 height 15
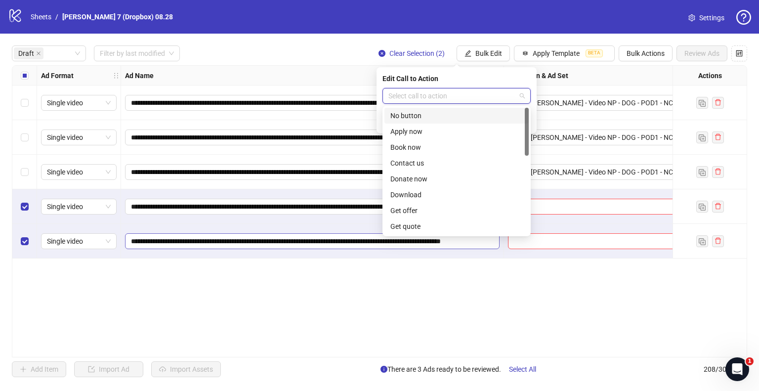
click at [146, 274] on div "**********" at bounding box center [380, 211] width 736 height 292
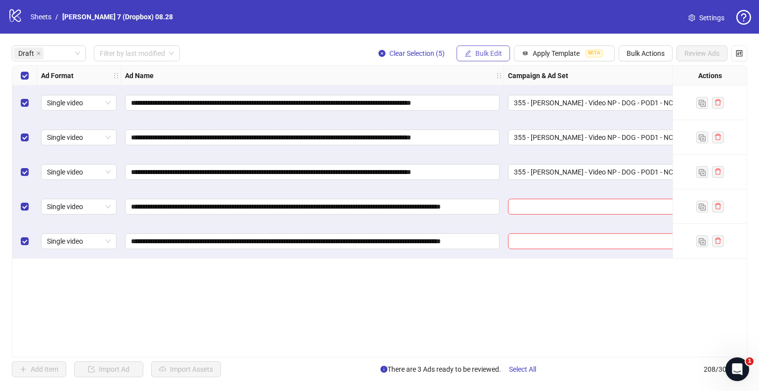
click at [489, 47] on button "Bulk Edit" at bounding box center [483, 53] width 53 height 16
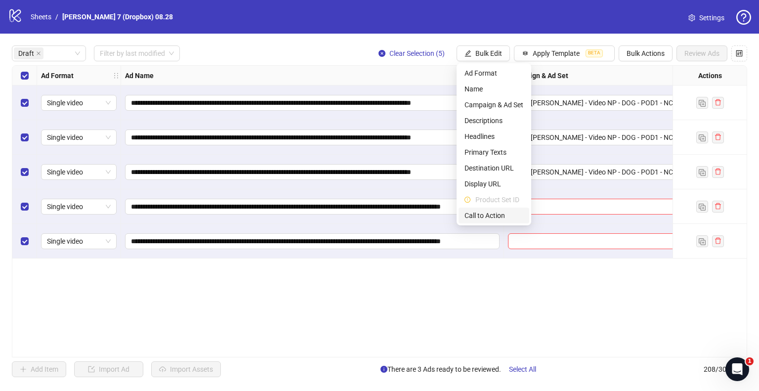
click at [497, 215] on span "Call to Action" at bounding box center [494, 215] width 59 height 11
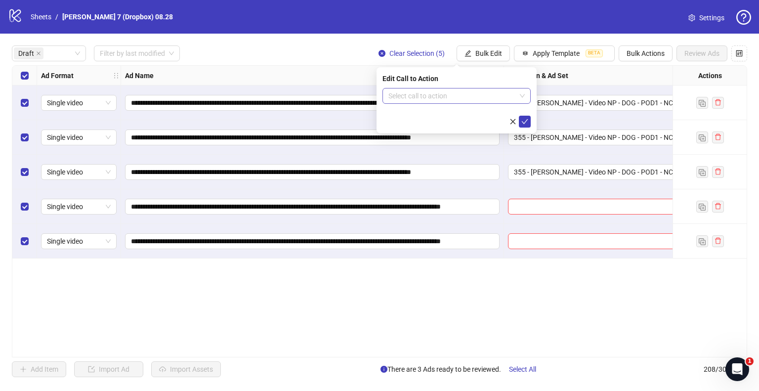
click at [500, 98] on input "search" at bounding box center [453, 96] width 128 height 15
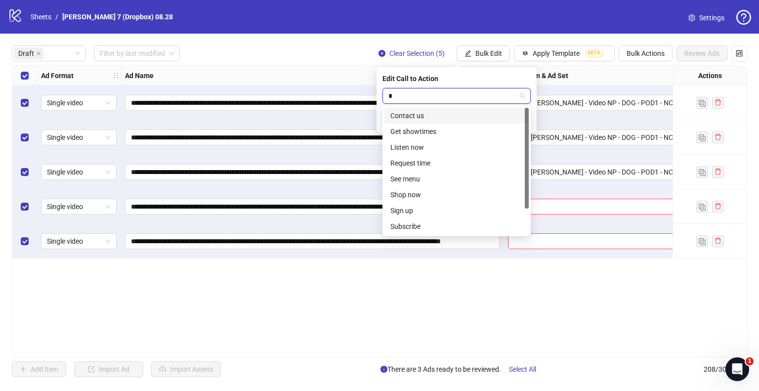
type input "**"
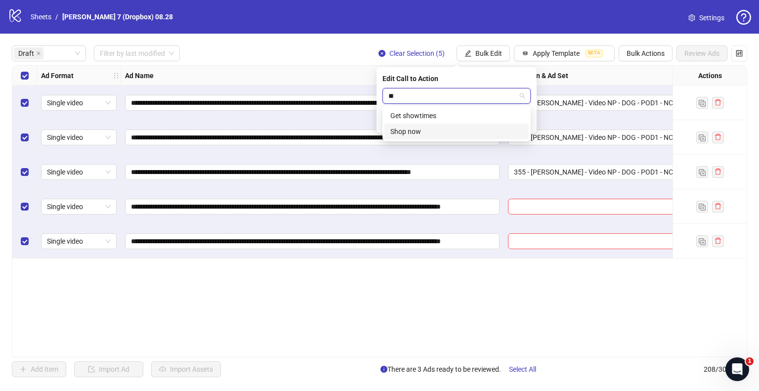
click at [473, 130] on div "Shop now" at bounding box center [457, 131] width 133 height 11
click at [524, 120] on icon "check" at bounding box center [525, 121] width 7 height 7
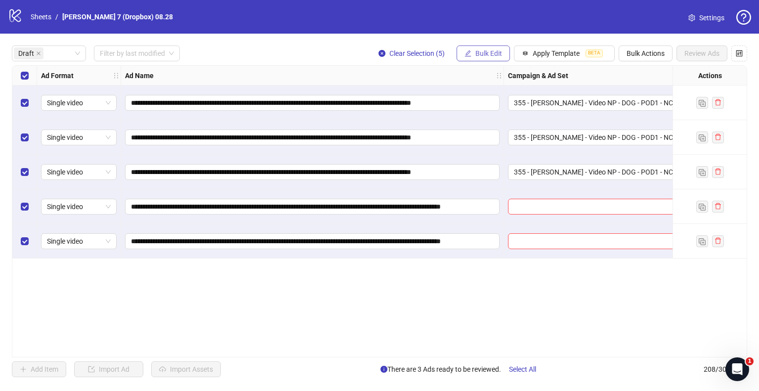
click at [487, 49] on span "Bulk Edit" at bounding box center [489, 53] width 27 height 8
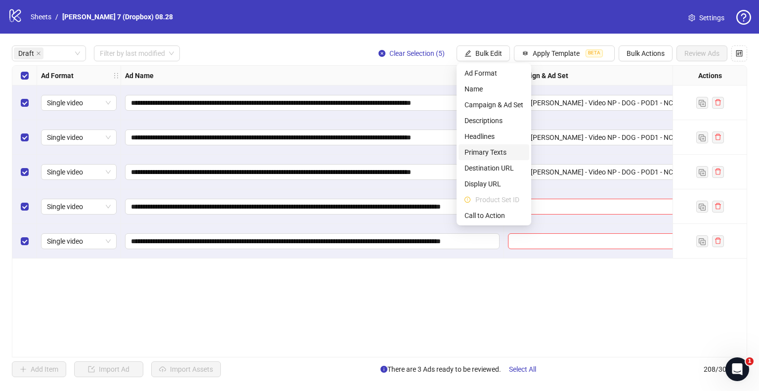
click at [485, 150] on span "Primary Texts" at bounding box center [494, 152] width 59 height 11
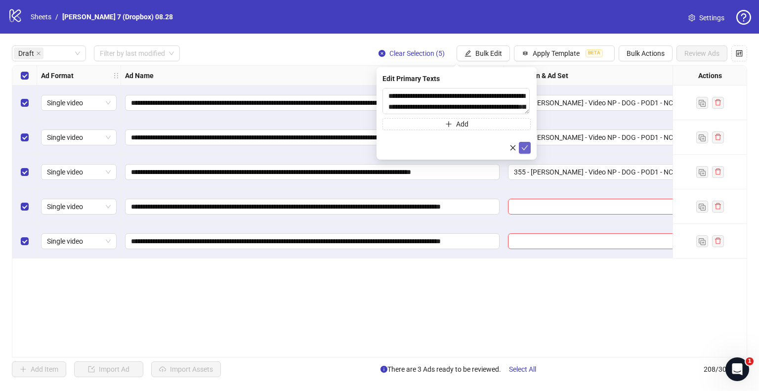
click at [524, 147] on icon "check" at bounding box center [525, 147] width 7 height 7
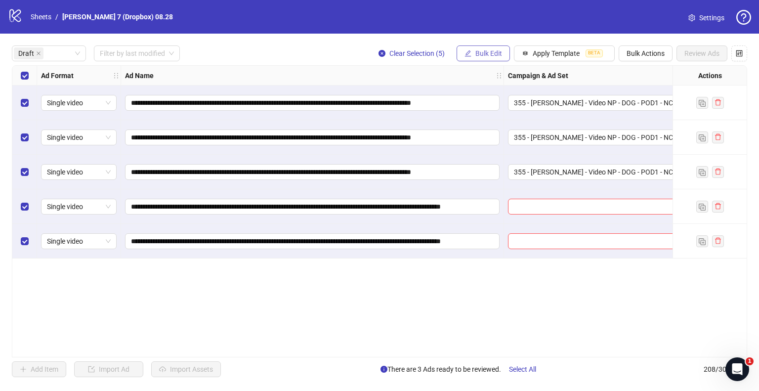
click at [496, 59] on button "Bulk Edit" at bounding box center [483, 53] width 53 height 16
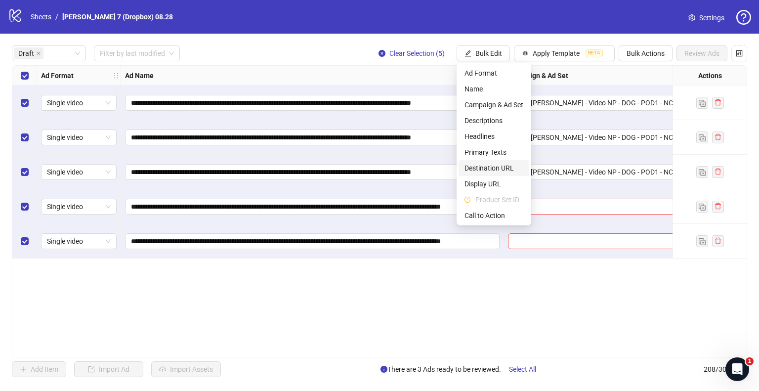
click at [490, 168] on span "Destination URL" at bounding box center [494, 168] width 59 height 11
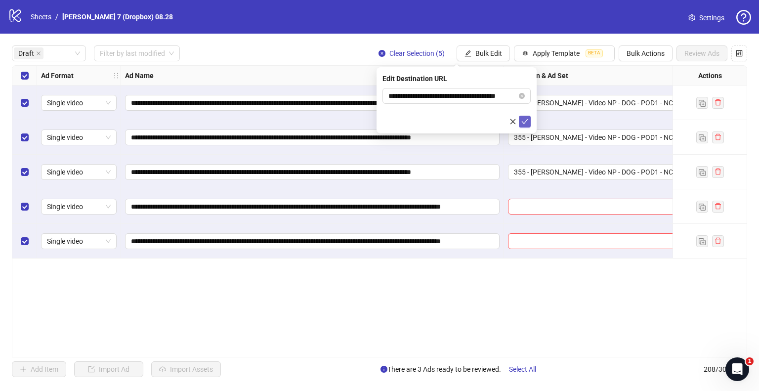
click at [523, 122] on icon "check" at bounding box center [525, 121] width 6 height 5
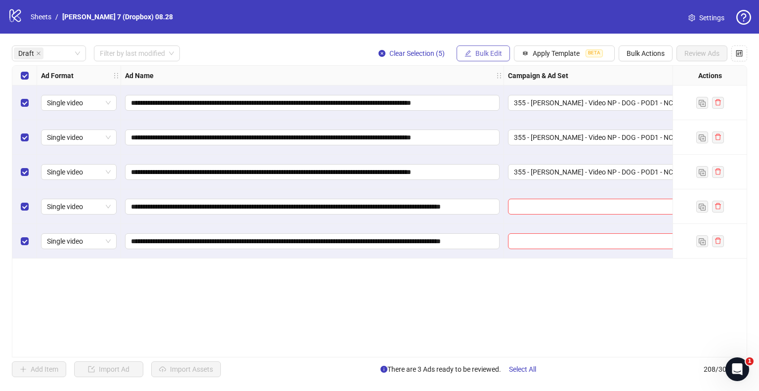
click at [485, 55] on span "Bulk Edit" at bounding box center [489, 53] width 27 height 8
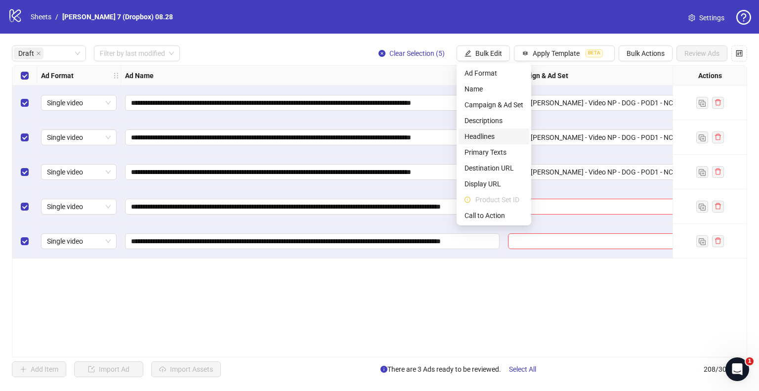
click at [485, 136] on span "Headlines" at bounding box center [494, 136] width 59 height 11
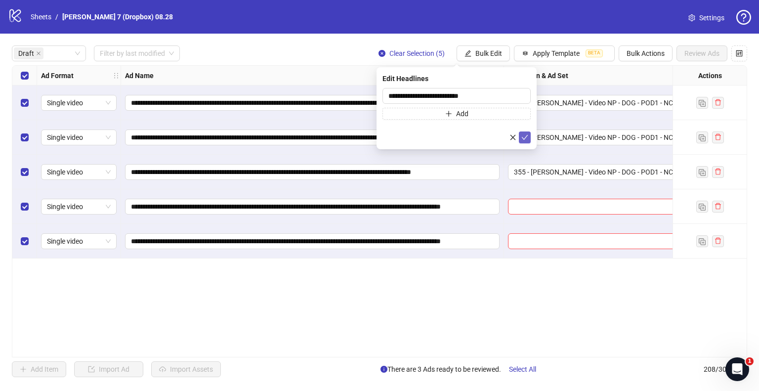
click at [526, 135] on icon "check" at bounding box center [525, 137] width 7 height 7
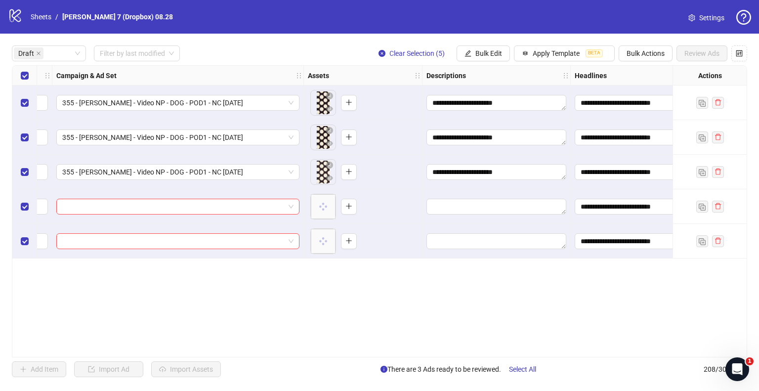
scroll to position [0, 445]
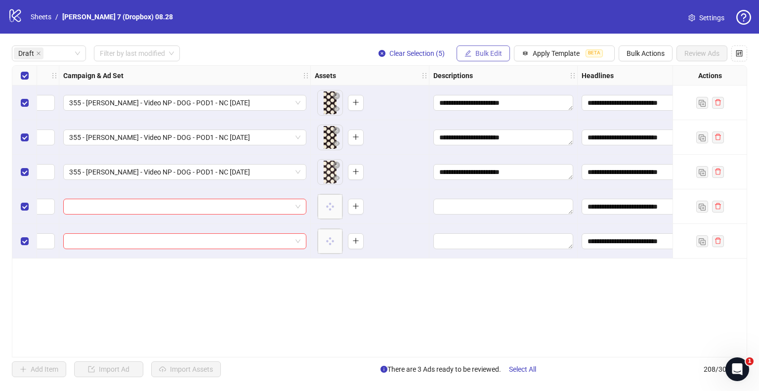
click at [476, 53] on span "Bulk Edit" at bounding box center [489, 53] width 27 height 8
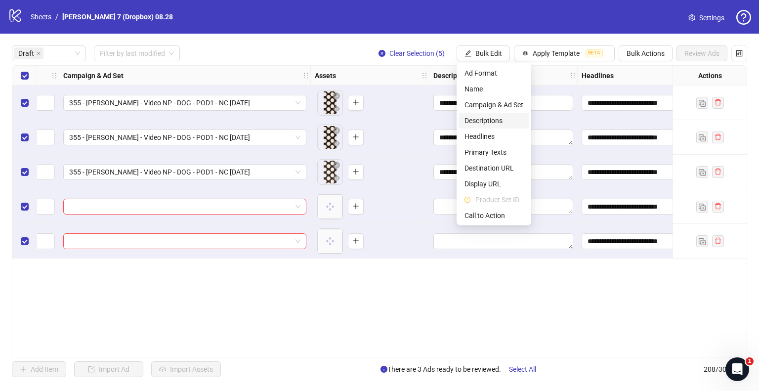
click at [491, 119] on span "Descriptions" at bounding box center [494, 120] width 59 height 11
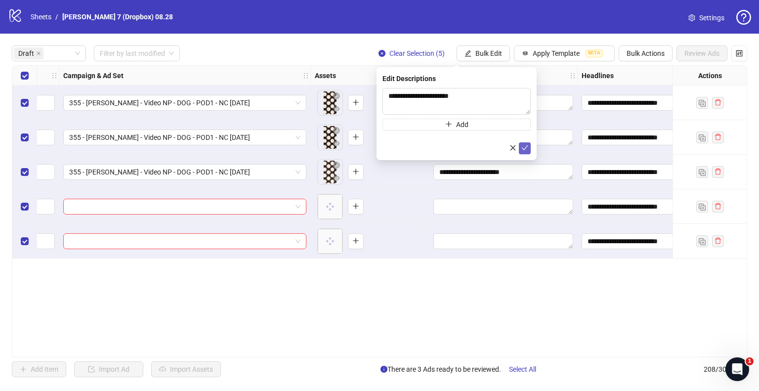
click at [526, 149] on icon "check" at bounding box center [525, 147] width 7 height 7
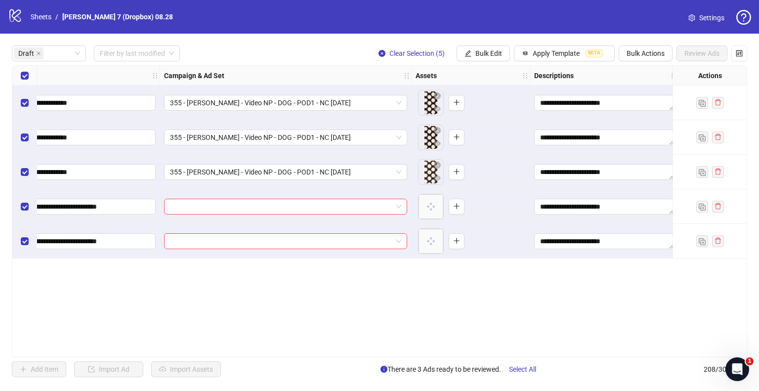
scroll to position [0, 346]
click at [483, 56] on span "Bulk Edit" at bounding box center [489, 53] width 27 height 8
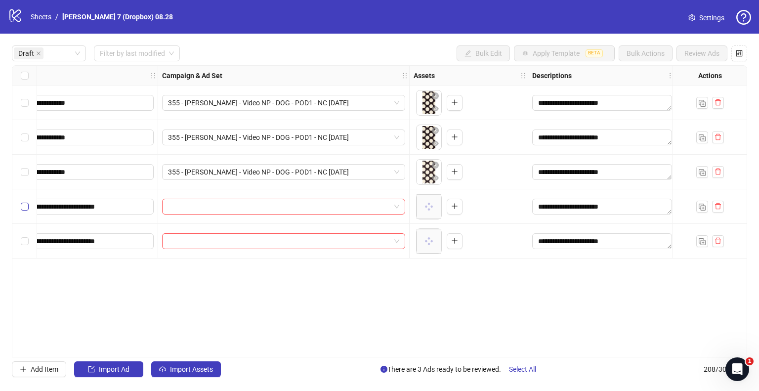
click at [26, 210] on label "Select row 4" at bounding box center [25, 206] width 8 height 11
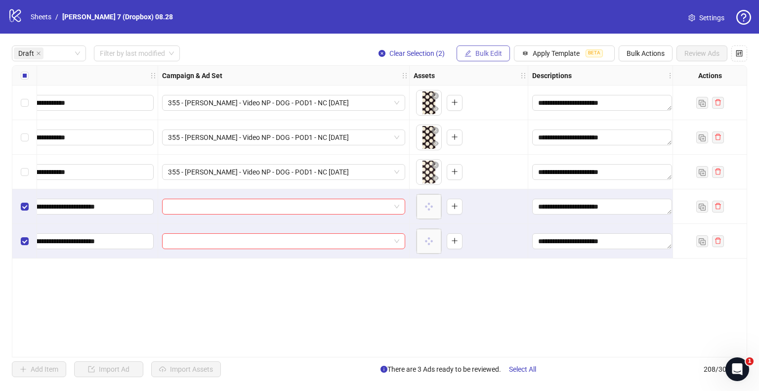
click at [494, 46] on button "Bulk Edit" at bounding box center [483, 53] width 53 height 16
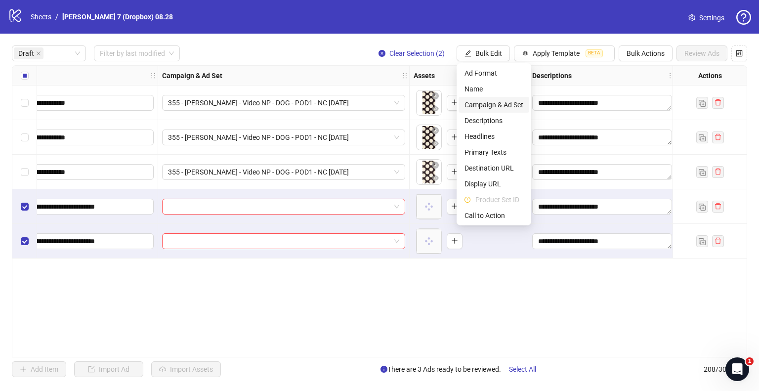
click at [494, 100] on span "Campaign & Ad Set" at bounding box center [494, 104] width 59 height 11
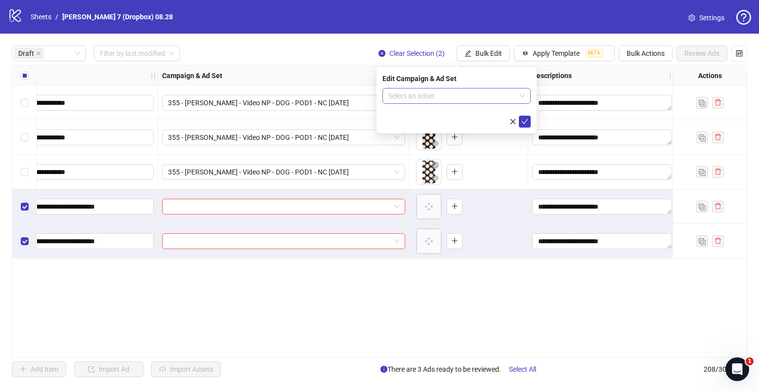
click at [423, 89] on input "search" at bounding box center [453, 96] width 128 height 15
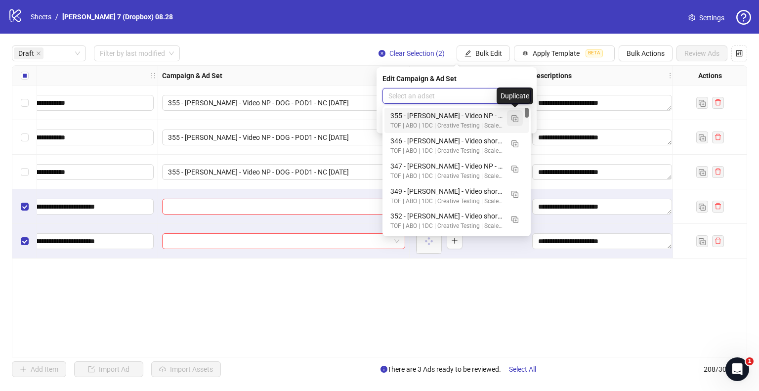
click at [512, 120] on img "button" at bounding box center [515, 118] width 7 height 7
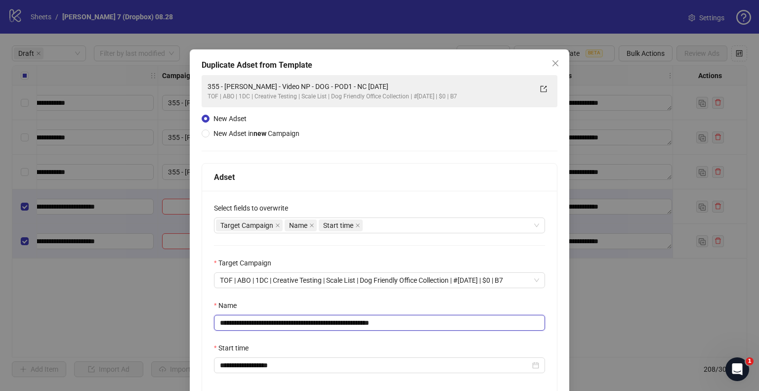
drag, startPoint x: 351, startPoint y: 323, endPoint x: 100, endPoint y: 336, distance: 251.0
click at [100, 336] on div "**********" at bounding box center [379, 195] width 759 height 391
paste input "text"
drag, startPoint x: 384, startPoint y: 324, endPoint x: 442, endPoint y: 323, distance: 57.9
click at [441, 323] on input "**********" at bounding box center [379, 323] width 331 height 16
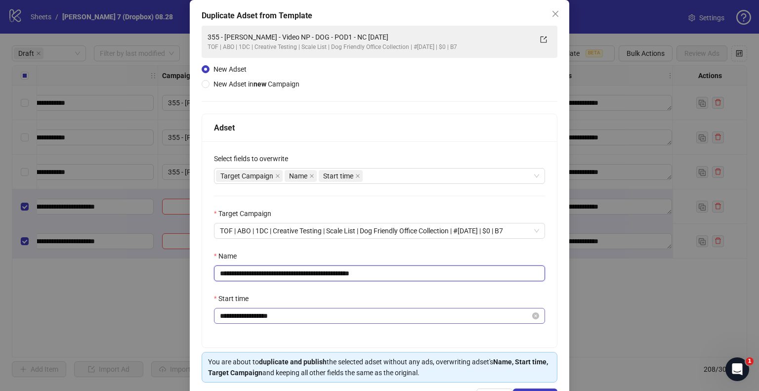
scroll to position [84, 0]
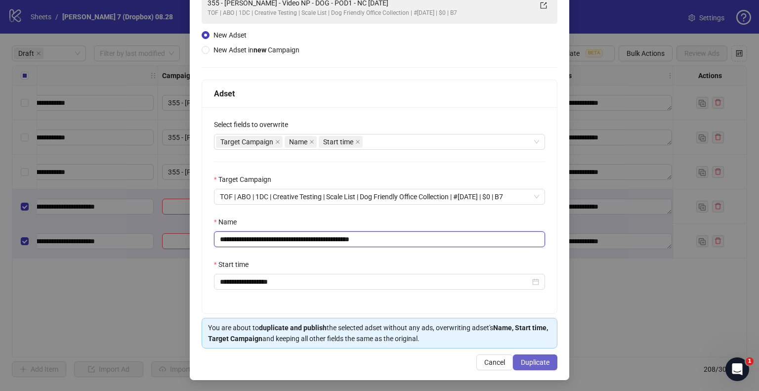
type input "**********"
click at [532, 362] on span "Duplicate" at bounding box center [535, 362] width 29 height 8
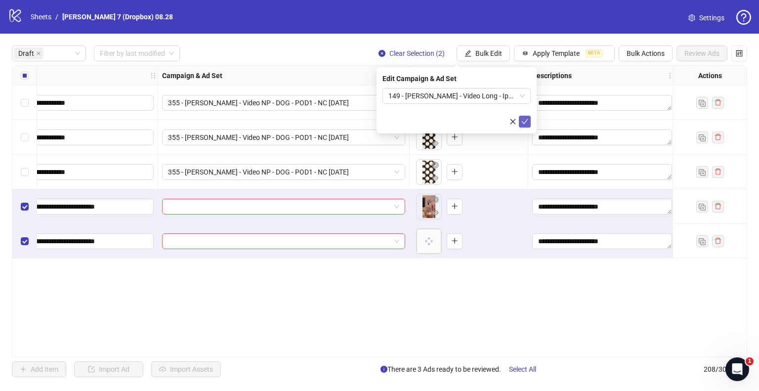
click at [524, 125] on span "submit" at bounding box center [525, 122] width 7 height 8
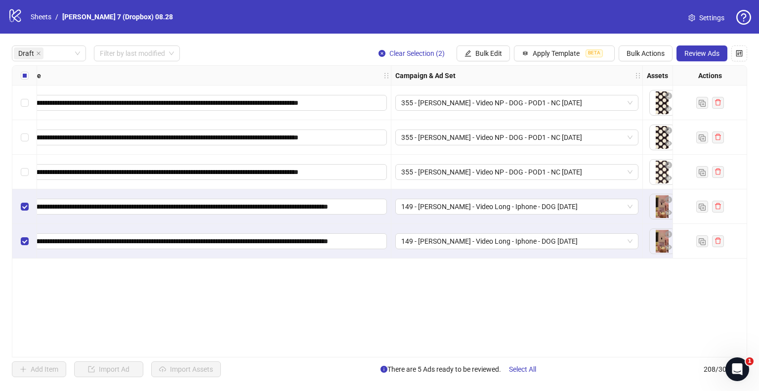
scroll to position [0, 34]
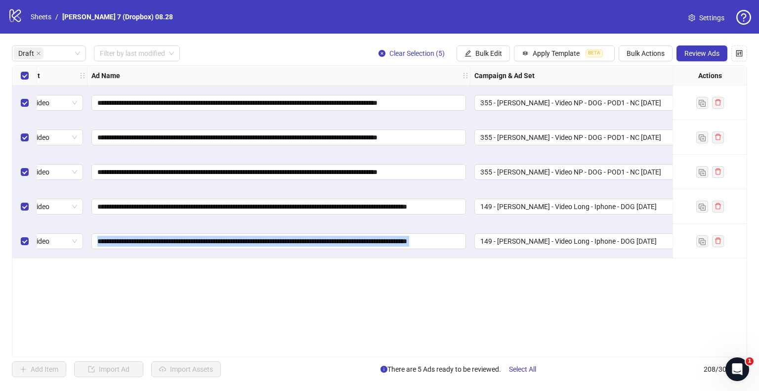
drag, startPoint x: 266, startPoint y: 247, endPoint x: 264, endPoint y: 257, distance: 10.0
click at [264, 257] on div "**********" at bounding box center [380, 211] width 736 height 292
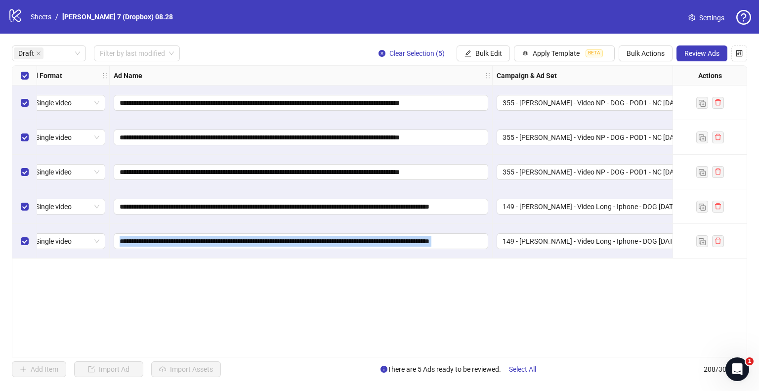
scroll to position [0, 0]
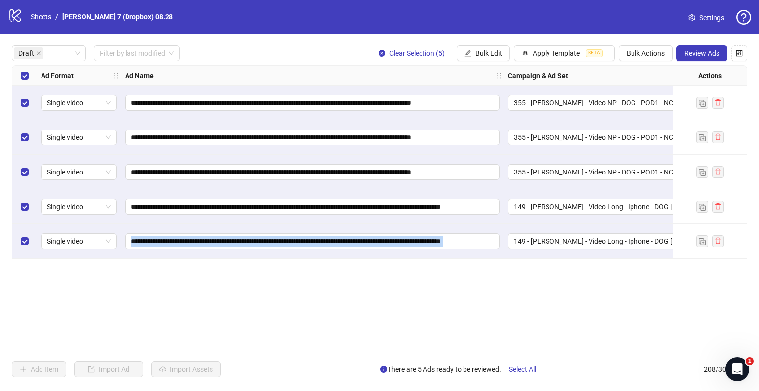
click at [243, 278] on div "**********" at bounding box center [380, 211] width 736 height 292
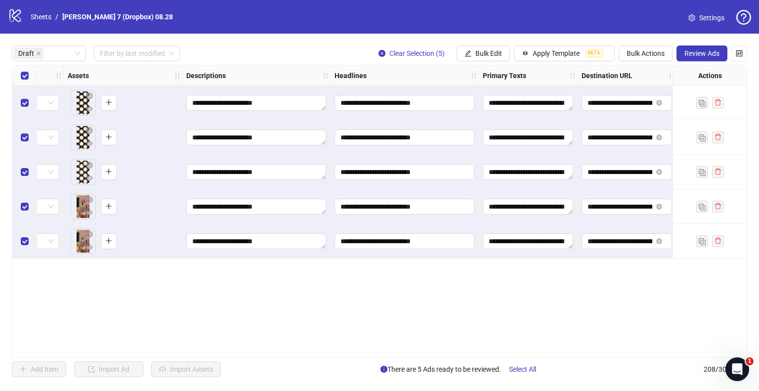
scroll to position [0, 544]
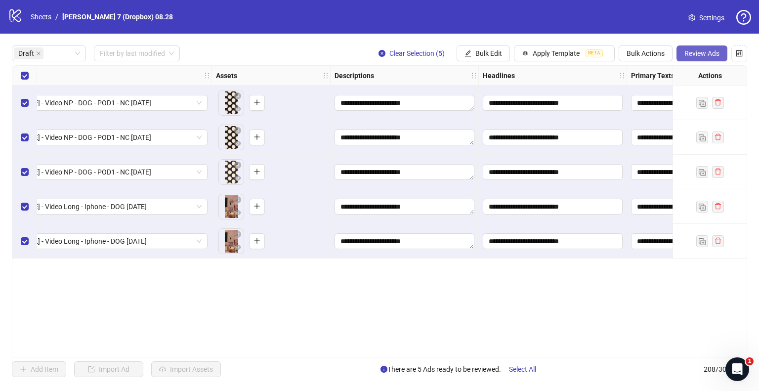
click at [702, 51] on span "Review Ads" at bounding box center [702, 53] width 35 height 8
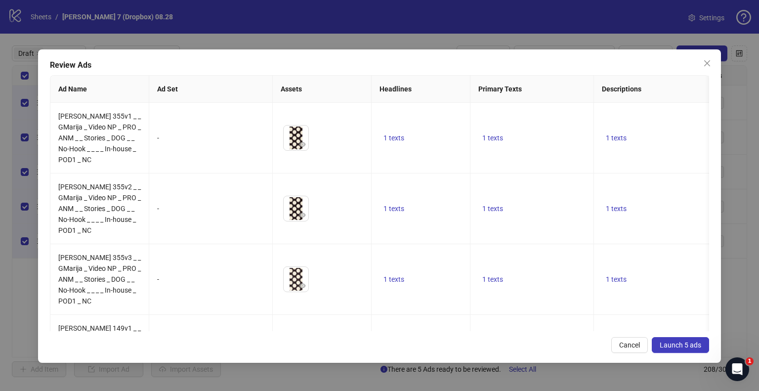
click at [685, 346] on span "Launch 5 ads" at bounding box center [681, 345] width 42 height 8
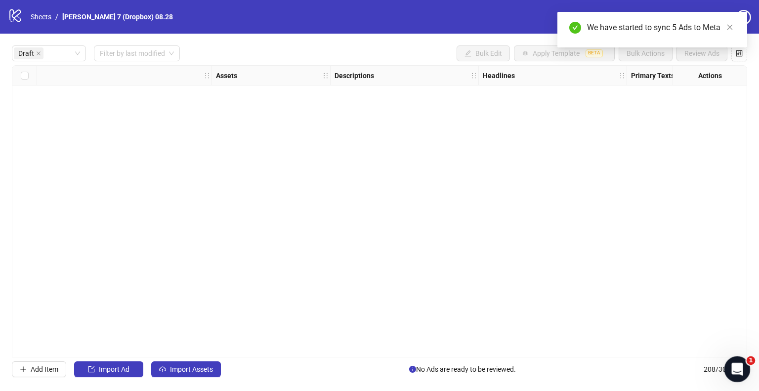
click at [734, 370] on icon "Open Intercom Messenger" at bounding box center [736, 368] width 16 height 16
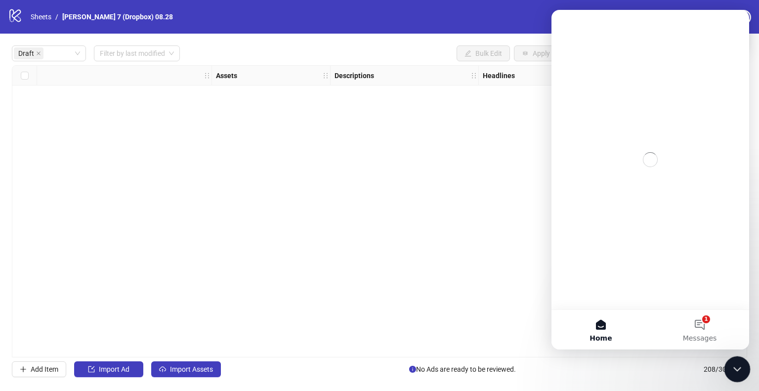
scroll to position [0, 0]
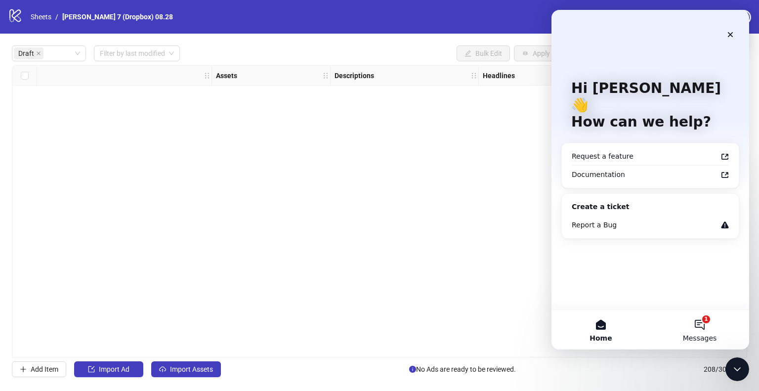
click at [705, 328] on button "1 Messages" at bounding box center [700, 330] width 99 height 40
click at [704, 327] on button "1 Messages" at bounding box center [700, 330] width 99 height 40
click at [702, 324] on button "1 Messages" at bounding box center [700, 330] width 99 height 40
click at [481, 268] on div "Ad Format Ad Name Campaign & Ad Set Assets Descriptions Headlines Primary Texts…" at bounding box center [380, 211] width 736 height 292
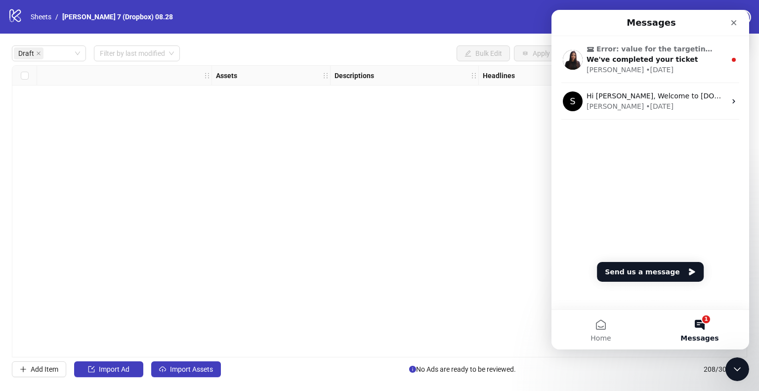
click at [732, 20] on icon "Close" at bounding box center [734, 23] width 8 height 8
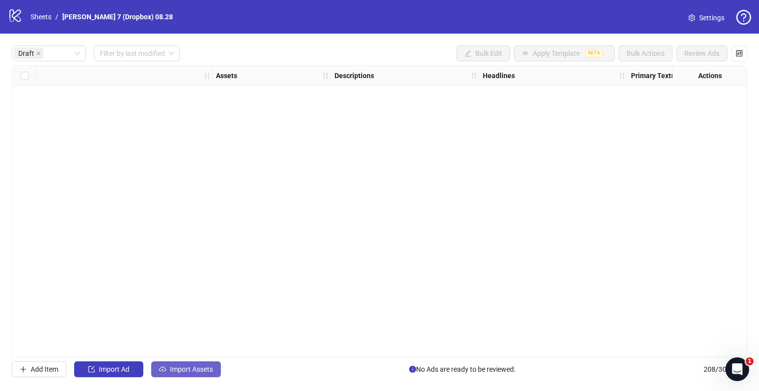
click at [190, 365] on span "Import Assets" at bounding box center [191, 369] width 43 height 8
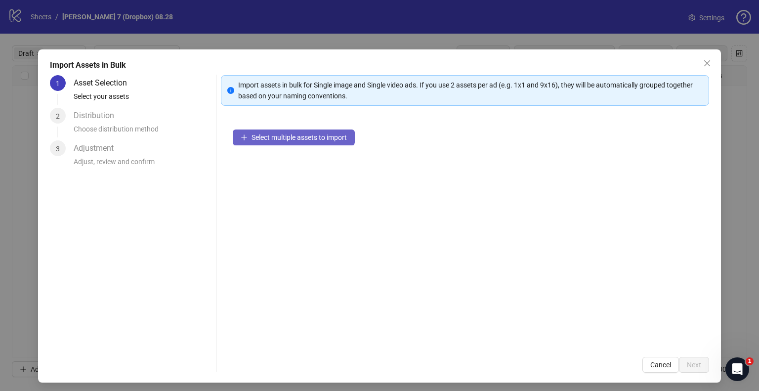
click at [246, 132] on button "Select multiple assets to import" at bounding box center [294, 138] width 122 height 16
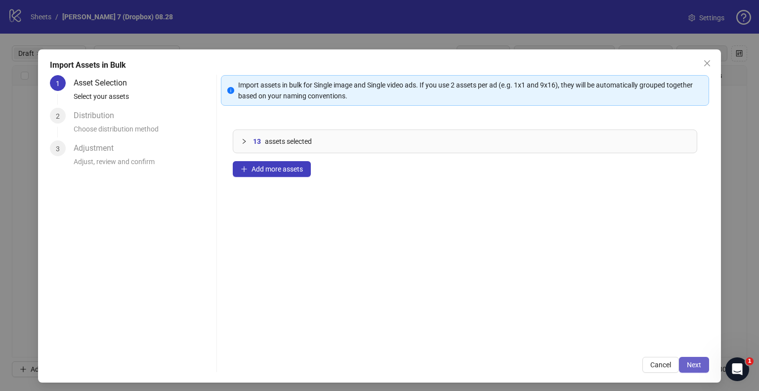
click at [687, 363] on span "Next" at bounding box center [694, 365] width 14 height 8
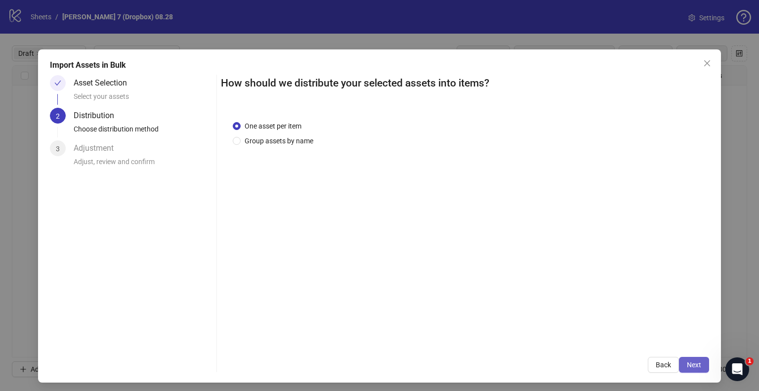
click at [694, 365] on span "Next" at bounding box center [694, 365] width 14 height 8
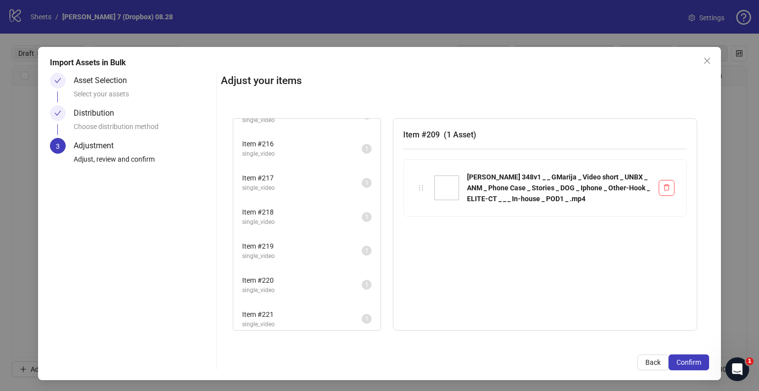
scroll to position [3, 0]
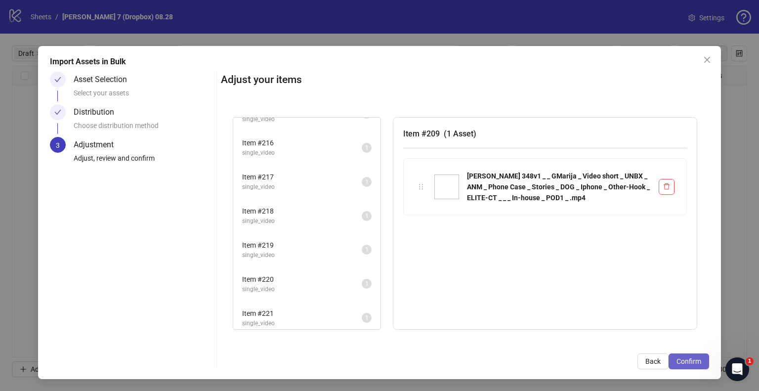
click at [677, 359] on span "Confirm" at bounding box center [689, 361] width 25 height 8
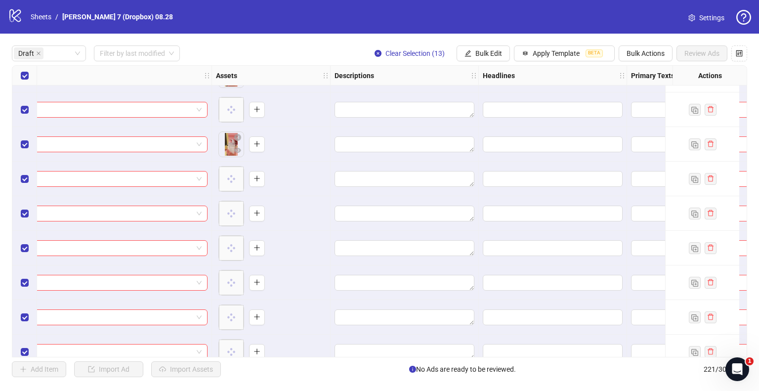
scroll to position [0, 0]
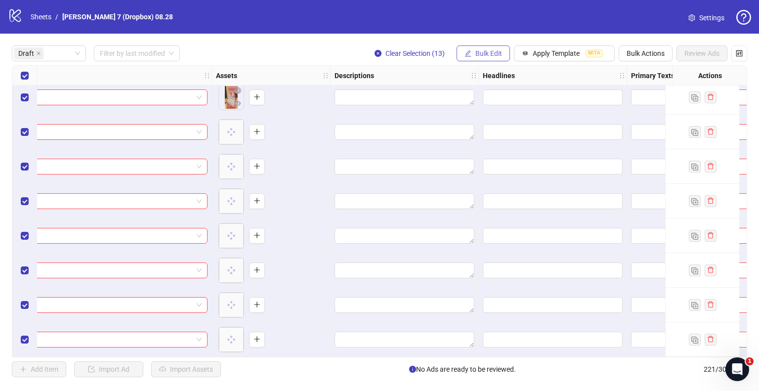
click at [482, 52] on span "Bulk Edit" at bounding box center [489, 53] width 27 height 8
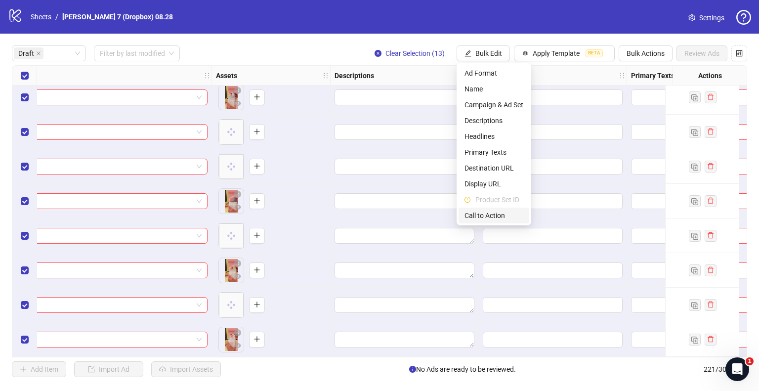
click at [483, 213] on span "Call to Action" at bounding box center [494, 215] width 59 height 11
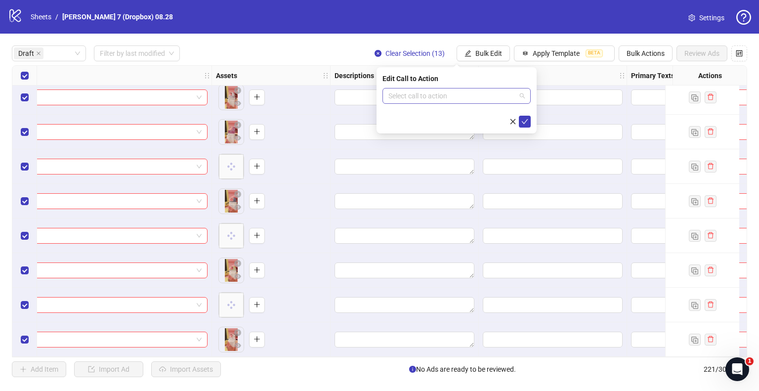
click at [409, 93] on input "search" at bounding box center [453, 96] width 128 height 15
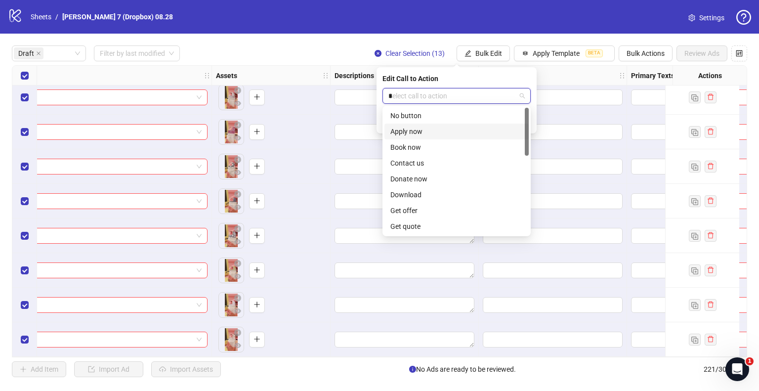
type input "**"
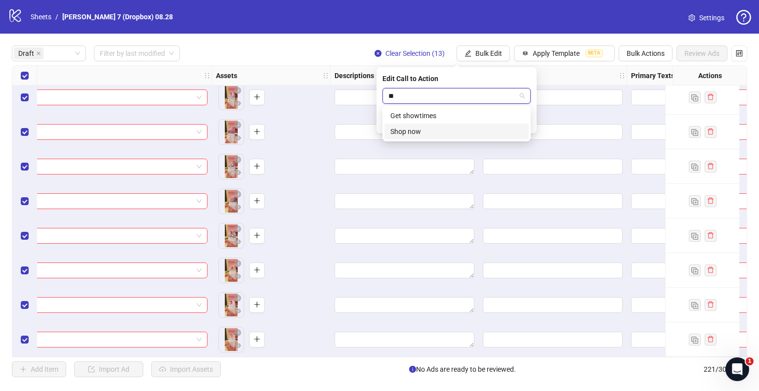
click at [433, 133] on div "Shop now" at bounding box center [457, 131] width 133 height 11
click at [524, 122] on icon "check" at bounding box center [525, 121] width 7 height 7
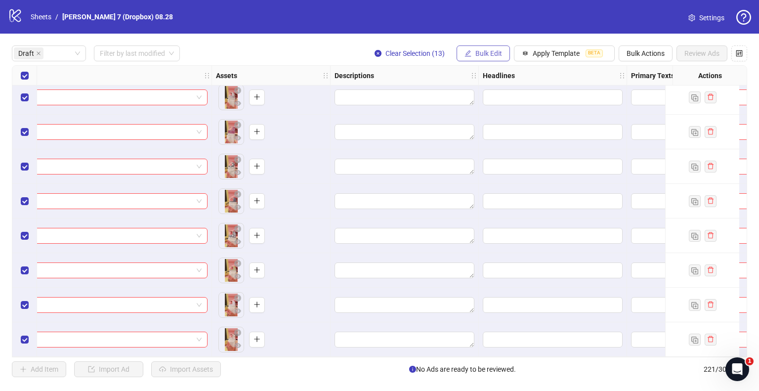
click at [480, 51] on span "Bulk Edit" at bounding box center [489, 53] width 27 height 8
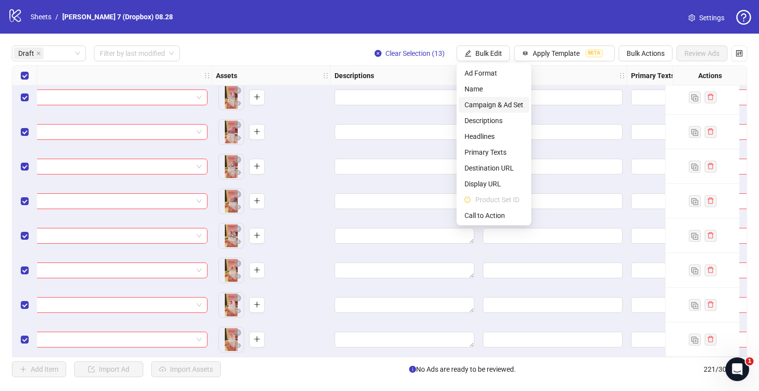
click at [492, 106] on span "Campaign & Ad Set" at bounding box center [494, 104] width 59 height 11
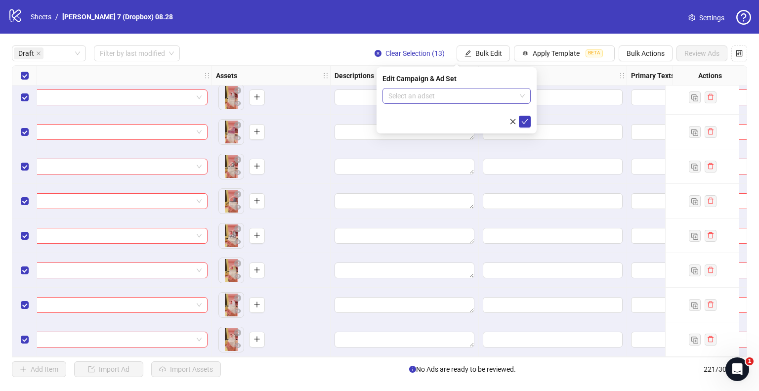
click at [479, 94] on input "search" at bounding box center [453, 96] width 128 height 15
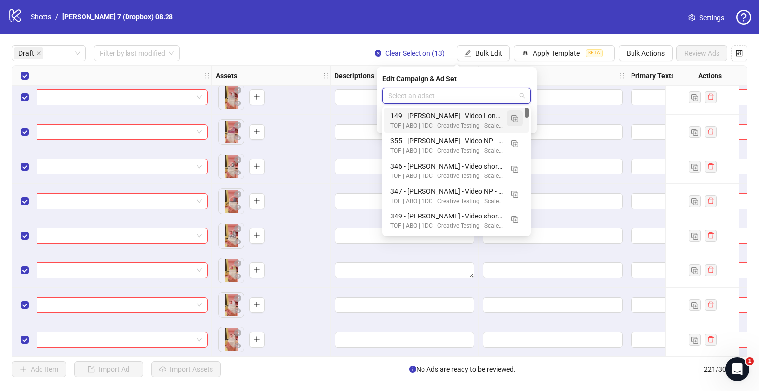
click at [516, 120] on img "button" at bounding box center [515, 118] width 7 height 7
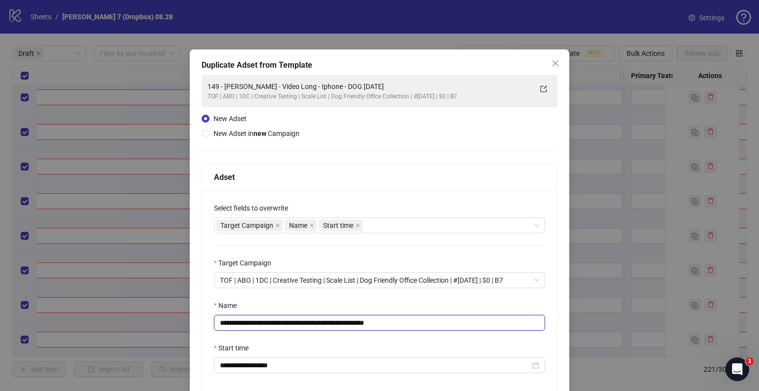
drag, startPoint x: 346, startPoint y: 322, endPoint x: 146, endPoint y: 309, distance: 200.2
click at [109, 308] on div "**********" at bounding box center [379, 195] width 759 height 391
paste input "********"
drag, startPoint x: 410, startPoint y: 323, endPoint x: 455, endPoint y: 318, distance: 45.3
click at [455, 318] on input "**********" at bounding box center [379, 323] width 331 height 16
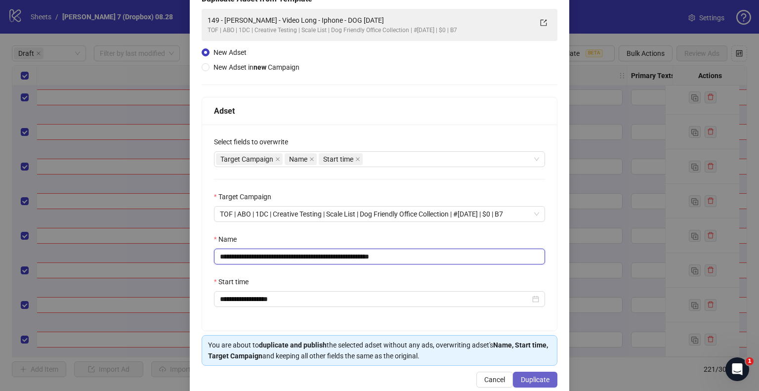
scroll to position [84, 0]
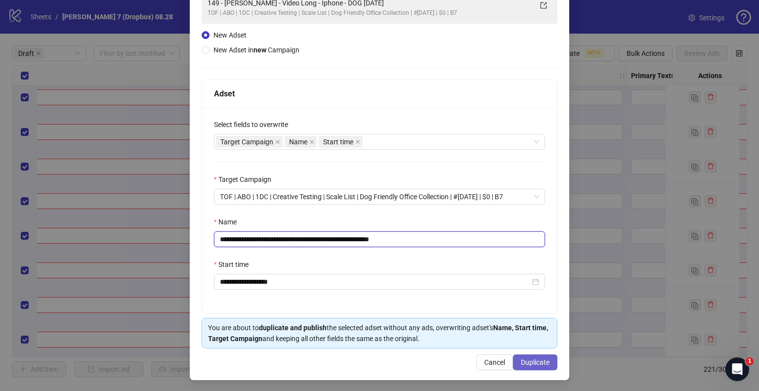
type input "**********"
click at [525, 362] on span "Duplicate" at bounding box center [535, 362] width 29 height 8
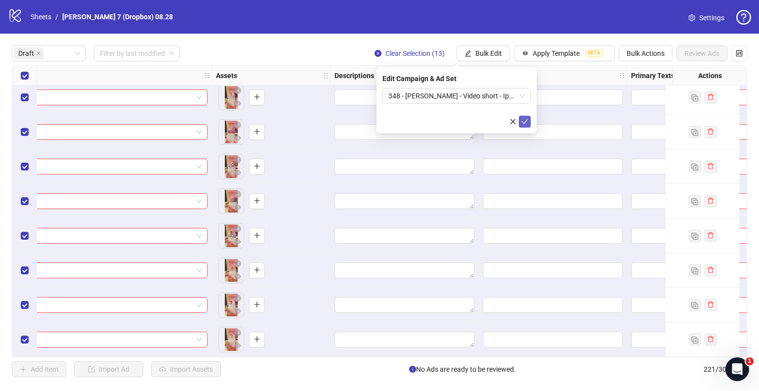
click at [523, 119] on icon "check" at bounding box center [525, 121] width 7 height 7
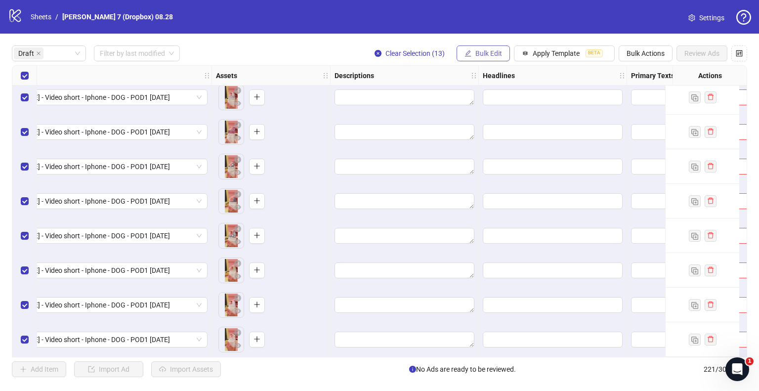
click at [490, 55] on span "Bulk Edit" at bounding box center [489, 53] width 27 height 8
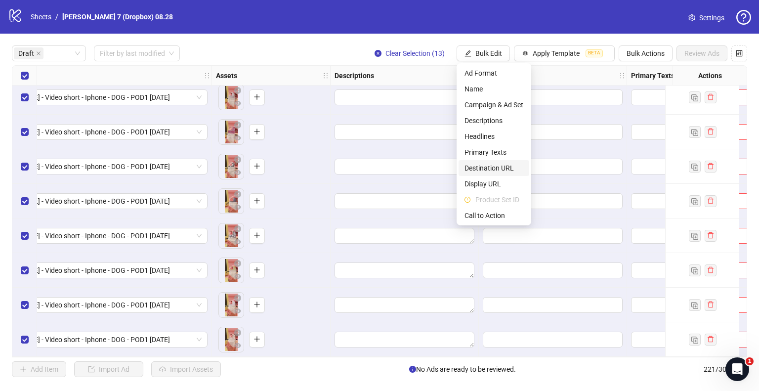
click at [489, 164] on span "Destination URL" at bounding box center [494, 168] width 59 height 11
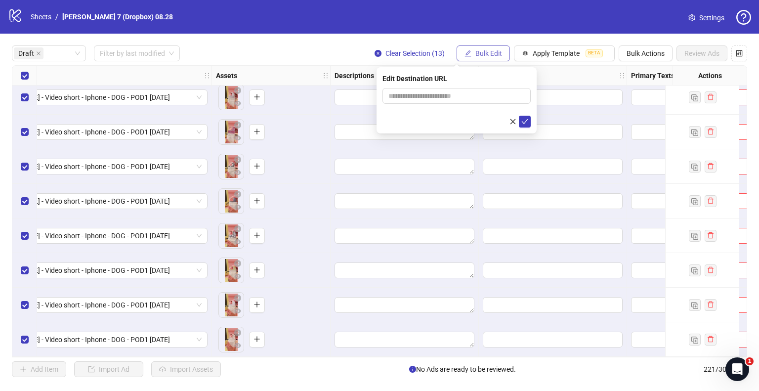
click at [477, 45] on button "Bulk Edit" at bounding box center [483, 53] width 53 height 16
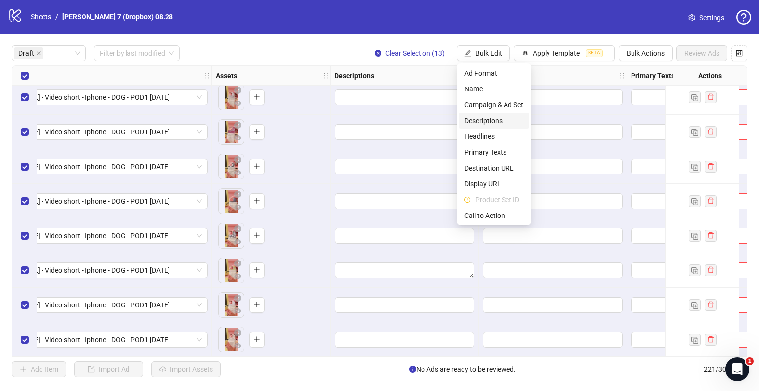
click at [481, 125] on span "Descriptions" at bounding box center [494, 120] width 59 height 11
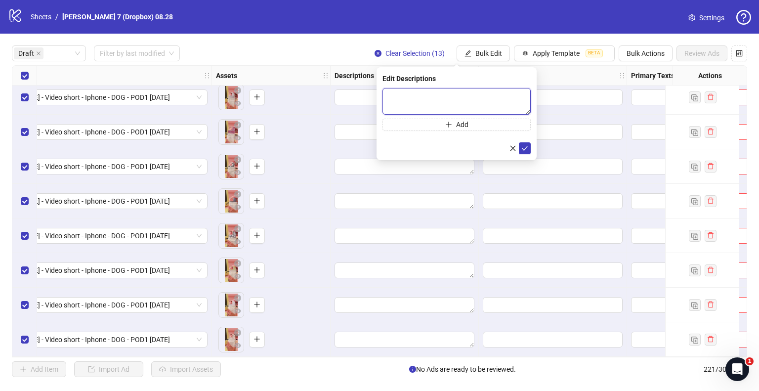
click at [463, 94] on textarea at bounding box center [457, 101] width 148 height 27
paste textarea "**********"
type textarea "**********"
click at [525, 150] on icon "check" at bounding box center [525, 147] width 7 height 7
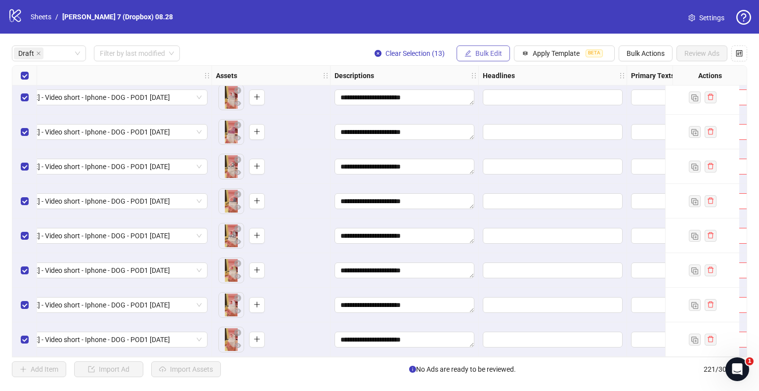
click at [487, 57] on button "Bulk Edit" at bounding box center [483, 53] width 53 height 16
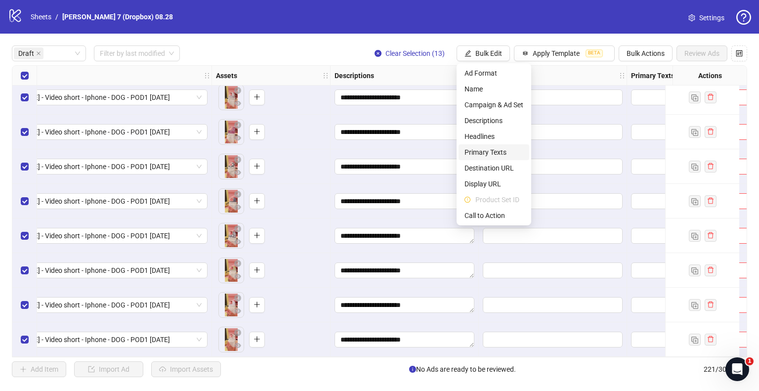
click at [481, 152] on span "Primary Texts" at bounding box center [494, 152] width 59 height 11
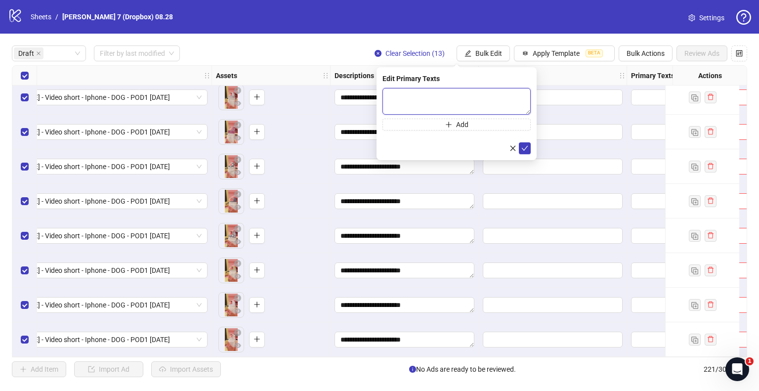
drag, startPoint x: 431, startPoint y: 98, endPoint x: 436, endPoint y: 98, distance: 5.0
click at [431, 98] on textarea at bounding box center [457, 101] width 148 height 27
paste textarea "**********"
type textarea "**********"
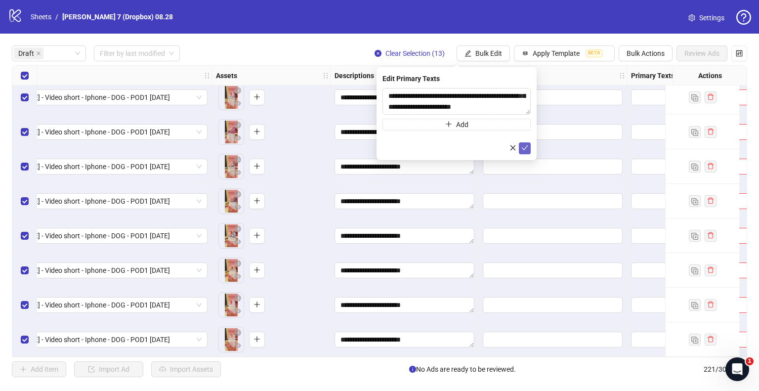
click at [527, 146] on icon "check" at bounding box center [525, 147] width 7 height 7
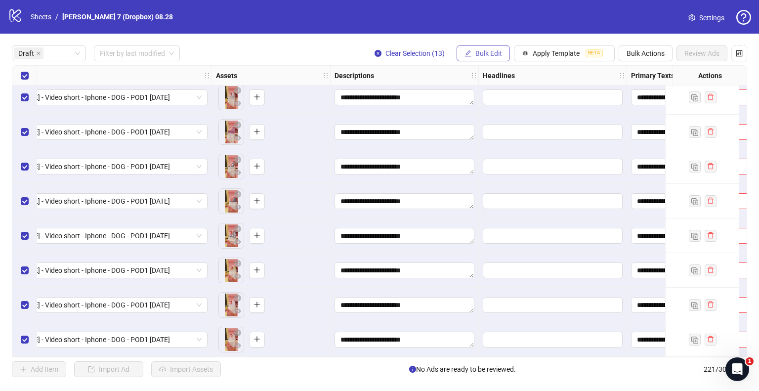
click at [487, 51] on span "Bulk Edit" at bounding box center [489, 53] width 27 height 8
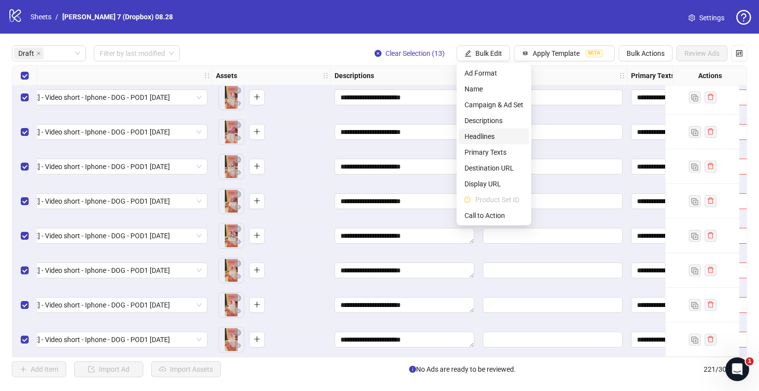
click at [494, 133] on span "Headlines" at bounding box center [494, 136] width 59 height 11
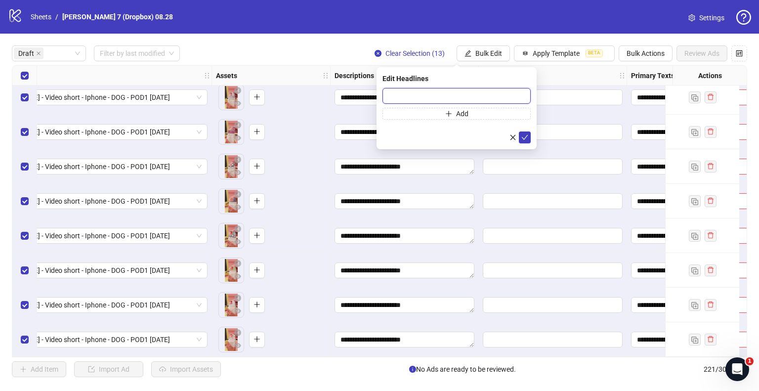
click at [416, 96] on input "text" at bounding box center [457, 96] width 148 height 16
paste input "**********"
type input "**********"
click at [526, 137] on icon "check" at bounding box center [525, 137] width 7 height 7
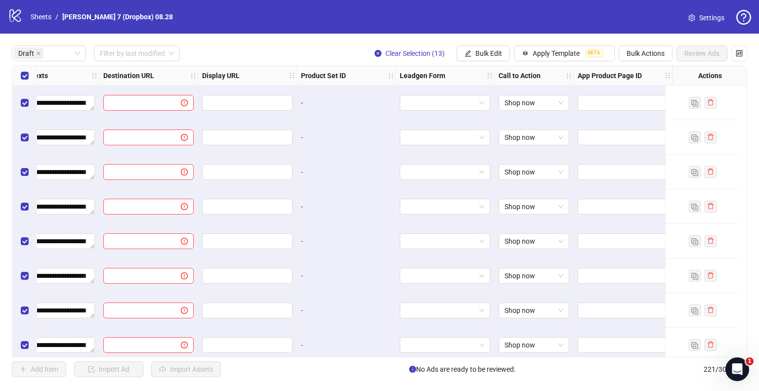
scroll to position [0, 980]
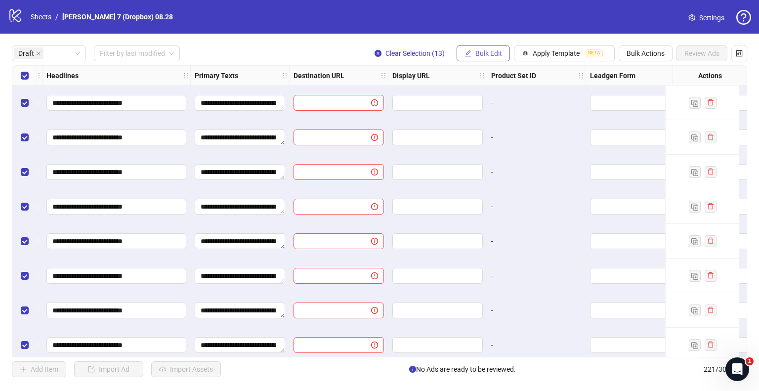
click at [485, 53] on span "Bulk Edit" at bounding box center [489, 53] width 27 height 8
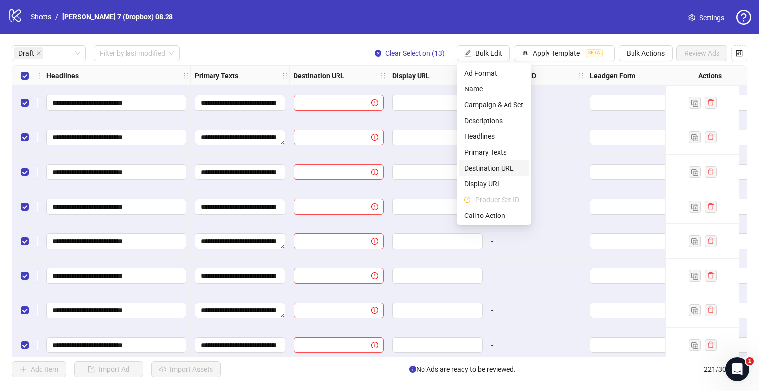
click at [487, 165] on span "Destination URL" at bounding box center [494, 168] width 59 height 11
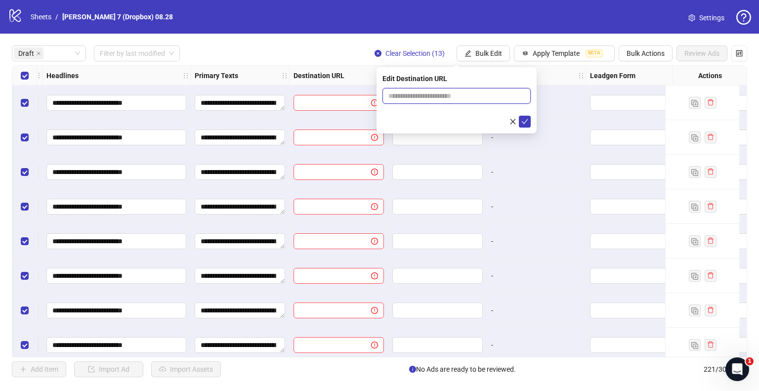
click at [465, 95] on input "text" at bounding box center [453, 95] width 129 height 11
paste input "**********"
type input "**********"
click at [523, 121] on icon "check" at bounding box center [525, 121] width 7 height 7
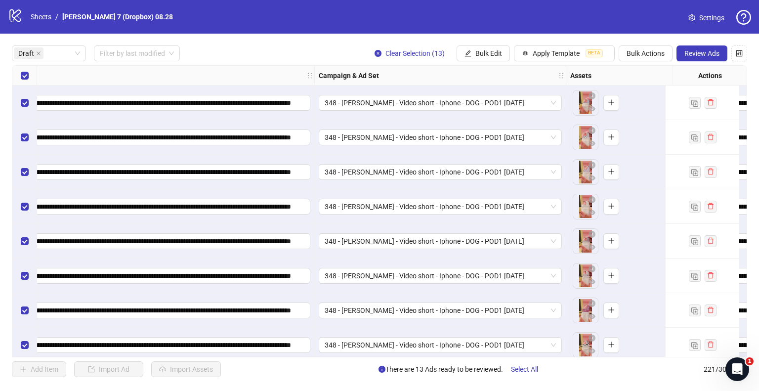
scroll to position [0, 0]
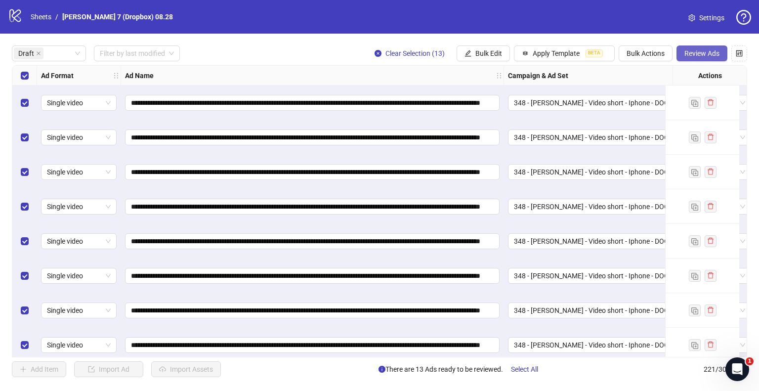
click at [708, 53] on span "Review Ads" at bounding box center [702, 53] width 35 height 8
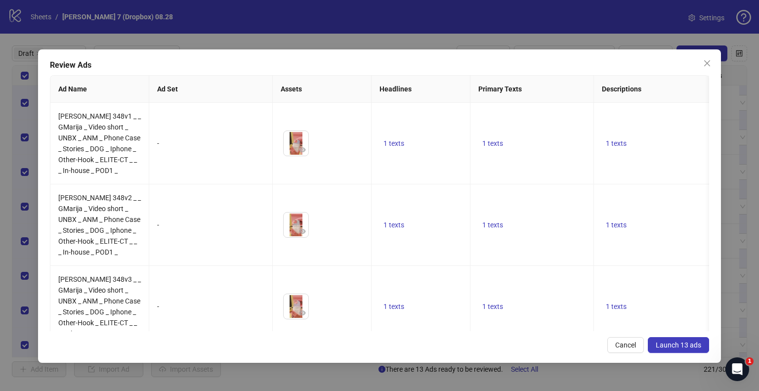
click at [689, 346] on span "Launch 13 ads" at bounding box center [678, 345] width 45 height 8
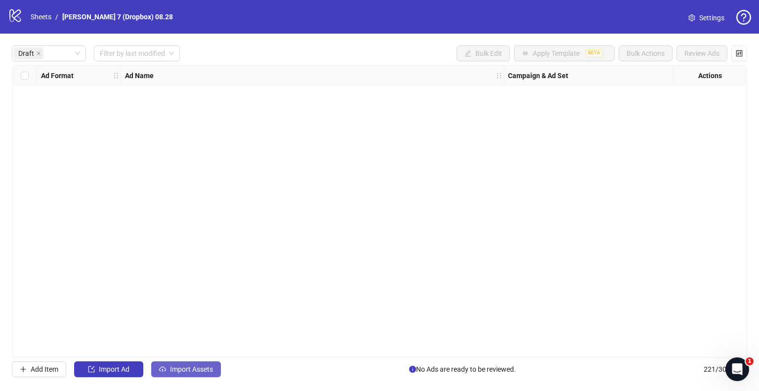
click at [205, 365] on span "Import Assets" at bounding box center [191, 369] width 43 height 8
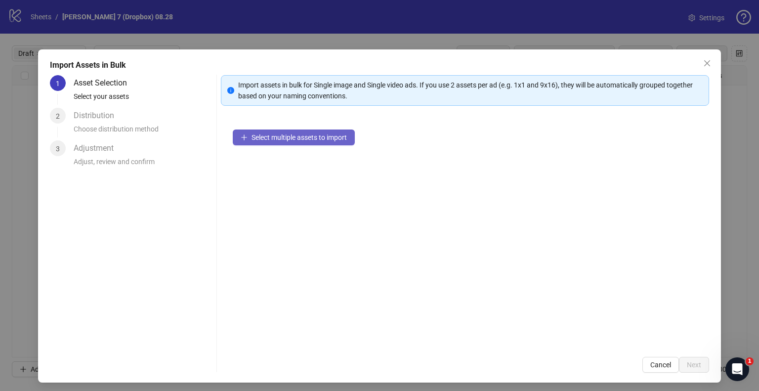
click at [329, 142] on button "Select multiple assets to import" at bounding box center [294, 138] width 122 height 16
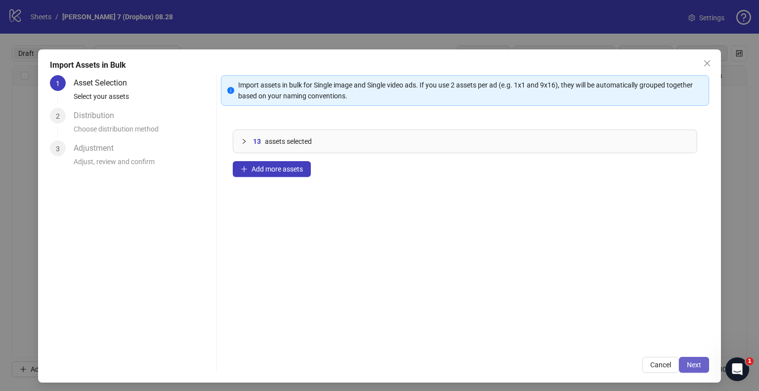
click at [690, 364] on span "Next" at bounding box center [694, 365] width 14 height 8
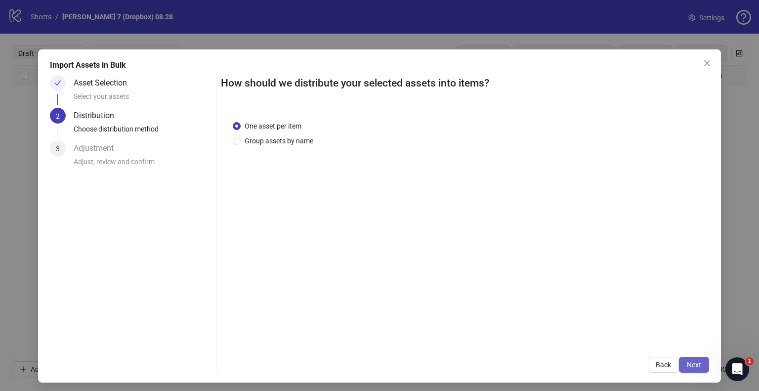
click at [688, 363] on span "Next" at bounding box center [694, 365] width 14 height 8
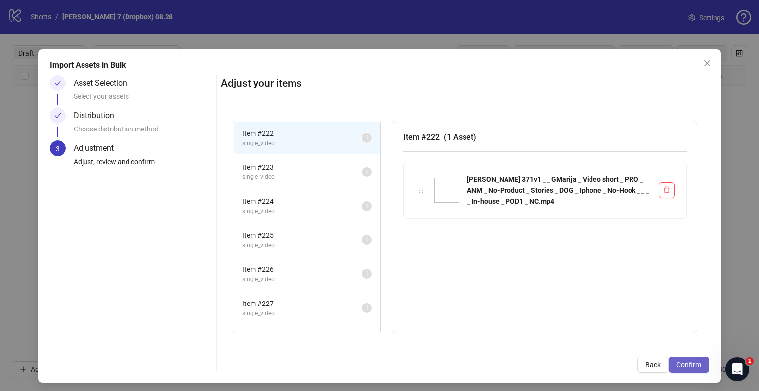
click at [680, 364] on span "Confirm" at bounding box center [689, 365] width 25 height 8
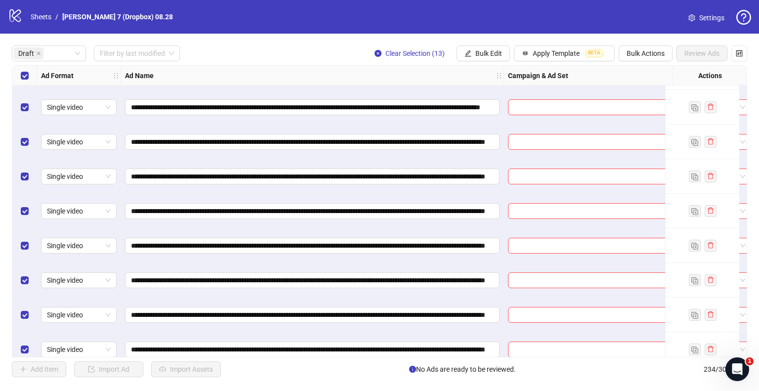
scroll to position [182, 0]
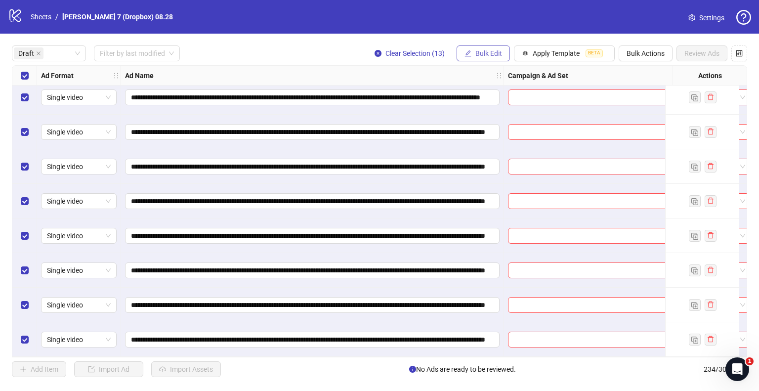
click at [504, 53] on button "Bulk Edit" at bounding box center [483, 53] width 53 height 16
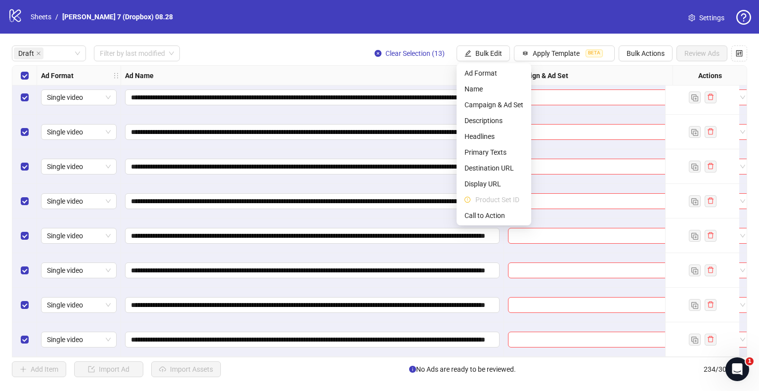
click at [478, 211] on span "Call to Action" at bounding box center [494, 215] width 59 height 11
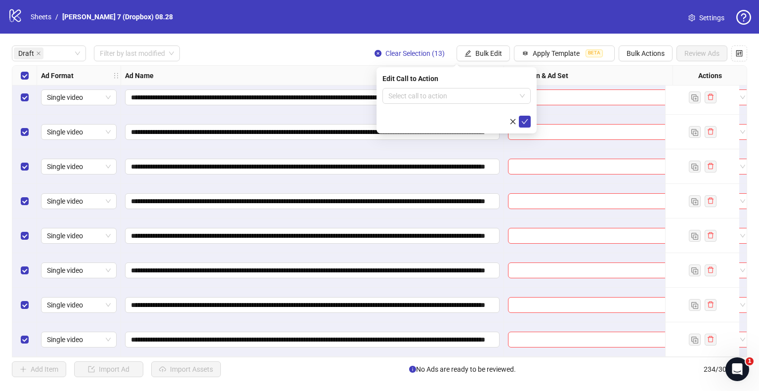
click at [478, 219] on div "**********" at bounding box center [312, 236] width 383 height 35
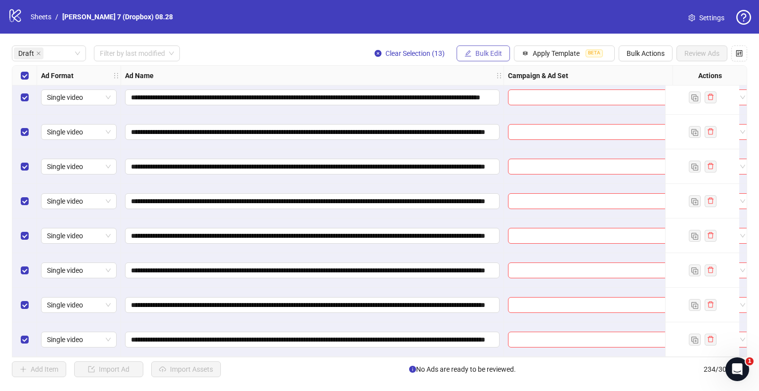
click at [492, 55] on span "Bulk Edit" at bounding box center [489, 53] width 27 height 8
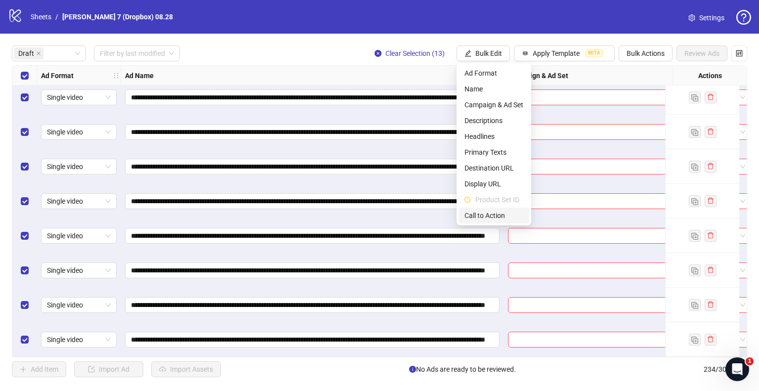
click at [476, 215] on span "Call to Action" at bounding box center [494, 215] width 59 height 11
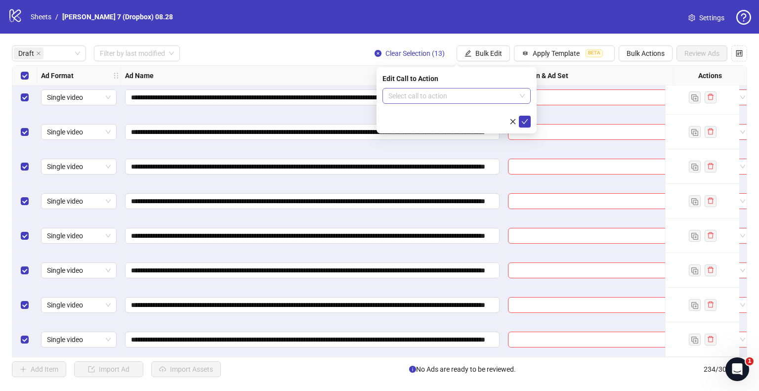
click at [427, 95] on input "search" at bounding box center [453, 96] width 128 height 15
type input "**"
click at [418, 136] on div "Shop now" at bounding box center [457, 131] width 133 height 11
click at [524, 118] on icon "check" at bounding box center [525, 121] width 7 height 7
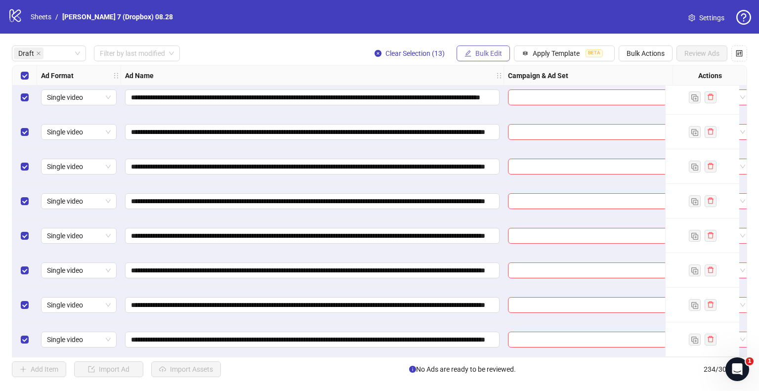
click at [481, 52] on span "Bulk Edit" at bounding box center [489, 53] width 27 height 8
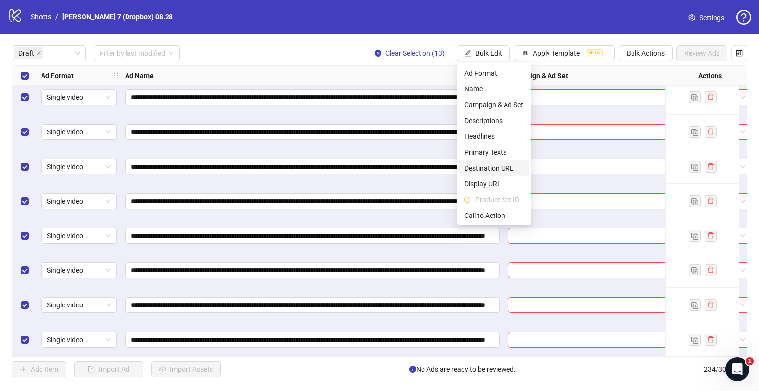
click at [485, 165] on span "Destination URL" at bounding box center [494, 168] width 59 height 11
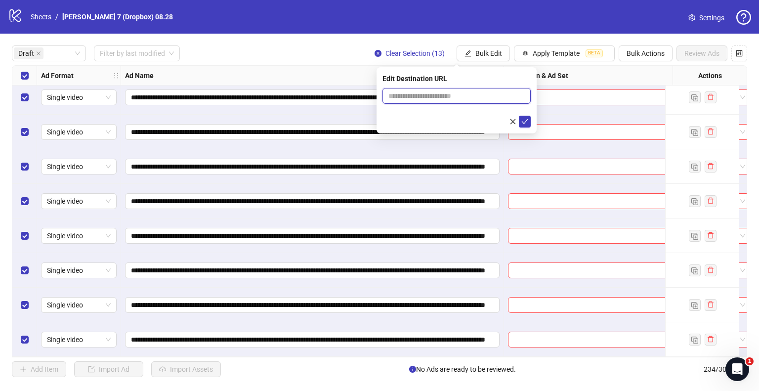
click at [464, 95] on input "text" at bounding box center [453, 95] width 129 height 11
paste input "**********"
type input "**********"
click at [528, 122] on icon "check" at bounding box center [525, 121] width 7 height 7
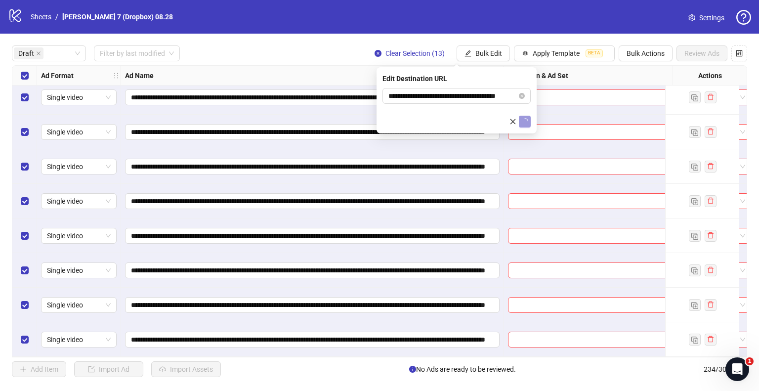
scroll to position [0, 0]
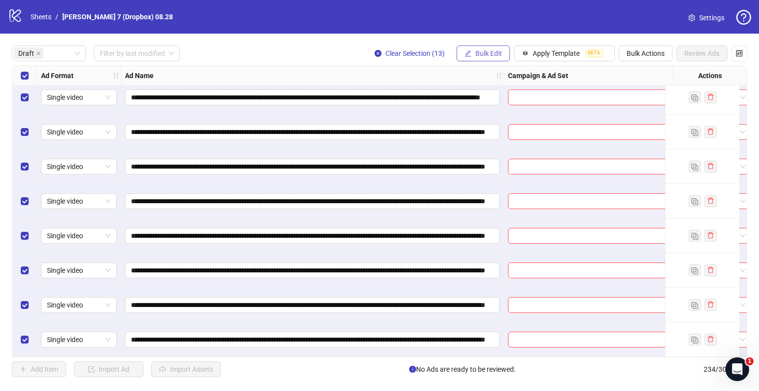
click at [495, 54] on span "Bulk Edit" at bounding box center [489, 53] width 27 height 8
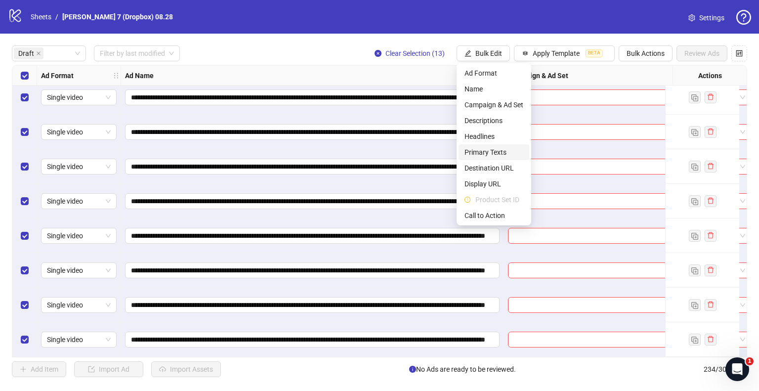
click at [484, 148] on span "Primary Texts" at bounding box center [494, 152] width 59 height 11
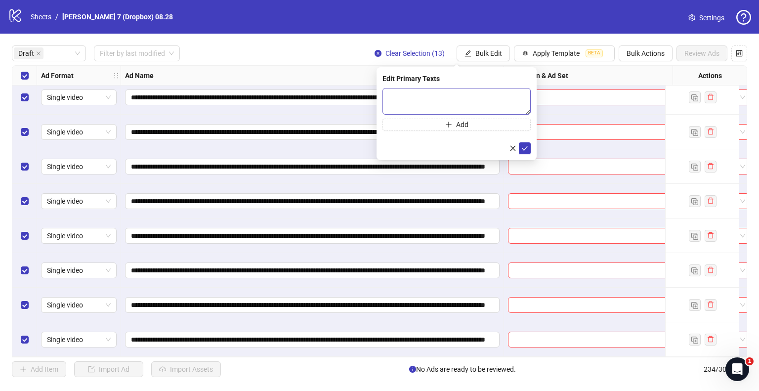
drag, startPoint x: 451, startPoint y: 81, endPoint x: 450, endPoint y: 90, distance: 9.4
click at [451, 81] on div "Edit Primary Texts" at bounding box center [457, 78] width 148 height 11
click at [450, 99] on textarea at bounding box center [457, 101] width 148 height 27
paste textarea "**********"
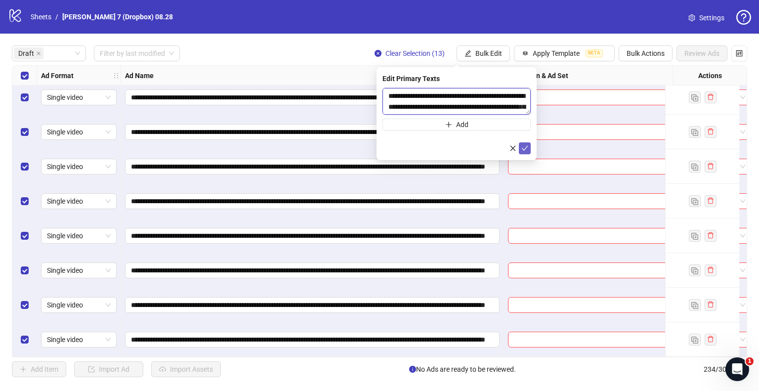
scroll to position [18, 0]
type textarea "**********"
drag, startPoint x: 528, startPoint y: 147, endPoint x: 483, endPoint y: 91, distance: 72.0
click at [528, 147] on icon "check" at bounding box center [525, 147] width 7 height 7
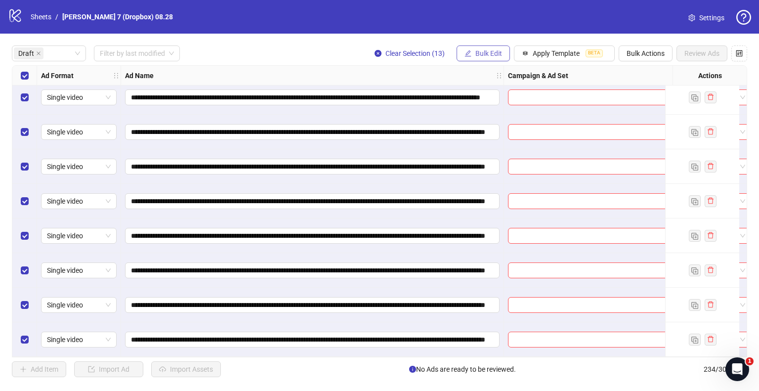
click at [479, 53] on span "Bulk Edit" at bounding box center [489, 53] width 27 height 8
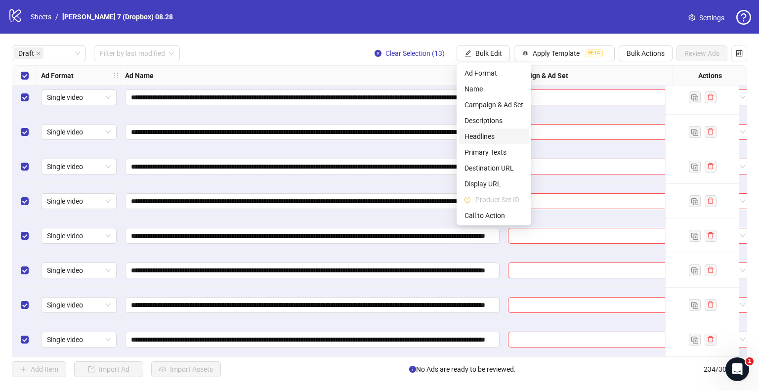
click at [487, 140] on span "Headlines" at bounding box center [494, 136] width 59 height 11
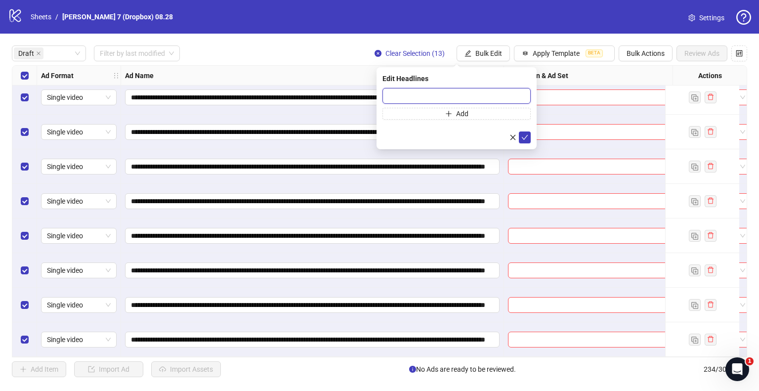
click at [482, 93] on input "text" at bounding box center [457, 96] width 148 height 16
paste input "**********"
type input "**********"
click at [522, 136] on icon "check" at bounding box center [525, 137] width 7 height 7
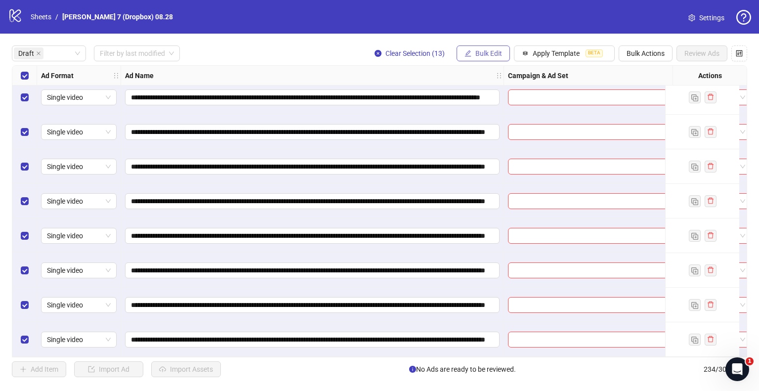
drag, startPoint x: 484, startPoint y: 47, endPoint x: 485, endPoint y: 61, distance: 13.4
click at [485, 47] on button "Bulk Edit" at bounding box center [483, 53] width 53 height 16
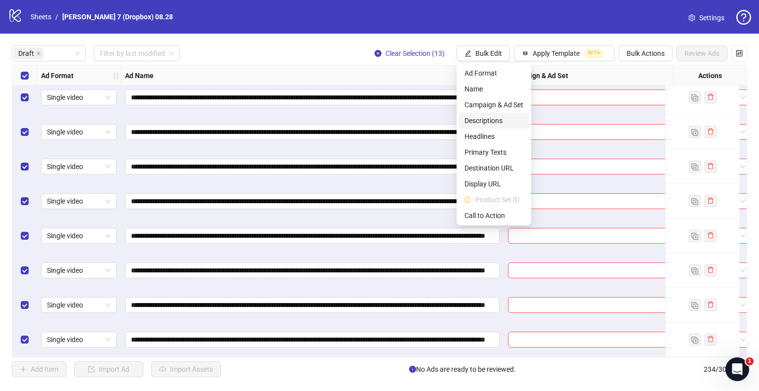
click at [493, 119] on span "Descriptions" at bounding box center [494, 120] width 59 height 11
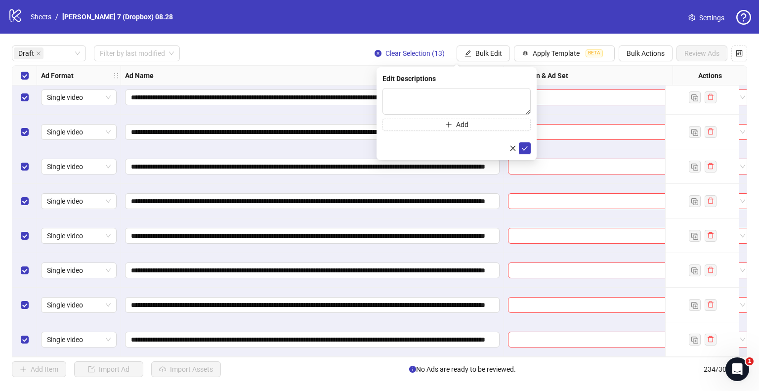
click at [440, 77] on div "Edit Descriptions" at bounding box center [457, 78] width 148 height 11
click at [437, 99] on textarea at bounding box center [457, 101] width 148 height 27
paste textarea "**********"
type textarea "**********"
click at [525, 146] on icon "check" at bounding box center [525, 147] width 7 height 7
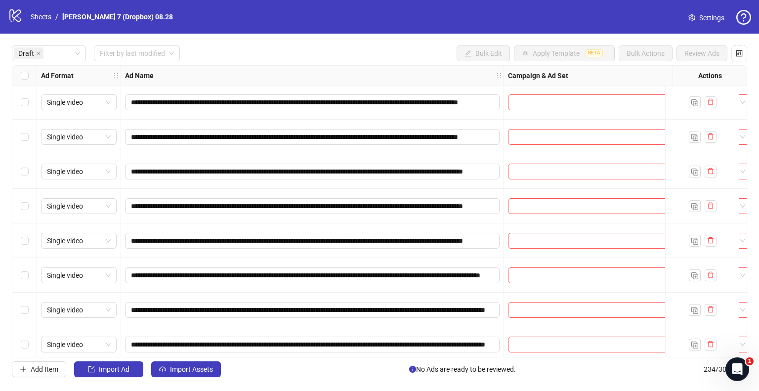
scroll to position [0, 0]
click at [29, 100] on div "Select row 1" at bounding box center [24, 103] width 25 height 35
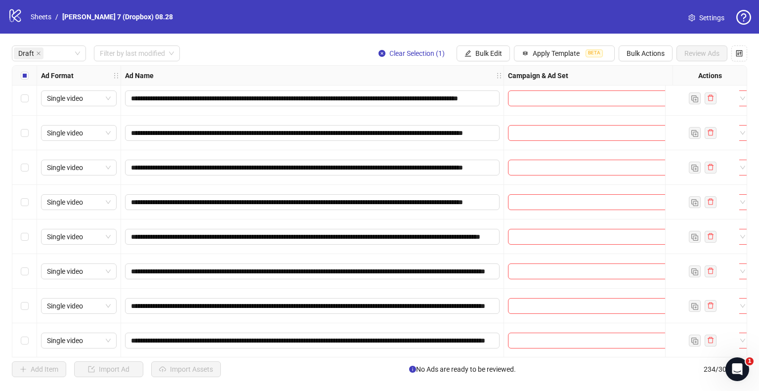
scroll to position [49, 0]
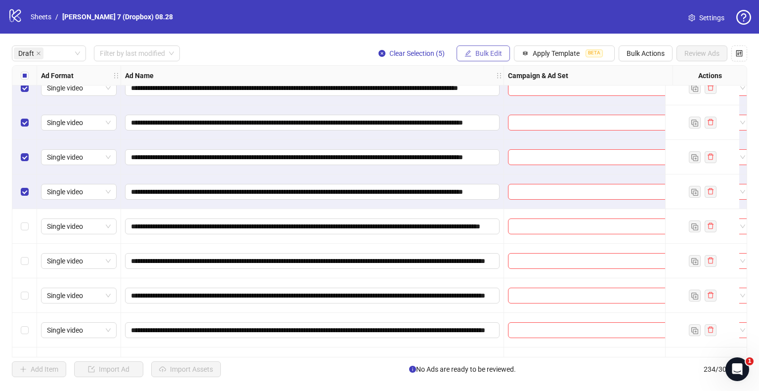
click at [483, 48] on button "Bulk Edit" at bounding box center [483, 53] width 53 height 16
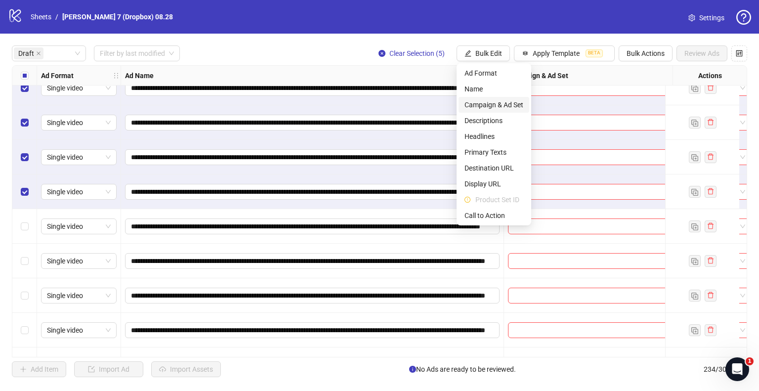
click at [480, 105] on span "Campaign & Ad Set" at bounding box center [494, 104] width 59 height 11
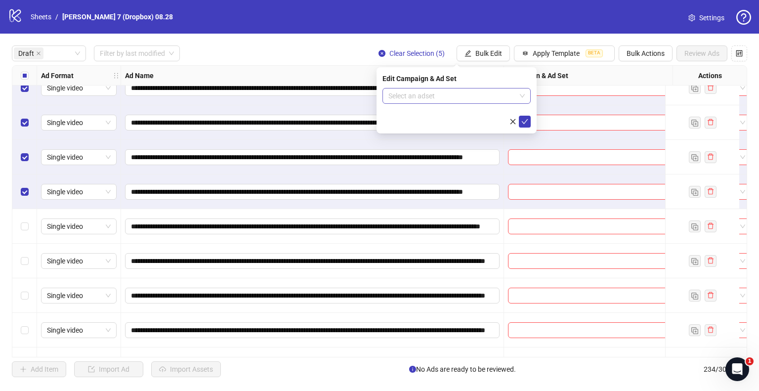
click at [444, 92] on input "search" at bounding box center [453, 96] width 128 height 15
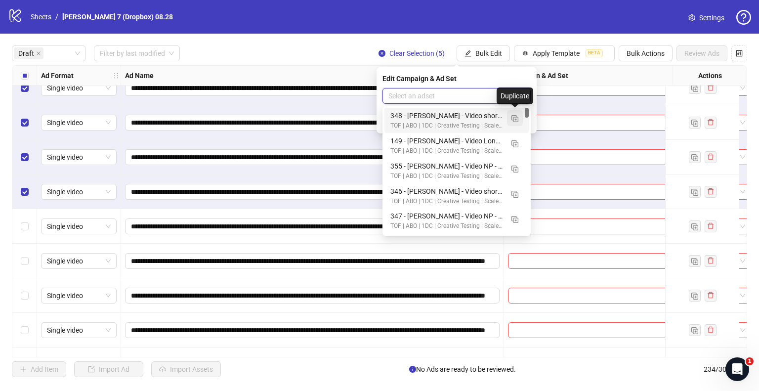
click at [514, 122] on img "button" at bounding box center [515, 118] width 7 height 7
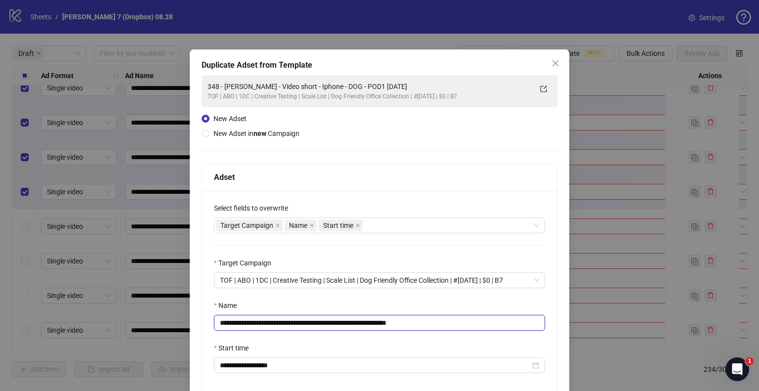
drag, startPoint x: 368, startPoint y: 322, endPoint x: 0, endPoint y: 324, distance: 367.9
click at [0, 324] on div "**********" at bounding box center [379, 195] width 759 height 391
paste input "*********"
drag, startPoint x: 428, startPoint y: 323, endPoint x: 541, endPoint y: 326, distance: 113.3
click at [541, 326] on div "**********" at bounding box center [379, 294] width 355 height 206
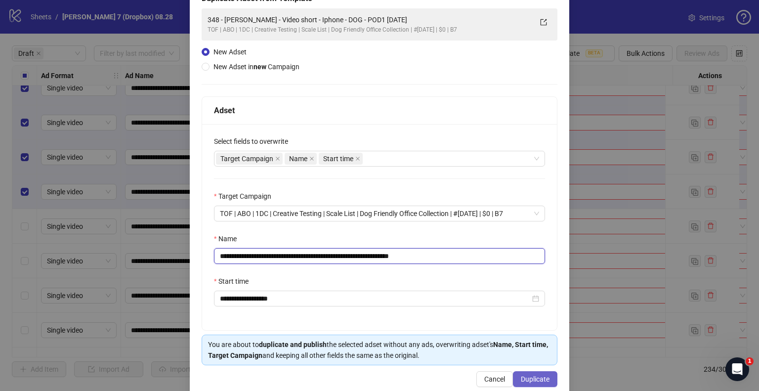
scroll to position [84, 0]
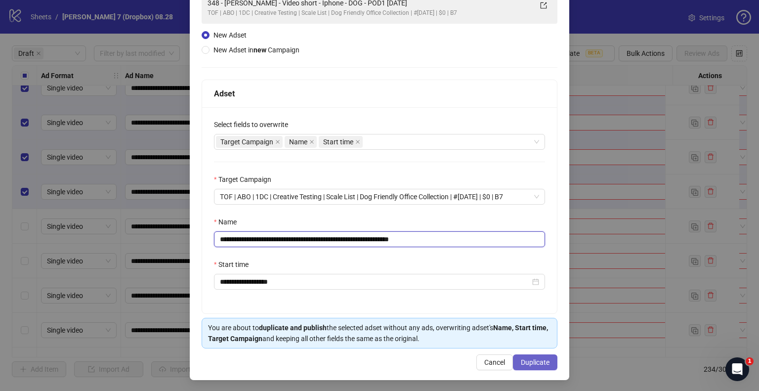
type input "**********"
click at [534, 366] on button "Duplicate" at bounding box center [535, 363] width 44 height 16
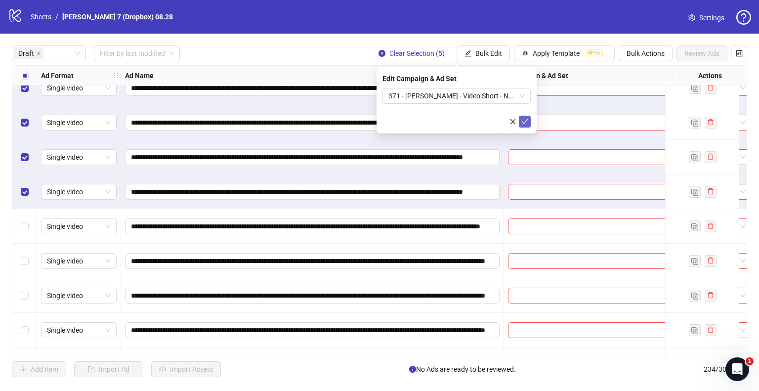
click at [528, 118] on icon "check" at bounding box center [525, 121] width 7 height 7
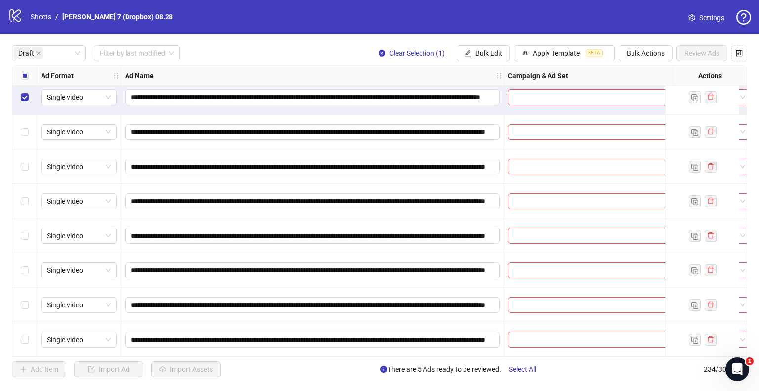
scroll to position [182, 0]
click at [22, 341] on div "Select row 13" at bounding box center [24, 339] width 25 height 35
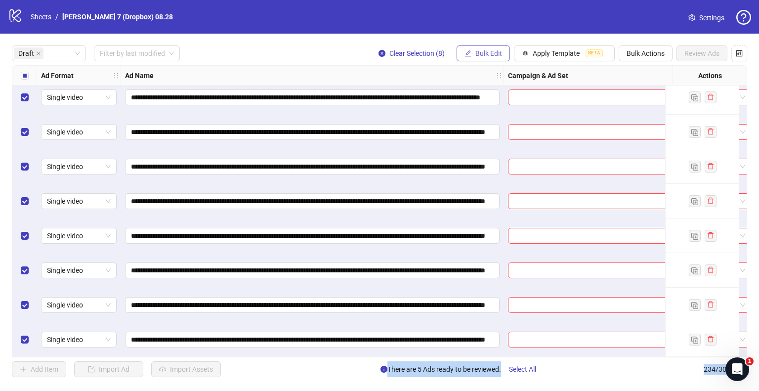
click at [479, 55] on span "Bulk Edit" at bounding box center [489, 53] width 27 height 8
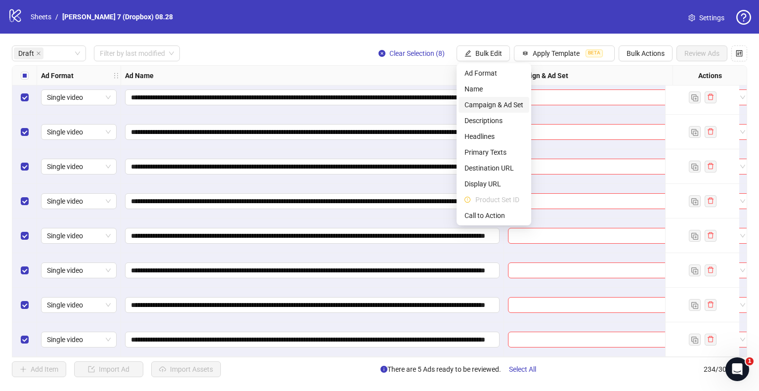
click at [477, 100] on span "Campaign & Ad Set" at bounding box center [494, 104] width 59 height 11
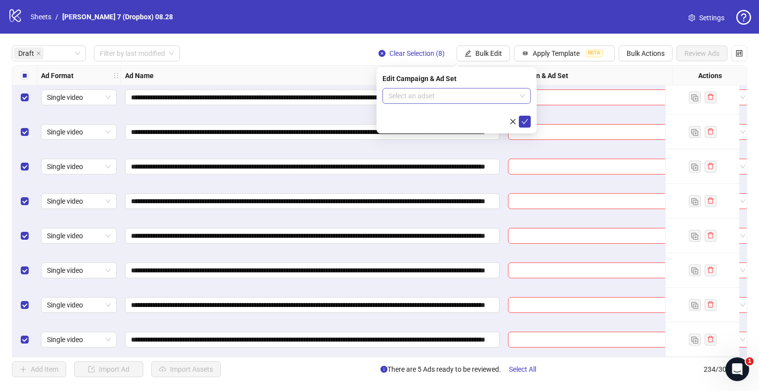
click at [403, 94] on input "search" at bounding box center [453, 96] width 128 height 15
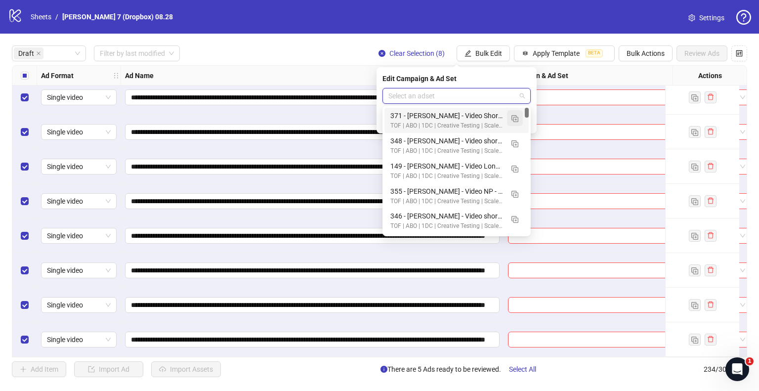
click at [520, 119] on button "button" at bounding box center [515, 118] width 16 height 16
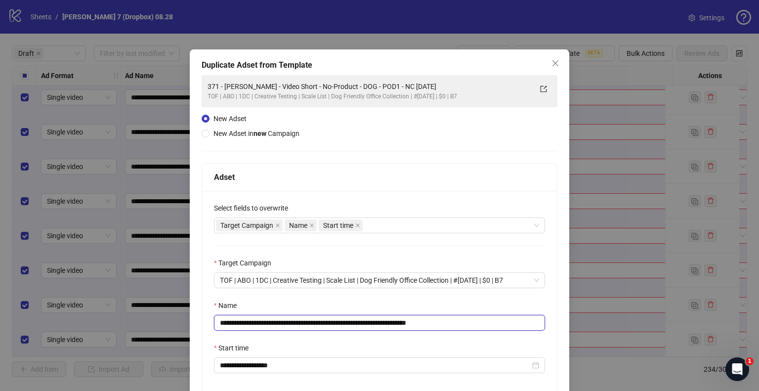
drag, startPoint x: 392, startPoint y: 322, endPoint x: 50, endPoint y: 328, distance: 342.2
click at [49, 328] on div "**********" at bounding box center [379, 195] width 759 height 391
paste input "text"
drag, startPoint x: 414, startPoint y: 324, endPoint x: 479, endPoint y: 322, distance: 64.8
click at [479, 322] on input "**********" at bounding box center [379, 323] width 331 height 16
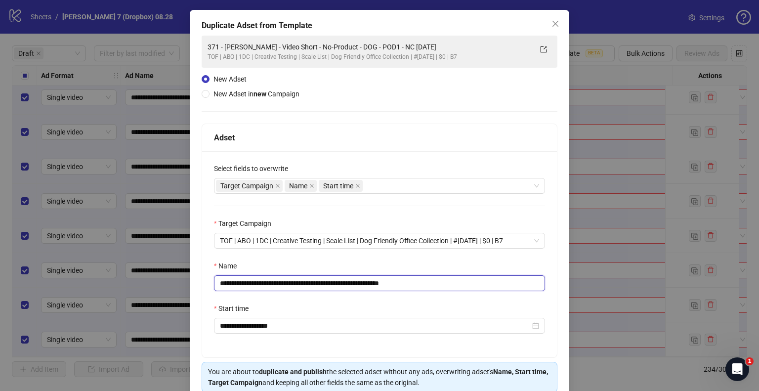
scroll to position [84, 0]
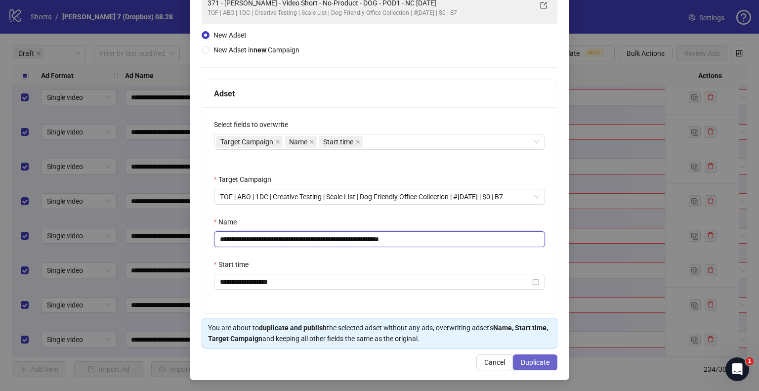
type input "**********"
click at [546, 362] on button "Duplicate" at bounding box center [535, 363] width 44 height 16
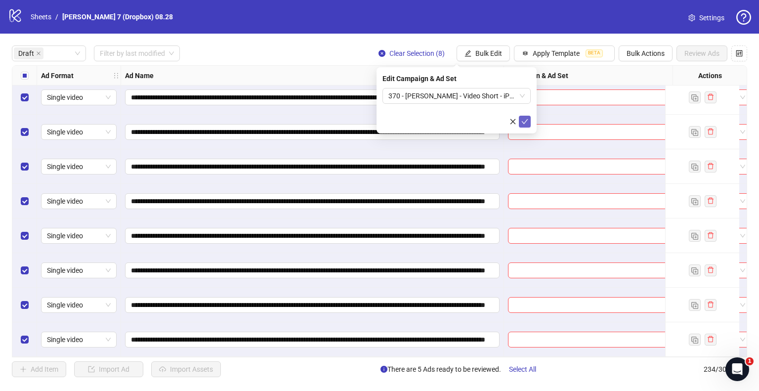
click at [527, 121] on icon "check" at bounding box center [525, 121] width 7 height 7
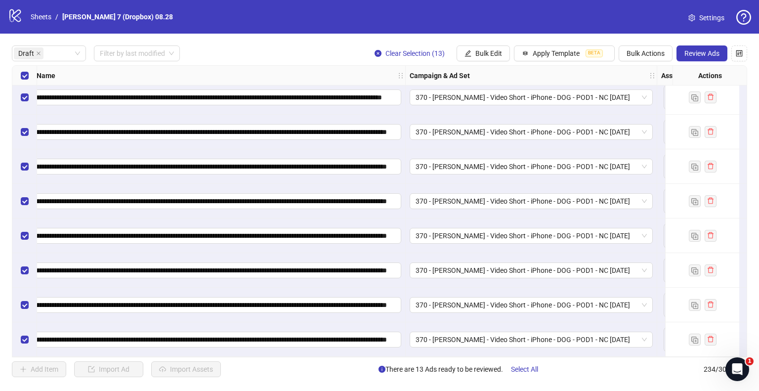
scroll to position [182, 49]
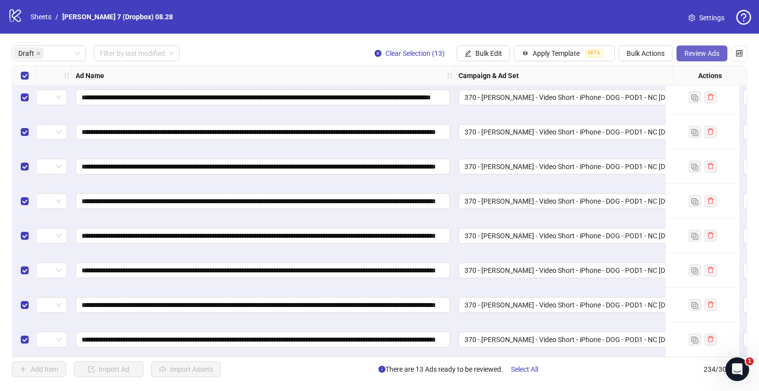
click at [692, 53] on span "Review Ads" at bounding box center [702, 53] width 35 height 8
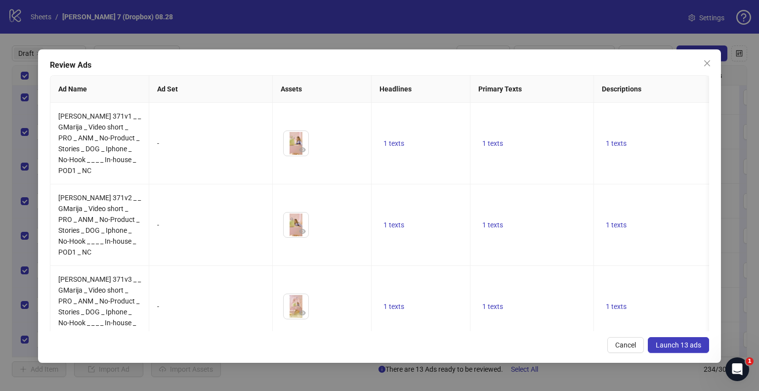
click at [667, 348] on span "Launch 13 ads" at bounding box center [678, 345] width 45 height 8
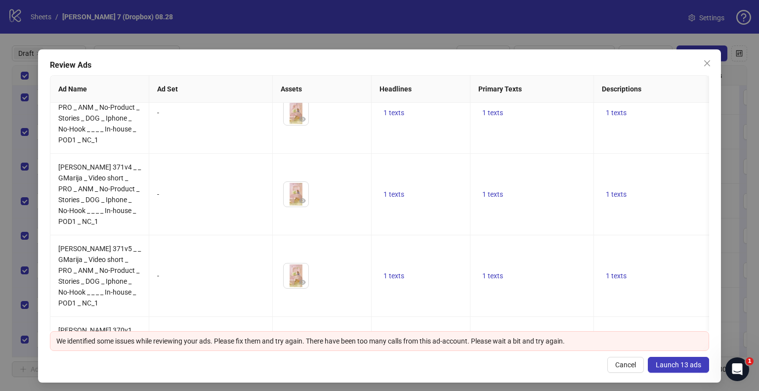
scroll to position [0, 0]
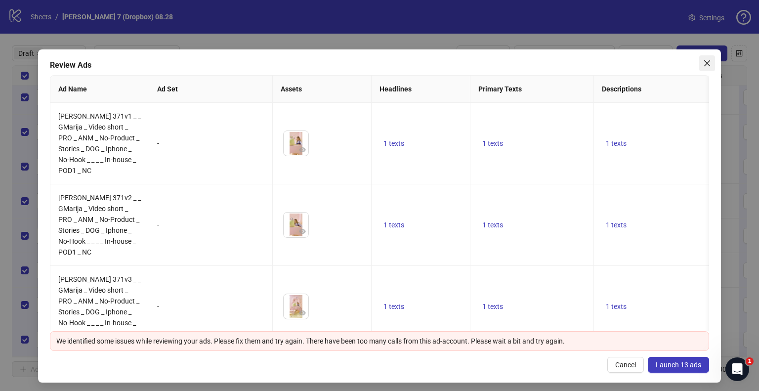
click at [705, 63] on icon "close" at bounding box center [708, 63] width 6 height 6
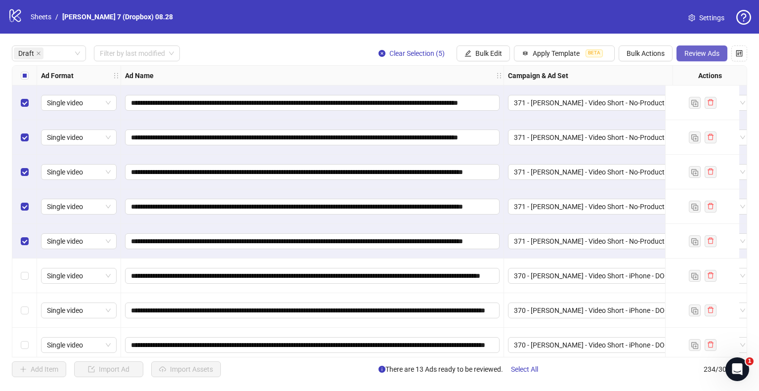
click at [697, 53] on span "Review Ads" at bounding box center [702, 53] width 35 height 8
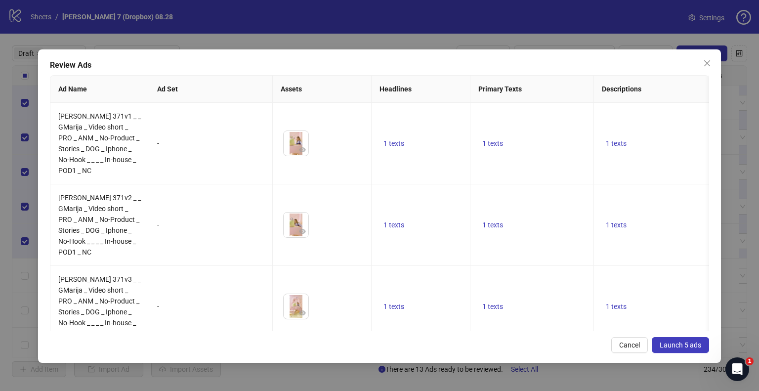
click at [682, 347] on span "Launch 5 ads" at bounding box center [681, 345] width 42 height 8
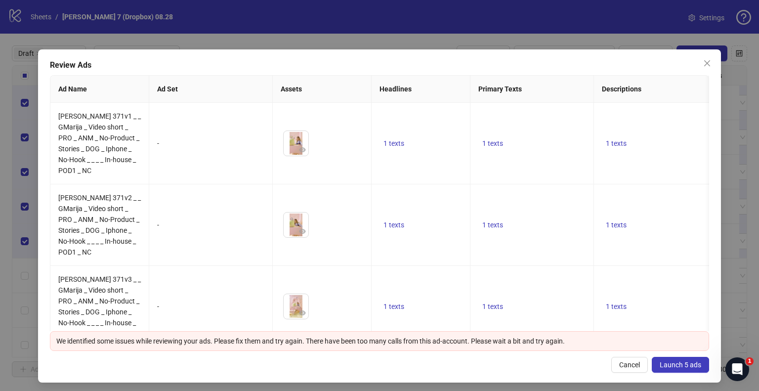
click at [704, 64] on icon "close" at bounding box center [708, 63] width 8 height 8
